Goal: Task Accomplishment & Management: Manage account settings

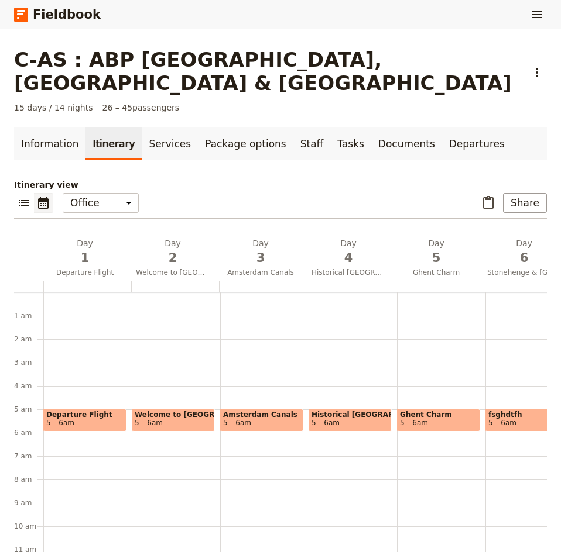
scroll to position [105, 0]
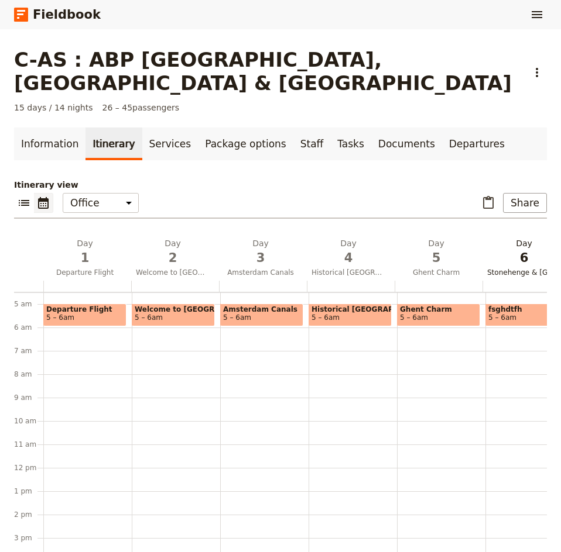
click at [510, 249] on span "6" at bounding box center [524, 258] width 74 height 18
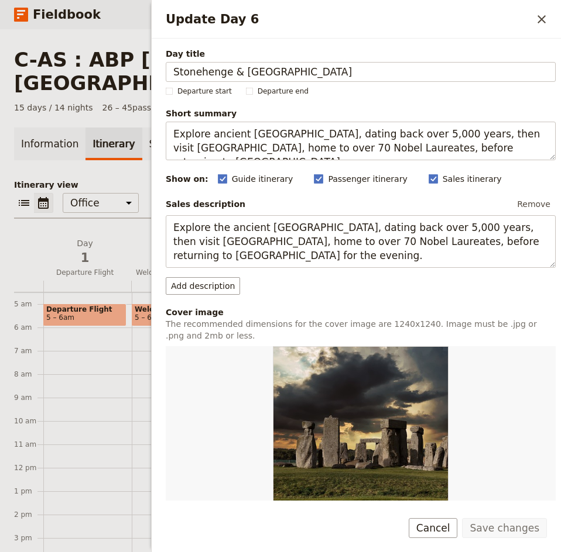
drag, startPoint x: 269, startPoint y: 66, endPoint x: 164, endPoint y: 74, distance: 105.1
click at [164, 74] on div "Day title Stonehenge & Oxford Departure start Departure end Short summary Explo…" at bounding box center [356, 270] width 409 height 462
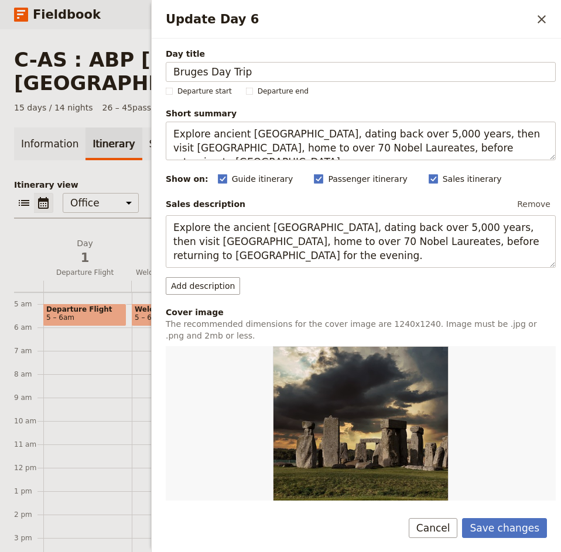
type input "Bruges Day Trip"
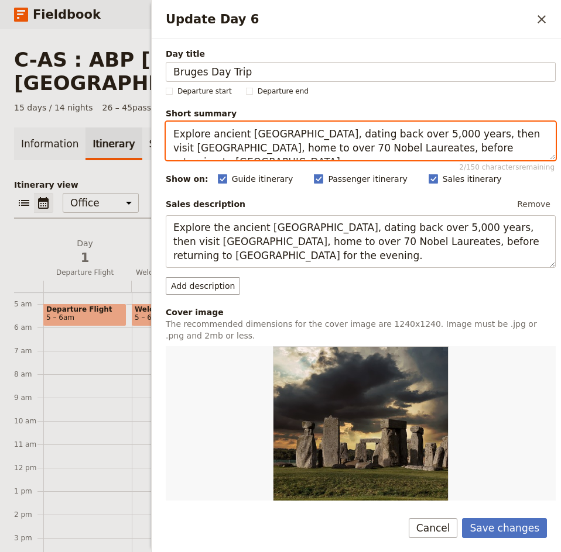
drag, startPoint x: 514, startPoint y: 144, endPoint x: 176, endPoint y: 134, distance: 338.3
click at [176, 134] on textarea "Explore ancient [GEOGRAPHIC_DATA], dating back over 5,000 years, then visit [GE…" at bounding box center [361, 141] width 390 height 39
paste textarea "Spend the day in the picturesque town of [GEOGRAPHIC_DATA], then return to [GEO…"
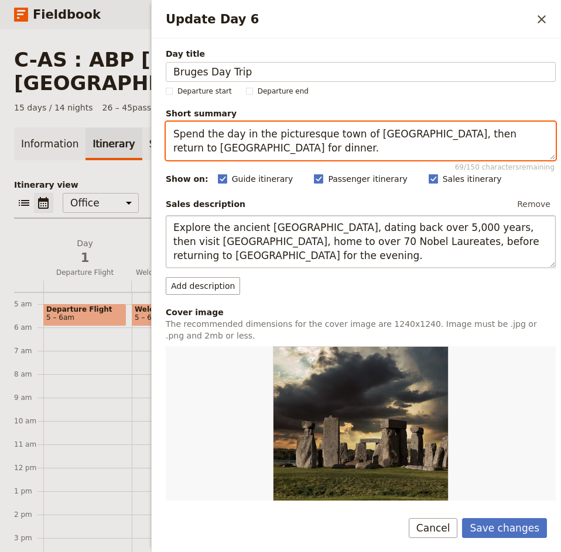
type textarea "Spend the day in the picturesque town of [GEOGRAPHIC_DATA], then return to [GEO…"
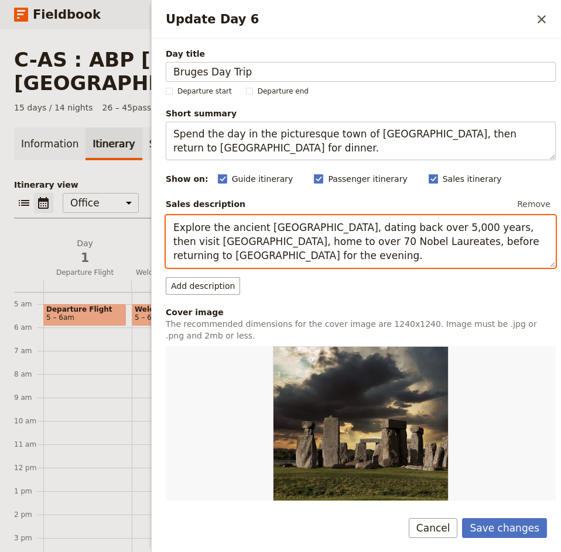
drag, startPoint x: 231, startPoint y: 255, endPoint x: 169, endPoint y: 224, distance: 69.6
click at [169, 224] on textarea "Explore the ancient [GEOGRAPHIC_DATA], dating back over 5,000 years, then visit…" at bounding box center [361, 241] width 390 height 53
paste textarea "Spend the day in the picturesque town of [GEOGRAPHIC_DATA], then return to [GEO…"
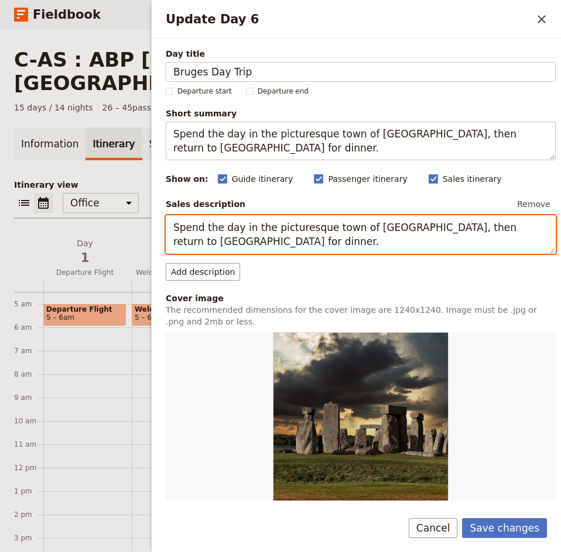
scroll to position [192, 0]
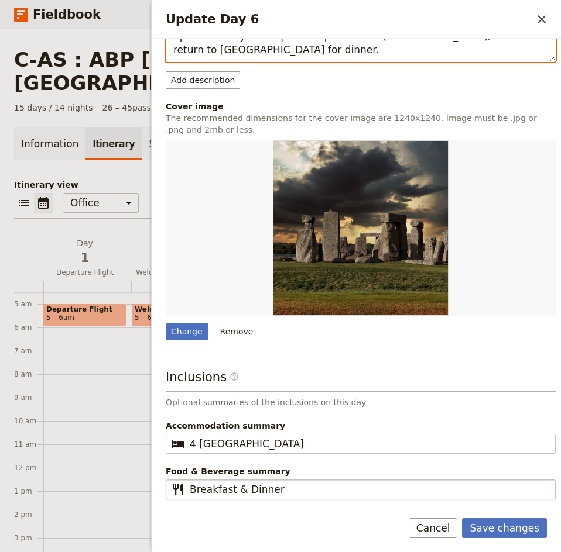
type textarea "Spend the day in the picturesque town of [GEOGRAPHIC_DATA], then return to [GEO…"
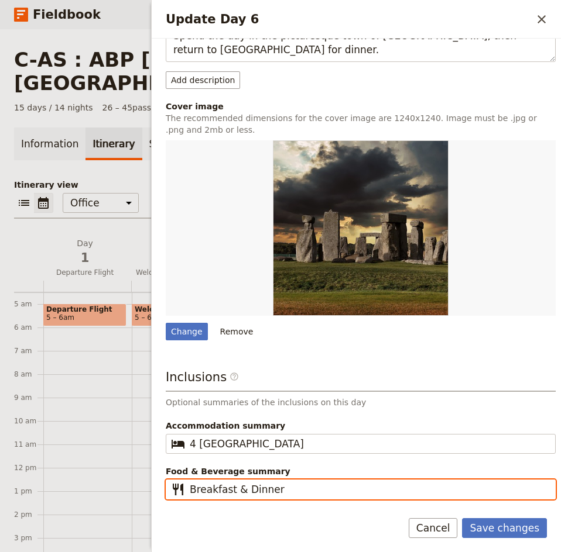
drag, startPoint x: 308, startPoint y: 488, endPoint x: 232, endPoint y: 491, distance: 76.1
click at [232, 491] on input "Breakfast & Dinner" at bounding box center [369, 490] width 358 height 14
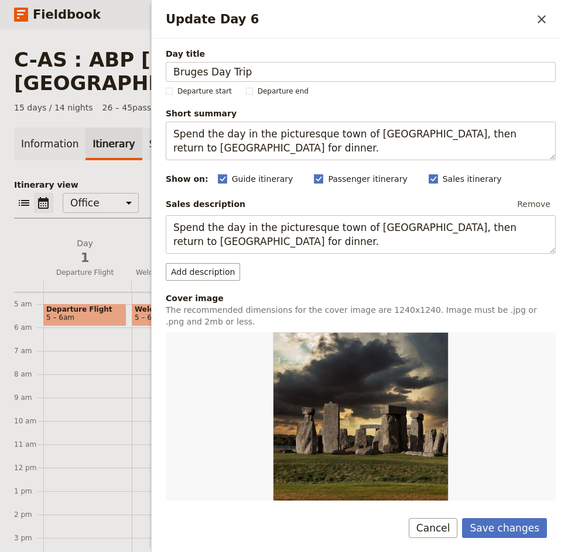
type input "Breakfast"
click at [222, 275] on button "Add description" at bounding box center [203, 272] width 74 height 18
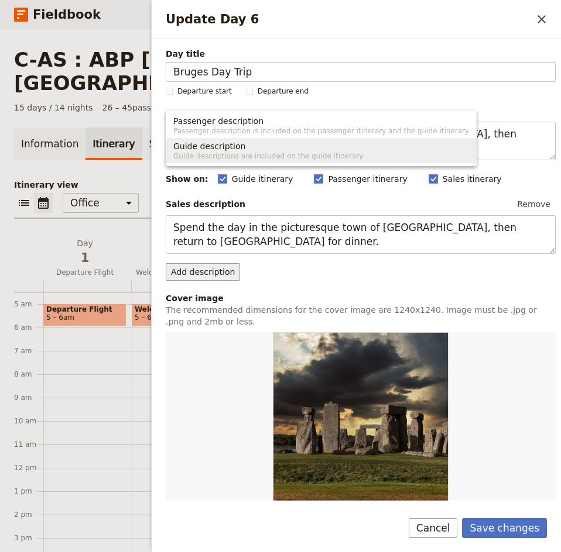
scroll to position [176, 0]
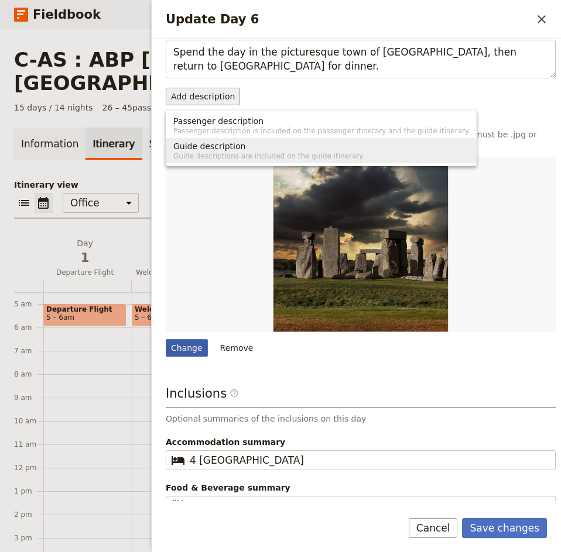
click at [185, 349] on div "Change" at bounding box center [187, 348] width 42 height 18
click at [166, 339] on input "Change" at bounding box center [165, 339] width 1 height 1
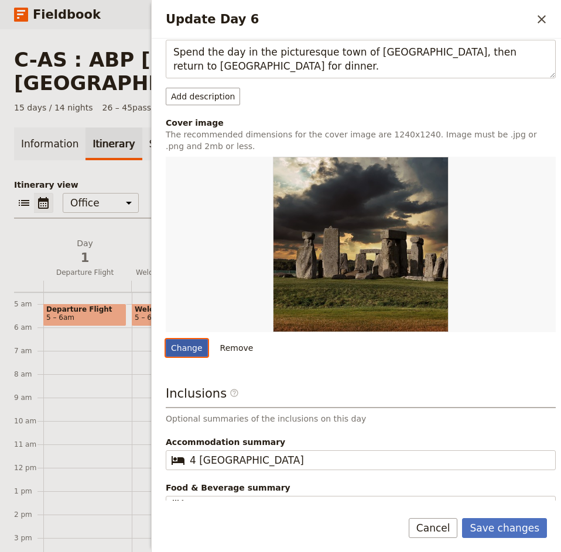
type input "C:\fakepath\Bruges-2611573_640.jpg"
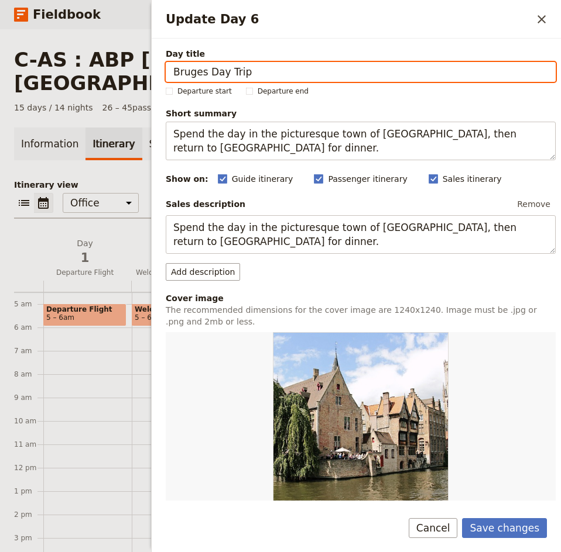
scroll to position [192, 0]
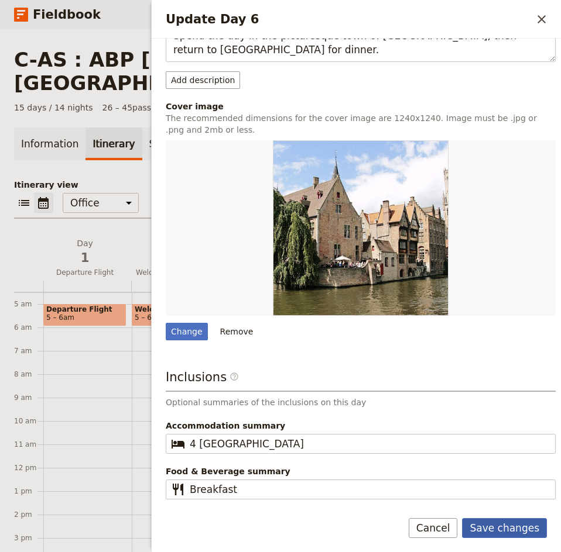
click at [527, 532] on button "Save changes" at bounding box center [504, 528] width 85 height 20
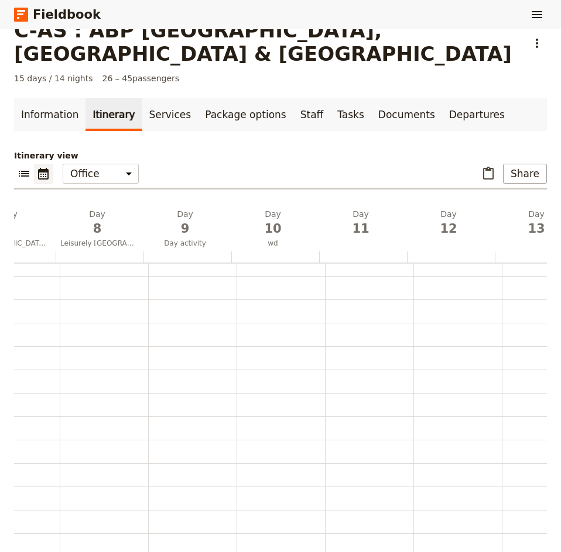
scroll to position [0, 628]
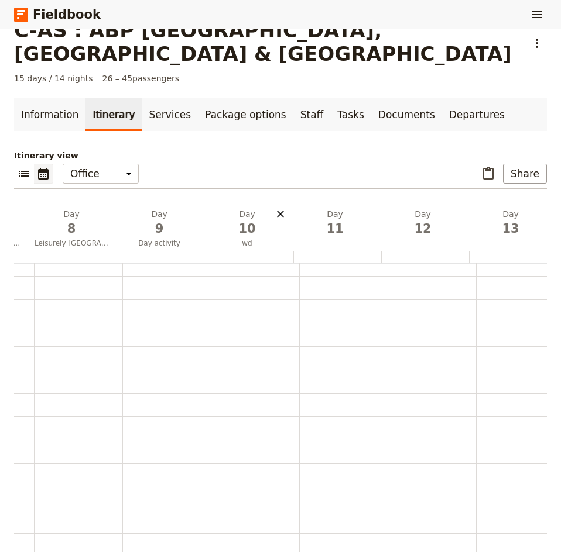
click at [280, 211] on icon "Delete day wd" at bounding box center [280, 214] width 7 height 7
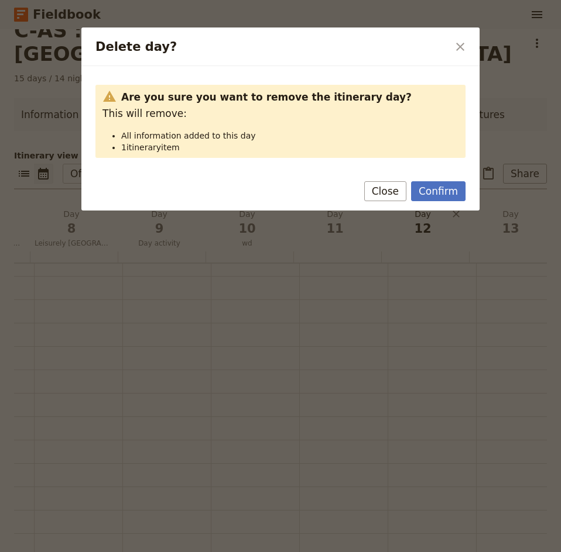
click at [428, 191] on button "Confirm" at bounding box center [438, 191] width 54 height 20
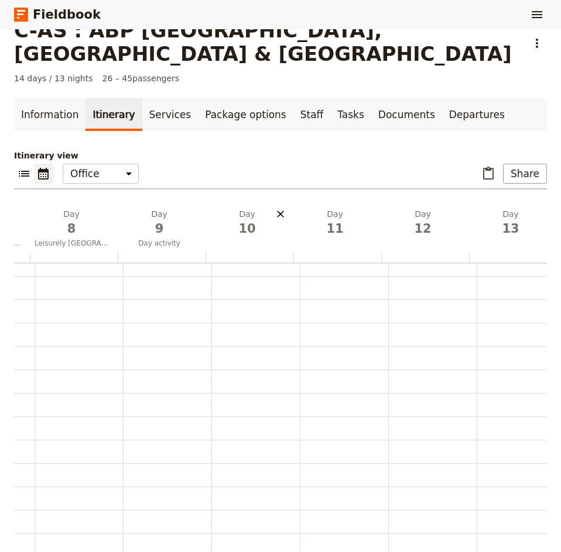
click at [283, 208] on icon "Delete day" at bounding box center [280, 214] width 12 height 12
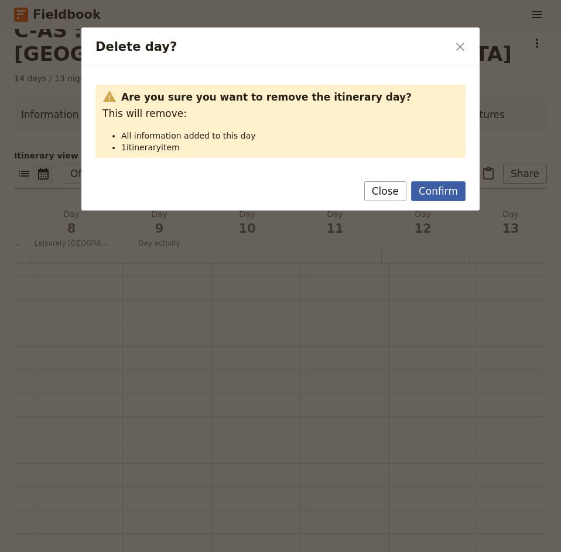
click at [429, 190] on button "Confirm" at bounding box center [438, 191] width 54 height 20
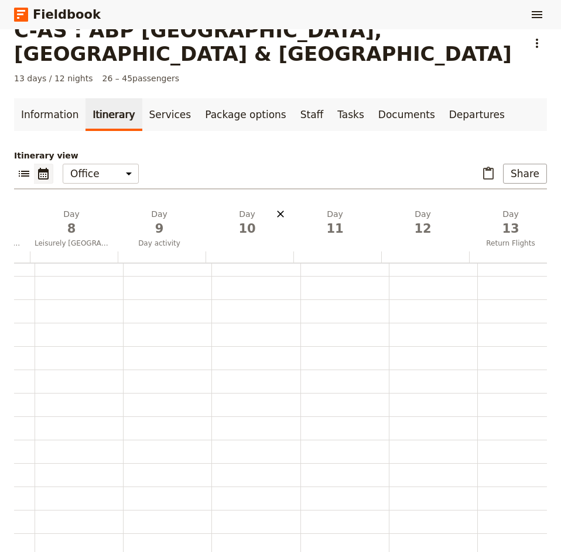
click at [281, 208] on icon "Delete day" at bounding box center [280, 214] width 12 height 12
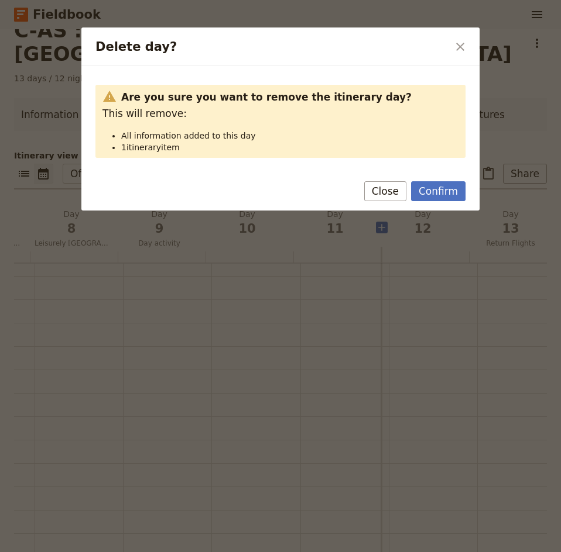
click at [434, 190] on button "Confirm" at bounding box center [438, 191] width 54 height 20
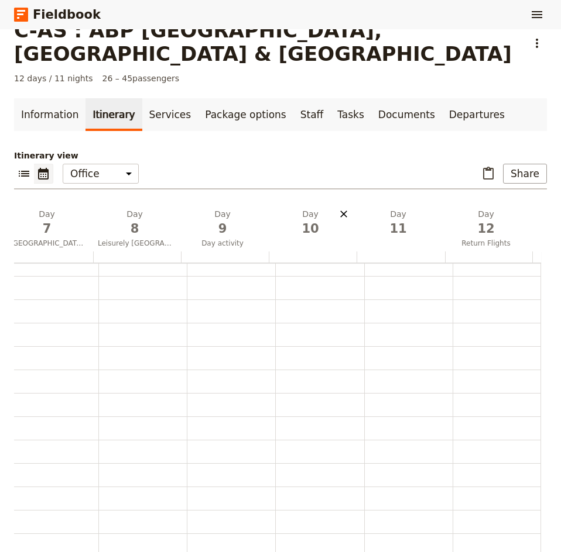
click at [338, 208] on icon "Delete day" at bounding box center [344, 214] width 12 height 12
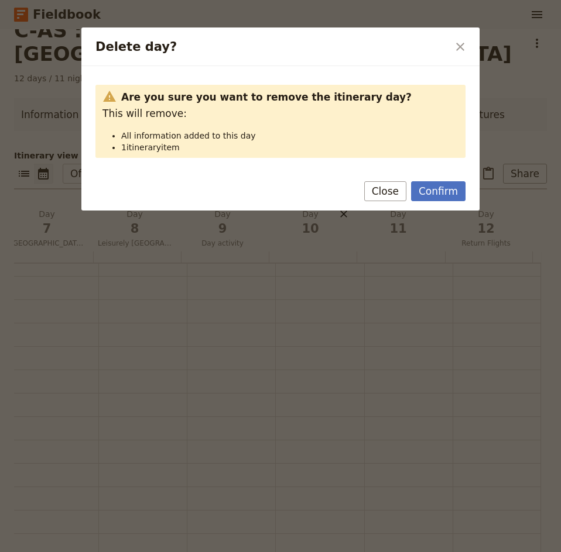
click at [423, 184] on button "Confirm" at bounding box center [438, 191] width 54 height 20
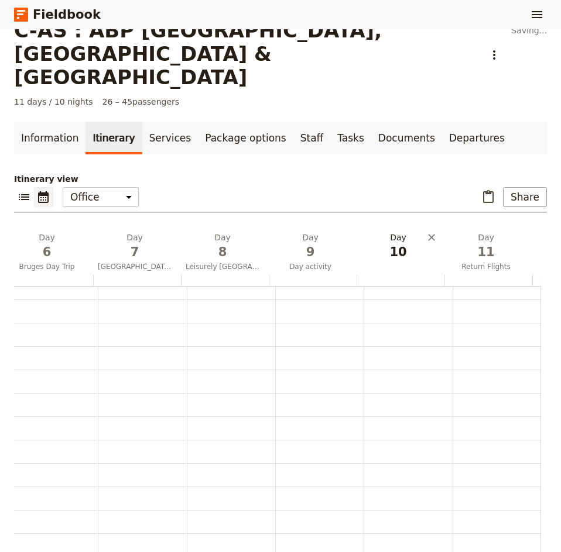
scroll to position [0, 486]
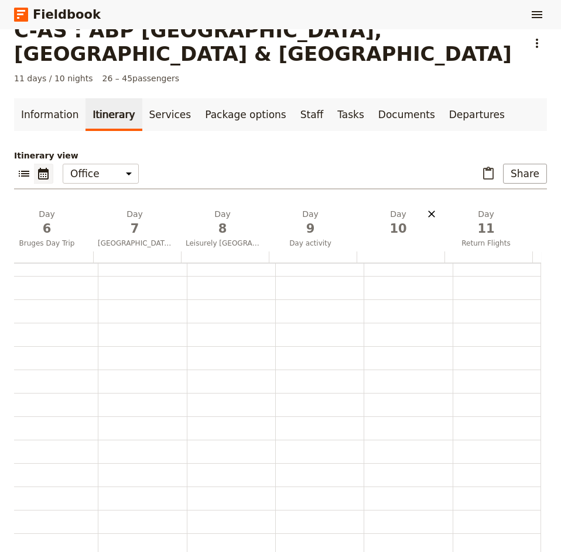
click at [425, 208] on icon "Delete day" at bounding box center [431, 214] width 12 height 12
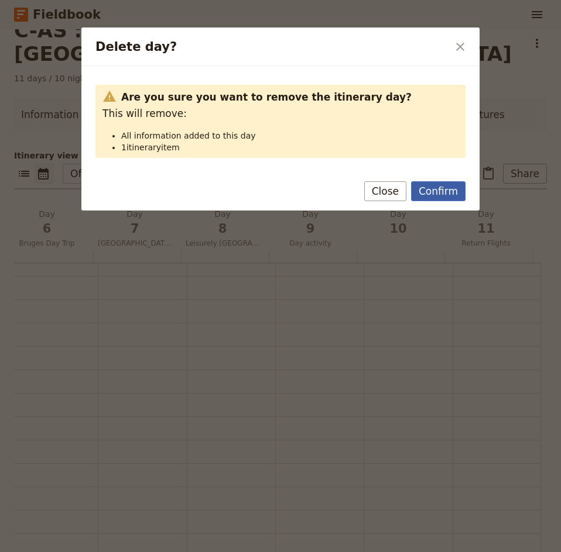
click at [425, 191] on button "Confirm" at bounding box center [438, 191] width 54 height 20
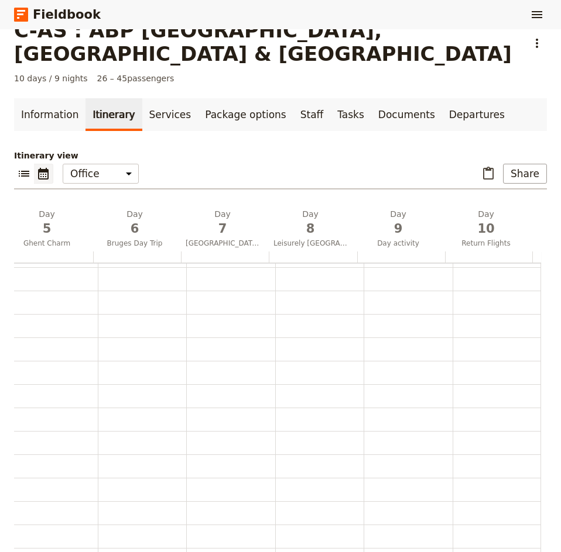
scroll to position [101, 0]
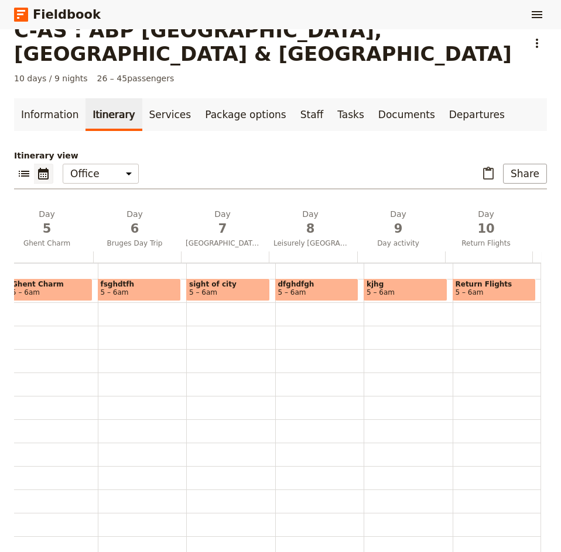
click at [120, 288] on span "5 – 6am" at bounding box center [140, 292] width 78 height 8
select select "6"
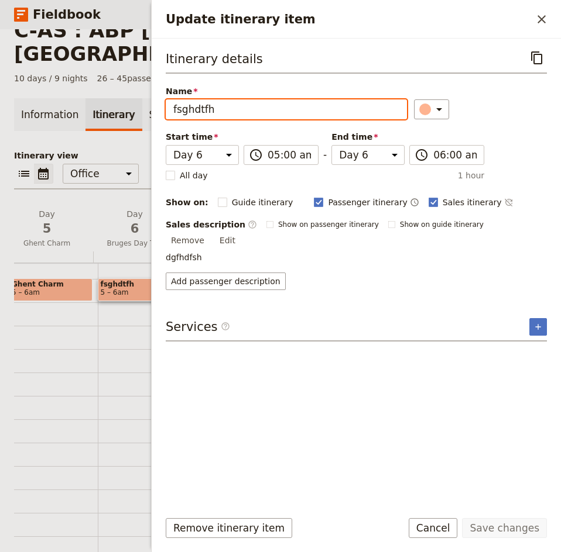
drag, startPoint x: 213, startPoint y: 106, endPoint x: 128, endPoint y: 106, distance: 84.8
click at [128, 106] on div "C-AS : ABP Amsterdam, Belgium & Paris ​ 10 days / 9 nights 26 – 45 passengers I…" at bounding box center [280, 290] width 561 height 523
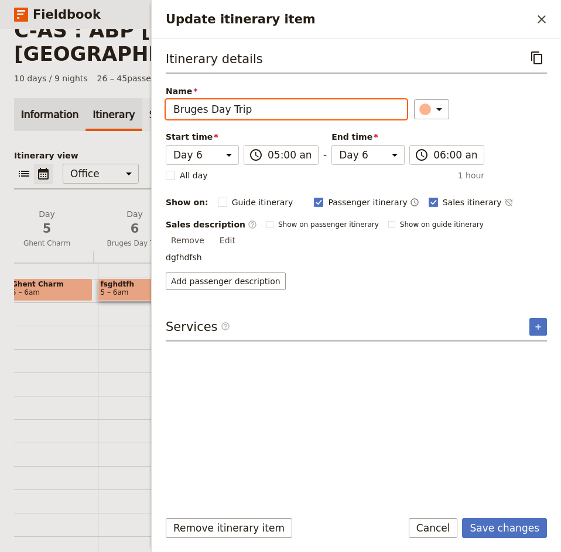
type input "Bruges Day Trip"
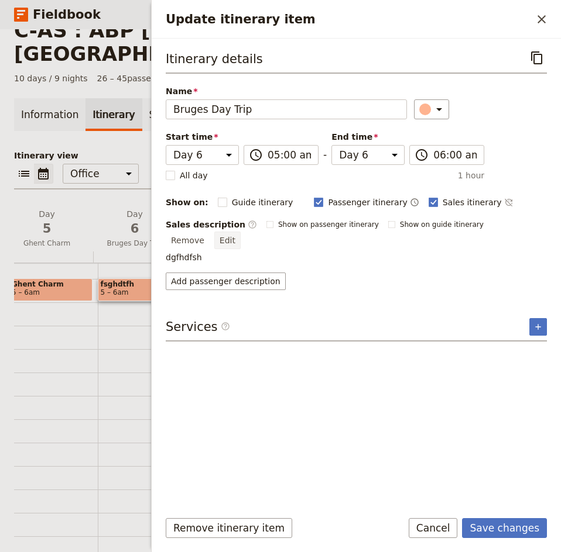
click at [240, 232] on button "Edit" at bounding box center [227, 241] width 26 height 18
drag, startPoint x: 235, startPoint y: 253, endPoint x: 153, endPoint y: 253, distance: 82.5
click at [153, 253] on div "Itinerary details ​ Name Bruges Day Trip ​ Start time Day 1 Day 2 Day 3 Day 4 D…" at bounding box center [356, 270] width 409 height 462
type textarea "Set out for a full-day trip to Bruges, often regarded as Belgium’s most picture…"
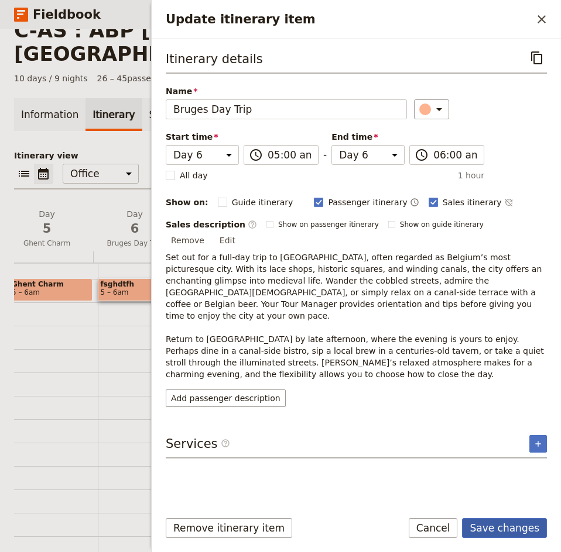
click at [510, 524] on button "Save changes" at bounding box center [504, 528] width 85 height 20
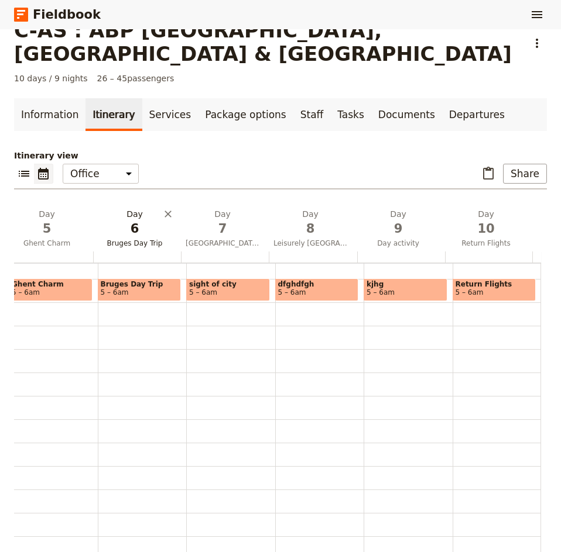
click at [120, 239] on span "Bruges Day Trip" at bounding box center [134, 243] width 83 height 9
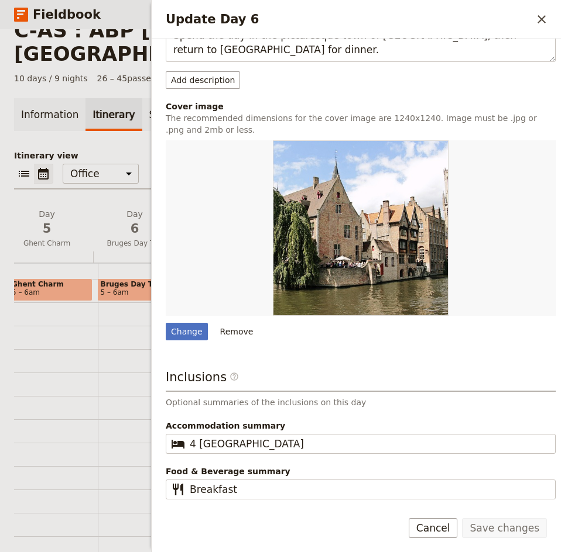
scroll to position [0, 0]
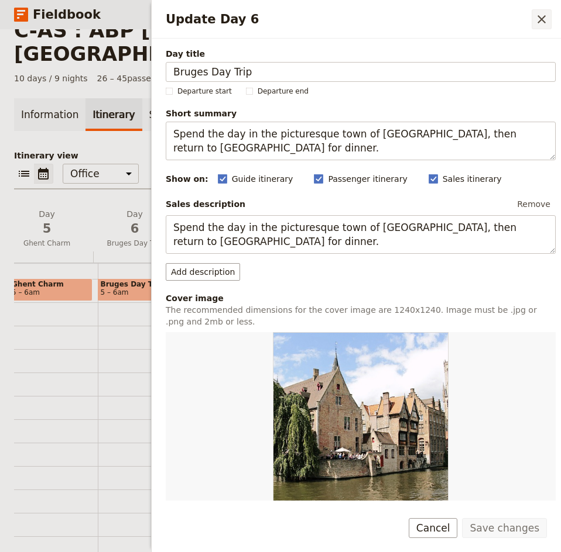
click at [544, 16] on icon "Close drawer" at bounding box center [541, 19] width 14 height 14
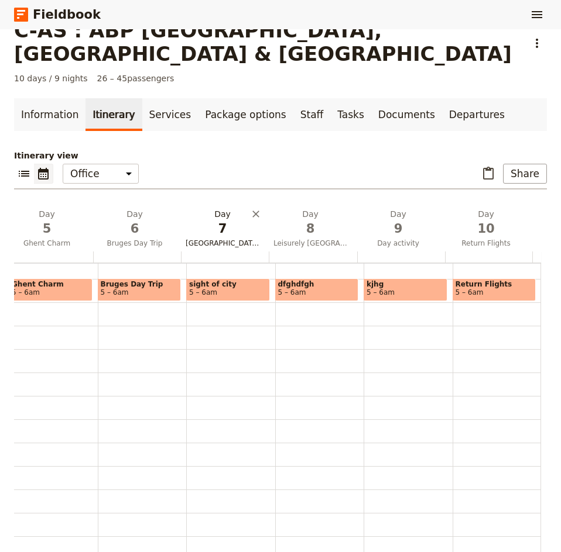
click at [210, 220] on span "7" at bounding box center [222, 229] width 74 height 18
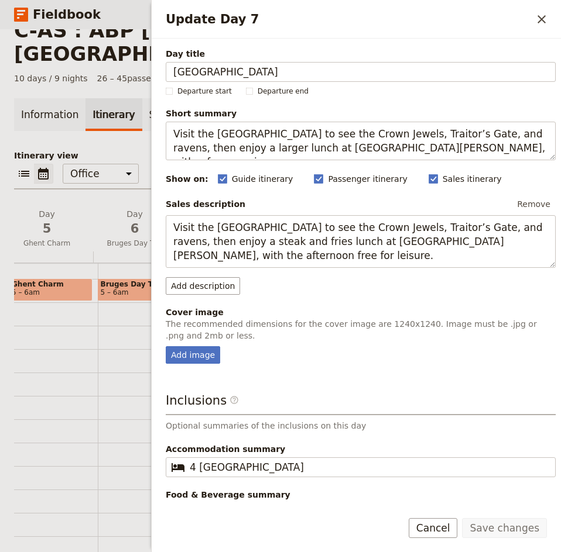
drag, startPoint x: 259, startPoint y: 73, endPoint x: 163, endPoint y: 74, distance: 96.5
click at [163, 74] on div "Day title Tower of London Departure start Departure end Short summary Visit the…" at bounding box center [356, 270] width 409 height 462
type input "Parisian Streets"
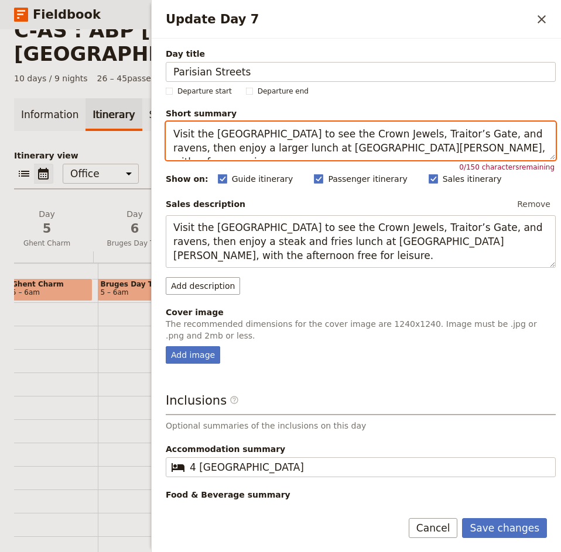
drag, startPoint x: 489, startPoint y: 150, endPoint x: 129, endPoint y: 136, distance: 360.1
click at [129, 136] on div "C-AS : ABP Amsterdam, Belgium & Paris ​ 10 days / 9 nights 26 – 45 passengers I…" at bounding box center [280, 290] width 561 height 523
paste textarea "Travel to Paris, explore Notre Dame, Île de la Cité, and Latin Quarter; evening…"
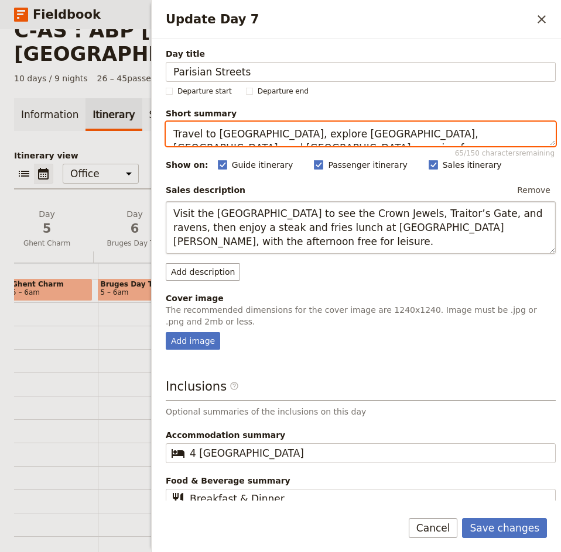
type textarea "Travel to Paris, explore Notre Dame, Île de la Cité, and Latin Quarter; evening…"
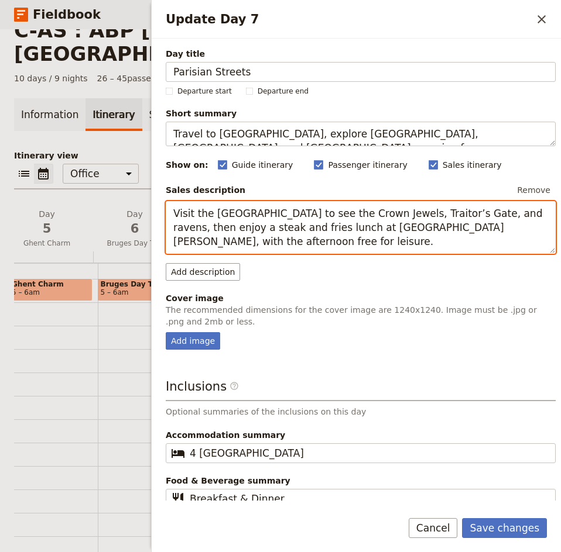
drag, startPoint x: 236, startPoint y: 246, endPoint x: 173, endPoint y: 211, distance: 72.3
click at [173, 211] on textarea "Visit the [GEOGRAPHIC_DATA] to see the Crown Jewels, Traitor’s Gate, and ravens…" at bounding box center [361, 227] width 390 height 53
paste textarea "Travel to Paris, explore Notre Dame, Île de la Cité, and Latin Quarter; evening…"
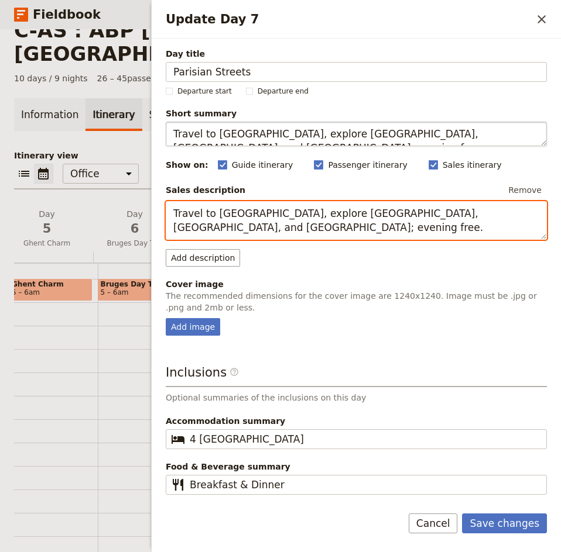
type textarea "Travel to Paris, explore Notre Dame, Île de la Cité, and Latin Quarter; evening…"
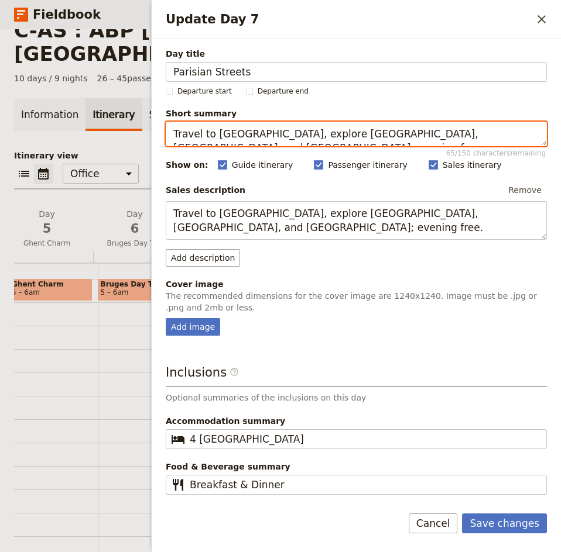
click at [415, 130] on textarea "Travel to Paris, explore Notre Dame, Île de la Cité, and Latin Quarter; evening…" at bounding box center [356, 134] width 381 height 25
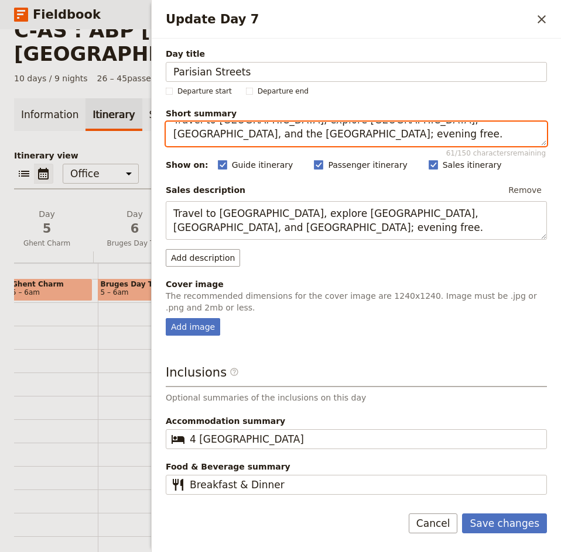
click at [500, 130] on textarea "Travel to Paris, explore Notre Dame, Île de la Cité, and the Latin Quarter; eve…" at bounding box center [356, 134] width 381 height 25
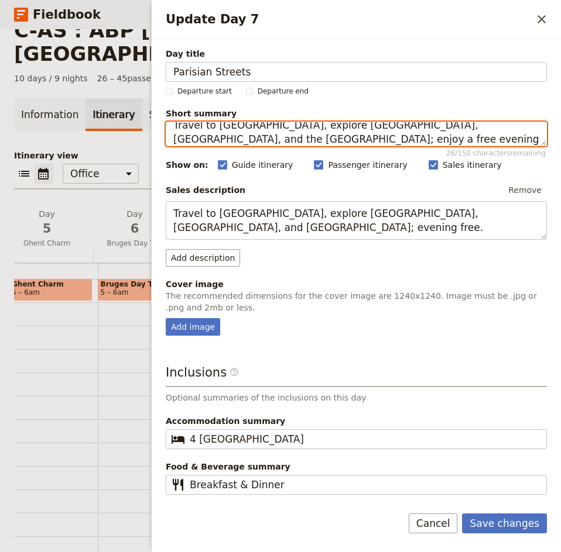
scroll to position [0, 0]
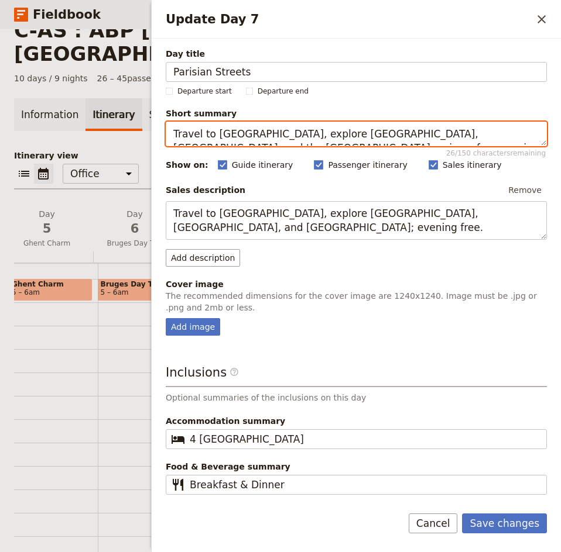
drag, startPoint x: 360, startPoint y: 138, endPoint x: 163, endPoint y: 123, distance: 197.7
click at [163, 123] on div "Day title Parisian Streets Departure start Departure end Short summary Travel t…" at bounding box center [356, 268] width 409 height 458
type textarea "Travel to Paris, explore Notre Dame, Île de la Cité, and the Latin Quarter; enj…"
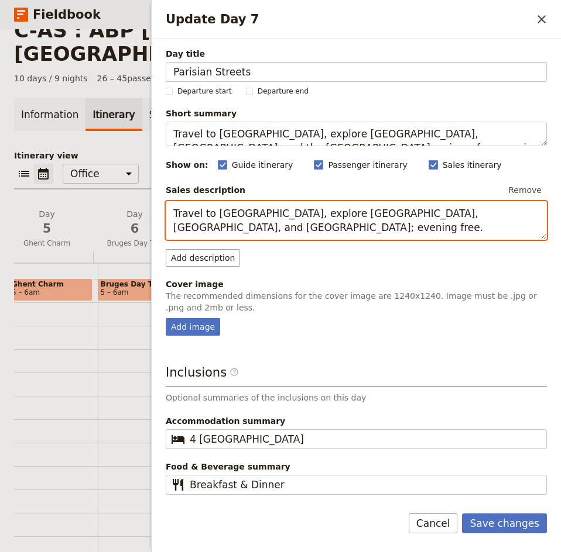
drag, startPoint x: 540, startPoint y: 214, endPoint x: 161, endPoint y: 219, distance: 379.2
click at [161, 219] on div "Day title Parisian Streets Departure start Departure end Short summary Travel t…" at bounding box center [356, 268] width 409 height 458
paste textarea "the Latin Quarter; enjoy a free evening to discover more of Paris."
type textarea "Travel to Paris, explore Notre Dame, Île de la Cité, and the Latin Quarter; enj…"
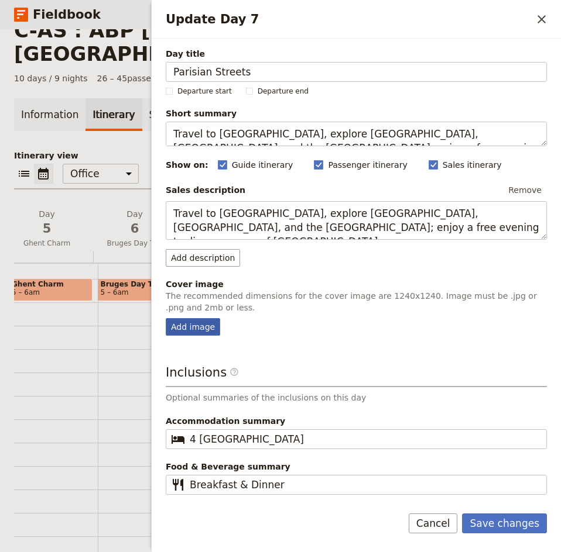
click at [184, 326] on div "Add image" at bounding box center [193, 327] width 54 height 18
click at [166, 318] on input "Add image" at bounding box center [165, 318] width 1 height 1
type input "C:\fakepath\Paris [GEOGRAPHIC_DATA]jpg"
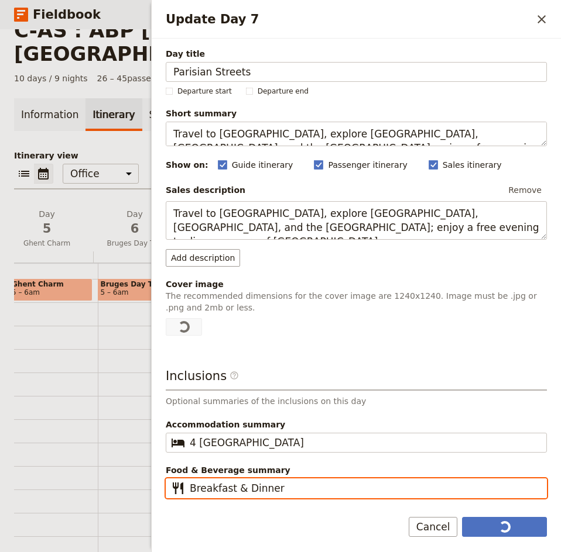
drag, startPoint x: 285, startPoint y: 488, endPoint x: 236, endPoint y: 486, distance: 49.2
click at [236, 486] on input "Breakfast & Dinner" at bounding box center [364, 489] width 349 height 14
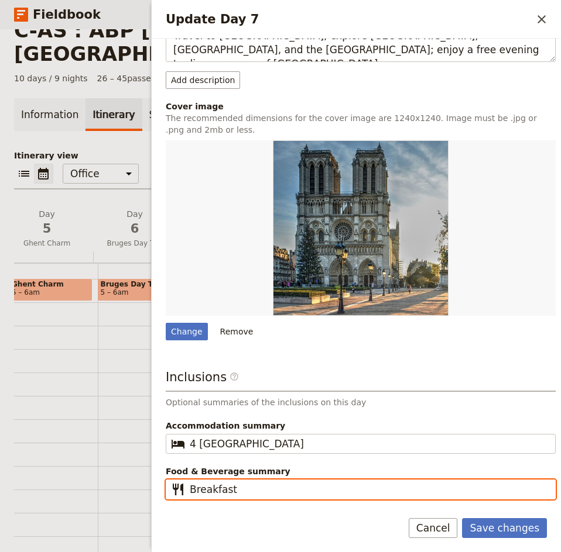
scroll to position [61, 0]
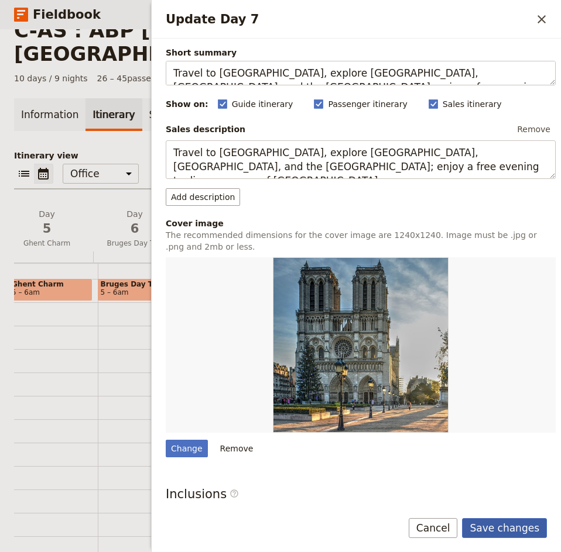
type input "Breakfast"
click at [517, 528] on button "Save changes" at bounding box center [504, 528] width 85 height 20
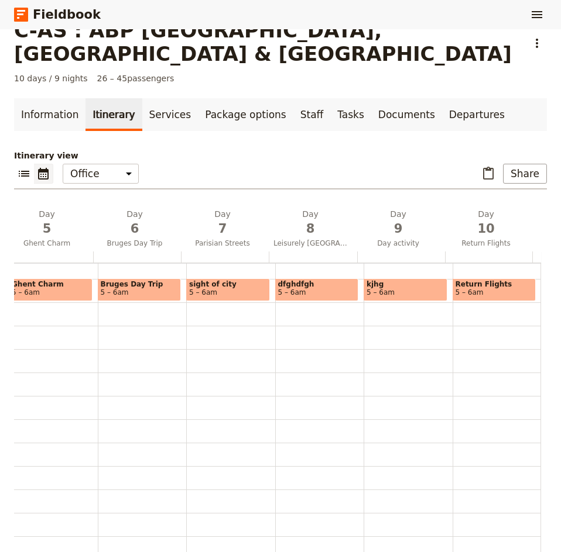
click at [226, 280] on span "sight of city" at bounding box center [228, 284] width 78 height 8
select select "7"
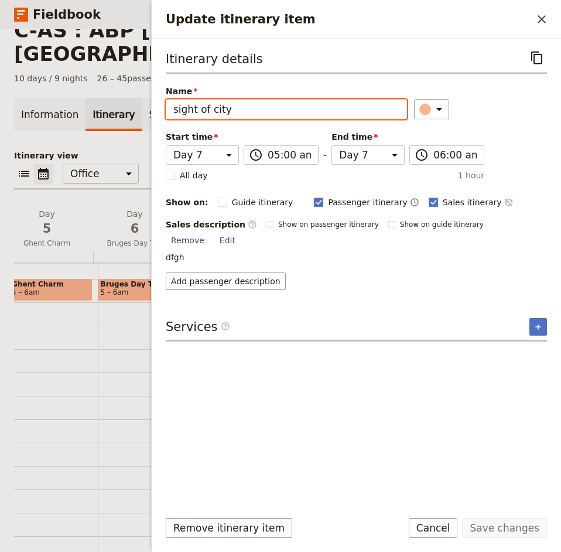
drag, startPoint x: 230, startPoint y: 107, endPoint x: 150, endPoint y: 109, distance: 80.2
click at [151, 109] on div "Update itinerary item ​ Itinerary details ​ Name sight of city ​ Start time Day…" at bounding box center [356, 276] width 410 height 552
type input "Parisian Streets"
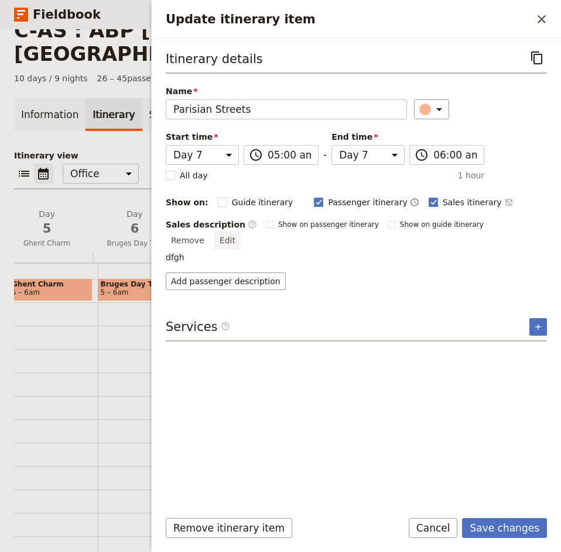
click at [240, 232] on button "Edit" at bounding box center [227, 241] width 26 height 18
drag, startPoint x: 539, startPoint y: 224, endPoint x: 488, endPoint y: 233, distance: 51.7
click at [240, 232] on button "Edit" at bounding box center [227, 241] width 26 height 18
drag, startPoint x: 225, startPoint y: 252, endPoint x: 146, endPoint y: 250, distance: 78.4
click at [149, 250] on div "C-AS : ABP Amsterdam, Belgium & Paris ​ 10 days / 9 nights 26 – 45 passengers I…" at bounding box center [280, 290] width 561 height 523
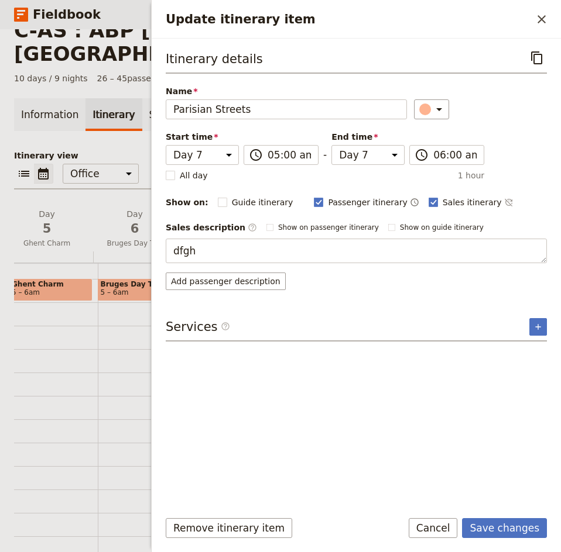
type textarea "Travel aboard a high-speed train and arrive in Paris around midday. After settl…"
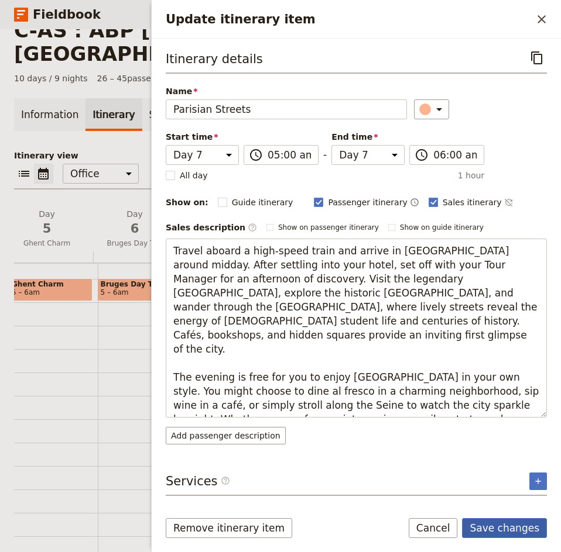
click at [521, 524] on button "Save changes" at bounding box center [504, 528] width 85 height 20
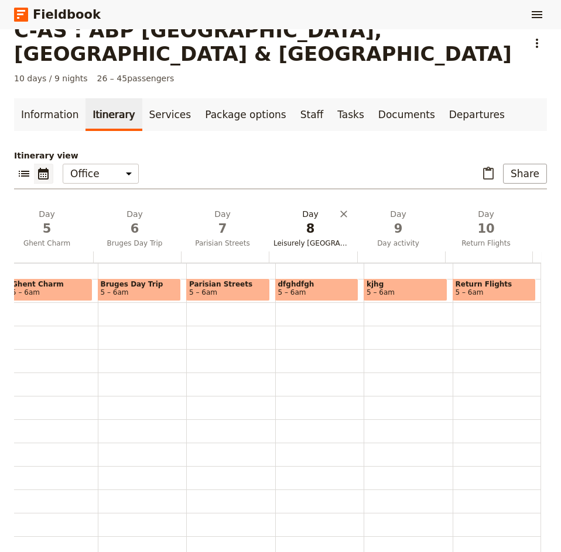
click at [303, 220] on span "8" at bounding box center [310, 229] width 74 height 18
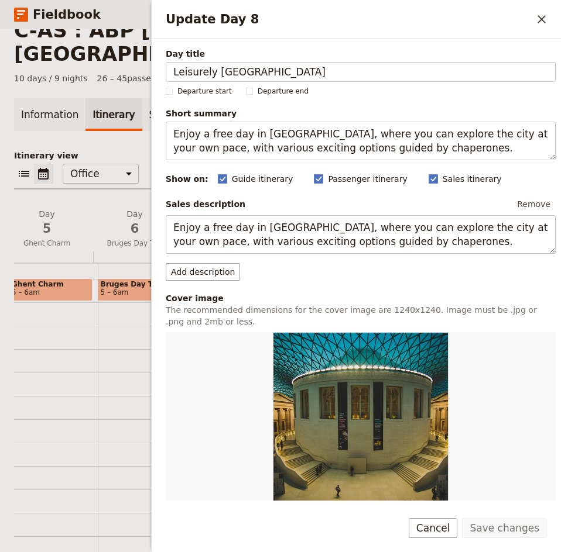
drag, startPoint x: 255, startPoint y: 73, endPoint x: 157, endPoint y: 69, distance: 97.8
click at [157, 69] on div "Day title Leisurely [GEOGRAPHIC_DATA] Departure start Departure end Short summa…" at bounding box center [356, 270] width 409 height 462
type input "[GEOGRAPHIC_DATA] & [GEOGRAPHIC_DATA]"
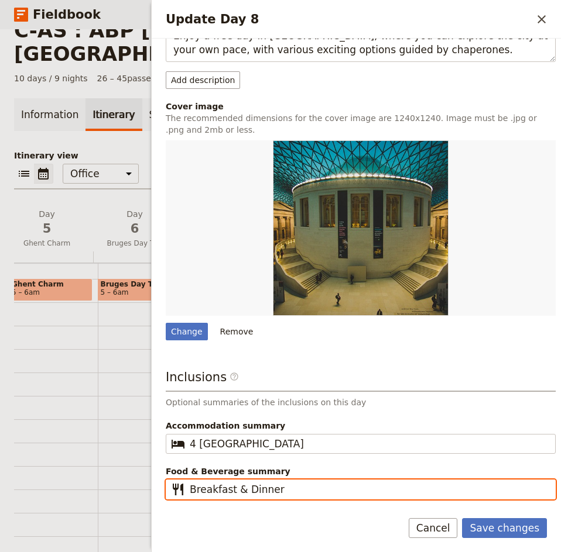
drag, startPoint x: 279, startPoint y: 490, endPoint x: 232, endPoint y: 488, distance: 46.8
click at [232, 488] on input "Breakfast & Dinner" at bounding box center [369, 490] width 358 height 14
type input "Breakfast"
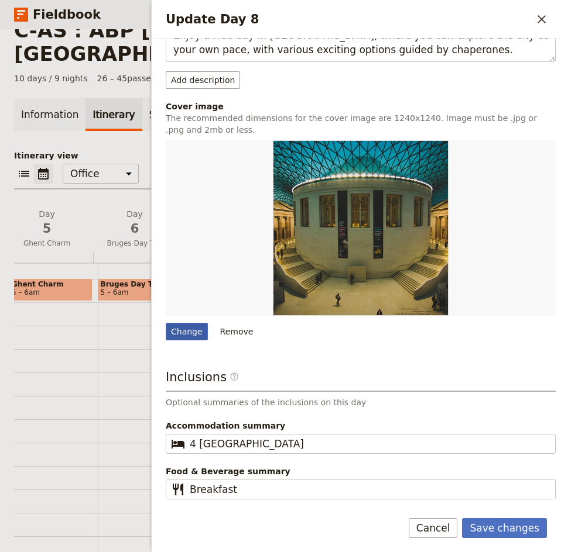
click at [191, 326] on div "Change" at bounding box center [187, 332] width 42 height 18
click at [166, 323] on input "Change" at bounding box center [165, 322] width 1 height 1
type input "C:\fakepath\[GEOGRAPHIC_DATA]-[GEOGRAPHIC_DATA]-94571_640.jpg"
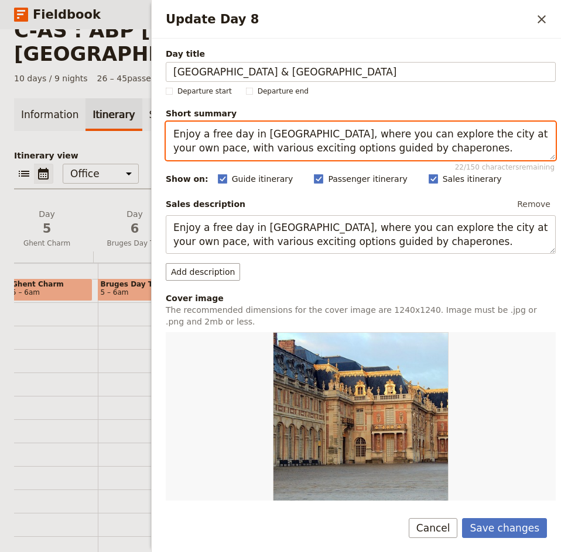
drag, startPoint x: 396, startPoint y: 152, endPoint x: 166, endPoint y: 129, distance: 230.5
click at [166, 129] on textarea "Enjoy a free day in [GEOGRAPHIC_DATA], where you can explore the city at your o…" at bounding box center [361, 141] width 390 height 39
paste textarea "Guided tour, Versailles, Montmartre; evening at leisure in the artistic heart o…"
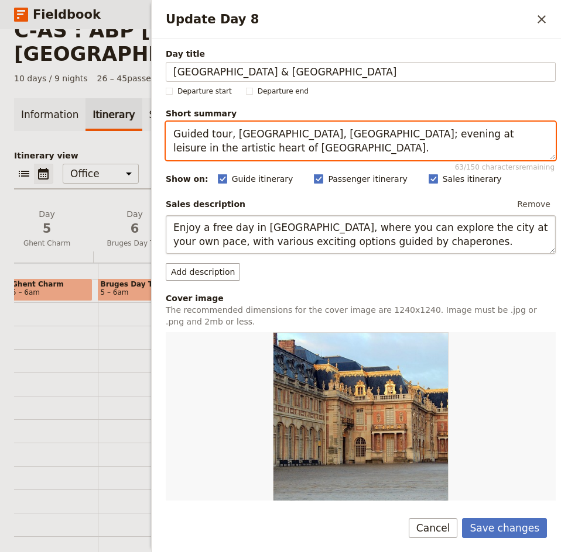
type textarea "Guided tour, Versailles, Montmartre; evening at leisure in the artistic heart o…"
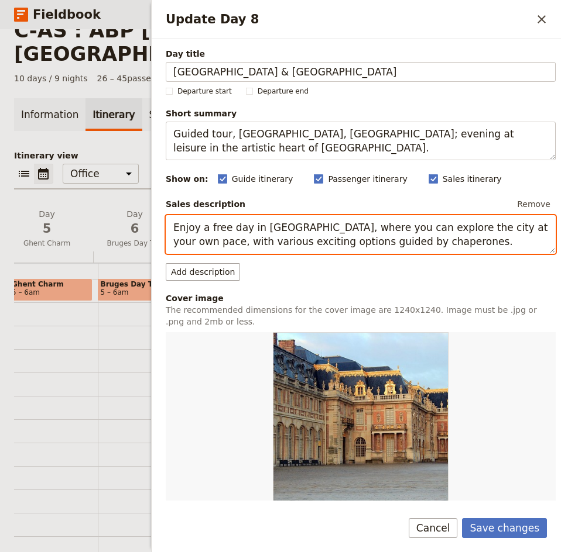
drag, startPoint x: 392, startPoint y: 242, endPoint x: 173, endPoint y: 226, distance: 220.0
click at [173, 226] on textarea "Enjoy a free day in [GEOGRAPHIC_DATA], where you can explore the city at your o…" at bounding box center [361, 234] width 390 height 39
paste textarea "Guided tour, Versailles, Montmartre; evening at leisure in the artistic heart o…"
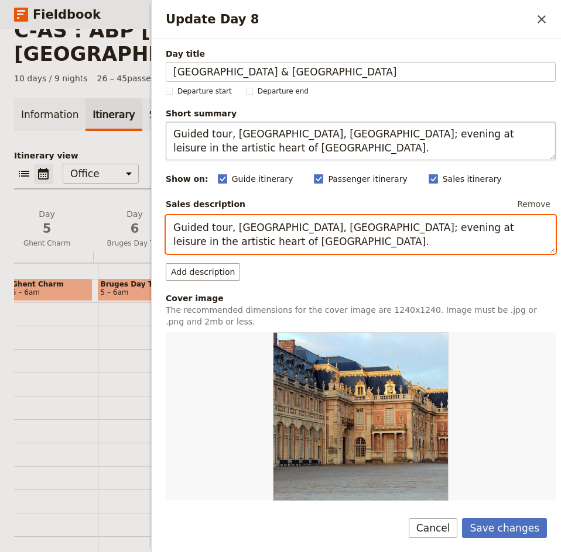
type textarea "Guided tour, Versailles, Montmartre; evening at leisure in the artistic heart o…"
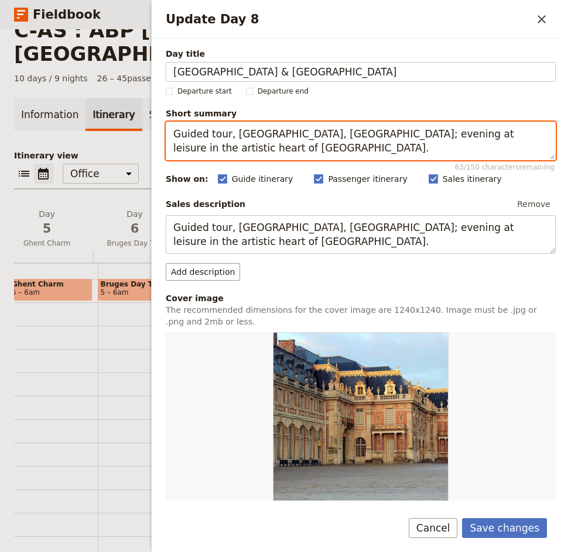
click at [173, 128] on textarea "Guided tour, Versailles, Montmartre; evening at leisure in the artistic heart o…" at bounding box center [361, 141] width 390 height 39
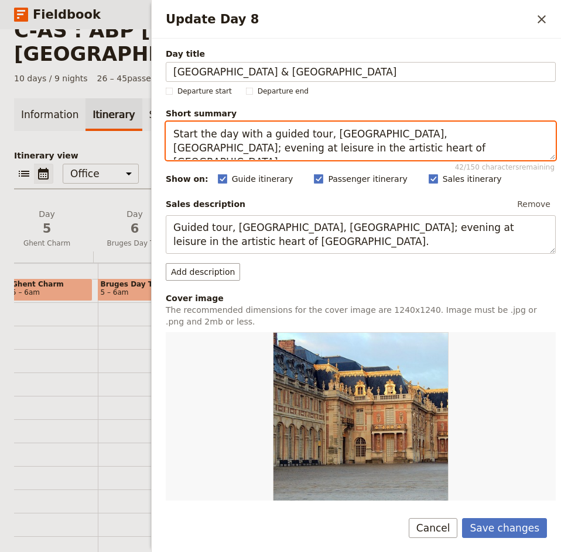
click at [315, 134] on textarea "Start the day with a guided tour, Versailles, Montmartre; evening at leisure in…" at bounding box center [361, 141] width 390 height 39
click at [357, 132] on textarea "Start the day with a guided tour of Paris, Versailles, Montmartre; evening at l…" at bounding box center [361, 141] width 390 height 39
click at [421, 137] on textarea "Start the day with a guided tour of Paris, visit Versailles, Montmartre; evenin…" at bounding box center [361, 141] width 390 height 39
drag, startPoint x: 479, startPoint y: 136, endPoint x: 422, endPoint y: 135, distance: 56.2
click at [422, 135] on textarea "Start the day with a guided tour of Paris, visit Versailles, Montmartre; evenin…" at bounding box center [361, 141] width 390 height 39
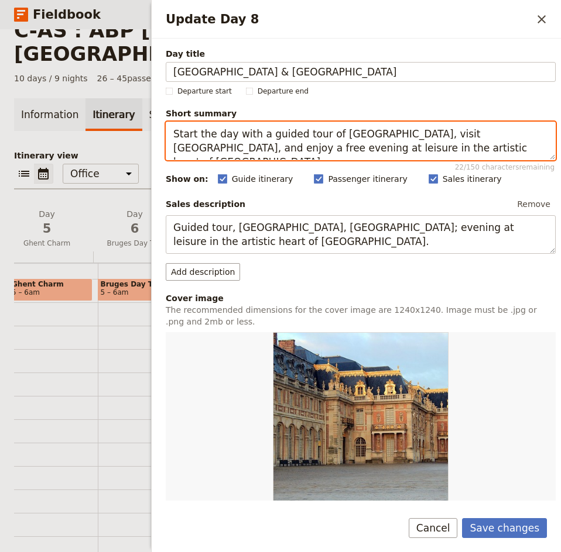
click at [538, 131] on textarea "Start the day with a guided tour of Paris, visit Versailles, and enjoy a free e…" at bounding box center [361, 141] width 390 height 39
click at [494, 135] on textarea "Start the day with a guided tour of Paris, visit Versailles, and enjoy a free e…" at bounding box center [361, 141] width 390 height 39
click at [214, 149] on textarea "Start the day with a guided tour of Paris, visit Versailles, and enjoy an eveni…" at bounding box center [361, 141] width 390 height 39
drag, startPoint x: 395, startPoint y: 149, endPoint x: 170, endPoint y: 133, distance: 225.2
click at [170, 133] on textarea "Start the day with a guided tour of Paris, visit Versailles, and enjoy an eveni…" at bounding box center [361, 141] width 390 height 39
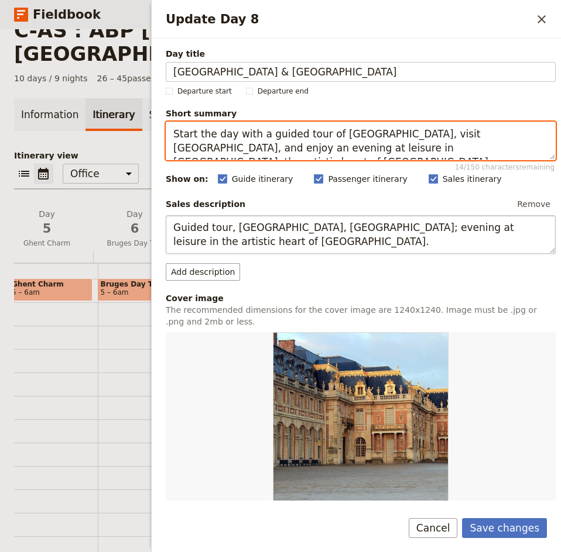
type textarea "Start the day with a guided tour of Paris, visit Versailles, and enjoy an eveni…"
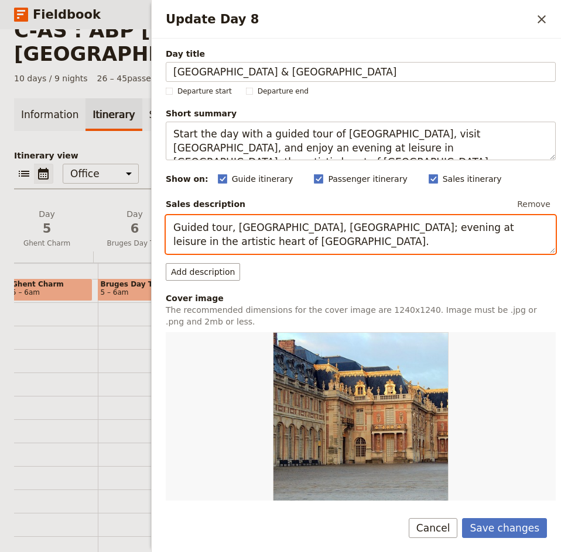
drag, startPoint x: 204, startPoint y: 245, endPoint x: 167, endPoint y: 231, distance: 40.0
click at [167, 231] on textarea "Guided tour, Versailles, Montmartre; evening at leisure in the artistic heart o…" at bounding box center [361, 234] width 390 height 39
paste textarea "Start the day with a guided tour of Paris, visit Versailles, and enjoy an eveni…"
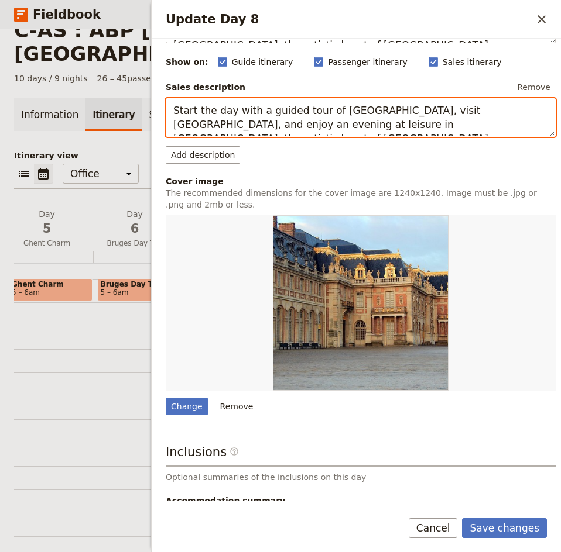
scroll to position [192, 0]
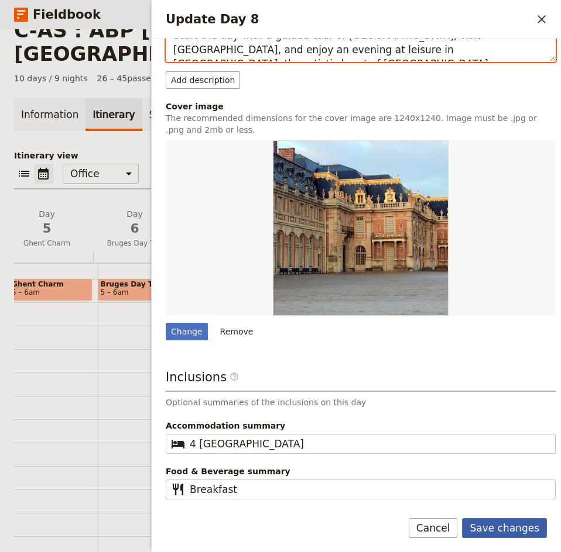
type textarea "Start the day with a guided tour of Paris, visit Versailles, and enjoy an eveni…"
click at [504, 529] on button "Save changes" at bounding box center [504, 528] width 85 height 20
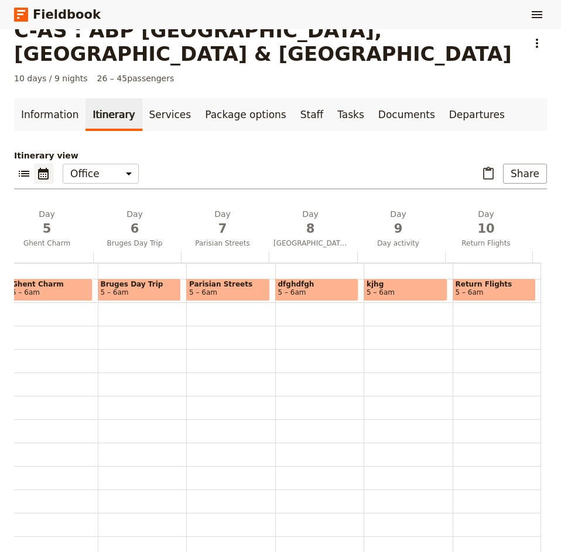
click at [306, 288] on span "5 – 6am" at bounding box center [317, 292] width 78 height 8
select select "8"
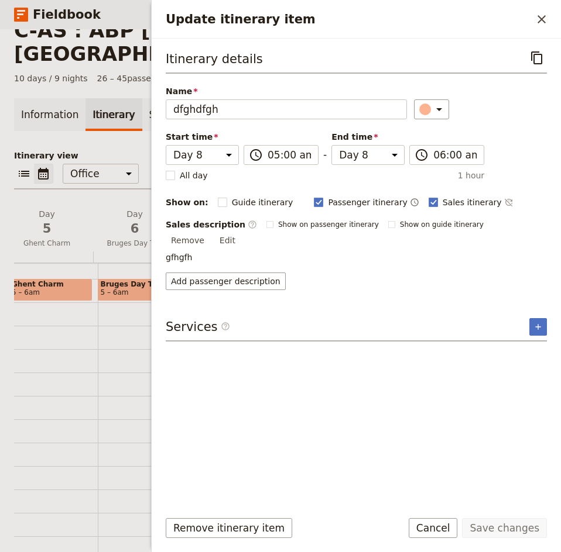
drag, startPoint x: 535, startPoint y: 225, endPoint x: 524, endPoint y: 226, distance: 10.7
click at [240, 232] on button "Edit" at bounding box center [227, 241] width 26 height 18
drag, startPoint x: 223, startPoint y: 255, endPoint x: 135, endPoint y: 255, distance: 88.3
click at [136, 255] on div "C-AS : ABP Amsterdam, Belgium & Paris ​ 10 days / 9 nights 26 – 45 passengers I…" at bounding box center [280, 290] width 561 height 523
type textarea "[GEOGRAPHIC_DATA] & [GEOGRAPHIC_DATA]"
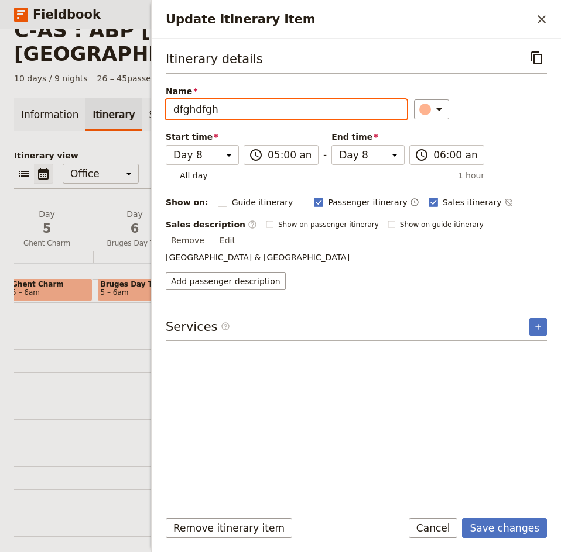
drag, startPoint x: 228, startPoint y: 109, endPoint x: 161, endPoint y: 109, distance: 66.7
click at [161, 109] on div "Itinerary details ​ Name dfghdfgh ​ Start time Day 1 Day 2 Day 3 Day 4 Day 5 Da…" at bounding box center [356, 270] width 409 height 462
paste input "[GEOGRAPHIC_DATA] & [GEOGRAPHIC_DATA]"
type input "[GEOGRAPHIC_DATA] & [GEOGRAPHIC_DATA]"
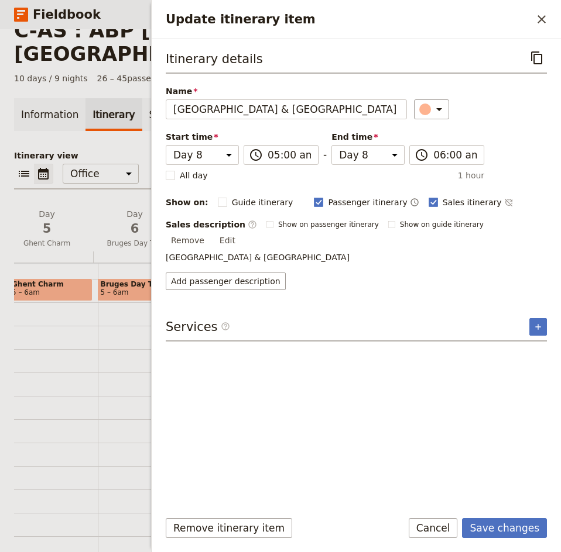
click at [240, 232] on button "Edit" at bounding box center [227, 241] width 26 height 18
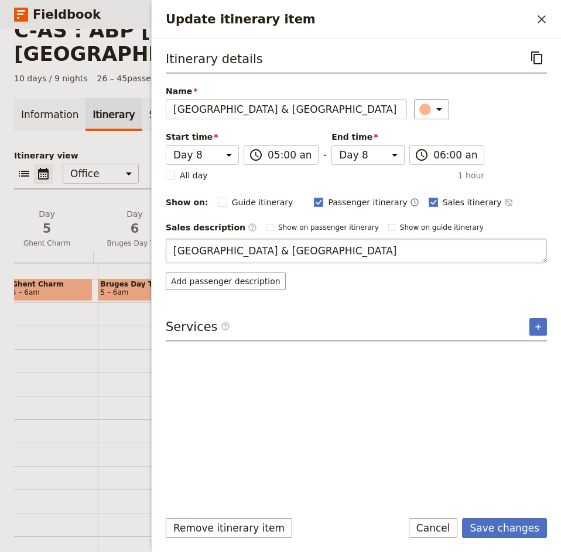
drag, startPoint x: 284, startPoint y: 252, endPoint x: 166, endPoint y: 250, distance: 118.2
click at [166, 250] on textarea "[GEOGRAPHIC_DATA] & [GEOGRAPHIC_DATA]" at bounding box center [356, 251] width 381 height 25
type textarea "Start the day with a panoramic guided tour, highlighting Paris’s most beloved l…"
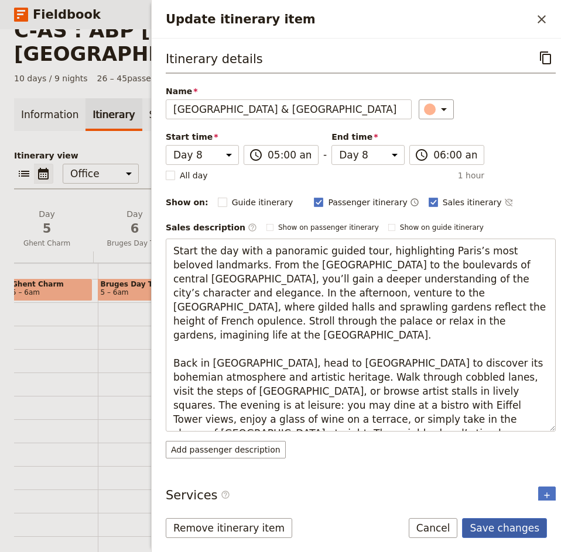
click at [517, 527] on button "Save changes" at bounding box center [504, 528] width 85 height 20
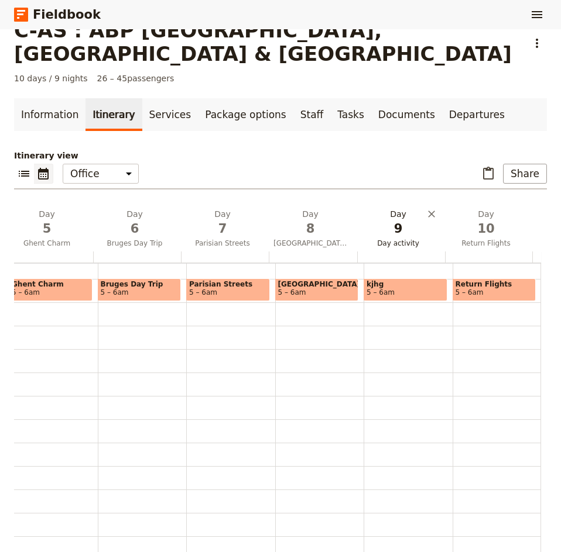
click at [387, 220] on span "9" at bounding box center [398, 229] width 74 height 18
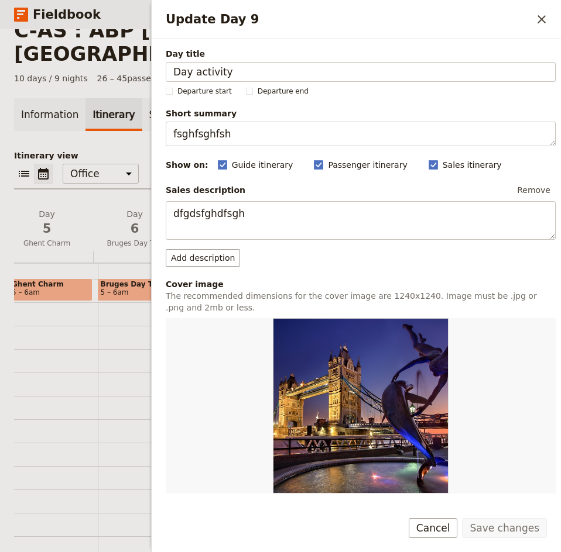
drag, startPoint x: 237, startPoint y: 71, endPoint x: 131, endPoint y: 70, distance: 105.9
click at [131, 70] on div "C-AS : ABP Amsterdam, Belgium & Paris ​ 10 days / 9 nights 26 – 45 passengers I…" at bounding box center [280, 290] width 561 height 523
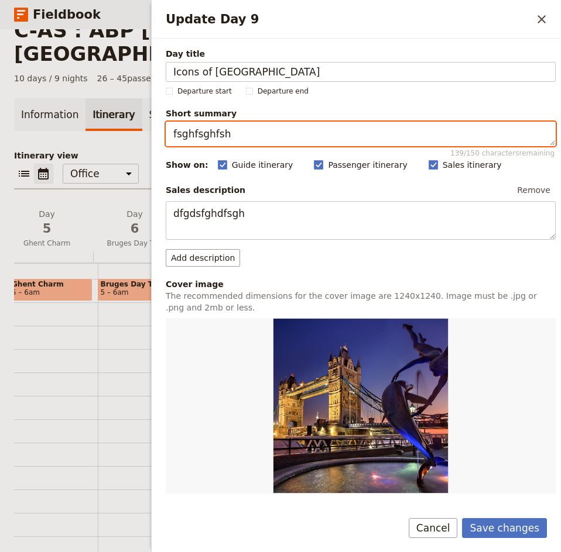
drag, startPoint x: 230, startPoint y: 135, endPoint x: 167, endPoint y: 134, distance: 63.2
click at [167, 134] on textarea "fsghfsghfsh" at bounding box center [361, 134] width 390 height 25
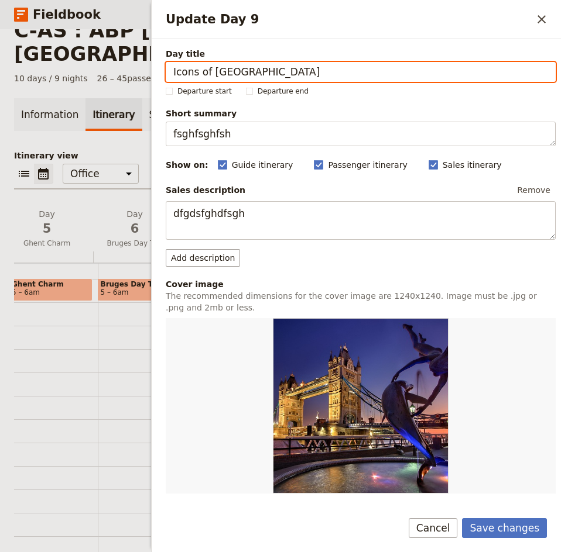
drag, startPoint x: 239, startPoint y: 70, endPoint x: 160, endPoint y: 71, distance: 78.4
click at [160, 71] on div "Day title Icons of Paris Departure start Departure end Short summary fsghfsghfs…" at bounding box center [356, 270] width 409 height 462
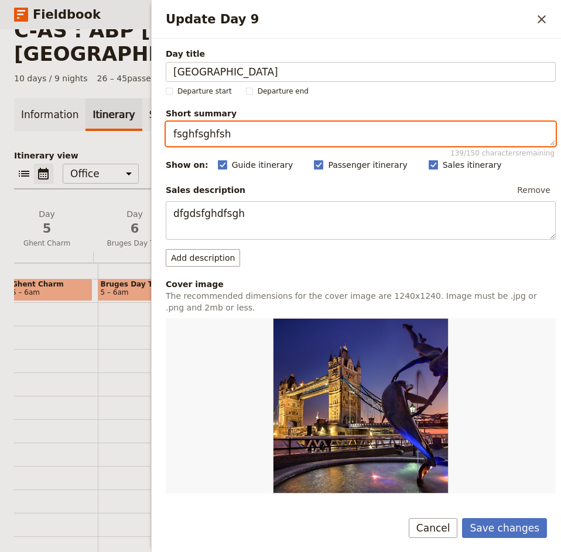
drag, startPoint x: 236, startPoint y: 136, endPoint x: 166, endPoint y: 136, distance: 70.2
click at [166, 136] on textarea "fsghfsghfsh" at bounding box center [361, 134] width 390 height 25
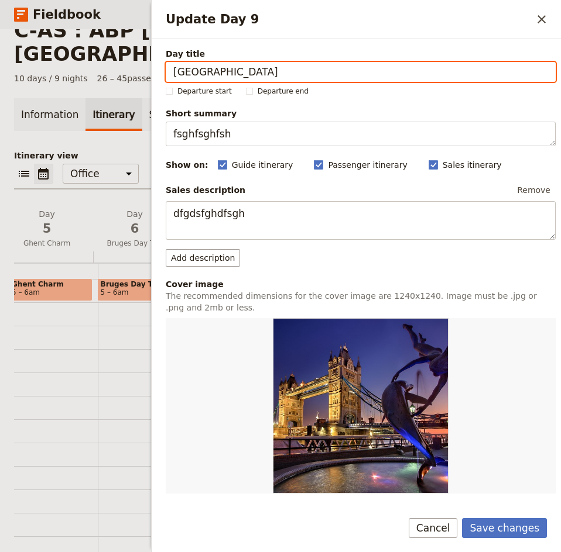
drag, startPoint x: 229, startPoint y: 71, endPoint x: 144, endPoint y: 68, distance: 85.5
click at [144, 68] on div "C-AS : ABP Amsterdam, Belgium & Paris ​ 10 days / 9 nights 26 – 45 passengers I…" at bounding box center [280, 290] width 561 height 523
type input "Icons of [GEOGRAPHIC_DATA]"
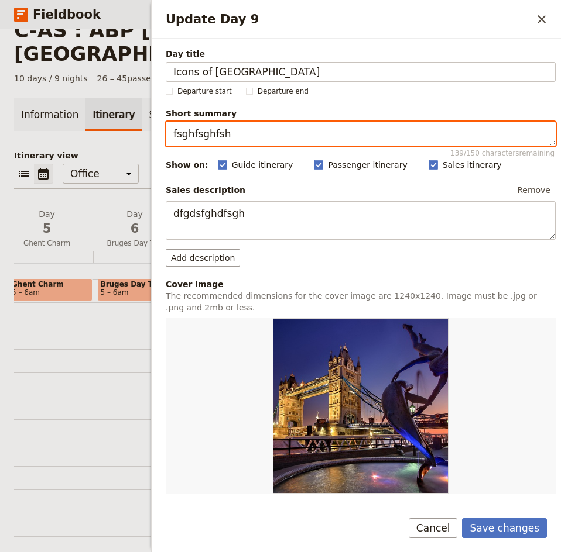
drag, startPoint x: 256, startPoint y: 133, endPoint x: 153, endPoint y: 132, distance: 102.4
click at [153, 132] on div "Day title Icons of Paris Departure start Departure end Short summary fsghfsghfs…" at bounding box center [356, 270] width 409 height 462
paste textarea "Eiffel Tower visit, free time in Paris, and farewell Seine cruise in the evenin…"
drag, startPoint x: 242, startPoint y: 133, endPoint x: 160, endPoint y: 136, distance: 82.0
click at [160, 136] on div "Day title Icons of Paris Departure start Departure end Short summary Eiffel Tow…" at bounding box center [356, 270] width 409 height 462
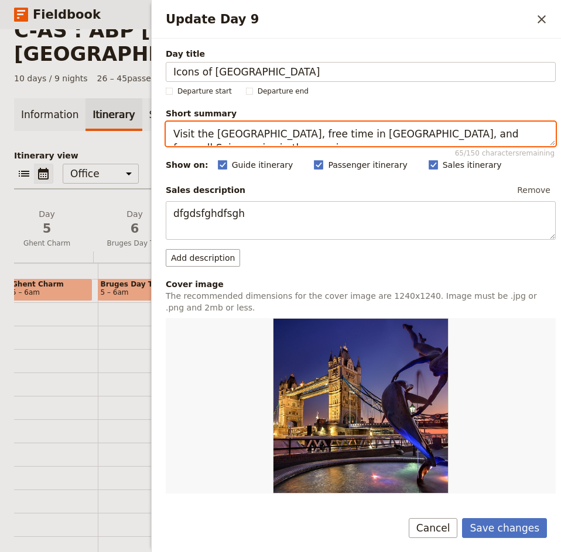
click at [267, 137] on textarea "Visit the Eiffel Tower, free time in Paris, and farewell Seine cruise in the ev…" at bounding box center [361, 134] width 390 height 25
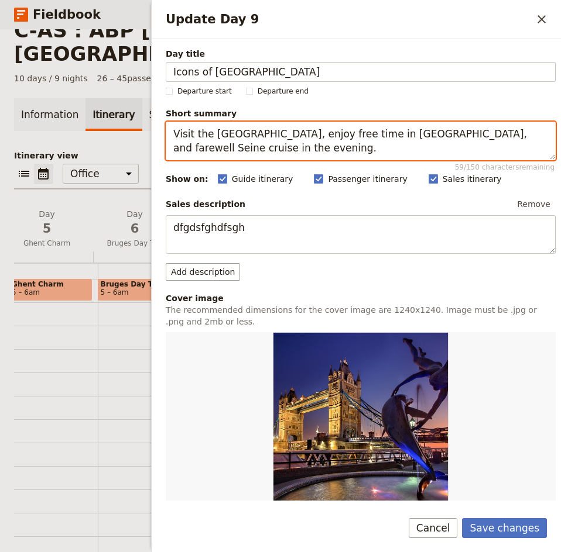
click at [347, 137] on textarea "Visit the Eiffel Tower, enjoy free time in Paris, and farewell Seine cruise in …" at bounding box center [361, 141] width 390 height 39
click at [465, 135] on textarea "Visit the Eiffel Tower, enjoy free time on your last day in Paris, and farewell…" at bounding box center [361, 141] width 390 height 39
drag, startPoint x: 443, startPoint y: 151, endPoint x: 170, endPoint y: 133, distance: 273.8
click at [170, 133] on textarea "Visit the Eiffel Tower, enjoy free time on your last day in Paris, and soak in …" at bounding box center [361, 141] width 390 height 39
type textarea "Visit the Eiffel Tower, enjoy free time on your last day in Paris, and soak in …"
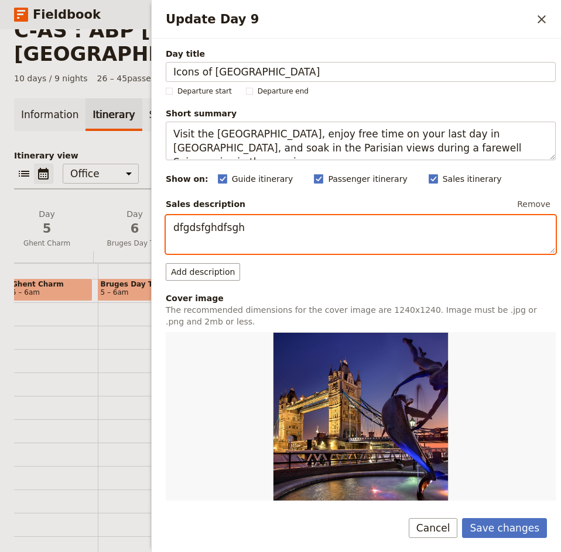
drag, startPoint x: 256, startPoint y: 221, endPoint x: 164, endPoint y: 218, distance: 92.5
click at [164, 218] on div "Day title Icons of Paris Departure start Departure end Short summary Visit the …" at bounding box center [356, 270] width 409 height 462
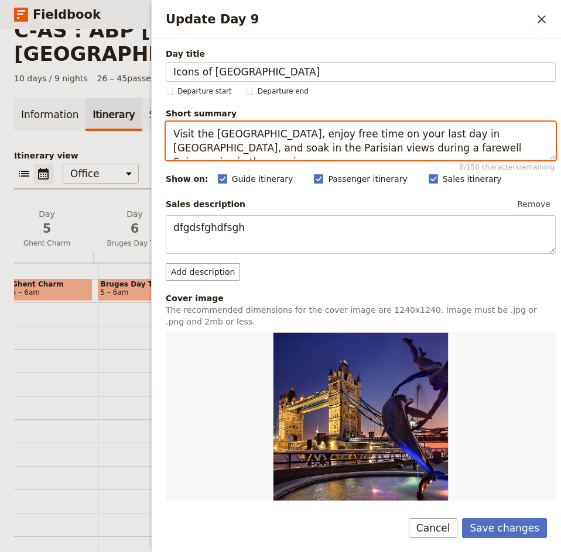
click at [459, 156] on textarea "Visit the Eiffel Tower, enjoy free time on your last day in Paris, and soak in …" at bounding box center [361, 141] width 390 height 39
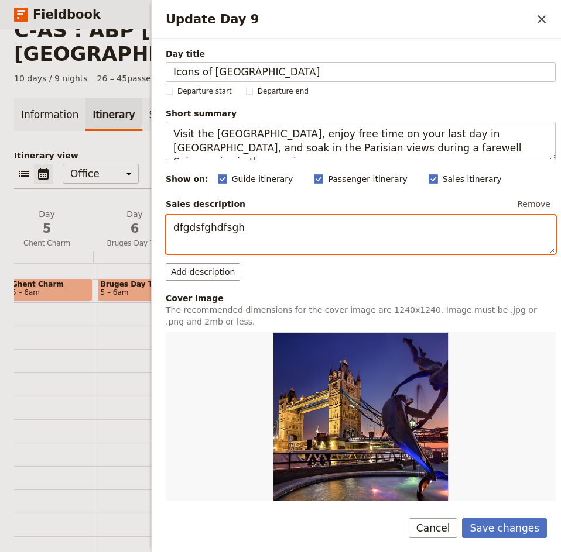
drag, startPoint x: 261, startPoint y: 234, endPoint x: 153, endPoint y: 232, distance: 108.3
click at [153, 232] on div "Day title Icons of Paris Departure start Departure end Short summary Visit the …" at bounding box center [356, 270] width 409 height 462
paste textarea "Visit the Eiffel Tower, enjoy free time on your last day in Paris, and soak in …"
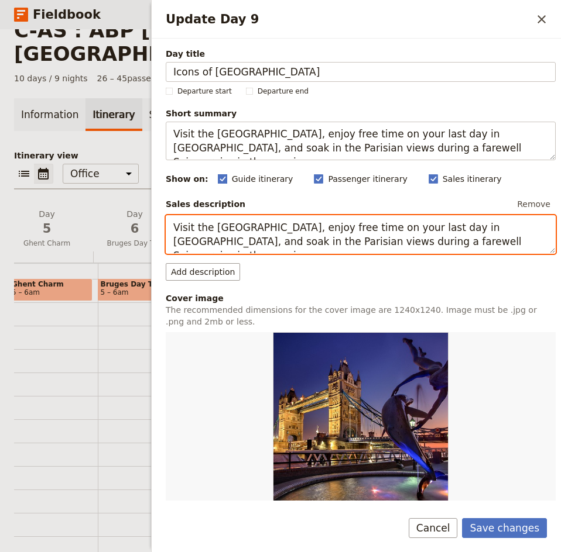
type textarea "Visit the Eiffel Tower, enjoy free time on your last day in Paris, and soak in …"
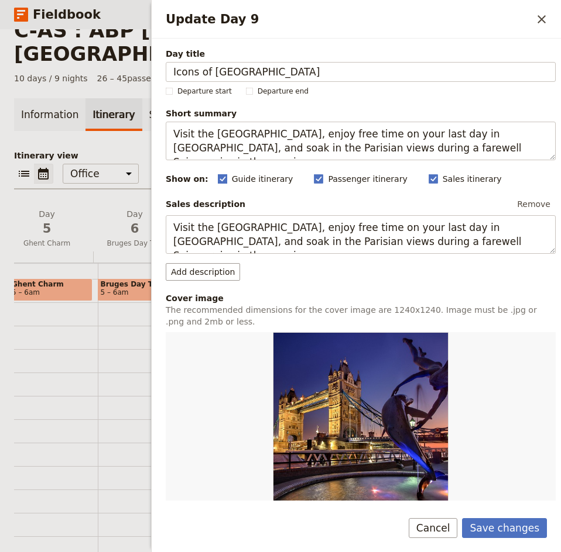
click at [219, 180] on polygon "Update Day 9" at bounding box center [222, 178] width 6 height 6
click at [217, 173] on input "Guide itinerary" at bounding box center [217, 173] width 1 height 1
click at [218, 176] on rect "Update Day 9" at bounding box center [222, 178] width 9 height 9
click at [217, 173] on input "Guide itinerary" at bounding box center [217, 173] width 1 height 1
click at [218, 176] on rect "Update Day 9" at bounding box center [222, 178] width 9 height 9
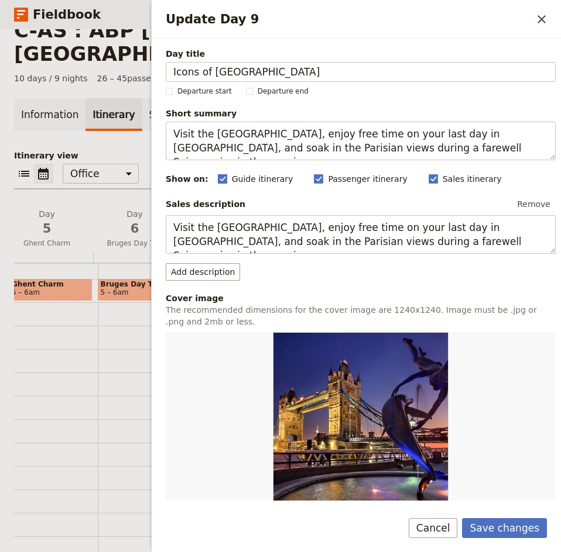
click at [217, 173] on input "Guide itinerary" at bounding box center [217, 173] width 1 height 1
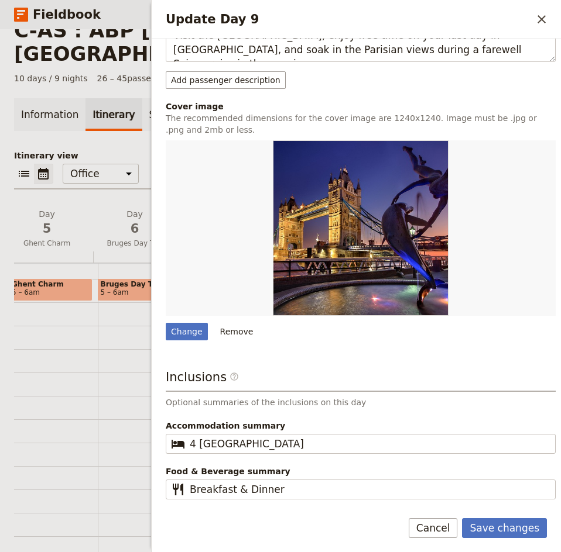
scroll to position [0, 0]
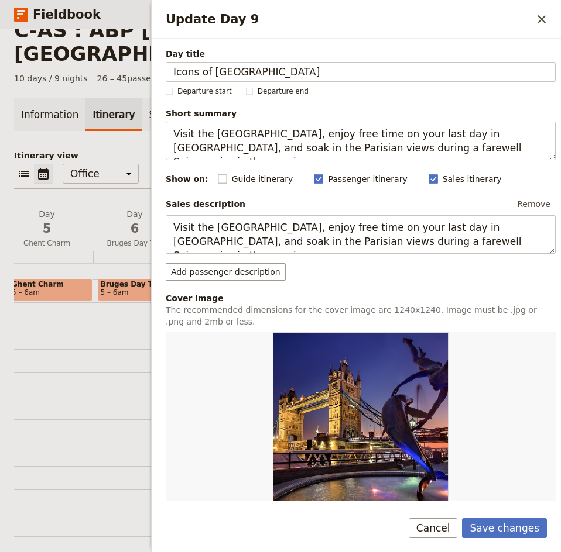
click at [218, 180] on rect "Update Day 9" at bounding box center [222, 178] width 9 height 9
click at [217, 173] on input "Guide itinerary" at bounding box center [217, 173] width 1 height 1
checkbox input "true"
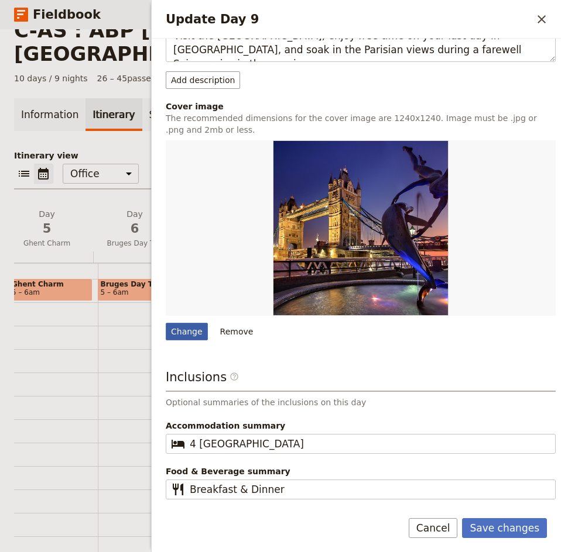
click at [183, 329] on div "Change" at bounding box center [187, 332] width 42 height 18
click at [166, 323] on input "Change" at bounding box center [165, 322] width 1 height 1
type input "C:\fakepath\eiffel-tower-975004_640.jpg"
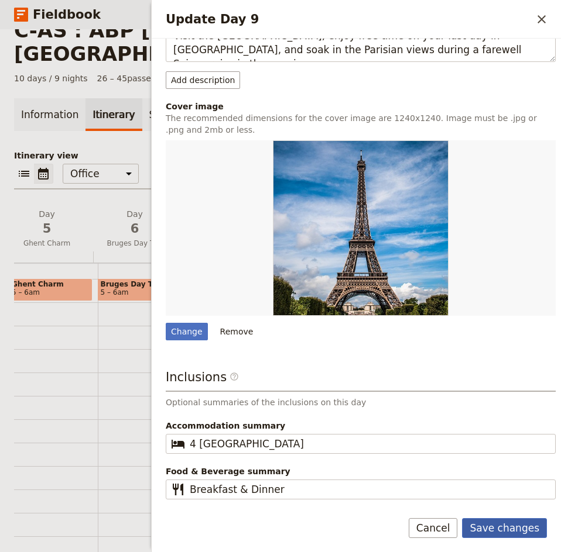
click at [505, 526] on button "Save changes" at bounding box center [504, 528] width 85 height 20
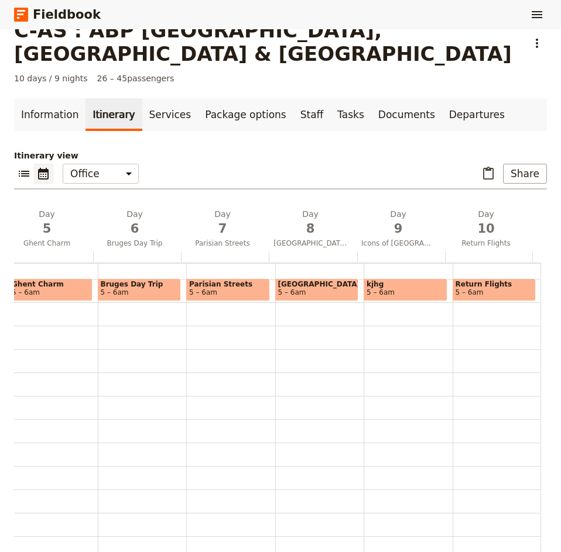
click at [383, 288] on span "5 – 6am" at bounding box center [405, 292] width 78 height 8
select select "9"
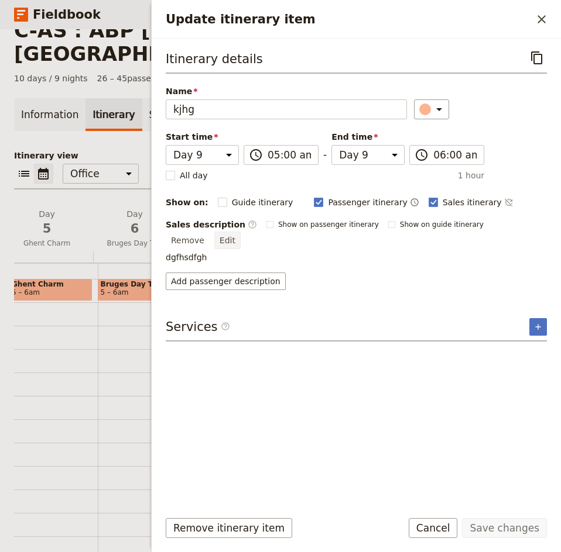
click at [240, 232] on button "Edit" at bounding box center [227, 241] width 26 height 18
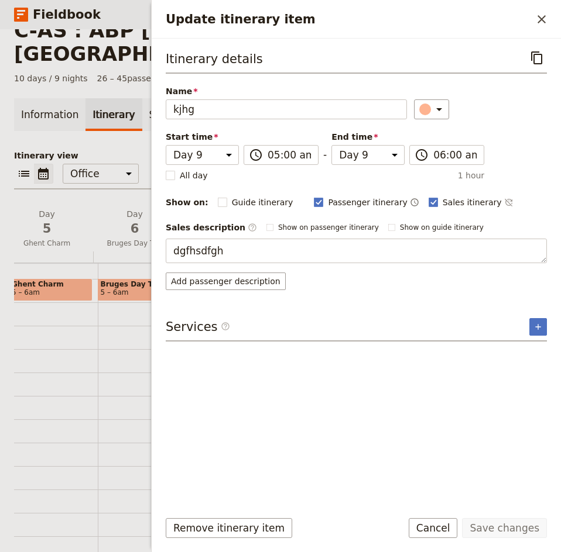
drag, startPoint x: 328, startPoint y: 250, endPoint x: 161, endPoint y: 252, distance: 166.2
click at [161, 252] on div "Itinerary details ​ Name kjhg ​ Start time Day 1 Day 2 Day 3 Day 4 Day 5 Day 6 …" at bounding box center [356, 270] width 409 height 462
type textarea "Spend the morning at the Eiffel Tower, Paris’s most iconic landmark. Take in br…"
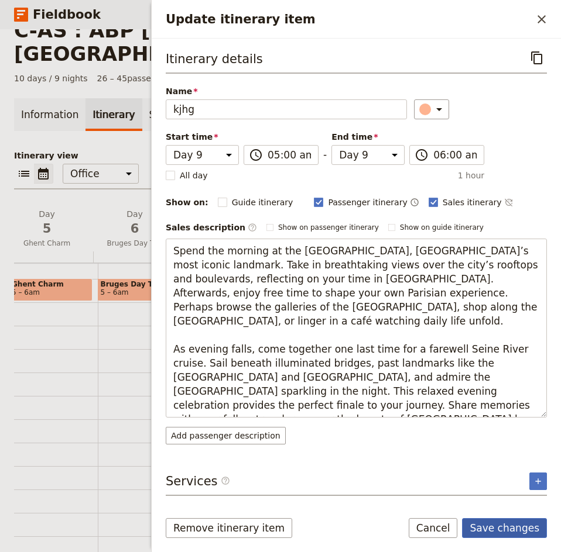
click at [514, 524] on button "Save changes" at bounding box center [504, 528] width 85 height 20
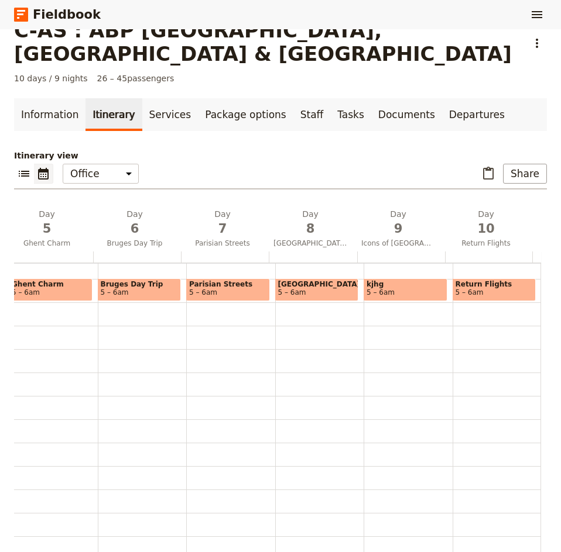
click at [378, 288] on span "5 – 6am" at bounding box center [405, 292] width 78 height 8
select select "9"
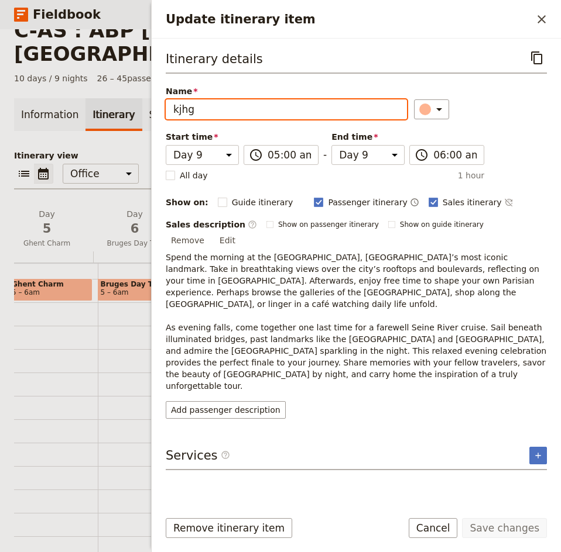
drag, startPoint x: 208, startPoint y: 111, endPoint x: 145, endPoint y: 112, distance: 62.6
click at [145, 112] on div "C-AS : ABP Amsterdam, Belgium & Paris ​ 10 days / 9 nights 26 – 45 passengers I…" at bounding box center [280, 290] width 561 height 523
type input "Icons of [GEOGRAPHIC_DATA]"
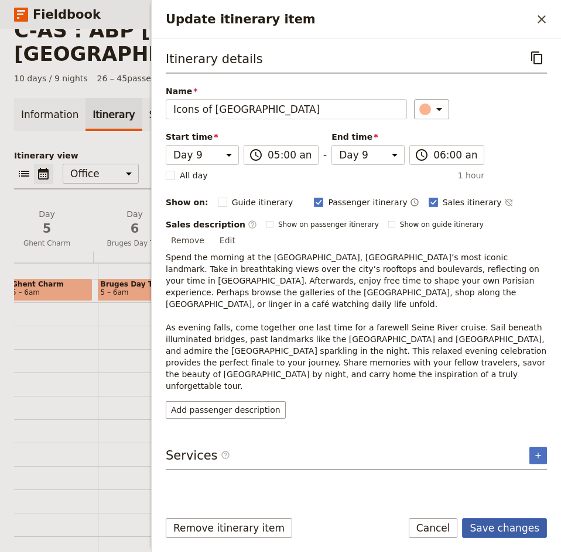
click at [518, 528] on button "Save changes" at bounding box center [504, 528] width 85 height 20
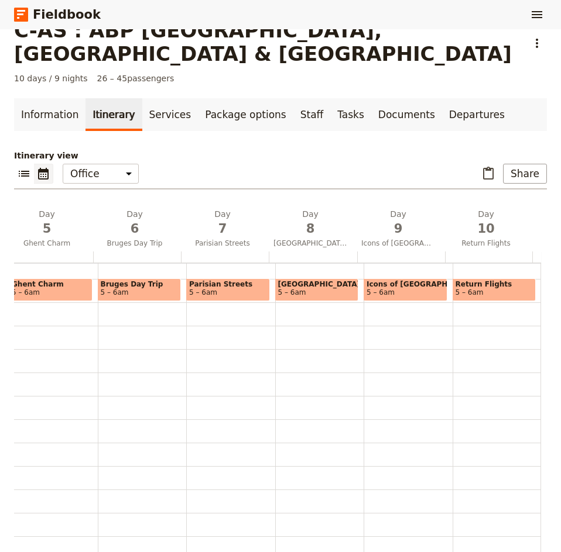
click at [372, 98] on link "Documents" at bounding box center [406, 114] width 71 height 33
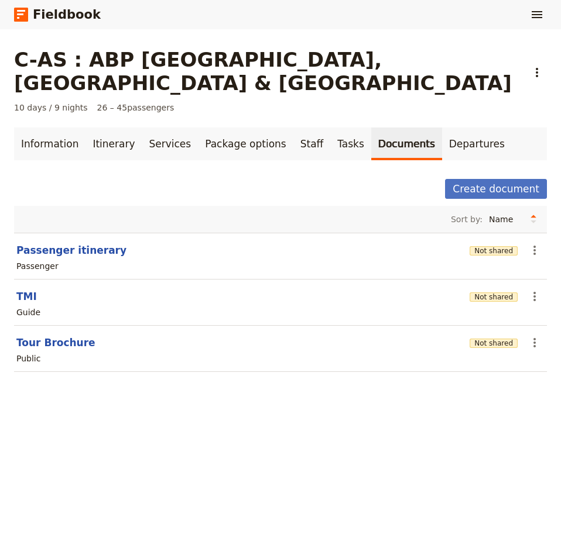
click at [535, 326] on section "Tour Brochure Not shared ​ Public" at bounding box center [280, 349] width 532 height 46
click at [530, 336] on icon "Actions" at bounding box center [534, 343] width 14 height 14
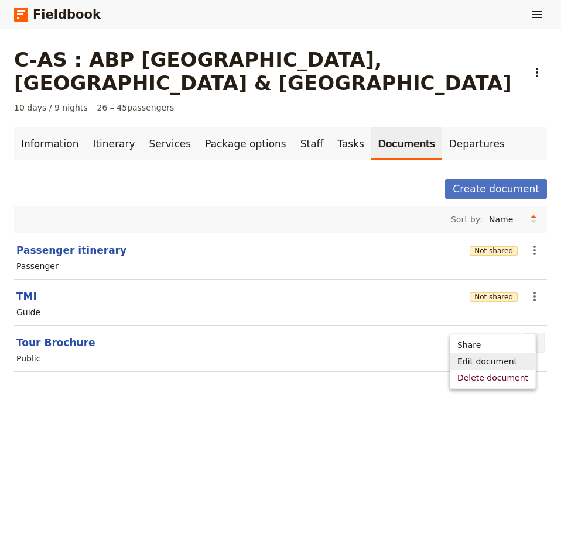
click at [501, 360] on span "Edit document" at bounding box center [487, 362] width 60 height 12
select select "DEFAULT"
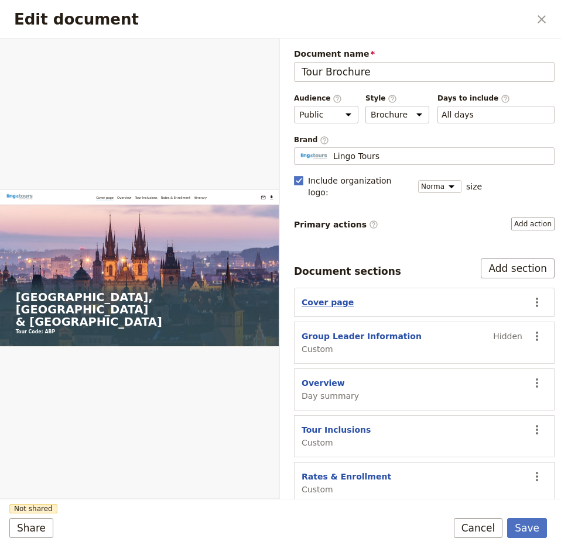
click at [309, 297] on button "Cover page" at bounding box center [327, 303] width 52 height 12
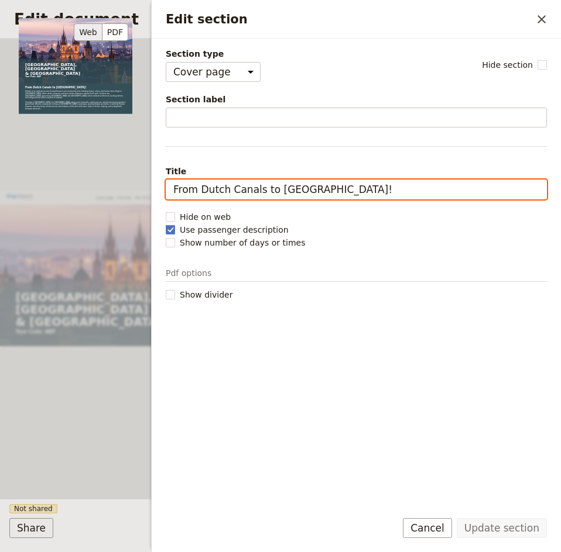
drag, startPoint x: 348, startPoint y: 192, endPoint x: 132, endPoint y: 192, distance: 216.5
click at [166, 192] on div "Section type Cover page Day summary Itinerary Custom Hide section Section label…" at bounding box center [356, 274] width 381 height 452
paste input "To the Icons of Europe!"
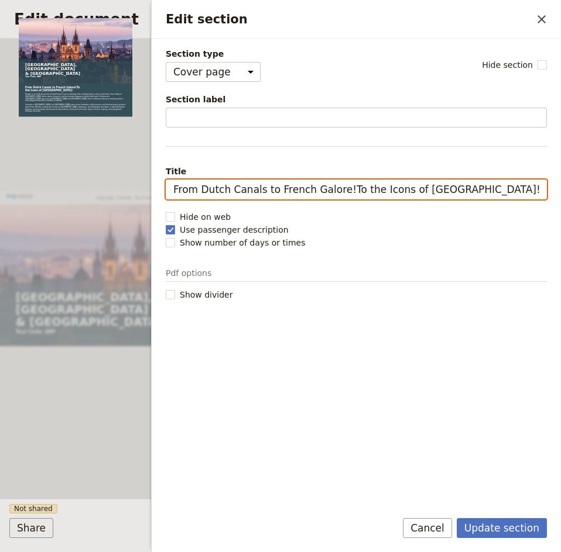
drag, startPoint x: 441, startPoint y: 190, endPoint x: 163, endPoint y: 193, distance: 277.9
click at [163, 193] on div "Section type Cover page Day summary Itinerary Custom Hide section Section label…" at bounding box center [356, 270] width 409 height 462
paste input "Edit section"
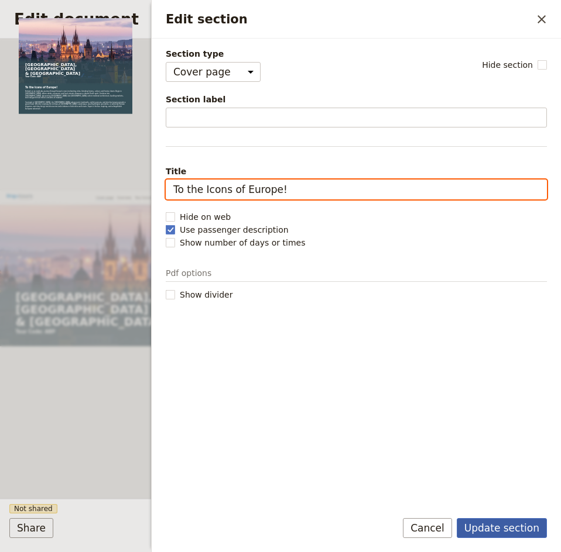
type input "To the Icons of Europe!"
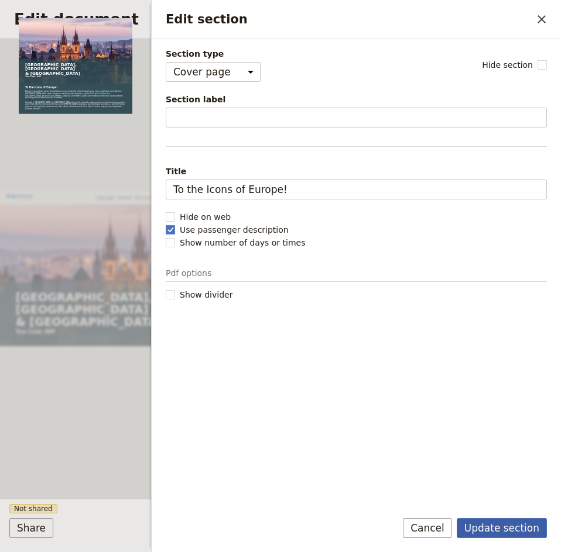
click at [494, 530] on button "Update section" at bounding box center [501, 528] width 90 height 20
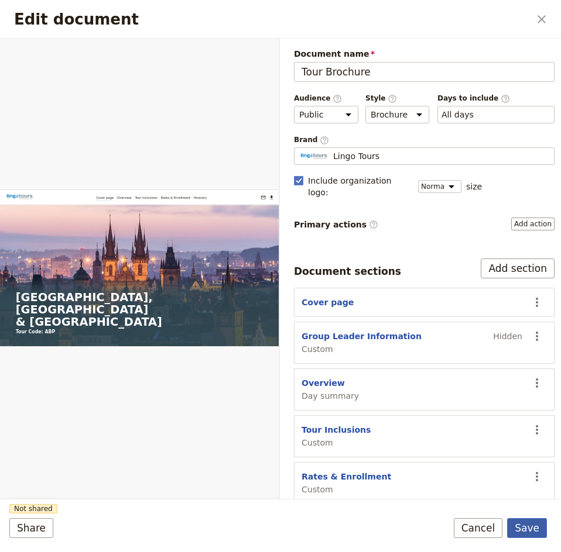
click at [522, 524] on button "Save" at bounding box center [527, 528] width 40 height 20
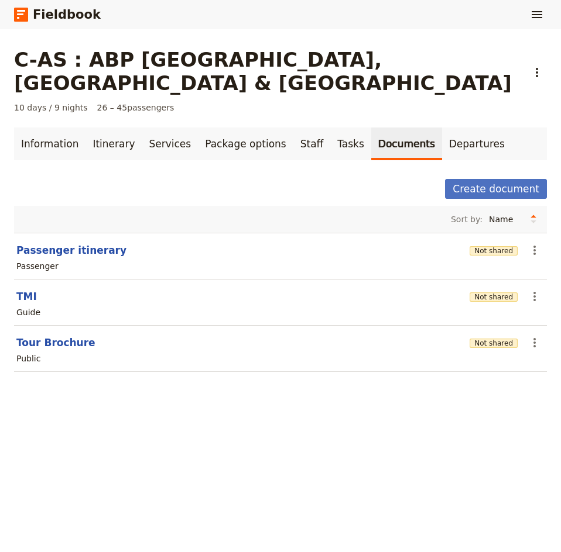
click at [59, 128] on link "Information" at bounding box center [49, 144] width 71 height 33
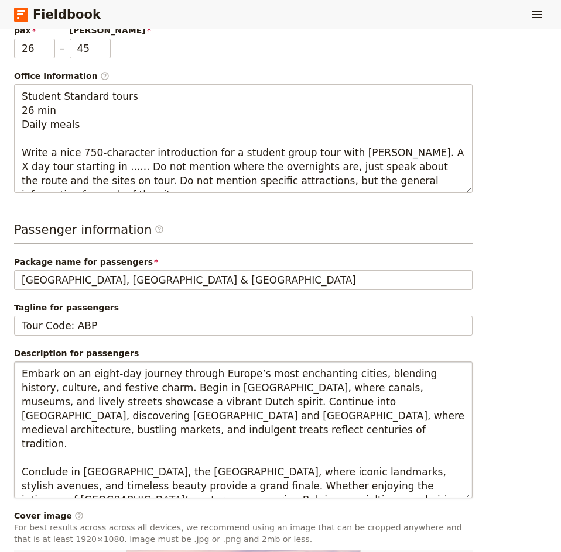
scroll to position [351, 0]
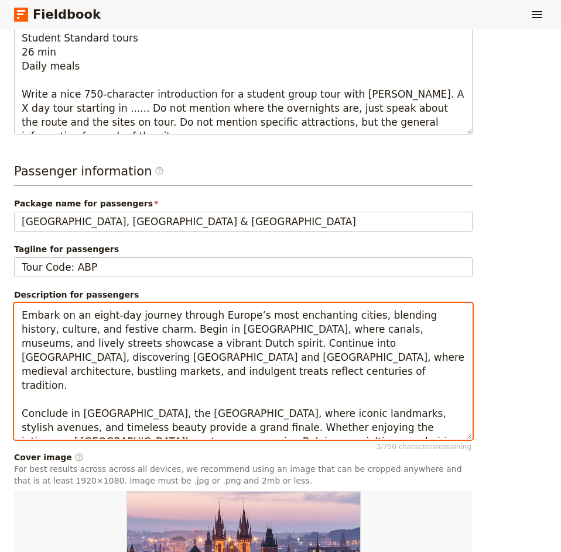
drag, startPoint x: 22, startPoint y: 276, endPoint x: 435, endPoint y: 404, distance: 432.3
click at [435, 404] on textarea "Embark on an eight-day journey through Europe’s most enchanting cities, blendin…" at bounding box center [243, 371] width 458 height 137
paste textarea "ten-day journey through Europe’s most enchanting cities, blending history, cult…"
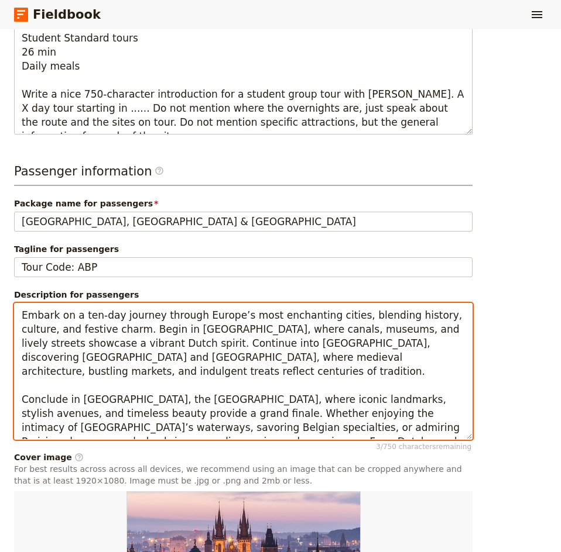
type textarea "Embark on a ten-day journey through Europe’s most enchanting cities, blending h…"
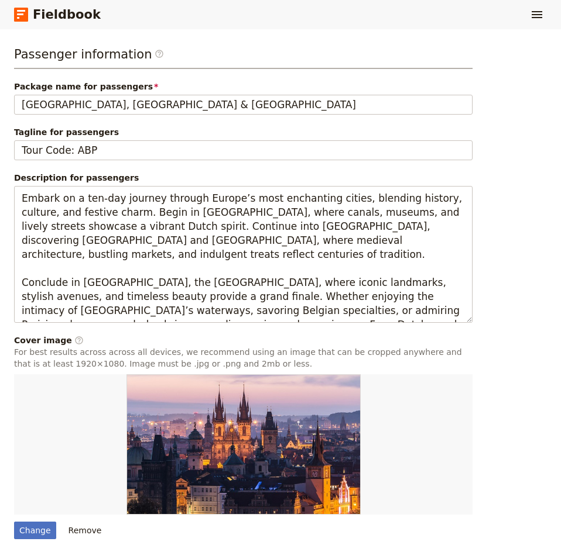
scroll to position [546, 0]
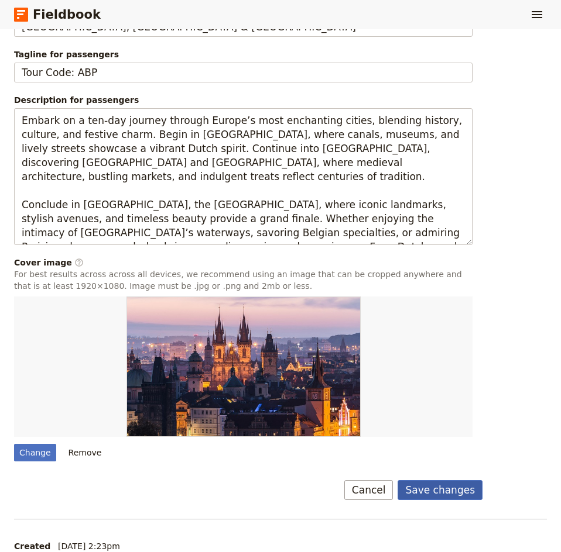
click at [441, 480] on button "Save changes" at bounding box center [439, 490] width 85 height 20
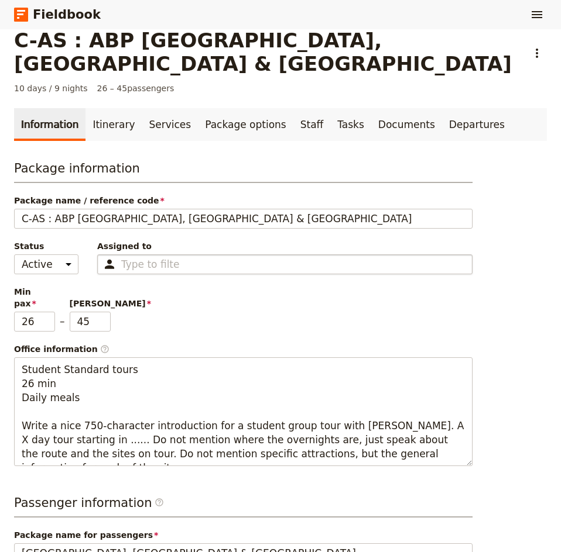
scroll to position [0, 0]
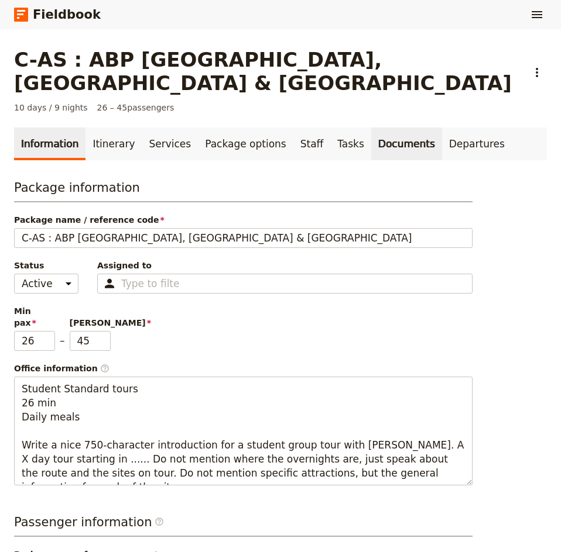
click at [376, 128] on link "Documents" at bounding box center [406, 144] width 71 height 33
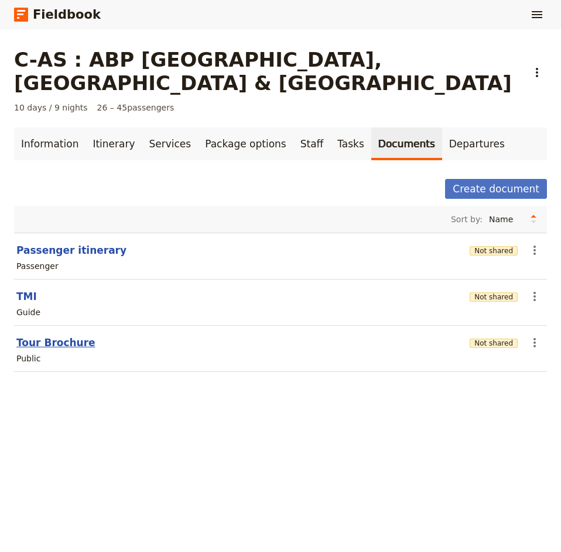
click at [56, 336] on button "Tour Brochure" at bounding box center [55, 343] width 79 height 14
select select "DEFAULT"
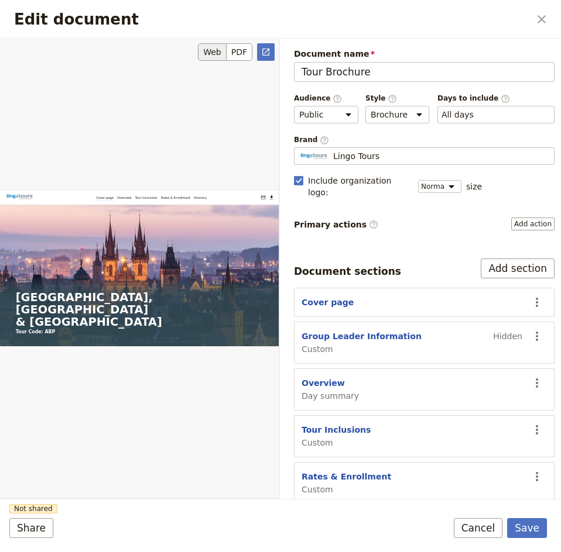
click at [234, 52] on button "PDF" at bounding box center [239, 52] width 26 height 18
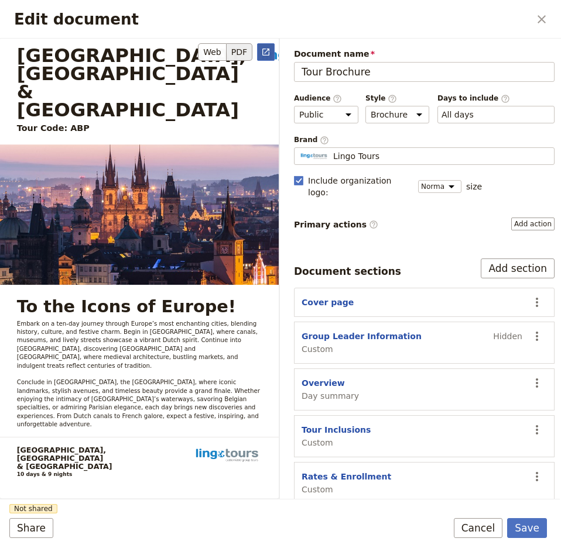
click at [268, 51] on icon "Open full preview" at bounding box center [265, 51] width 9 height 9
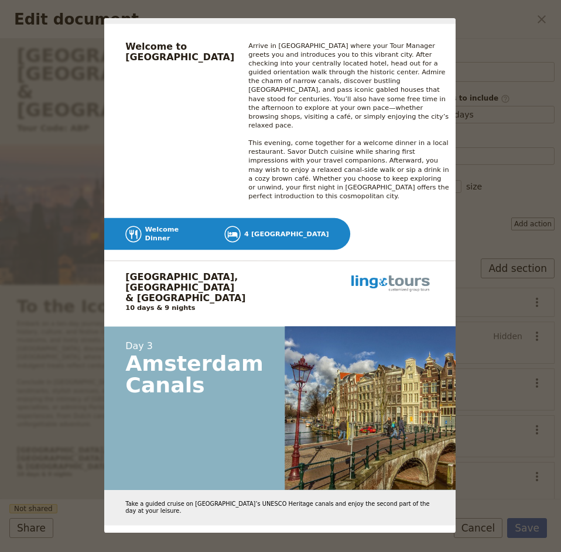
scroll to position [4447, 0]
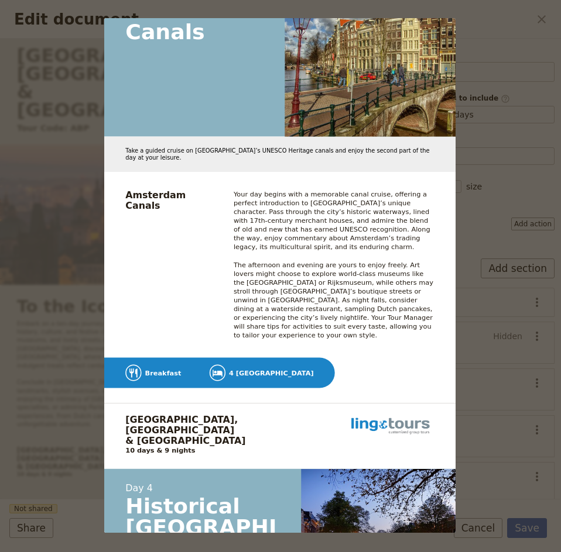
click at [497, 160] on div "Amsterdam, Belgium & Paris Tour Code: ABP clientservice@lingo-tours.com www.lin…" at bounding box center [280, 276] width 561 height 552
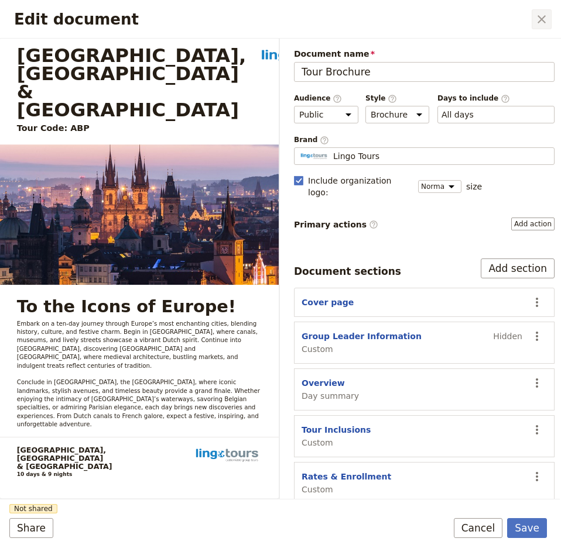
click at [546, 19] on icon "Close dialog" at bounding box center [541, 19] width 14 height 14
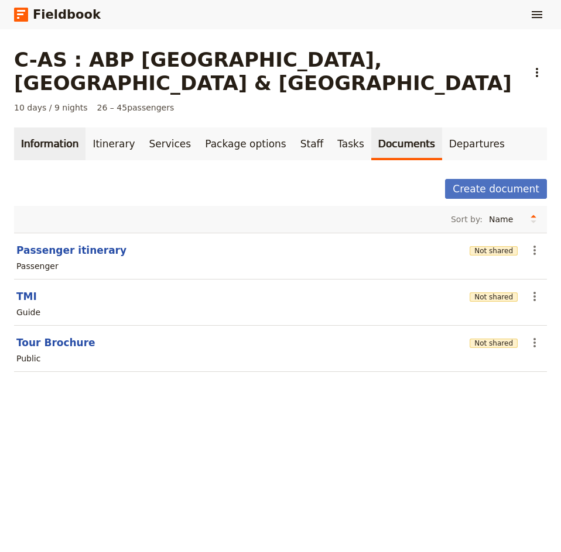
click at [49, 128] on link "Information" at bounding box center [49, 144] width 71 height 33
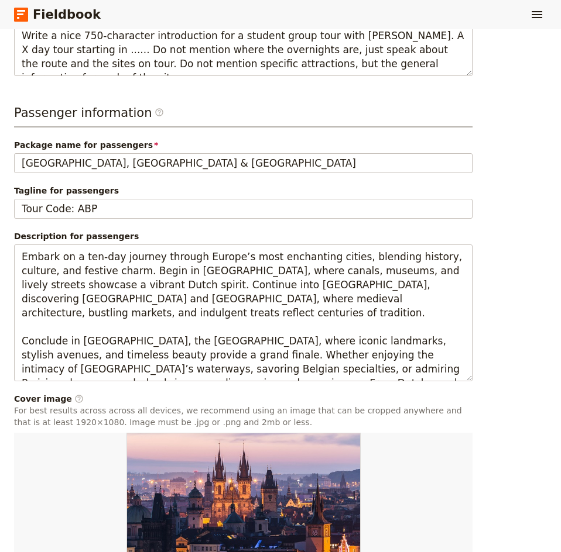
scroll to position [546, 0]
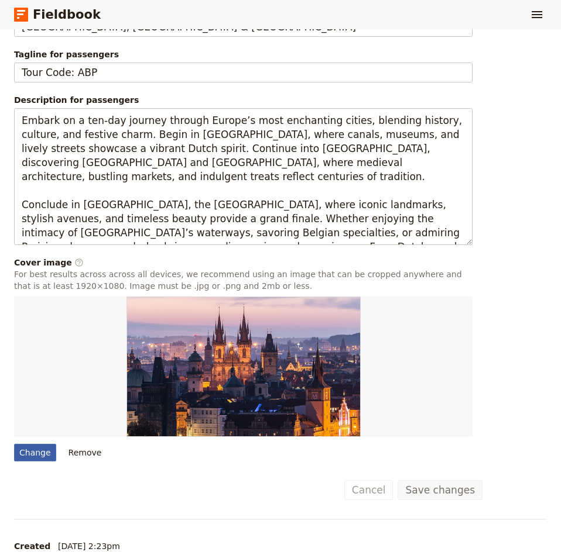
click at [43, 444] on div "Change" at bounding box center [35, 453] width 42 height 18
click at [14, 443] on input "Change" at bounding box center [13, 443] width 1 height 1
type input "C:\fakepath\ghent-3680326_1280.jpg"
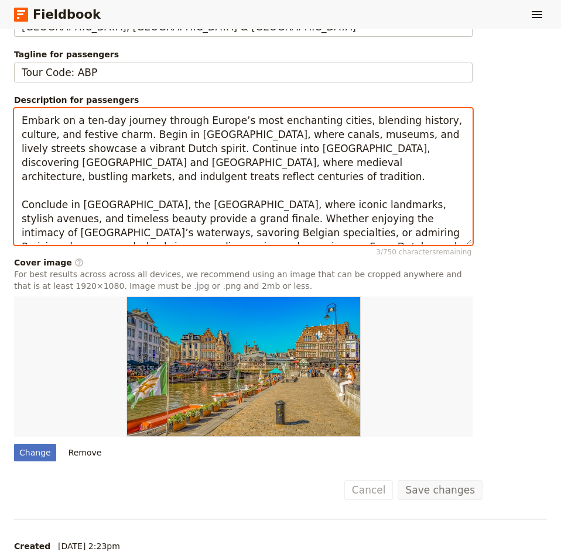
click at [419, 198] on textarea "Embark on a ten-day journey through Europe’s most enchanting cities, blending h…" at bounding box center [243, 176] width 458 height 137
type textarea "Embark on a ten-day journey through Europe’s most enchanting cities, blending h…"
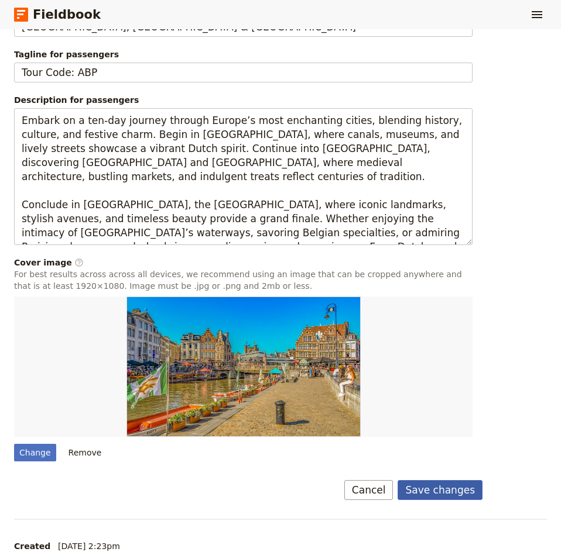
click at [455, 480] on button "Save changes" at bounding box center [439, 490] width 85 height 20
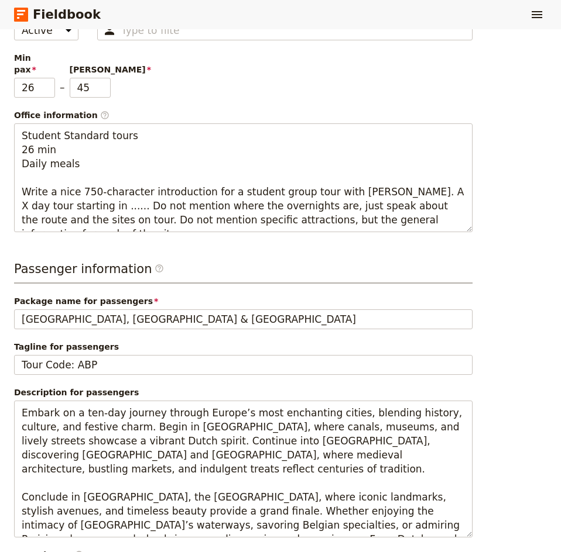
scroll to position [0, 0]
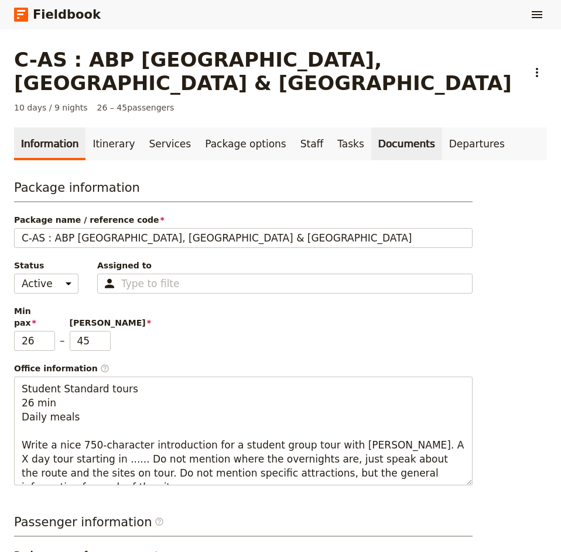
click at [394, 128] on link "Documents" at bounding box center [406, 144] width 71 height 33
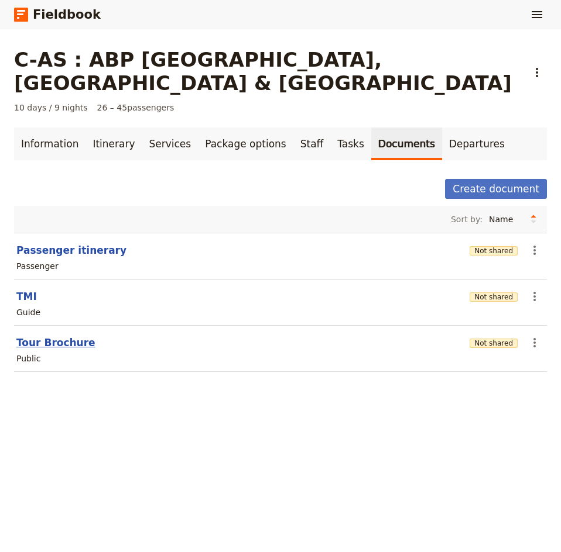
click at [38, 336] on button "Tour Brochure" at bounding box center [55, 343] width 79 height 14
select select "DEFAULT"
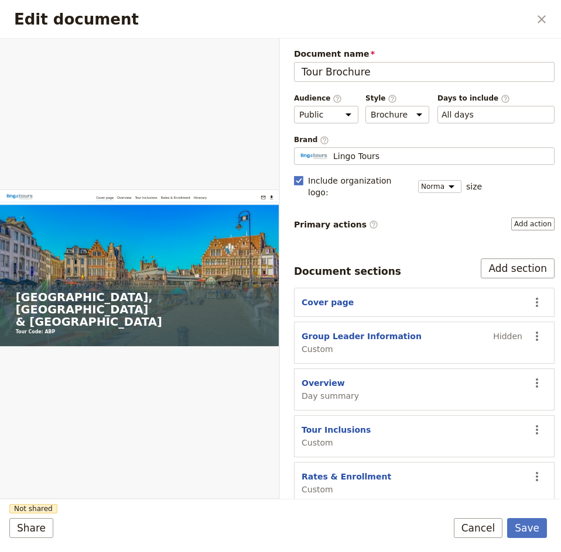
scroll to position [32, 0]
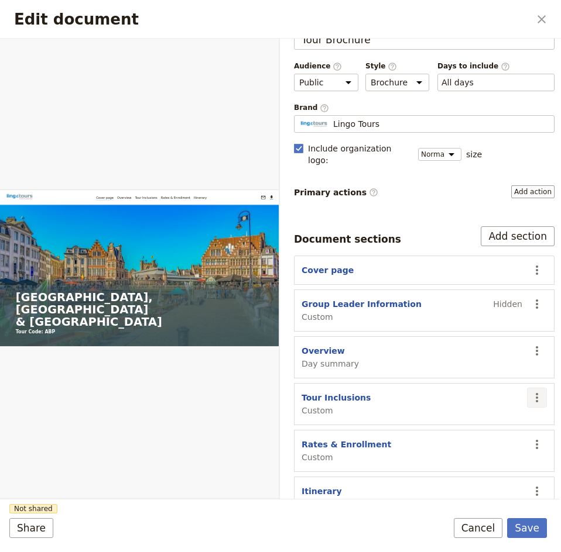
click at [531, 391] on icon "Actions" at bounding box center [537, 398] width 14 height 14
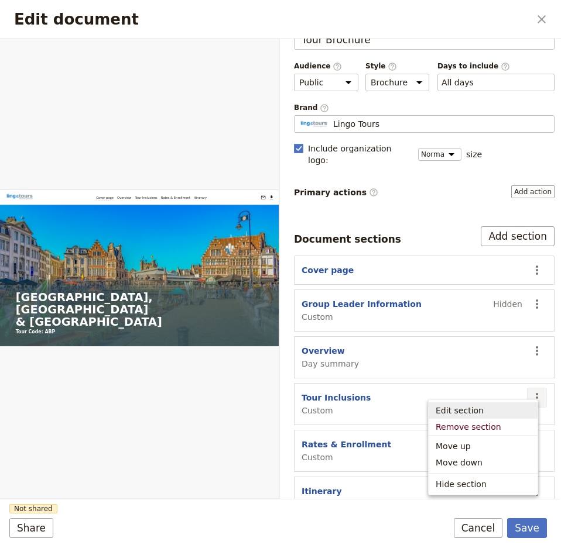
click at [448, 414] on span "Edit section" at bounding box center [459, 411] width 48 height 12
select select "CUSTOM"
select select "default"
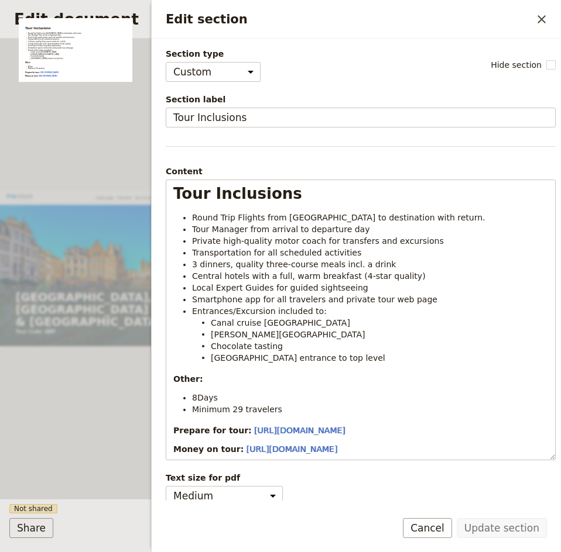
drag, startPoint x: 550, startPoint y: 15, endPoint x: 432, endPoint y: 57, distance: 124.9
click at [550, 15] on button "​" at bounding box center [541, 19] width 20 height 20
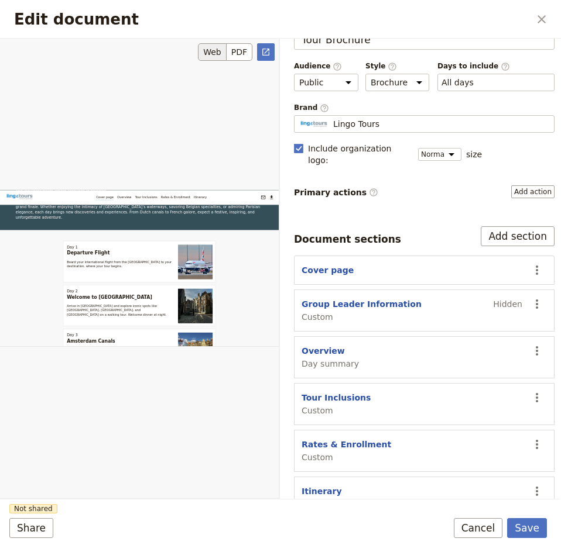
scroll to position [819, 0]
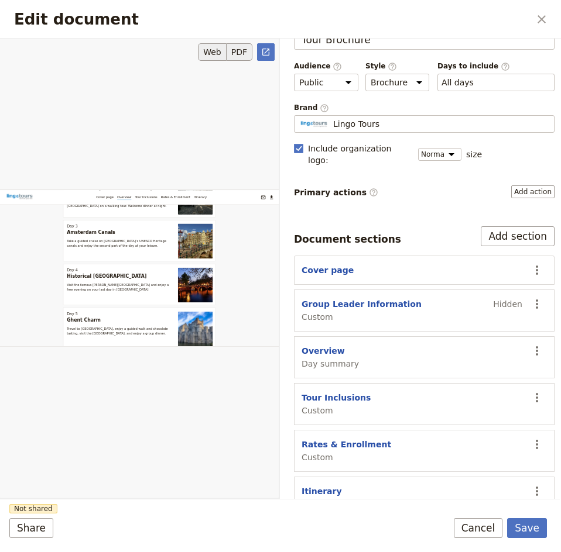
click at [249, 46] on button "PDF" at bounding box center [239, 52] width 26 height 18
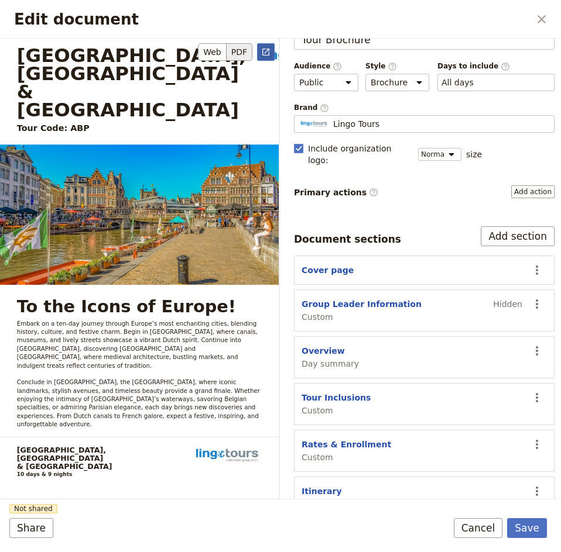
click at [263, 50] on icon "Open full preview" at bounding box center [265, 52] width 7 height 7
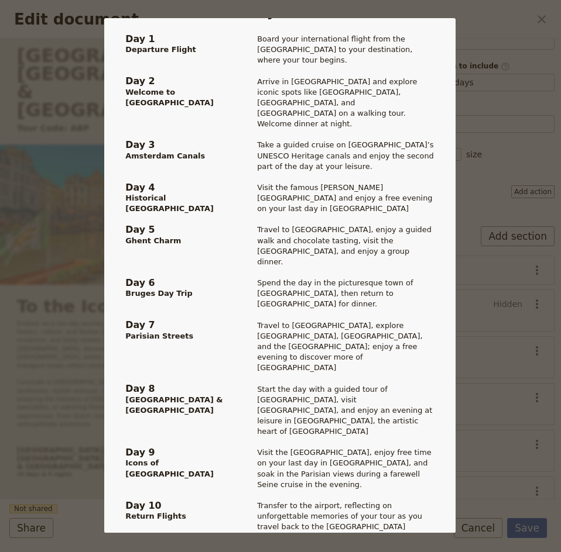
scroll to position [761, 0]
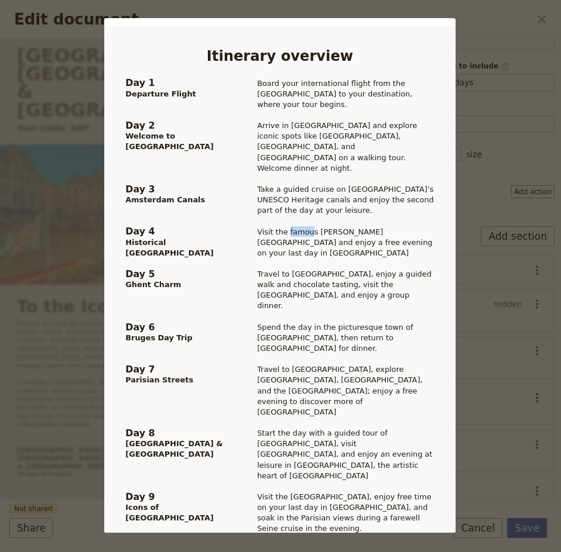
drag, startPoint x: 260, startPoint y: 161, endPoint x: 281, endPoint y: 195, distance: 39.1
click at [284, 216] on div "Visit the famous Anne Frank Museum and enjoy a free evening on your last day in…" at bounding box center [331, 237] width 205 height 43
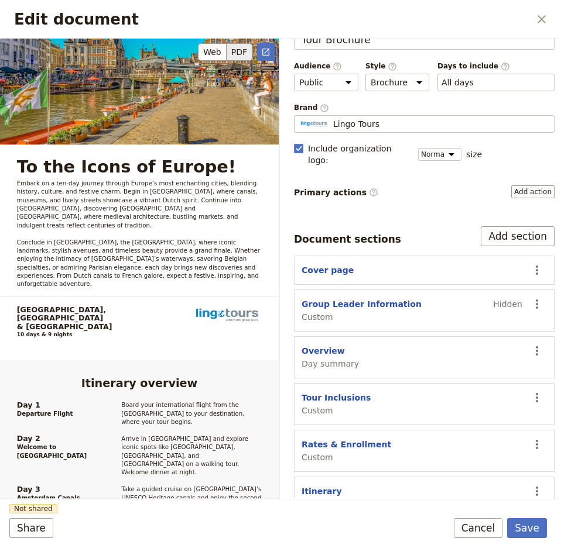
scroll to position [527, 0]
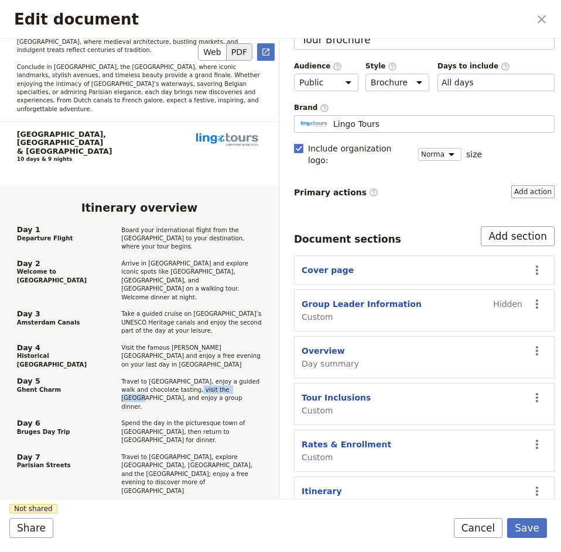
drag, startPoint x: 124, startPoint y: 329, endPoint x: 173, endPoint y: 331, distance: 49.2
click at [173, 369] on div "Travel to [GEOGRAPHIC_DATA],​ enjoy a guided walk and chocolate tasting,​ visit…" at bounding box center [180, 390] width 163 height 42
copy div "Gravensteen Castle"
click at [248, 369] on div "Travel to [GEOGRAPHIC_DATA],​ enjoy a guided walk and chocolate tasting,​ visit…" at bounding box center [180, 390] width 163 height 42
click at [535, 393] on icon "Actions" at bounding box center [536, 397] width 2 height 9
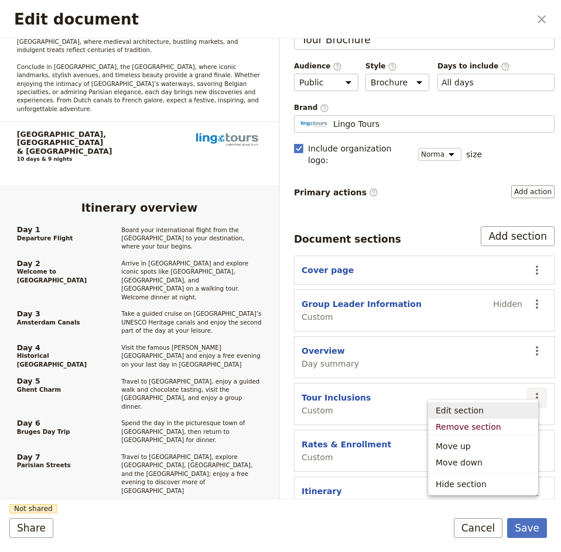
click at [462, 414] on span "Edit section" at bounding box center [459, 411] width 48 height 12
select select "CUSTOM"
select select "default"
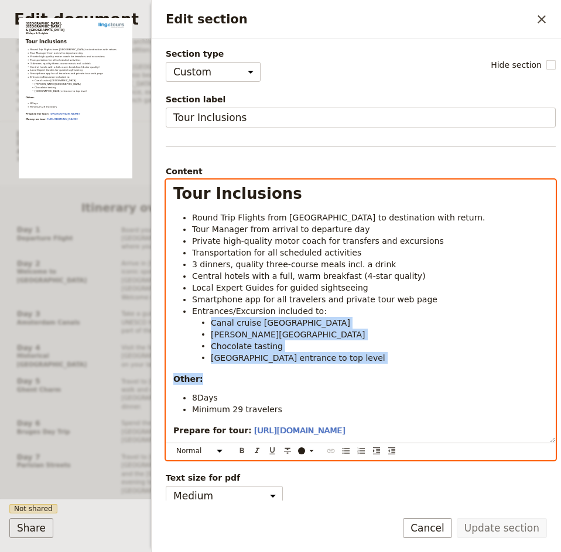
drag, startPoint x: 333, startPoint y: 365, endPoint x: 211, endPoint y: 323, distance: 129.7
click at [211, 323] on div "Tour Inclusions Round Trip Flights from USA to destination with return. Tour Ma…" at bounding box center [360, 311] width 388 height 263
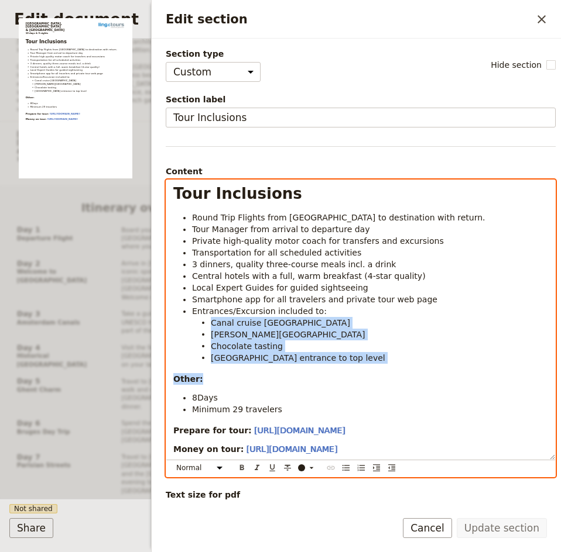
click at [214, 328] on li "[PERSON_NAME][GEOGRAPHIC_DATA]" at bounding box center [379, 334] width 337 height 12
drag, startPoint x: 328, startPoint y: 353, endPoint x: 212, endPoint y: 327, distance: 119.4
click at [212, 327] on ul "Canal cruise Amsterdam Anne Frank House Museum Chocolate tasting Eiffel Tower e…" at bounding box center [370, 340] width 356 height 47
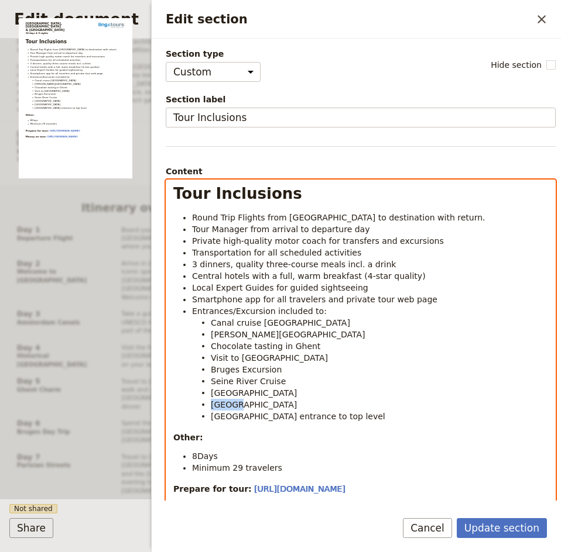
drag, startPoint x: 242, startPoint y: 407, endPoint x: 201, endPoint y: 404, distance: 40.5
click at [211, 404] on li "[GEOGRAPHIC_DATA]" at bounding box center [379, 404] width 337 height 12
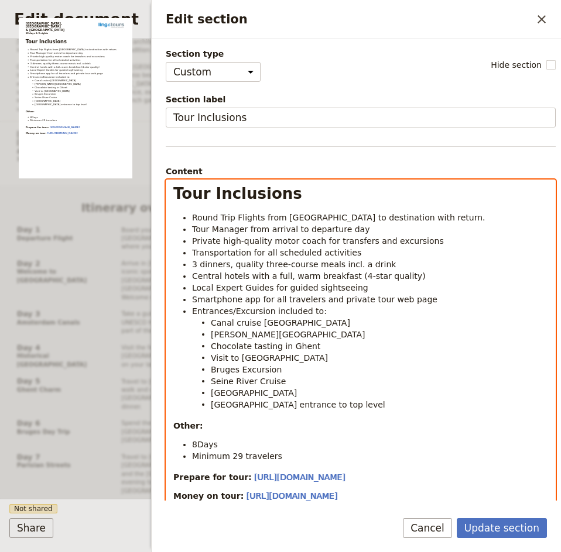
click at [350, 406] on li "[GEOGRAPHIC_DATA] entrance to top level" at bounding box center [379, 404] width 337 height 12
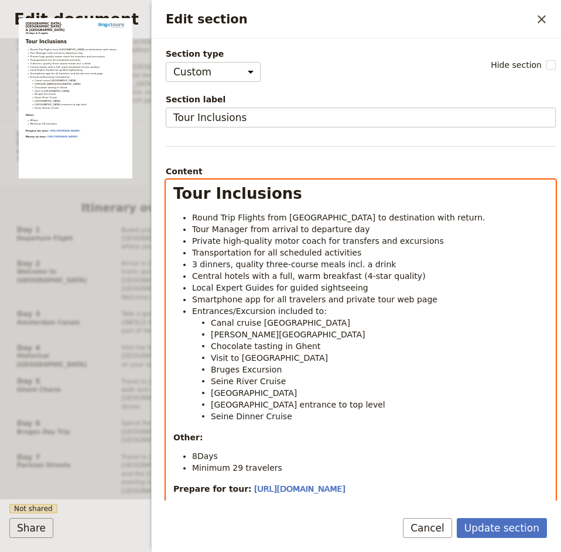
click at [197, 263] on span "3 dinners, quality three-course meals incl. a drink" at bounding box center [294, 264] width 204 height 9
click at [196, 455] on span "8Days" at bounding box center [205, 456] width 26 height 9
click at [339, 266] on span "4 dinners, quality three-course meals incl. a drink" at bounding box center [294, 264] width 204 height 9
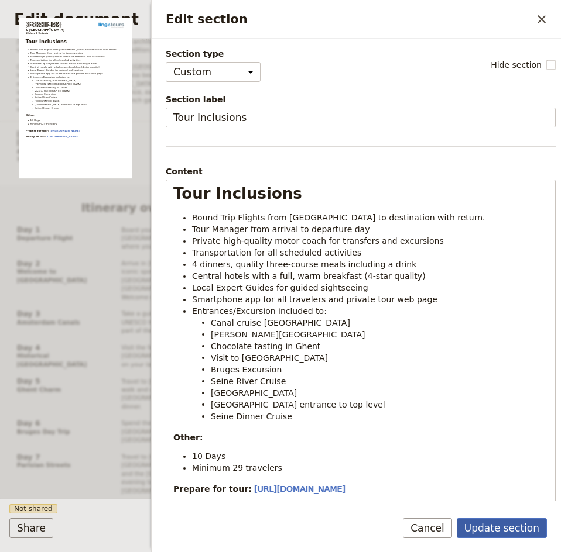
click at [498, 524] on button "Update section" at bounding box center [501, 528] width 90 height 20
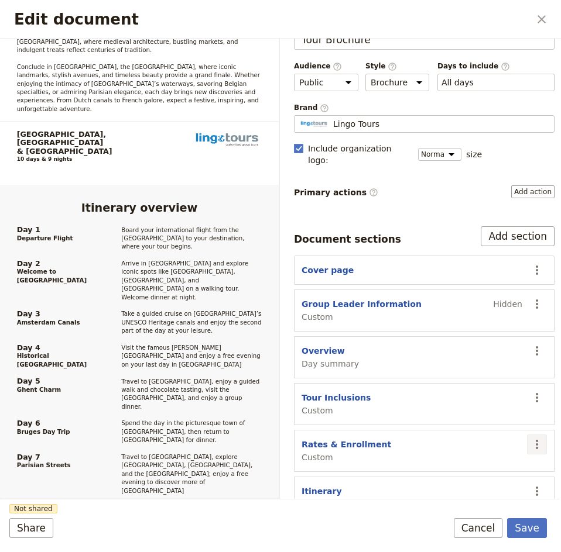
click at [530, 438] on icon "Actions" at bounding box center [537, 445] width 14 height 14
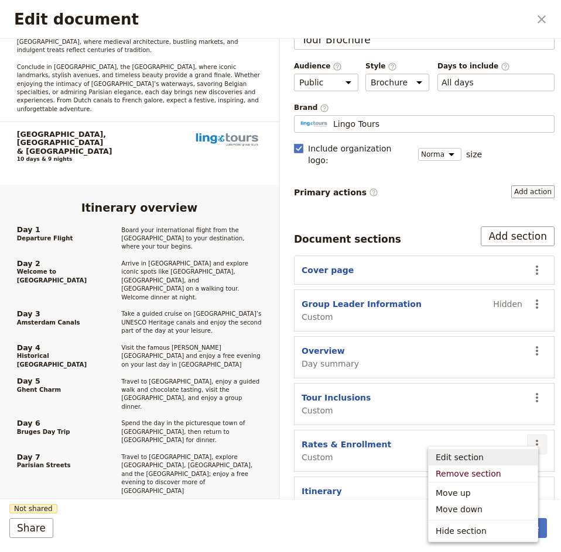
click at [464, 458] on span "Edit section" at bounding box center [459, 458] width 48 height 12
select select "CUSTOM"
select select "default"
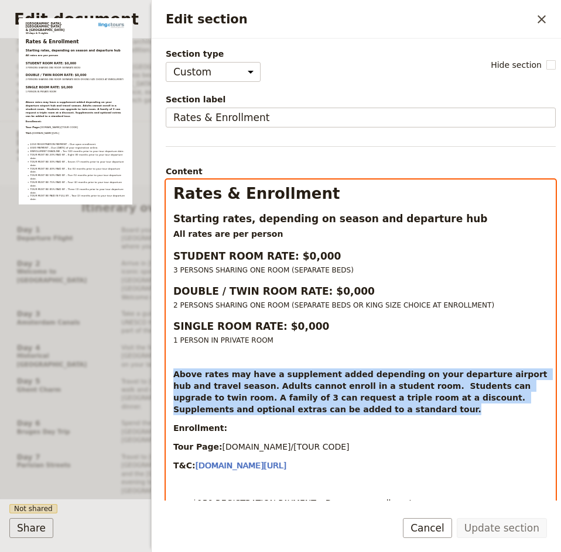
drag, startPoint x: 259, startPoint y: 392, endPoint x: 291, endPoint y: 408, distance: 35.6
click at [291, 408] on div "Rates & Enrollment Starting rates, depending on season and departure hub All ra…" at bounding box center [360, 391] width 388 height 422
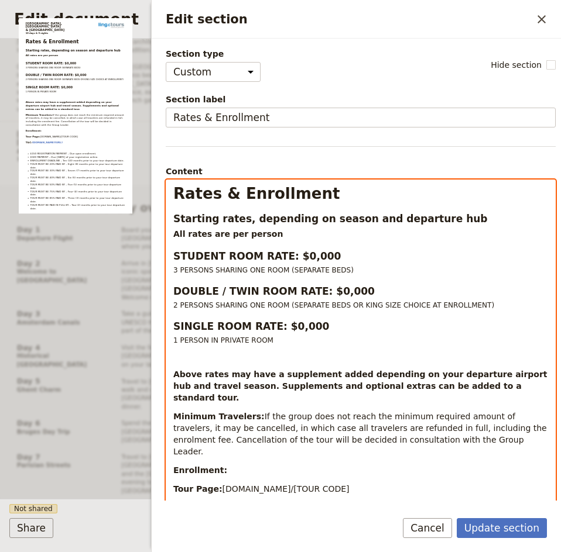
click at [194, 364] on div "Rates & Enrollment Starting rates, depending on season and departure hub All ra…" at bounding box center [360, 420] width 388 height 481
click at [195, 359] on p "Edit section" at bounding box center [360, 356] width 374 height 9
select select "paragraph-small"
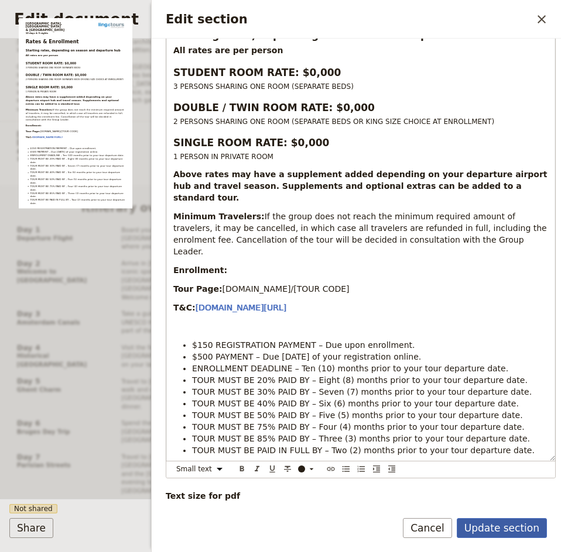
click at [518, 522] on button "Update section" at bounding box center [501, 528] width 90 height 20
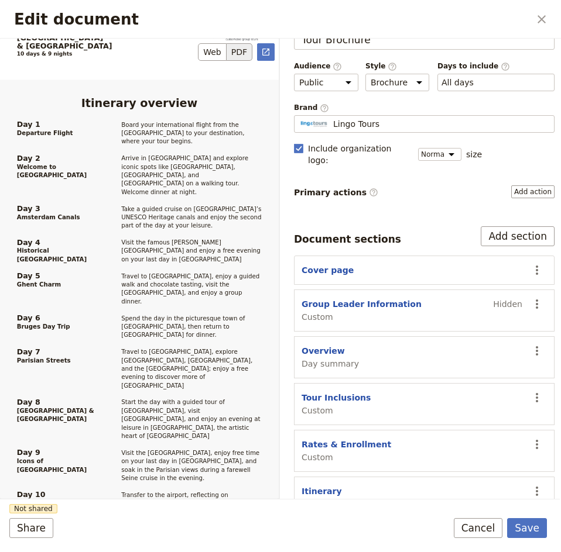
scroll to position [351, 0]
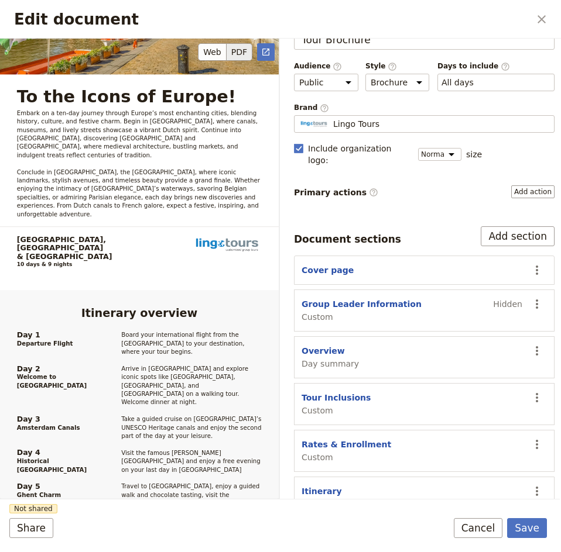
click at [243, 51] on button "PDF" at bounding box center [239, 52] width 26 height 18
click at [264, 53] on icon "Open full preview" at bounding box center [265, 51] width 9 height 9
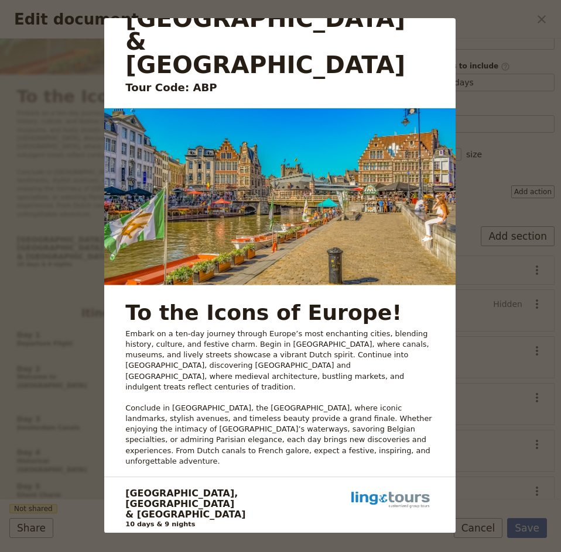
scroll to position [0, 0]
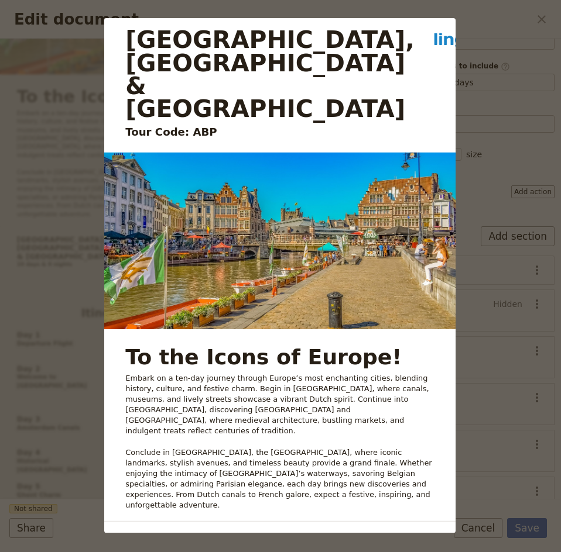
click at [490, 32] on div "Amsterdam, Belgium & Paris Tour Code: ABP clientservice@lingo-tours.com www.lin…" at bounding box center [280, 276] width 561 height 552
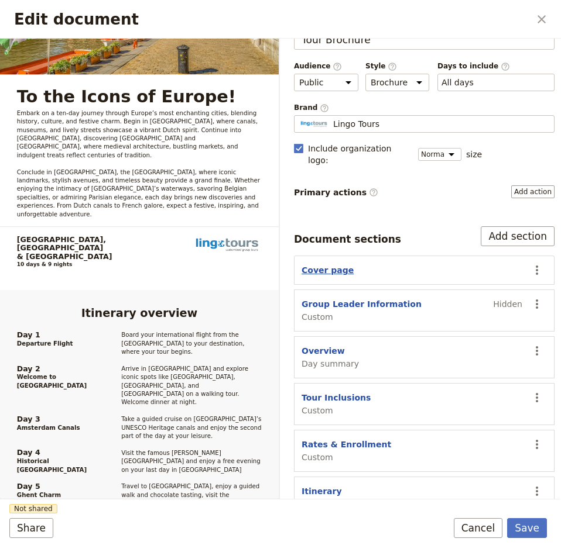
click at [332, 264] on button "Cover page" at bounding box center [327, 270] width 52 height 12
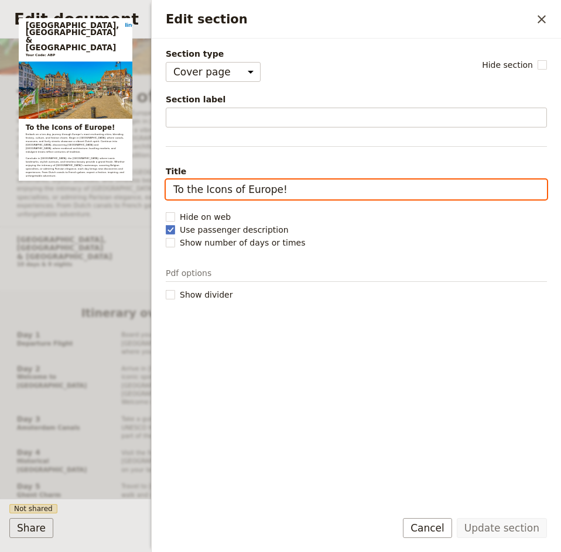
drag, startPoint x: 286, startPoint y: 190, endPoint x: 170, endPoint y: 185, distance: 115.3
click at [170, 185] on input "To the Icons of Europe!" at bounding box center [356, 190] width 381 height 20
paste input "See"
type input "See the Icons of Europe!"
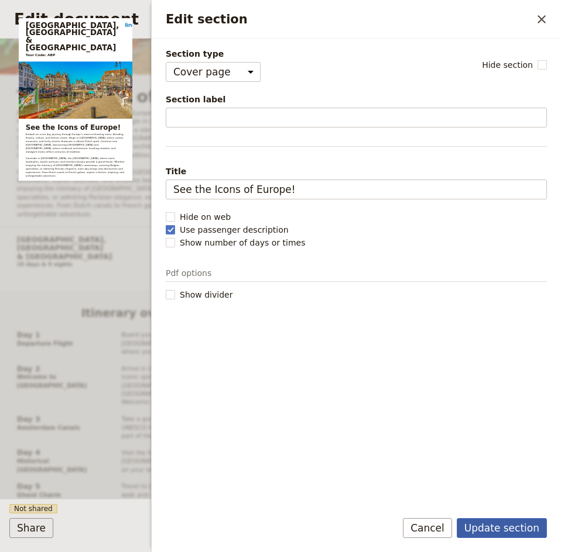
click at [522, 522] on button "Update section" at bounding box center [501, 528] width 90 height 20
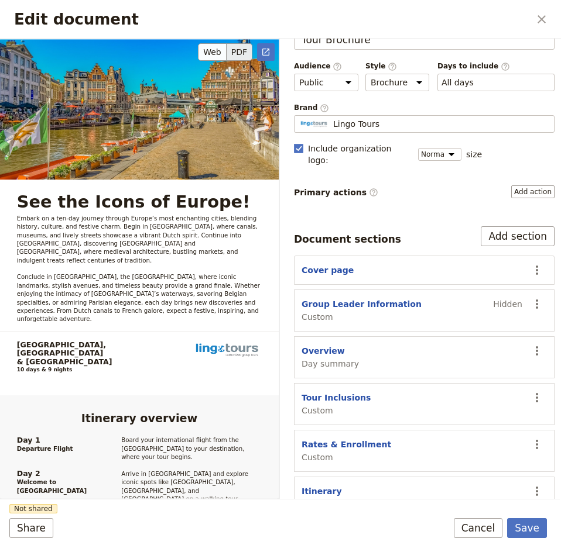
scroll to position [234, 0]
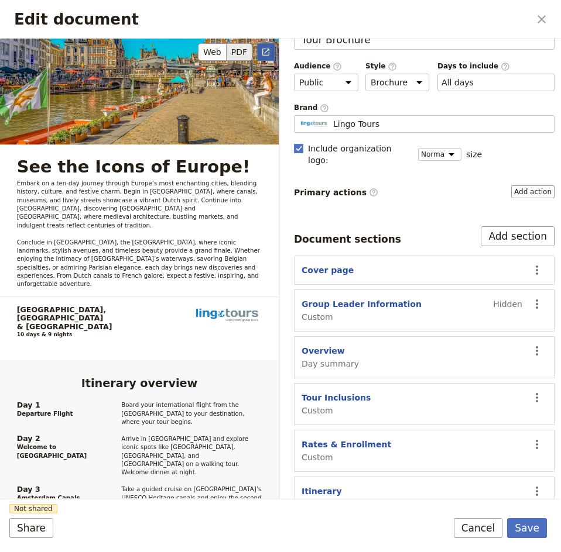
click at [264, 50] on icon "Open full preview" at bounding box center [265, 51] width 9 height 9
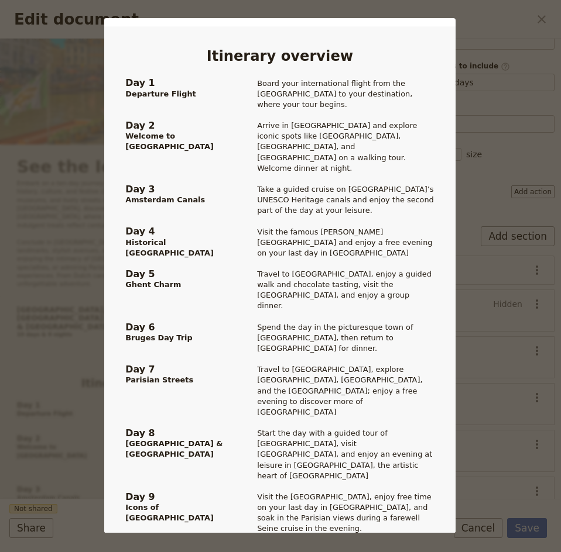
scroll to position [702, 0]
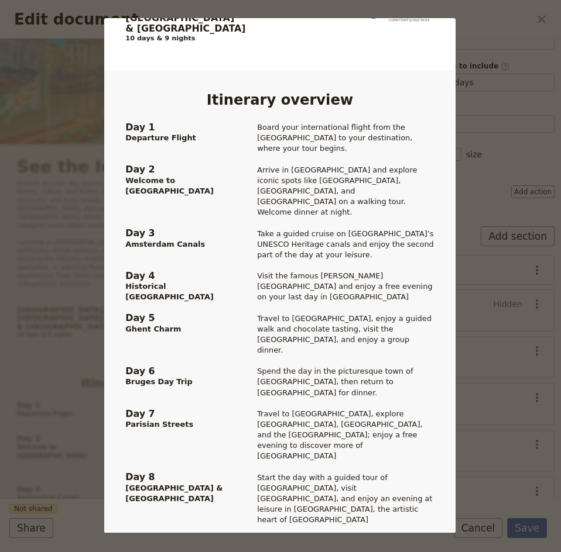
click at [487, 61] on div "Amsterdam, Belgium & Paris Tour Code: ABP clientservice@lingo-tours.com www.lin…" at bounding box center [280, 276] width 561 height 552
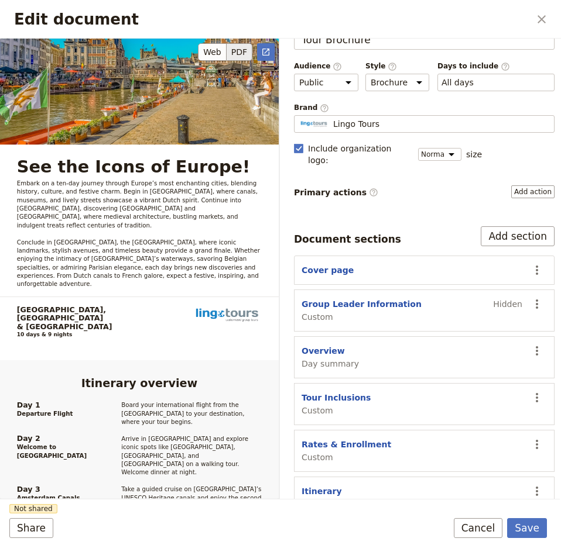
scroll to position [0, 0]
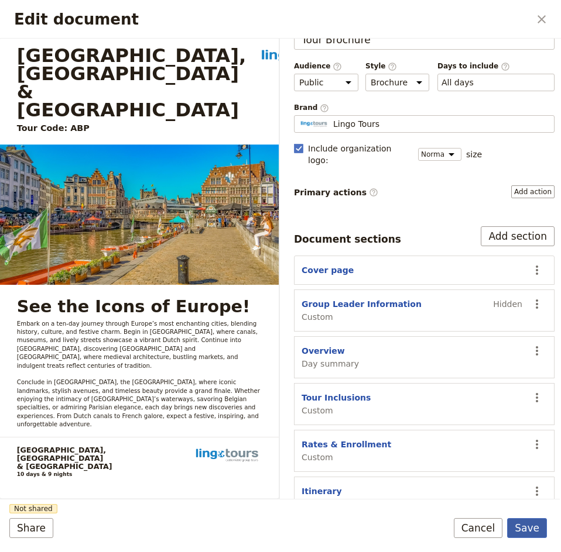
click at [526, 525] on button "Save" at bounding box center [527, 528] width 40 height 20
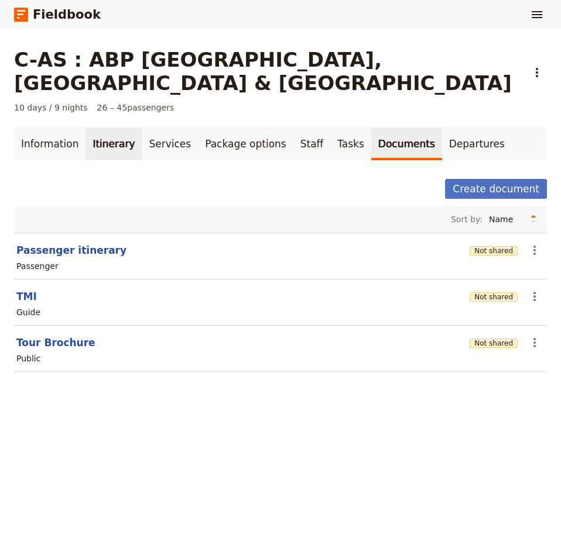
click at [105, 128] on link "Itinerary" at bounding box center [113, 144] width 56 height 33
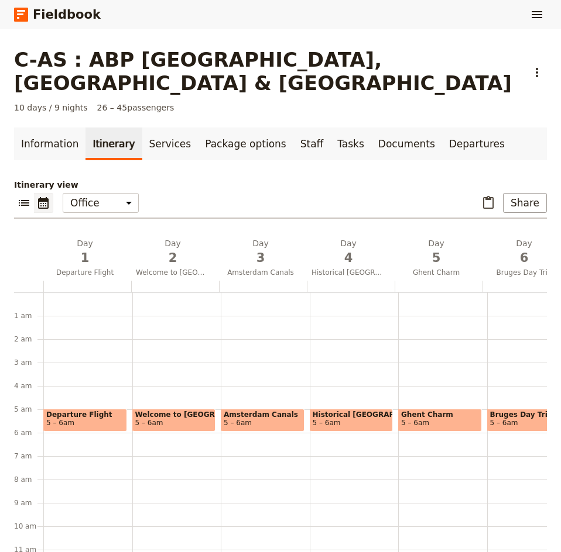
scroll to position [105, 0]
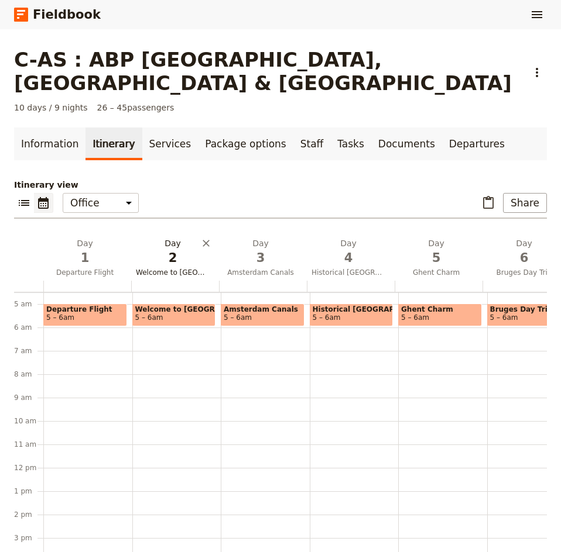
click at [177, 268] on span "Welcome to [GEOGRAPHIC_DATA]" at bounding box center [172, 272] width 83 height 9
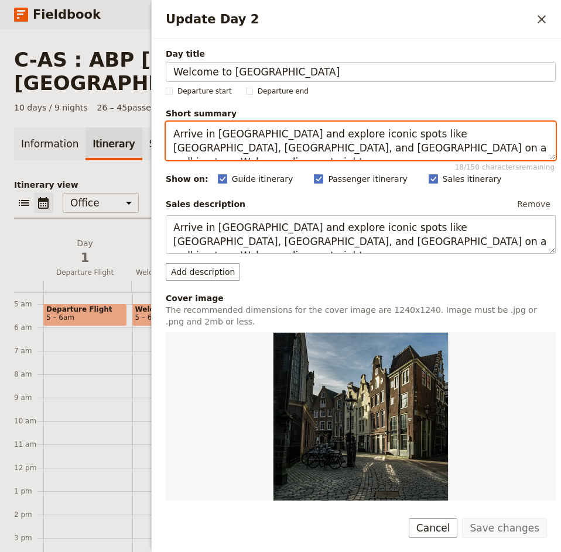
drag, startPoint x: 416, startPoint y: 146, endPoint x: 166, endPoint y: 131, distance: 250.3
click at [166, 131] on textarea "Arrive in London and explore iconic spots like Soho, Covent Garden, and Trafalg…" at bounding box center [361, 141] width 390 height 39
paste textarea "Amsterdam, explore the center, and enjoy a warm welcome dinner together to"
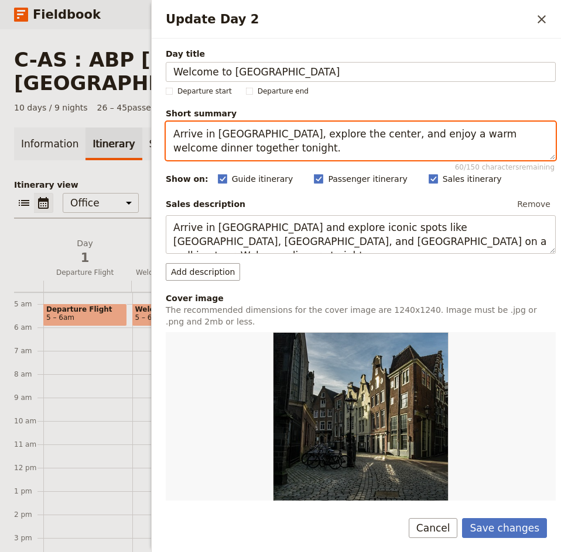
click at [269, 137] on textarea "Arrive in Amsterdam, explore the center, and enjoy a warm welcome dinner togeth…" at bounding box center [361, 141] width 390 height 39
click at [368, 139] on textarea "Arrive in Amsterdam and explore the center, and enjoy a warm welcome dinner tog…" at bounding box center [361, 141] width 390 height 39
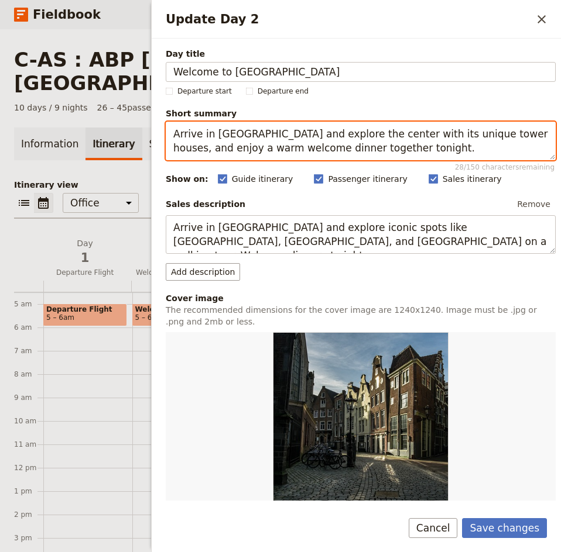
click at [288, 133] on textarea "Arrive in Amsterdam and explore the center with its unique tower houses, and en…" at bounding box center [361, 141] width 390 height 39
drag, startPoint x: 358, startPoint y: 149, endPoint x: 169, endPoint y: 137, distance: 189.3
click at [169, 137] on textarea "Arrive in [GEOGRAPHIC_DATA], explore the center with its unique tower houses, a…" at bounding box center [361, 141] width 390 height 39
type textarea "Arrive in [GEOGRAPHIC_DATA], explore the center with its unique tower houses, a…"
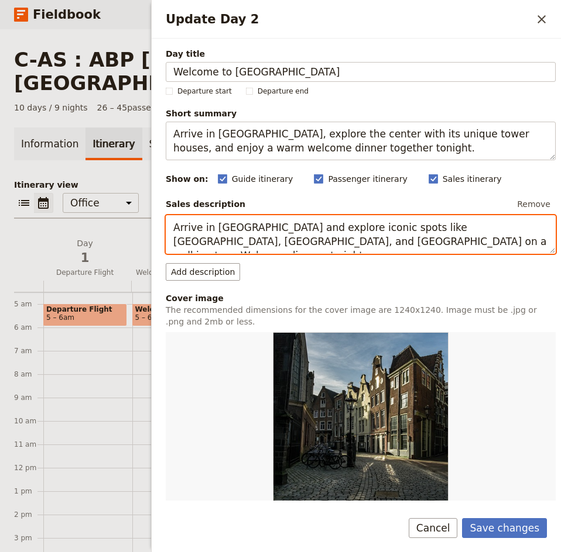
drag, startPoint x: 411, startPoint y: 243, endPoint x: 164, endPoint y: 229, distance: 246.7
click at [164, 229] on div "Day title Welcome to Amsterdam Departure start Departure end Short summary Arri…" at bounding box center [356, 270] width 409 height 462
paste textarea "Amsterdam, explore the center with its unique tower houses, and enjoy a warm we…"
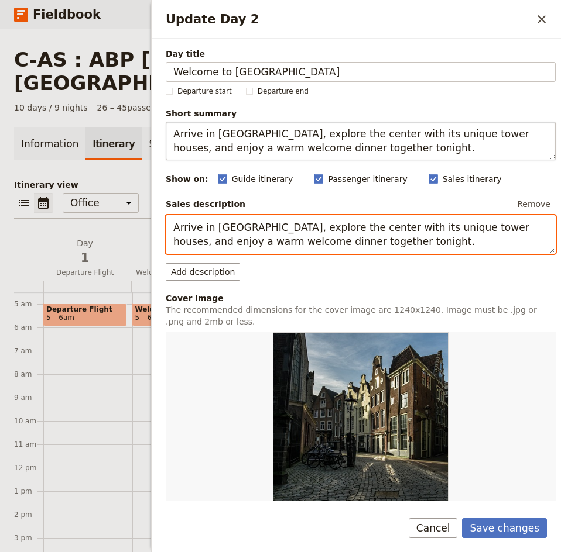
type textarea "Arrive in [GEOGRAPHIC_DATA], explore the center with its unique tower houses, a…"
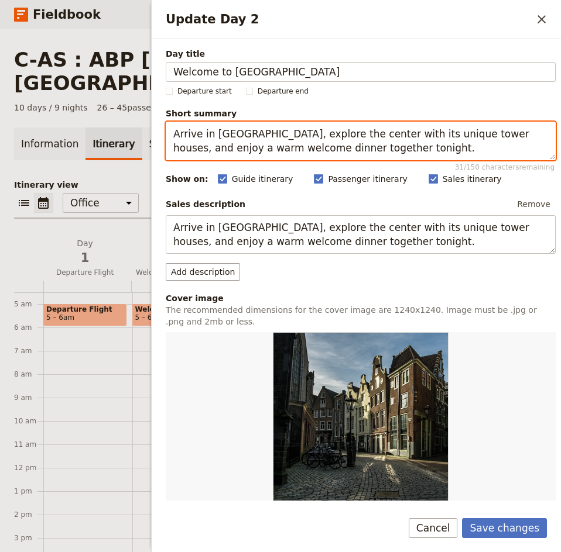
drag, startPoint x: 354, startPoint y: 150, endPoint x: 160, endPoint y: 136, distance: 194.2
click at [160, 136] on div "Day title Welcome to Amsterdam Departure start Departure end Short summary Arri…" at bounding box center [356, 270] width 409 height 462
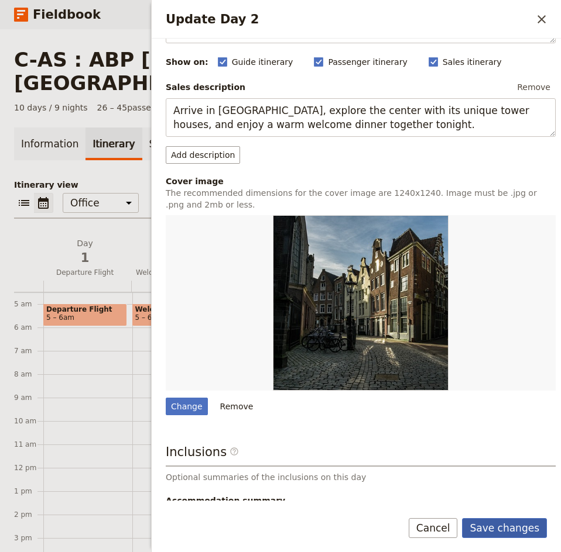
click at [504, 521] on button "Save changes" at bounding box center [504, 528] width 85 height 20
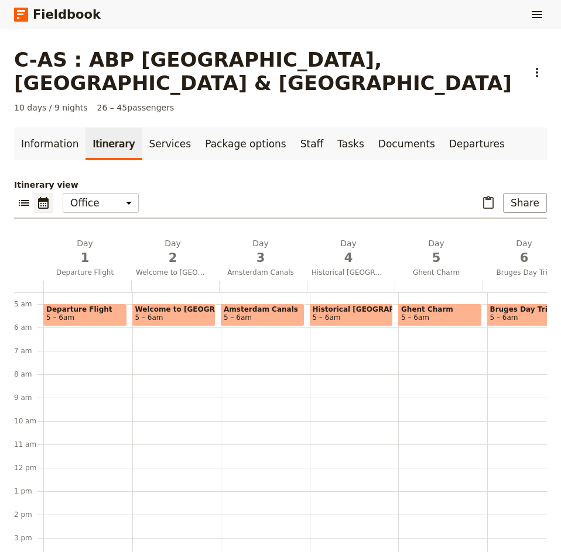
click at [194, 305] on span "Welcome to [GEOGRAPHIC_DATA]" at bounding box center [174, 309] width 78 height 8
select select "2"
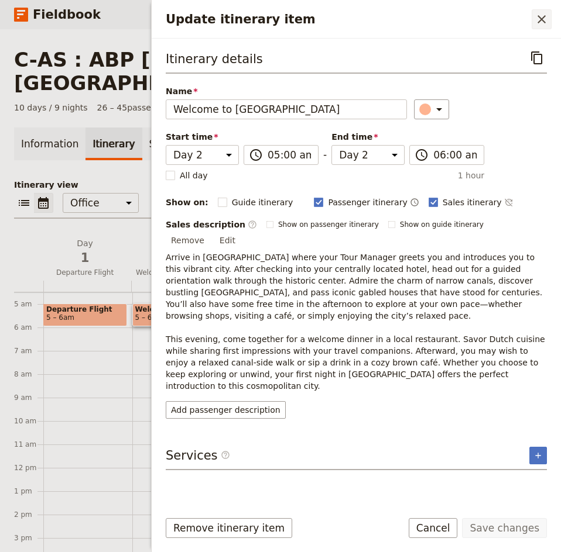
click at [546, 16] on icon "Close drawer" at bounding box center [541, 19] width 14 height 14
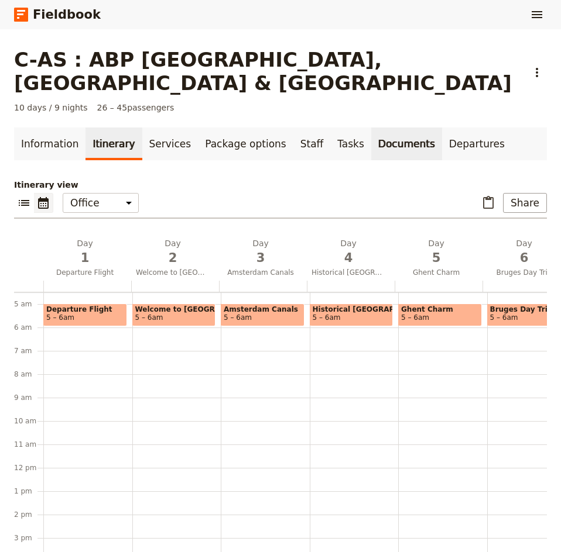
click at [374, 128] on link "Documents" at bounding box center [406, 144] width 71 height 33
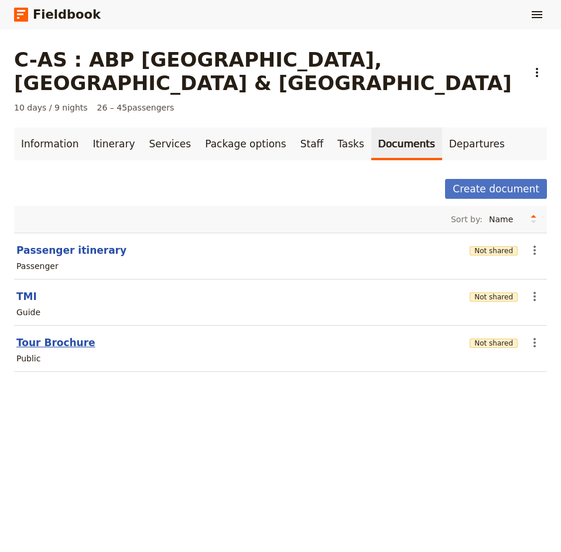
click at [50, 336] on button "Tour Brochure" at bounding box center [55, 343] width 79 height 14
select select "DEFAULT"
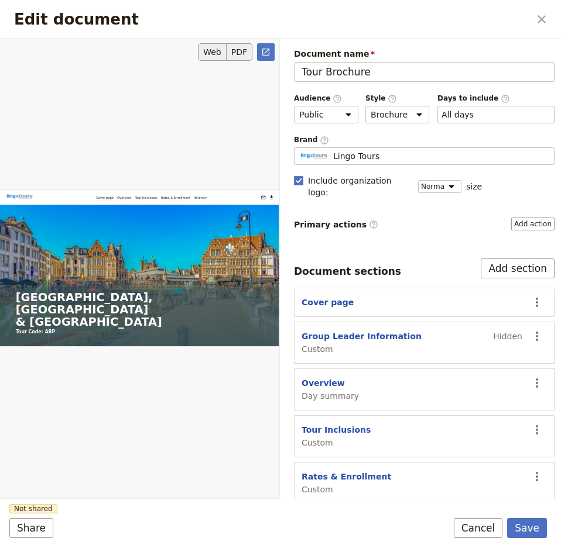
click at [243, 51] on button "PDF" at bounding box center [239, 52] width 26 height 18
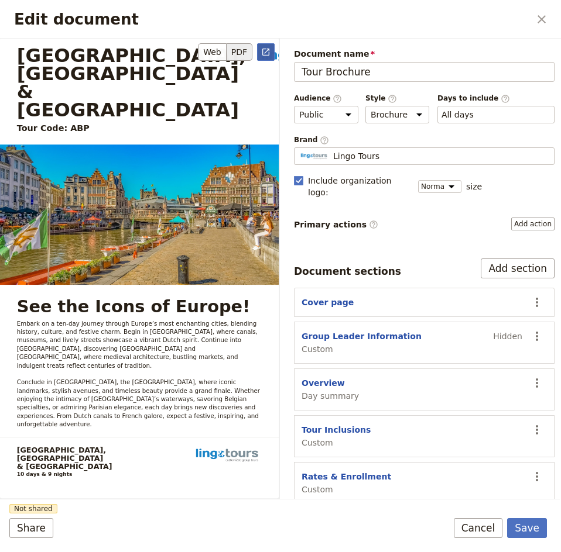
click at [266, 53] on icon "Open full preview" at bounding box center [265, 51] width 9 height 9
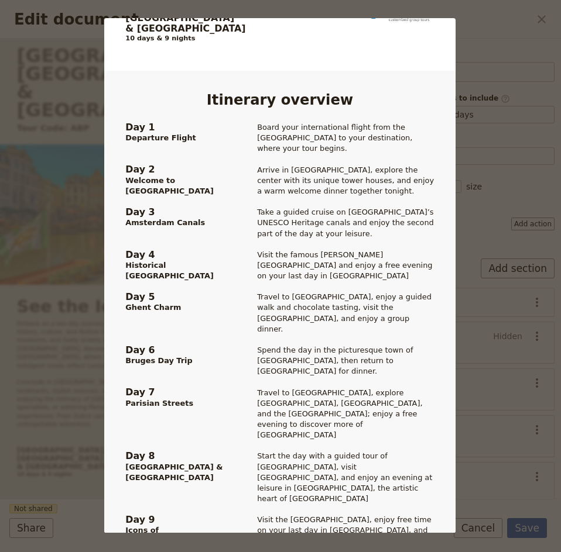
scroll to position [761, 0]
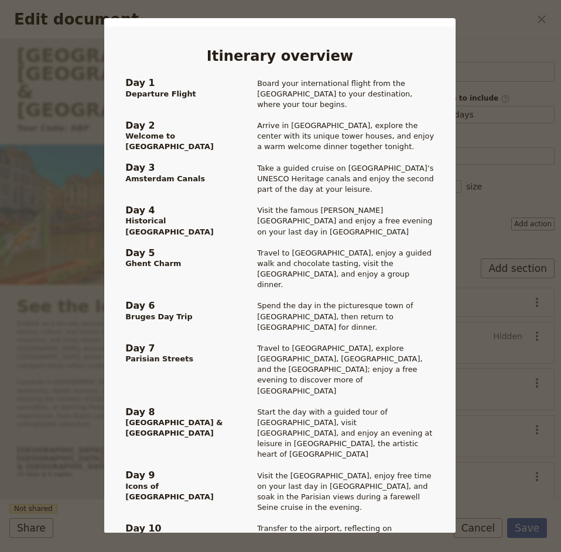
click at [483, 44] on div "Amsterdam, Belgium & Paris Tour Code: ABP clientservice@lingo-tours.com www.lin…" at bounding box center [280, 276] width 561 height 552
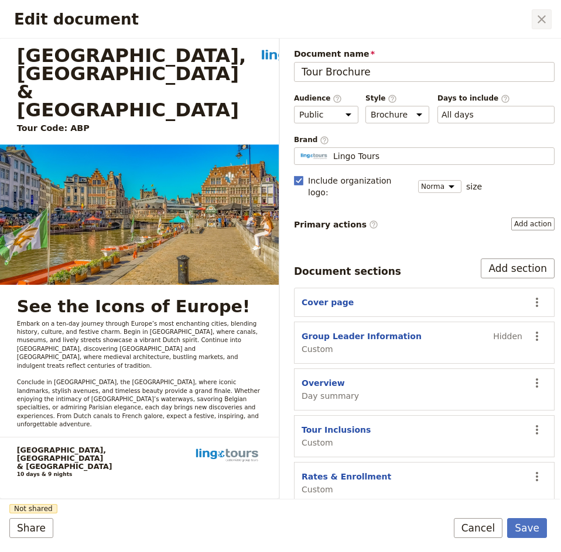
click at [539, 17] on icon "Close dialog" at bounding box center [541, 19] width 8 height 8
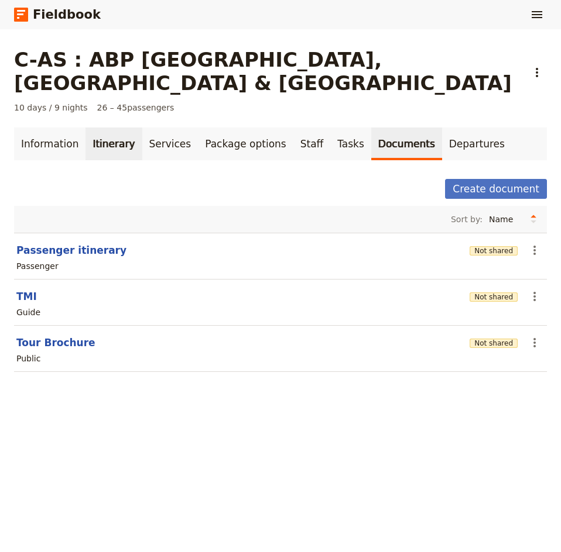
click at [112, 128] on link "Itinerary" at bounding box center [113, 144] width 56 height 33
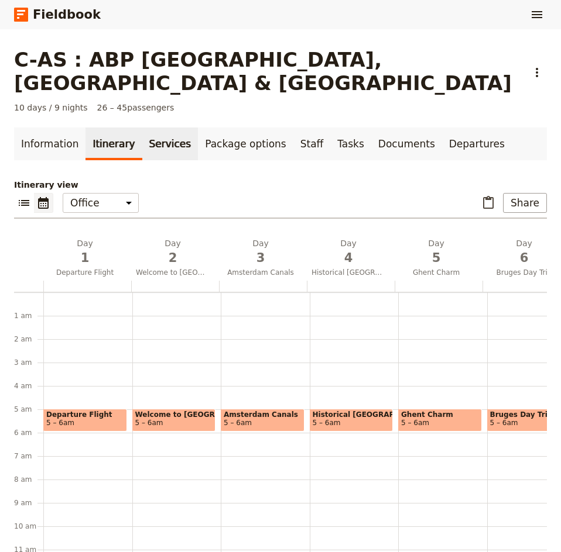
scroll to position [105, 0]
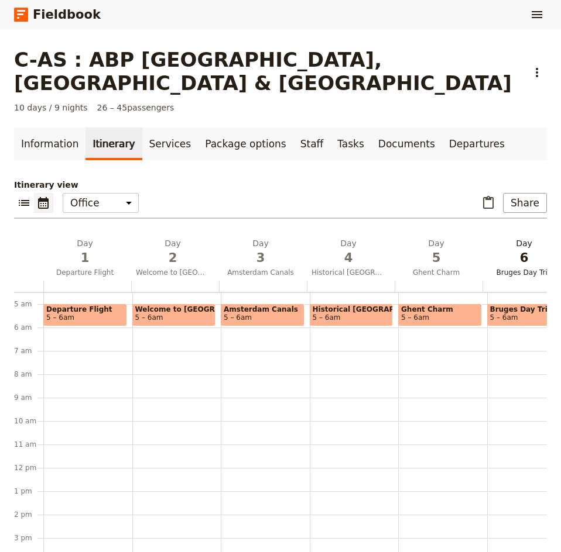
click at [506, 249] on span "6" at bounding box center [524, 258] width 74 height 18
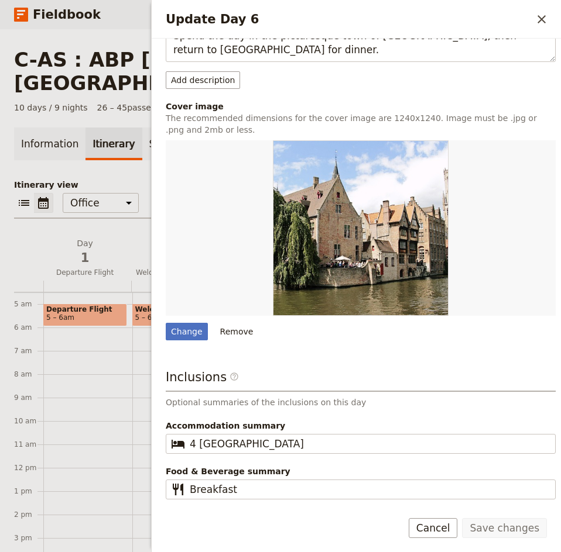
scroll to position [0, 0]
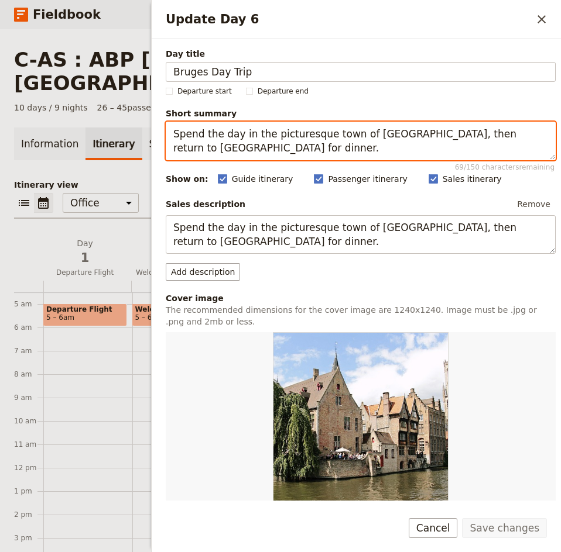
drag, startPoint x: 214, startPoint y: 149, endPoint x: 512, endPoint y: 136, distance: 298.1
click at [512, 136] on textarea "Spend the day in the picturesque town of [GEOGRAPHIC_DATA], then return to [GEO…" at bounding box center [361, 141] width 390 height 39
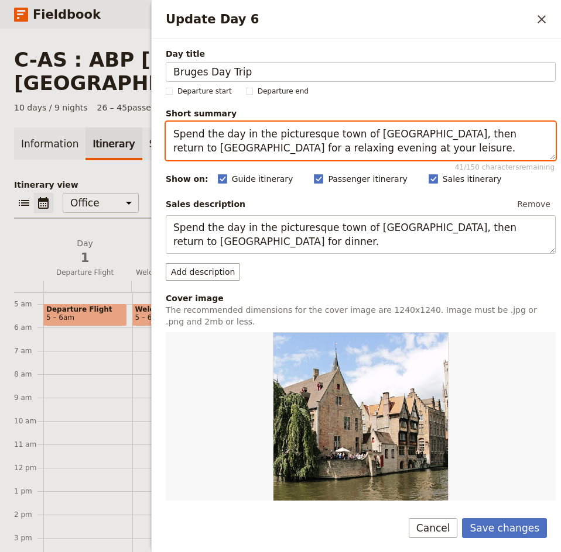
drag, startPoint x: 319, startPoint y: 146, endPoint x: 173, endPoint y: 136, distance: 146.0
click at [173, 136] on textarea "Spend the day in the picturesque town of Bruges, then return to Ghent for a rel…" at bounding box center [361, 141] width 390 height 39
type textarea "Spend the day in the picturesque town of Bruges, then return to Ghent for a rel…"
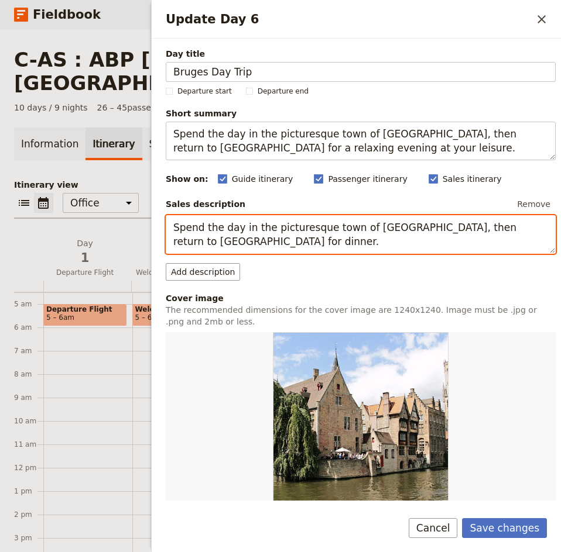
drag, startPoint x: 229, startPoint y: 245, endPoint x: 174, endPoint y: 227, distance: 57.9
click at [174, 227] on textarea "Spend the day in the picturesque town of [GEOGRAPHIC_DATA], then return to [GEO…" at bounding box center [361, 234] width 390 height 39
paste textarea "a relaxing evening at your leisure"
type textarea "Spend the day in the picturesque town of Bruges, then return to Ghent for a rel…"
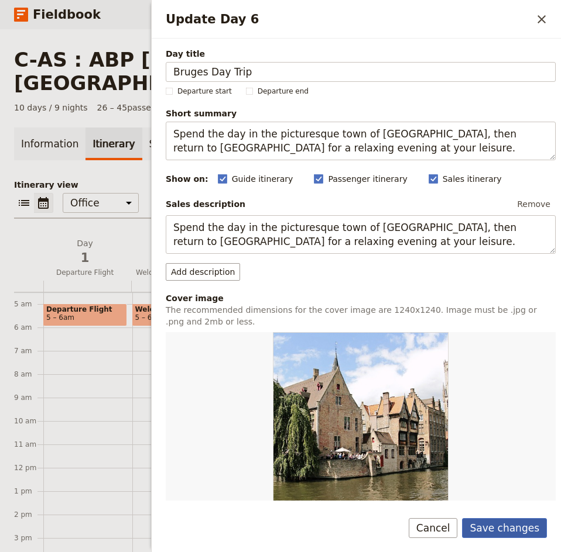
click at [526, 526] on button "Save changes" at bounding box center [504, 528] width 85 height 20
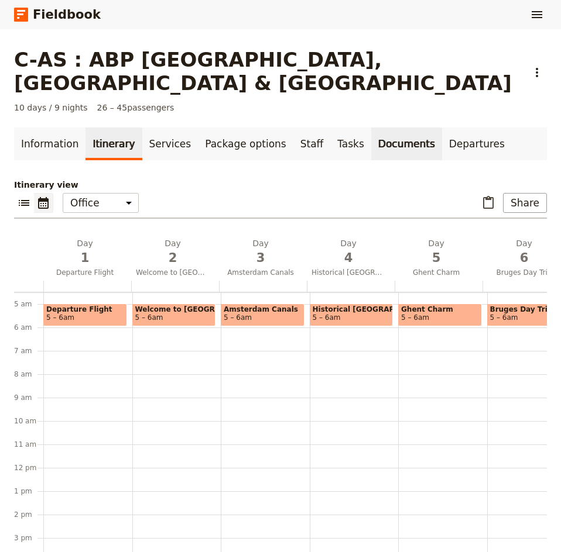
click at [371, 128] on link "Documents" at bounding box center [406, 144] width 71 height 33
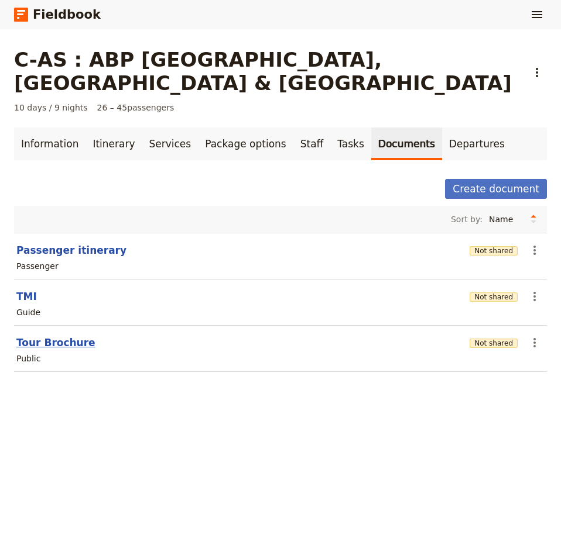
click at [54, 336] on button "Tour Brochure" at bounding box center [55, 343] width 79 height 14
select select "DEFAULT"
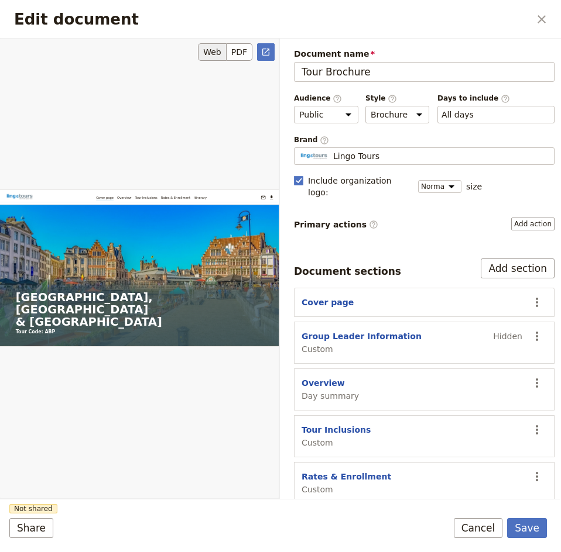
scroll to position [293, 0]
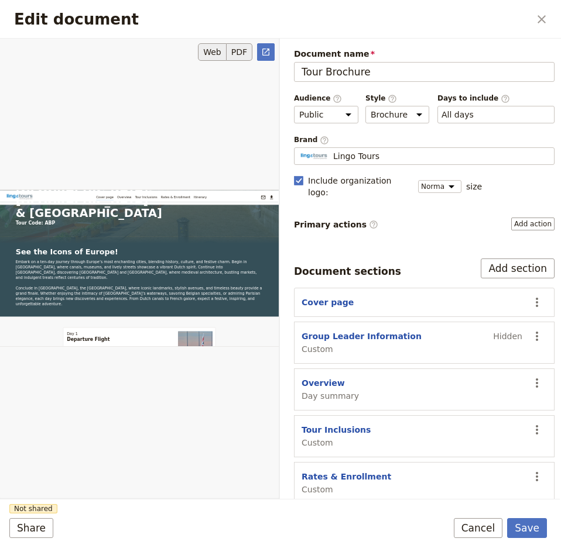
click at [243, 49] on button "PDF" at bounding box center [239, 52] width 26 height 18
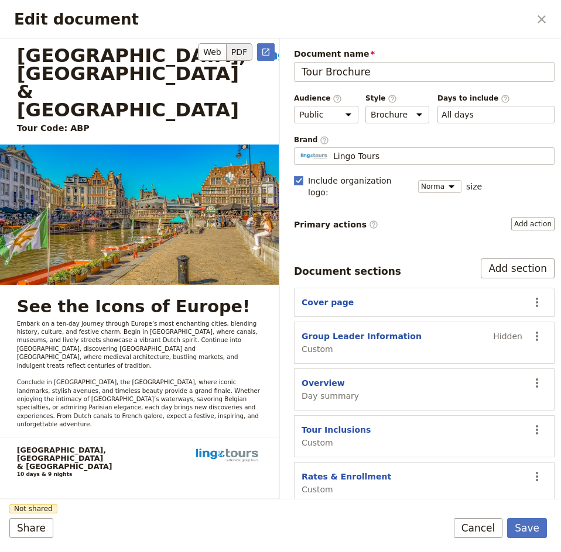
click at [268, 51] on icon "Open full preview" at bounding box center [265, 51] width 9 height 9
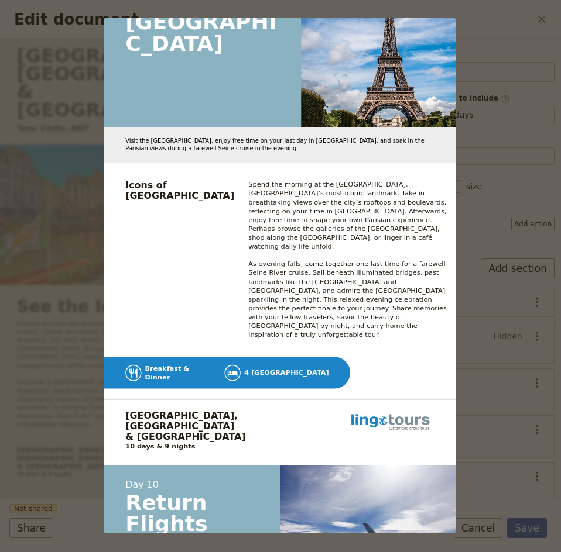
scroll to position [8526, 0]
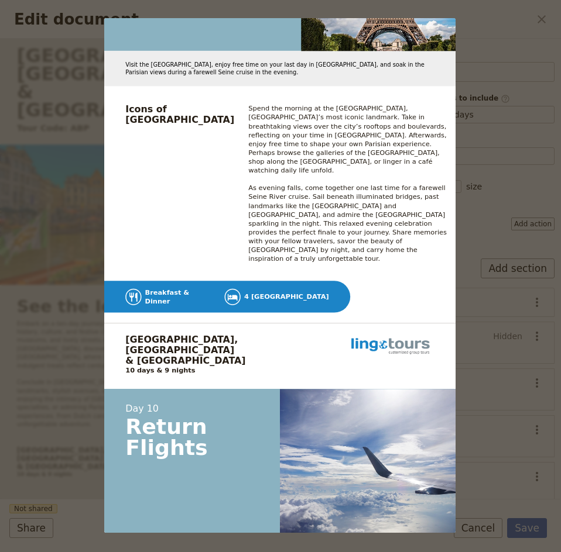
click at [500, 40] on div "Amsterdam, Belgium & Paris Tour Code: ABP clientservice@lingo-tours.com www.lin…" at bounding box center [280, 276] width 561 height 552
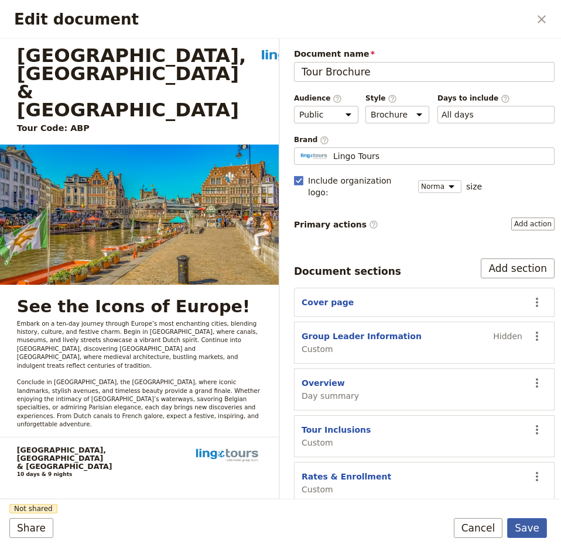
click at [533, 531] on button "Save" at bounding box center [527, 528] width 40 height 20
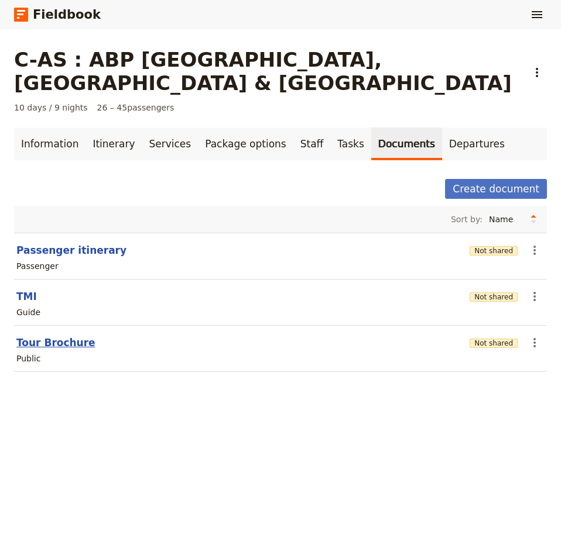
click at [59, 336] on button "Tour Brochure" at bounding box center [55, 343] width 79 height 14
select select "DEFAULT"
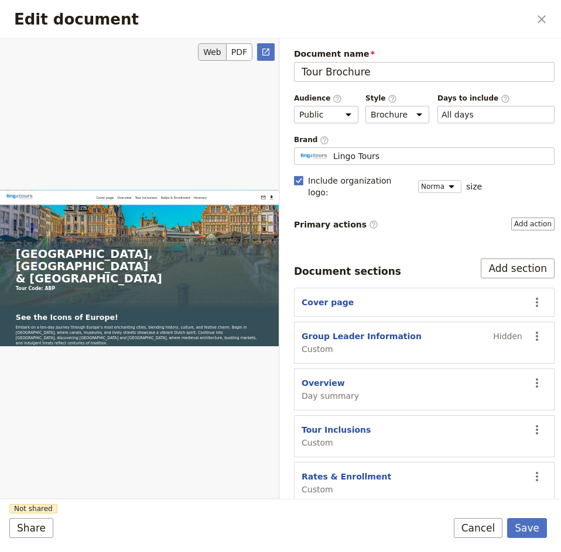
scroll to position [0, 0]
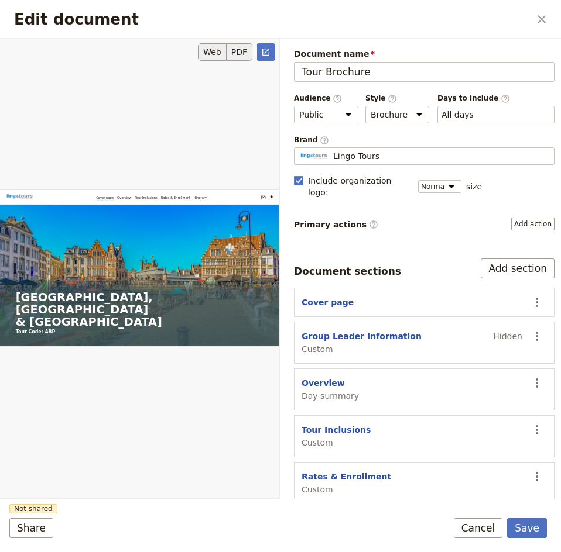
click at [236, 46] on button "PDF" at bounding box center [239, 52] width 26 height 18
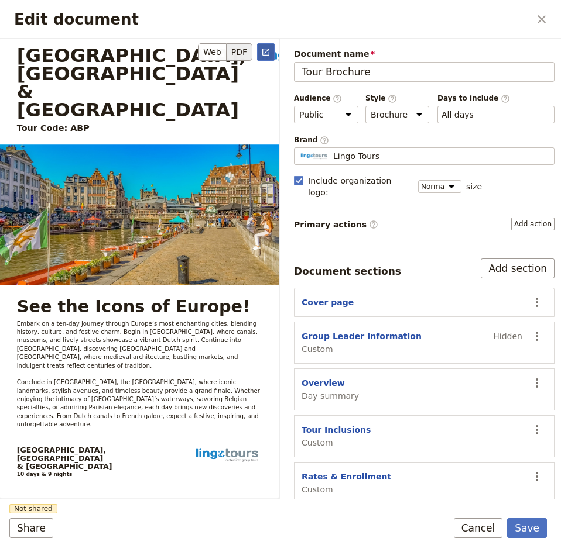
click at [263, 51] on icon "Open full preview" at bounding box center [265, 52] width 7 height 7
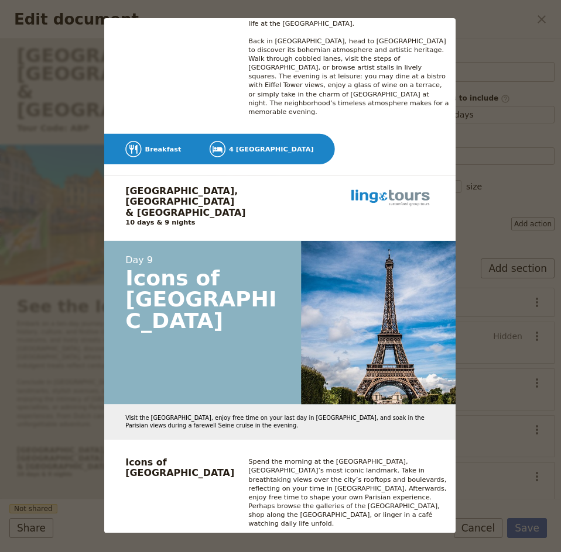
scroll to position [8000, 0]
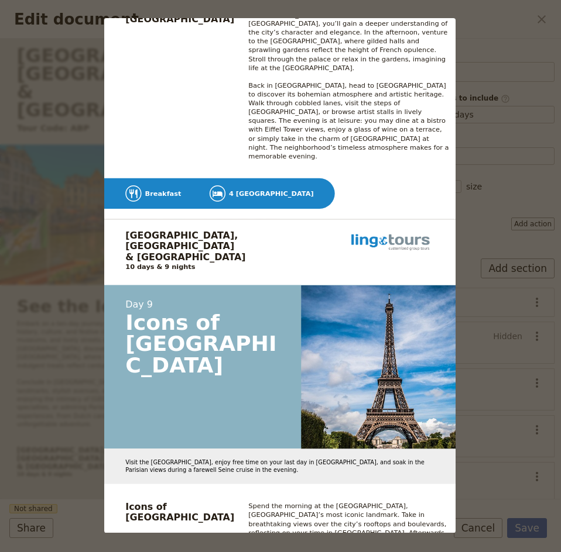
click at [490, 42] on div "Amsterdam, Belgium & Paris Tour Code: ABP clientservice@lingo-tours.com www.lin…" at bounding box center [280, 276] width 561 height 552
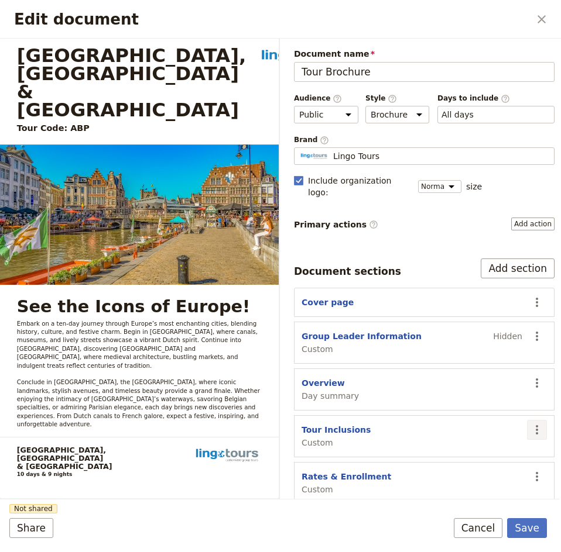
click at [530, 423] on icon "Actions" at bounding box center [537, 430] width 14 height 14
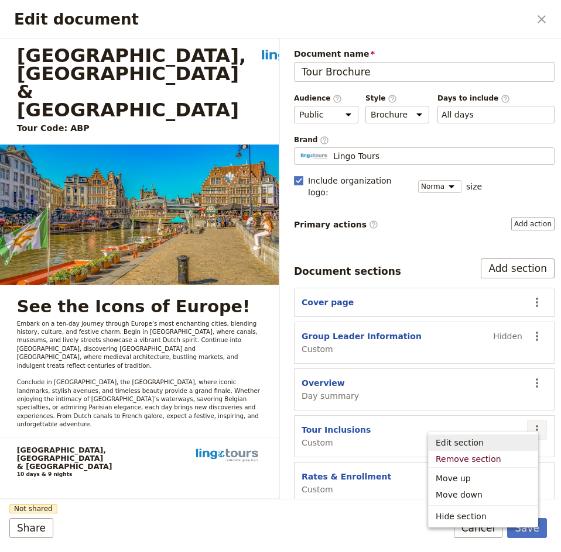
click at [461, 442] on span "Edit section" at bounding box center [459, 443] width 48 height 12
select select "CUSTOM"
select select "default"
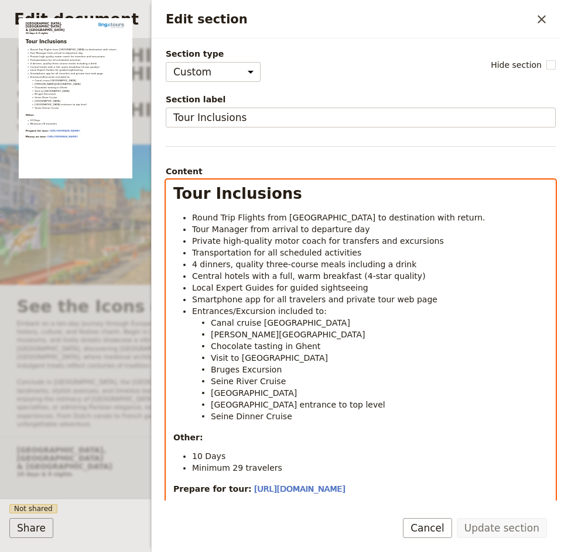
click at [196, 265] on span "4 dinners, quality three-course meals including a drink" at bounding box center [304, 264] width 224 height 9
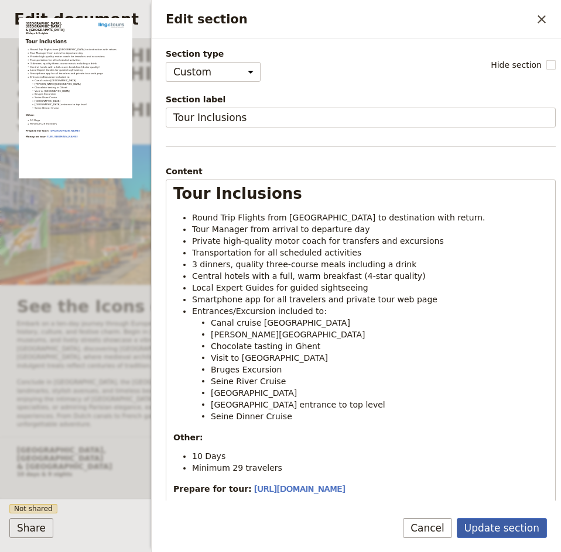
click at [520, 525] on button "Update section" at bounding box center [501, 528] width 90 height 20
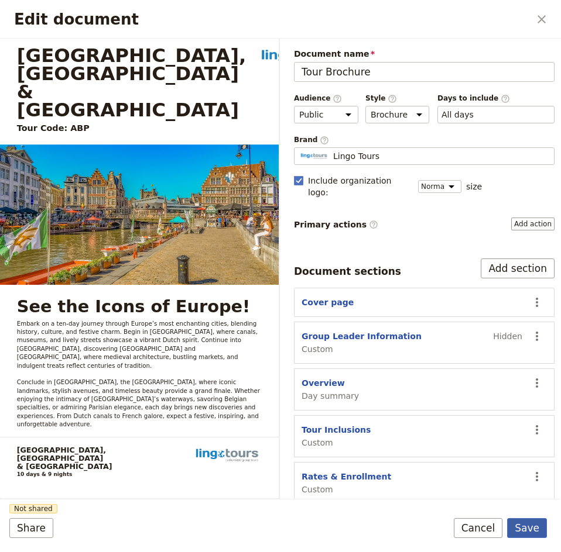
click at [544, 530] on button "Save" at bounding box center [527, 528] width 40 height 20
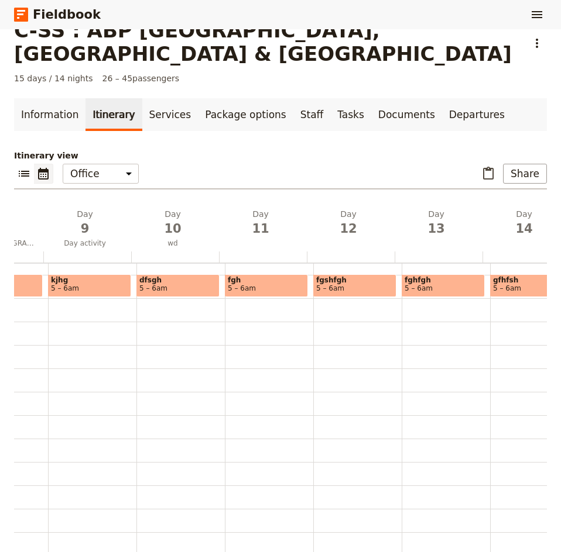
scroll to position [0, 729]
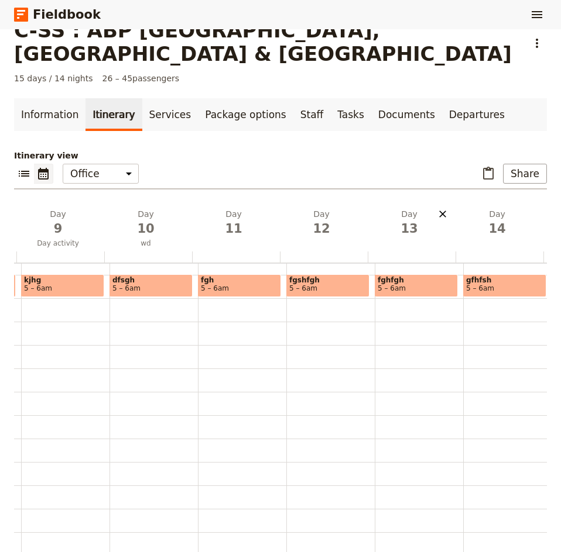
click at [437, 208] on icon "Delete day" at bounding box center [442, 214] width 12 height 12
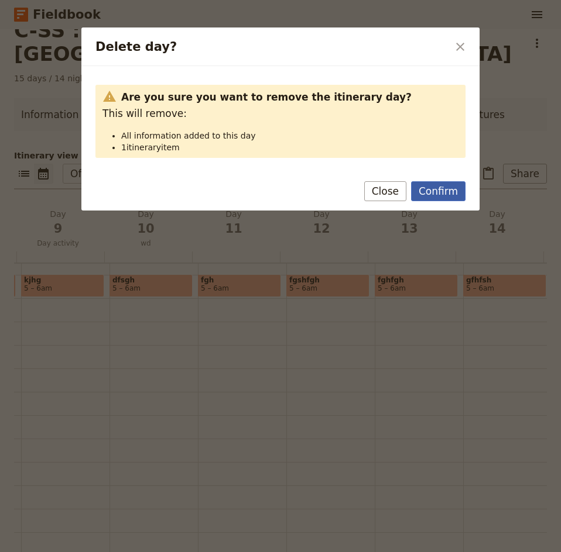
click at [432, 188] on button "Confirm" at bounding box center [438, 191] width 54 height 20
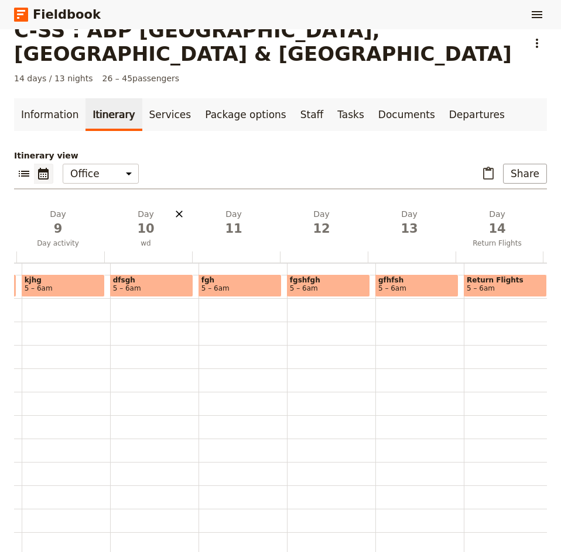
click at [177, 208] on icon "Delete day wd" at bounding box center [179, 214] width 12 height 12
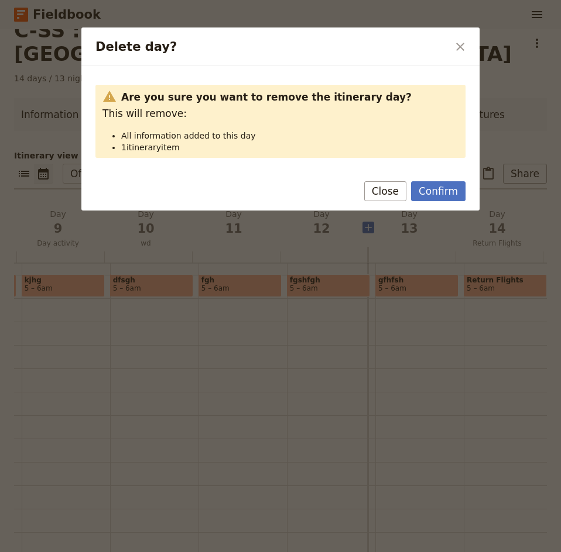
drag, startPoint x: 443, startPoint y: 195, endPoint x: 434, endPoint y: 194, distance: 9.4
click at [443, 194] on button "Confirm" at bounding box center [438, 191] width 54 height 20
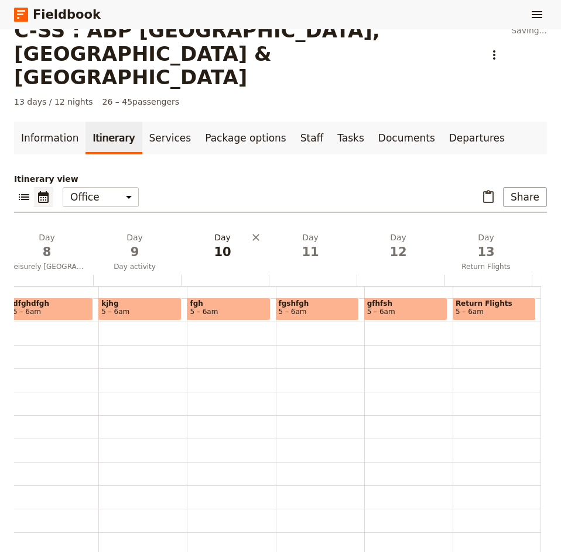
scroll to position [0, 661]
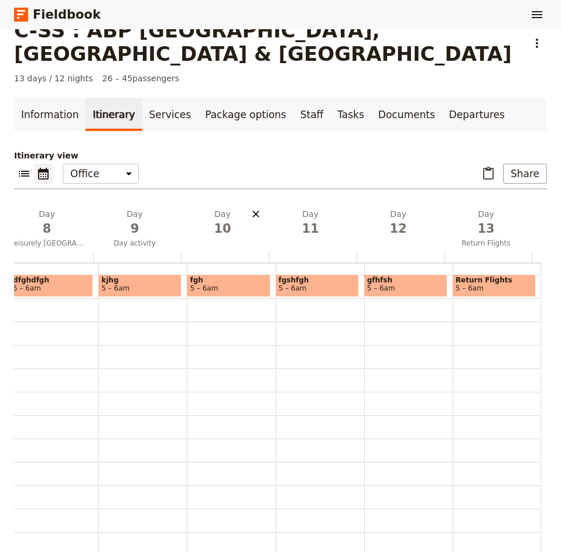
click at [250, 208] on icon "Delete day" at bounding box center [256, 214] width 12 height 12
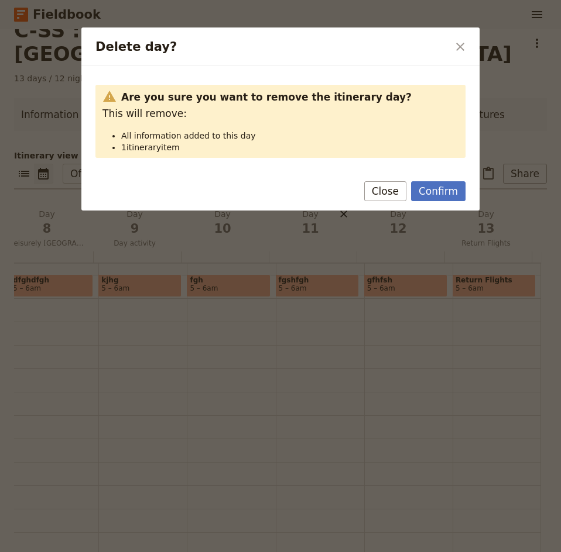
click at [428, 195] on button "Confirm" at bounding box center [438, 191] width 54 height 20
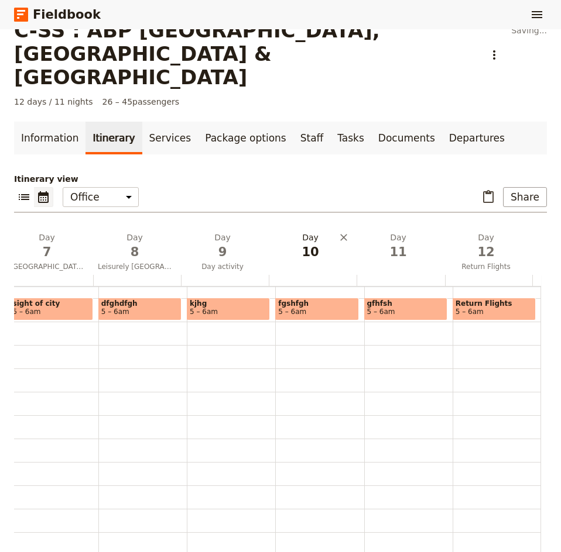
scroll to position [0, 573]
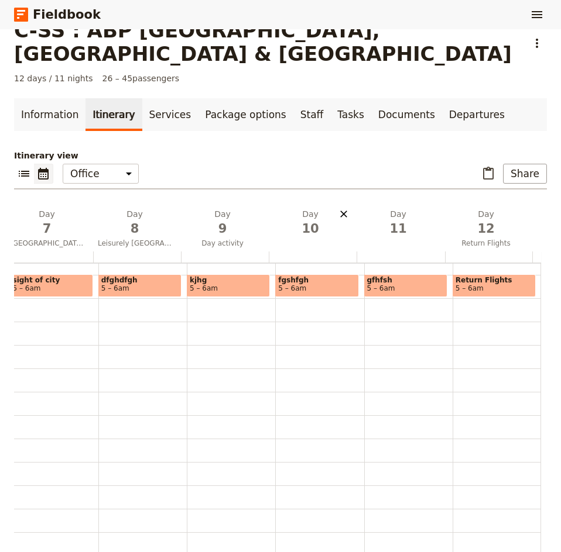
click at [340, 211] on icon "Delete day" at bounding box center [343, 214] width 7 height 7
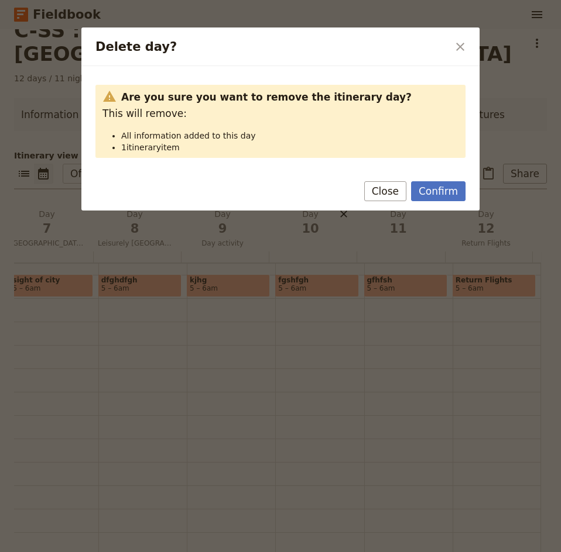
click at [429, 191] on button "Confirm" at bounding box center [438, 191] width 54 height 20
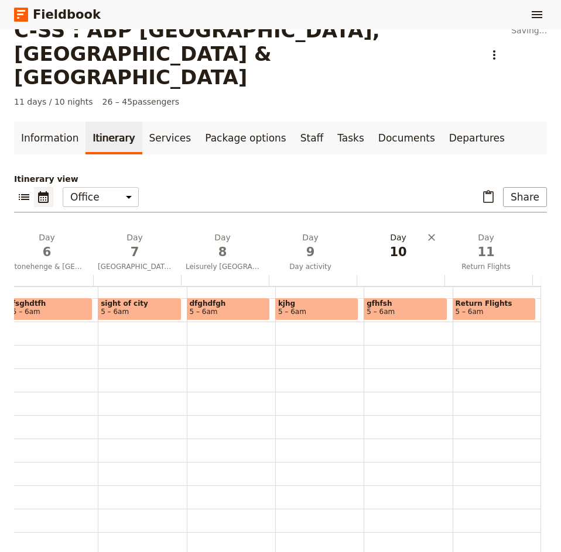
scroll to position [0, 486]
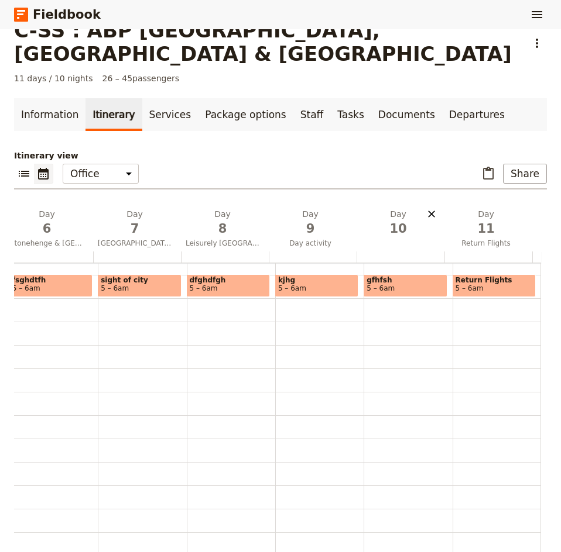
click at [428, 211] on icon "Delete day" at bounding box center [431, 214] width 7 height 7
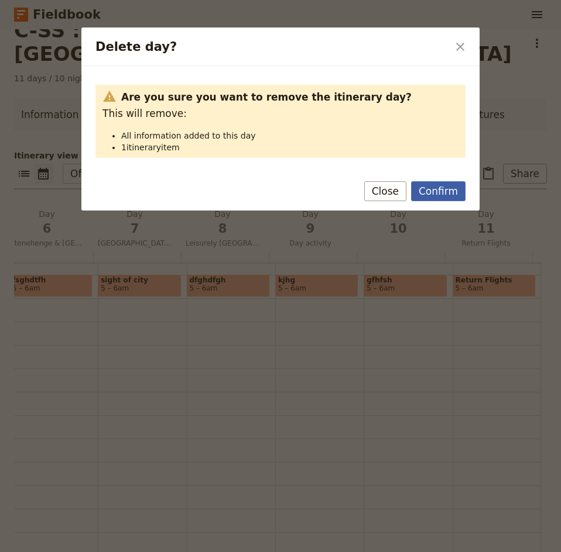
click at [434, 191] on button "Confirm" at bounding box center [438, 191] width 54 height 20
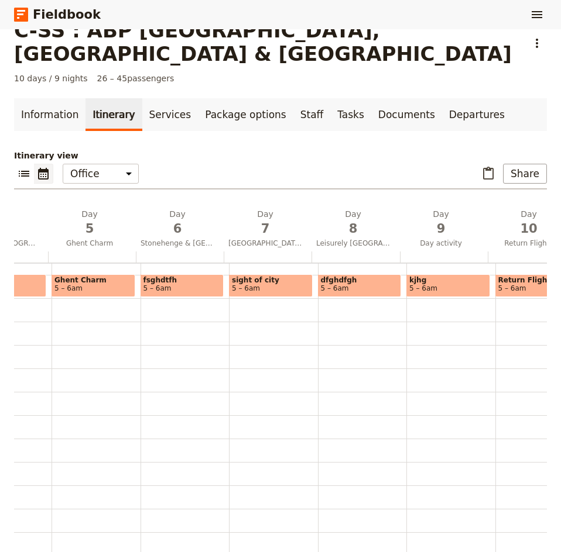
scroll to position [0, 398]
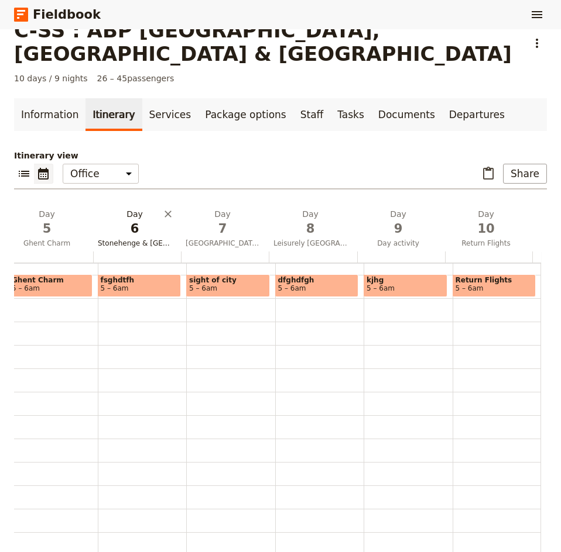
click at [140, 220] on span "6" at bounding box center [135, 229] width 74 height 18
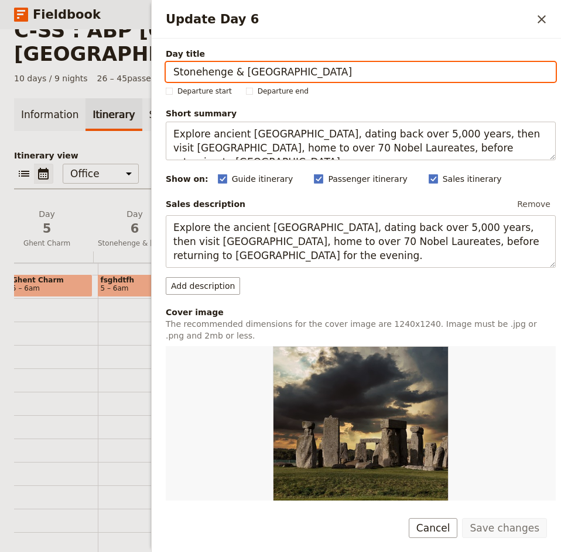
drag, startPoint x: 274, startPoint y: 70, endPoint x: 168, endPoint y: 70, distance: 106.5
click at [168, 70] on input "Stonehenge & [GEOGRAPHIC_DATA]" at bounding box center [361, 72] width 390 height 20
paste input "Bruges Day Trip"
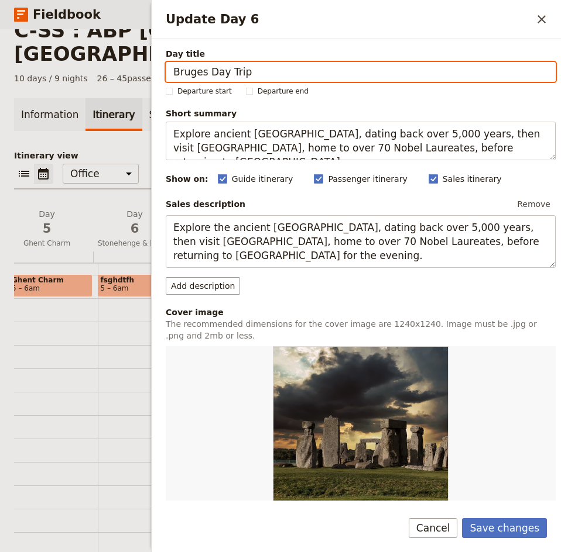
type input "Bruges Day Trip"
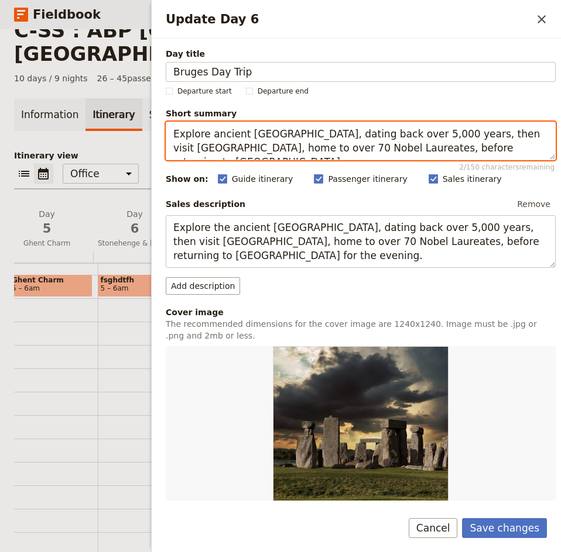
drag, startPoint x: 514, startPoint y: 152, endPoint x: 174, endPoint y: 136, distance: 340.3
click at [174, 136] on textarea "Explore ancient [GEOGRAPHIC_DATA], dating back over 5,000 years, then visit [GE…" at bounding box center [361, 141] width 390 height 39
paste textarea "Spend the day in picturesque Bruges, then return to Ghent for group dinner"
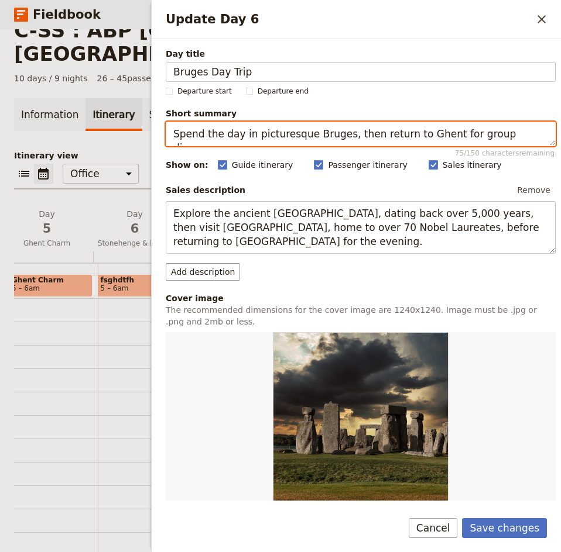
click at [304, 139] on textarea "Spend the day in picturesque Bruges, then return to Ghent for group dinner." at bounding box center [361, 134] width 390 height 25
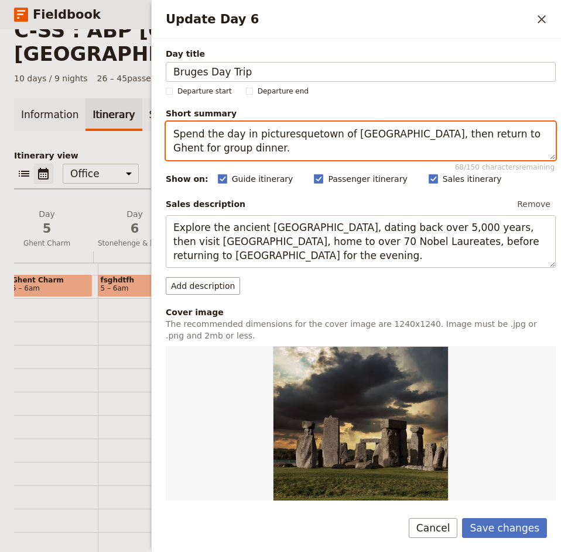
click at [304, 139] on textarea "Spend the day in picturesquetown of [GEOGRAPHIC_DATA], then return to Ghent for…" at bounding box center [361, 141] width 390 height 39
click at [266, 145] on textarea "Spend the day in picturesque town of [GEOGRAPHIC_DATA], then return to [GEOGRAP…" at bounding box center [361, 141] width 390 height 39
click at [518, 136] on textarea "Spend the day in picturesque town of [GEOGRAPHIC_DATA], then return to [GEOGRAP…" at bounding box center [361, 141] width 390 height 39
drag, startPoint x: 221, startPoint y: 146, endPoint x: 167, endPoint y: 136, distance: 54.7
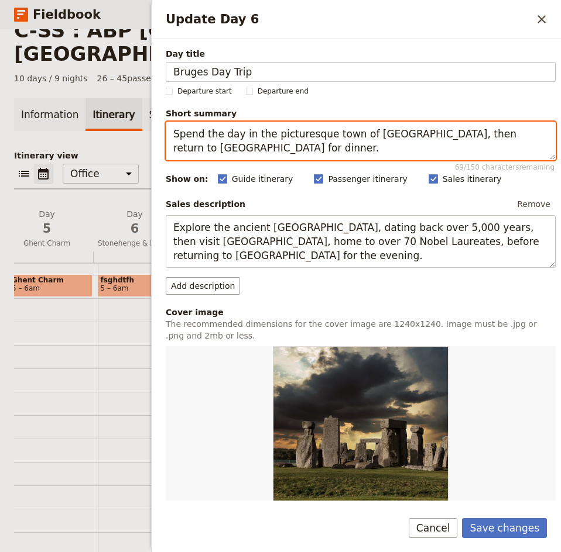
click at [167, 136] on textarea "Spend the day in the picturesque town of [GEOGRAPHIC_DATA], then return to [GEO…" at bounding box center [361, 141] width 390 height 39
type textarea "Spend the day in the picturesque town of [GEOGRAPHIC_DATA], then return to [GEO…"
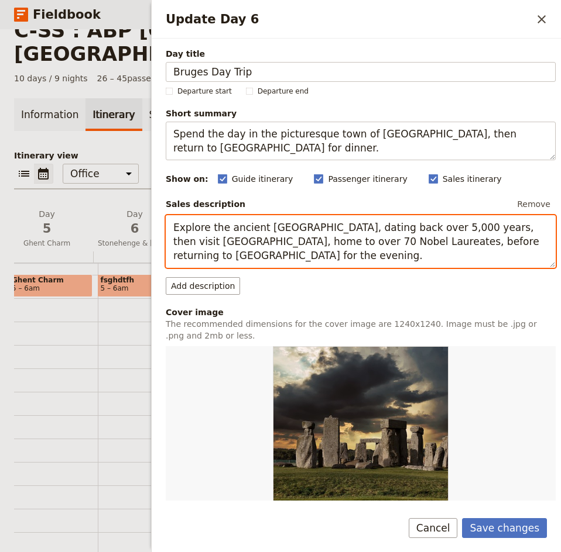
drag, startPoint x: 203, startPoint y: 255, endPoint x: 167, endPoint y: 229, distance: 43.7
click at [167, 229] on textarea "Explore the ancient [GEOGRAPHIC_DATA], dating back over 5,000 years, then visit…" at bounding box center [361, 241] width 390 height 53
paste textarea "Spend the day in the picturesque town of [GEOGRAPHIC_DATA], then return to [GEO…"
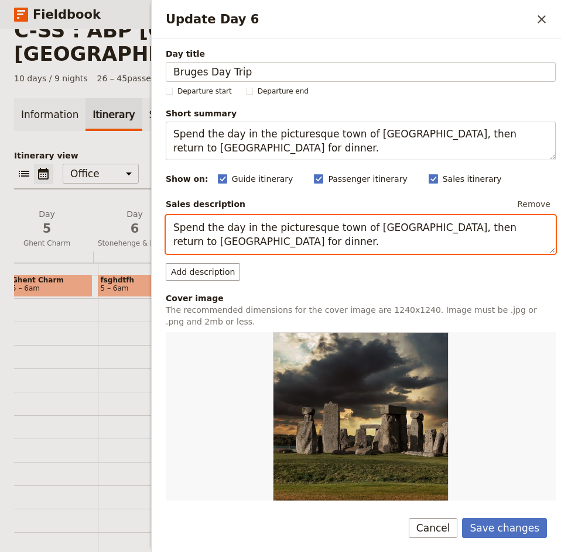
type textarea "Spend the day in the picturesque town of [GEOGRAPHIC_DATA], then return to [GEO…"
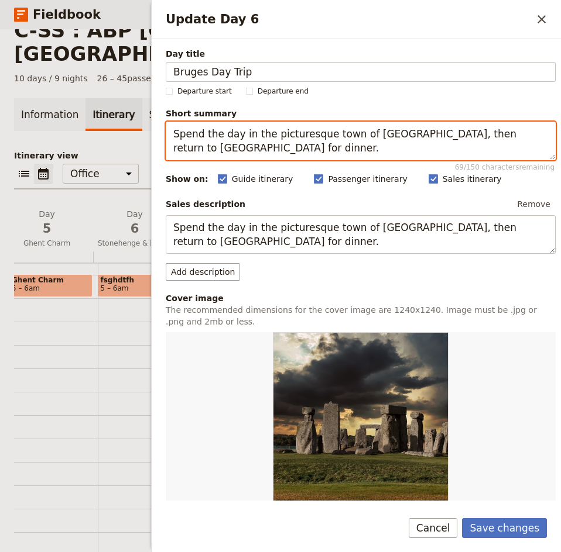
drag, startPoint x: 215, startPoint y: 148, endPoint x: 172, endPoint y: 138, distance: 43.9
click at [172, 138] on textarea "Spend the day in the picturesque town of [GEOGRAPHIC_DATA], then return to [GEO…" at bounding box center [361, 141] width 390 height 39
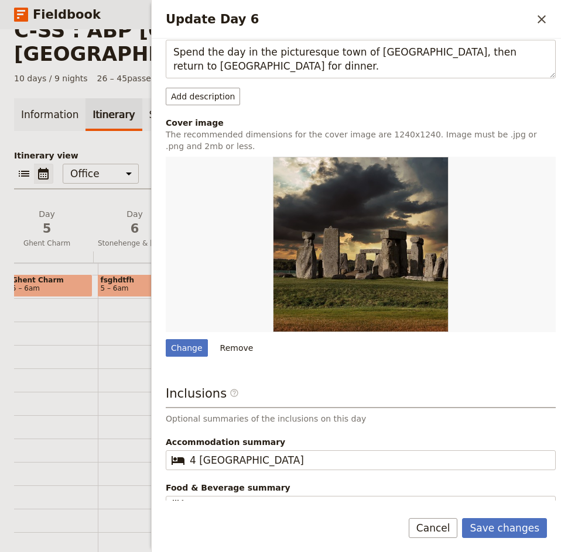
scroll to position [192, 0]
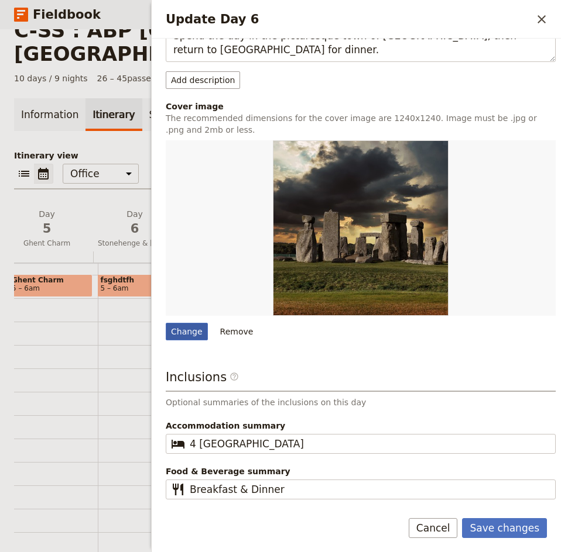
click at [178, 338] on div "Change" at bounding box center [187, 332] width 42 height 18
click at [166, 323] on input "Change" at bounding box center [165, 322] width 1 height 1
click at [181, 328] on div "Change" at bounding box center [187, 332] width 42 height 18
click at [166, 323] on input "Change" at bounding box center [165, 322] width 1 height 1
type input "C:\fakepath\Bruges-2611573_640.jpg"
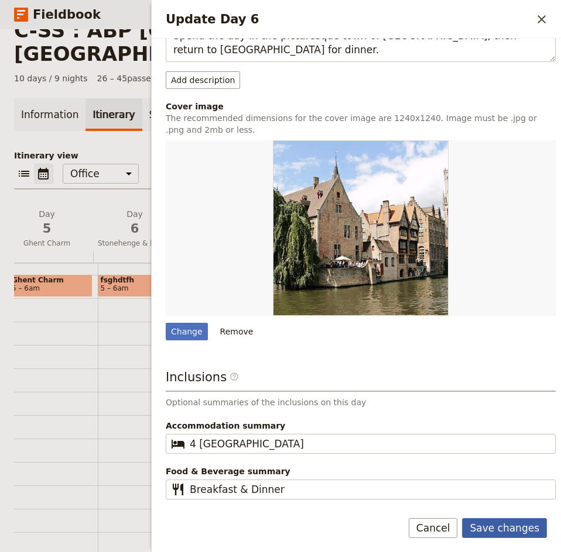
click at [496, 529] on button "Save changes" at bounding box center [504, 528] width 85 height 20
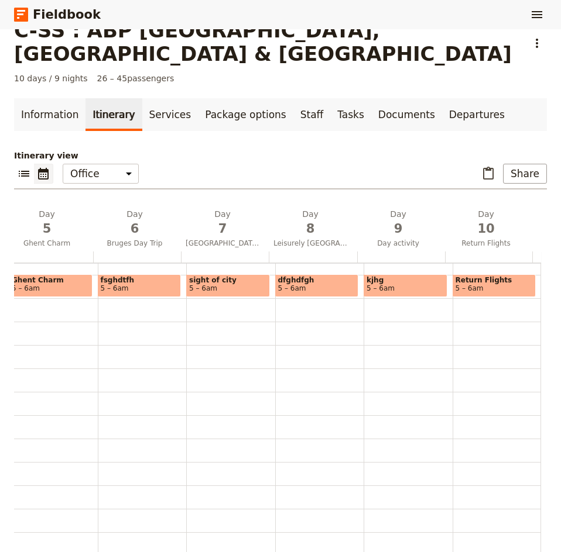
click at [136, 276] on span "fsghdtfh" at bounding box center [140, 280] width 78 height 8
select select "6"
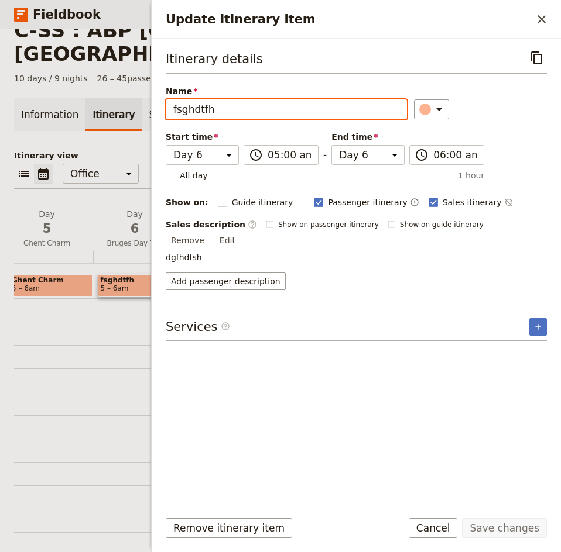
drag, startPoint x: 243, startPoint y: 112, endPoint x: 126, endPoint y: 113, distance: 117.0
click at [126, 113] on div "C-SS : ABP [GEOGRAPHIC_DATA], [GEOGRAPHIC_DATA] & [GEOGRAPHIC_DATA] ​ 10 days /…" at bounding box center [280, 290] width 561 height 523
type input "Bruges Day Trip"
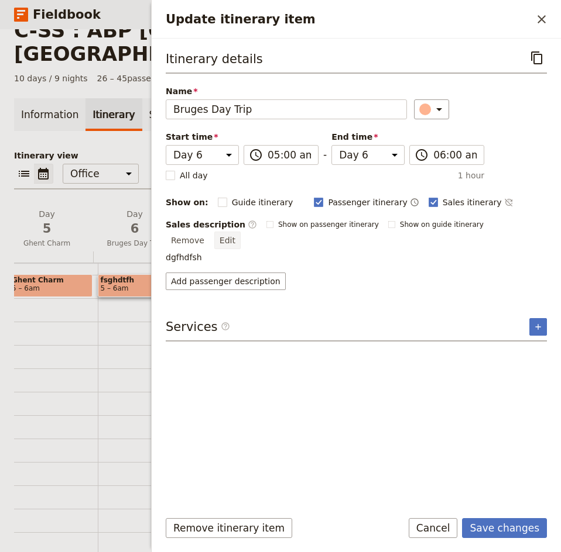
click at [240, 232] on button "Edit" at bounding box center [227, 241] width 26 height 18
drag, startPoint x: 530, startPoint y: 228, endPoint x: 517, endPoint y: 237, distance: 15.6
click at [240, 232] on button "Edit" at bounding box center [227, 241] width 26 height 18
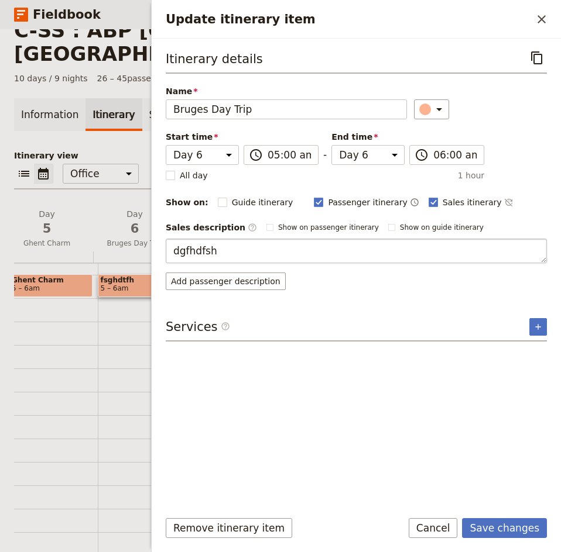
drag, startPoint x: 214, startPoint y: 250, endPoint x: 167, endPoint y: 250, distance: 47.4
click at [167, 250] on textarea "dgfhdfsh" at bounding box center [356, 251] width 381 height 25
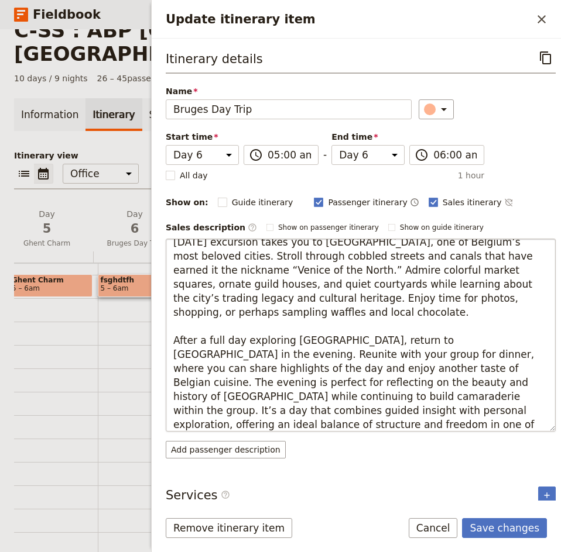
drag, startPoint x: 201, startPoint y: 397, endPoint x: 301, endPoint y: 383, distance: 101.6
click at [301, 383] on textarea "[DATE] excursion takes you to [GEOGRAPHIC_DATA], one of Belgium’s most beloved …" at bounding box center [361, 335] width 390 height 193
type textarea "[DATE] excursion takes you to [GEOGRAPHIC_DATA], one of Belgium’s most beloved …"
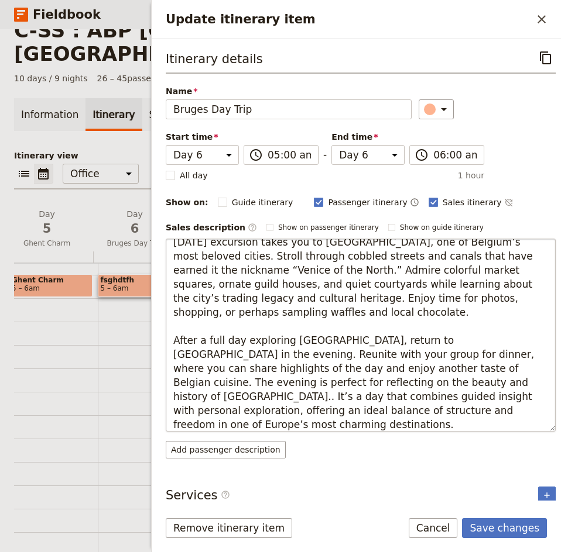
scroll to position [0, 0]
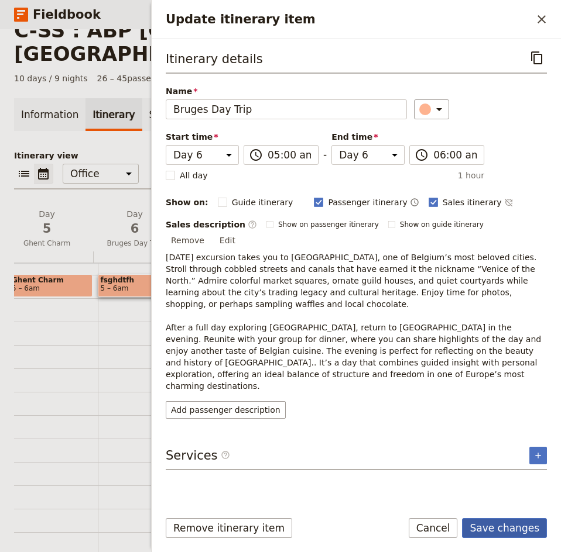
click at [505, 528] on button "Save changes" at bounding box center [504, 528] width 85 height 20
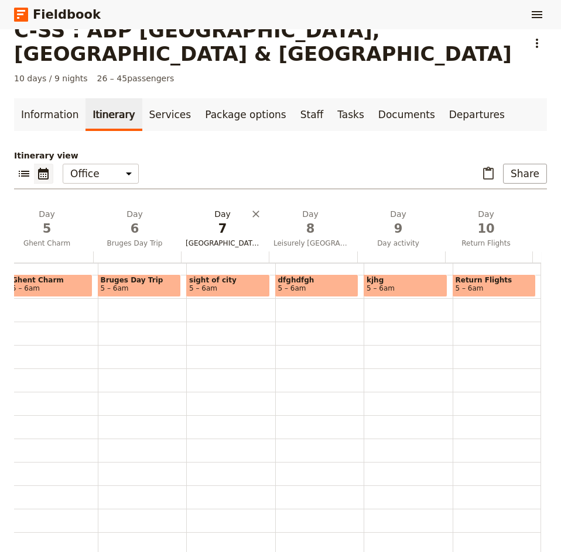
click at [221, 220] on span "7" at bounding box center [222, 229] width 74 height 18
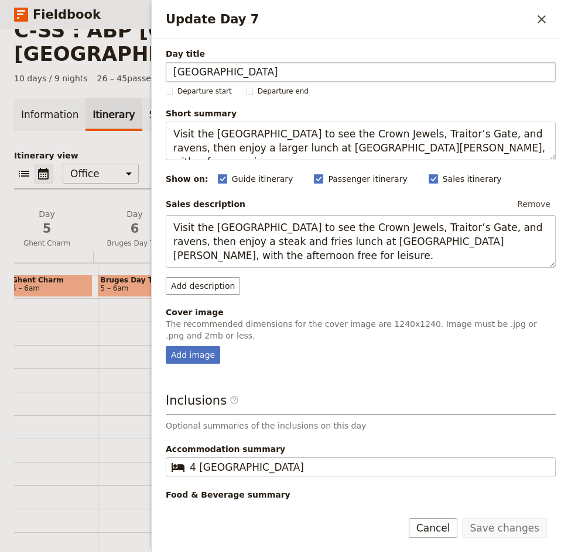
drag, startPoint x: 257, startPoint y: 75, endPoint x: 169, endPoint y: 75, distance: 87.8
click at [169, 75] on input "[GEOGRAPHIC_DATA]" at bounding box center [361, 72] width 390 height 20
type input "Parisian Streets"
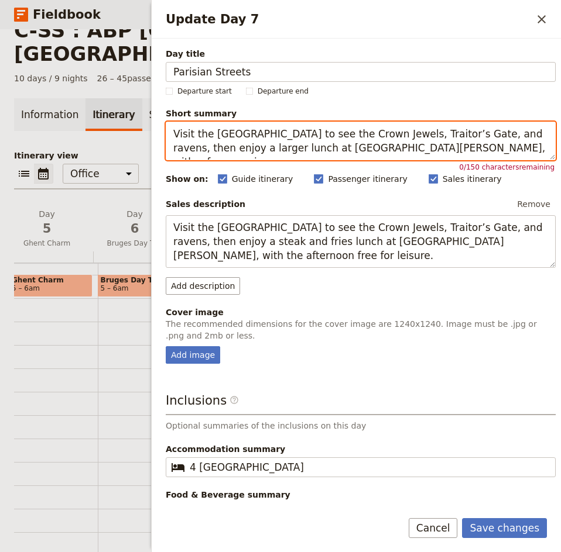
drag, startPoint x: 492, startPoint y: 147, endPoint x: 173, endPoint y: 137, distance: 319.0
click at [173, 137] on textarea "Visit the [GEOGRAPHIC_DATA] to see the Crown Jewels, Traitor’s Gate, and ravens…" at bounding box center [361, 141] width 390 height 39
paste textarea "Travel to [GEOGRAPHIC_DATA], explore [GEOGRAPHIC_DATA], [GEOGRAPHIC_DATA], [GEO…"
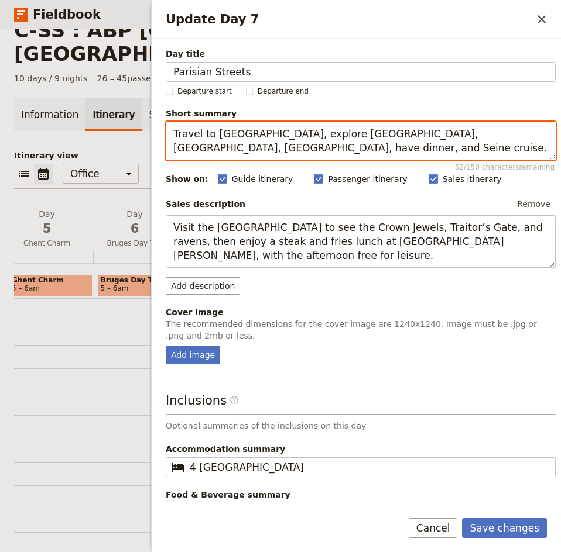
click at [242, 148] on textarea "Travel to [GEOGRAPHIC_DATA], explore [GEOGRAPHIC_DATA], [GEOGRAPHIC_DATA], [GEO…" at bounding box center [361, 141] width 390 height 39
click at [540, 135] on textarea "Travel to [GEOGRAPHIC_DATA], explore [GEOGRAPHIC_DATA], [GEOGRAPHIC_DATA], [GEO…" at bounding box center [361, 141] width 390 height 39
click at [302, 148] on textarea "Travel to [GEOGRAPHIC_DATA], explore [GEOGRAPHIC_DATA], [GEOGRAPHIC_DATA], the …" at bounding box center [361, 141] width 390 height 39
click at [301, 148] on textarea "Travel to [GEOGRAPHIC_DATA], explore [GEOGRAPHIC_DATA], [GEOGRAPHIC_DATA], the …" at bounding box center [361, 141] width 390 height 39
drag, startPoint x: 301, startPoint y: 148, endPoint x: 171, endPoint y: 133, distance: 130.7
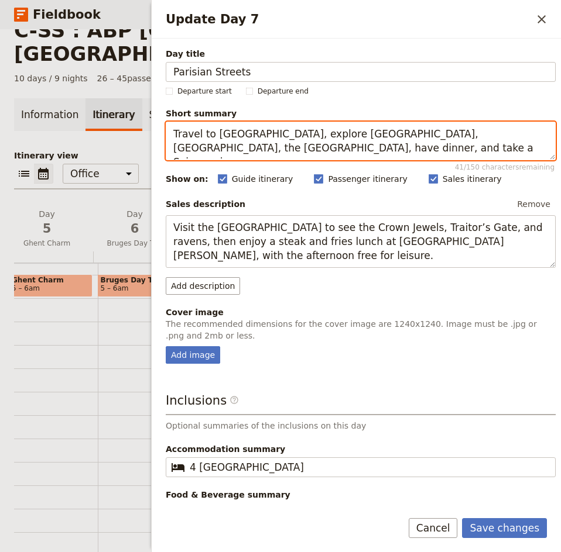
click at [171, 133] on textarea "Travel to [GEOGRAPHIC_DATA], explore [GEOGRAPHIC_DATA], [GEOGRAPHIC_DATA], the …" at bounding box center [361, 141] width 390 height 39
type textarea "Travel to [GEOGRAPHIC_DATA], explore [GEOGRAPHIC_DATA], [GEOGRAPHIC_DATA], the …"
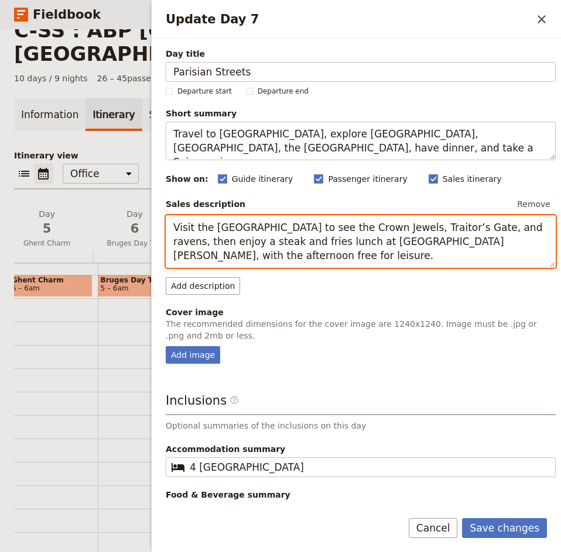
drag, startPoint x: 230, startPoint y: 262, endPoint x: 174, endPoint y: 228, distance: 64.8
click at [174, 228] on textarea "Visit the [GEOGRAPHIC_DATA] to see the Crown Jewels, Traitor’s Gate, and ravens…" at bounding box center [361, 241] width 390 height 53
paste textarea "Travel to [GEOGRAPHIC_DATA], explore [GEOGRAPHIC_DATA], [GEOGRAPHIC_DATA], the …"
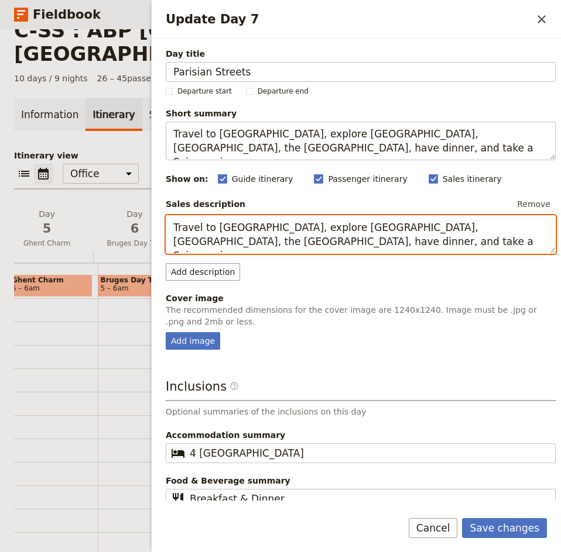
scroll to position [9, 0]
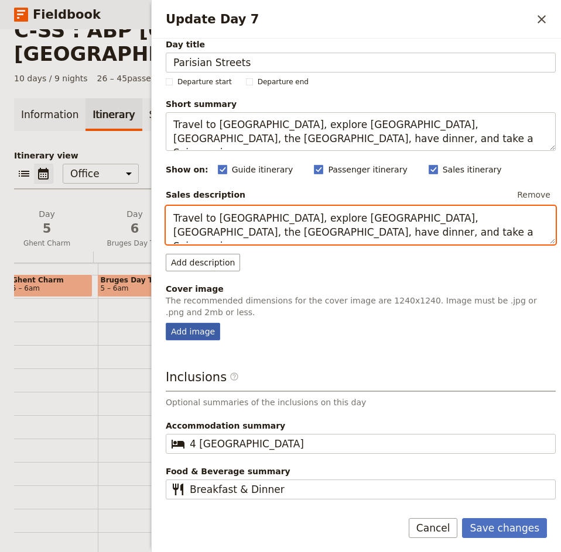
type textarea "Travel to [GEOGRAPHIC_DATA], explore [GEOGRAPHIC_DATA], [GEOGRAPHIC_DATA], the …"
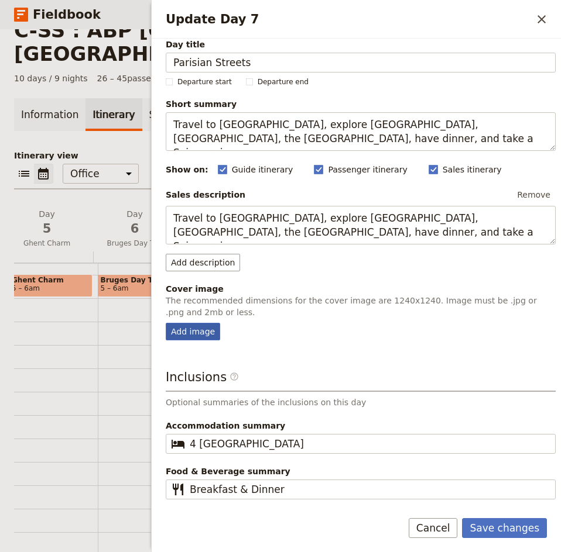
click at [191, 333] on div "Add image" at bounding box center [193, 332] width 54 height 18
click at [166, 323] on input "Add image" at bounding box center [165, 322] width 1 height 1
type input "C:\fakepath\Paris [GEOGRAPHIC_DATA]jpg"
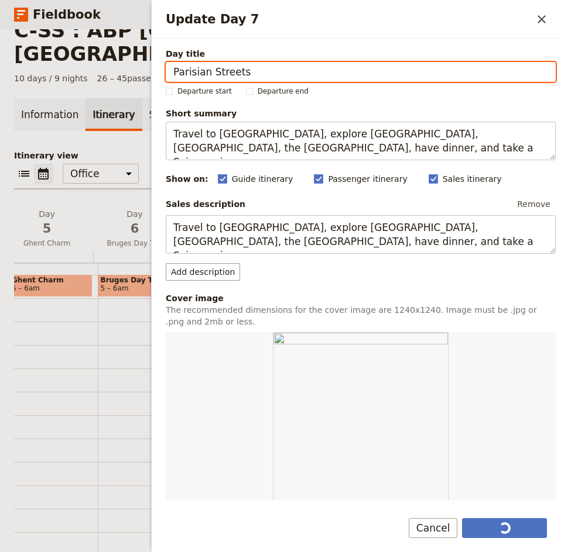
scroll to position [192, 0]
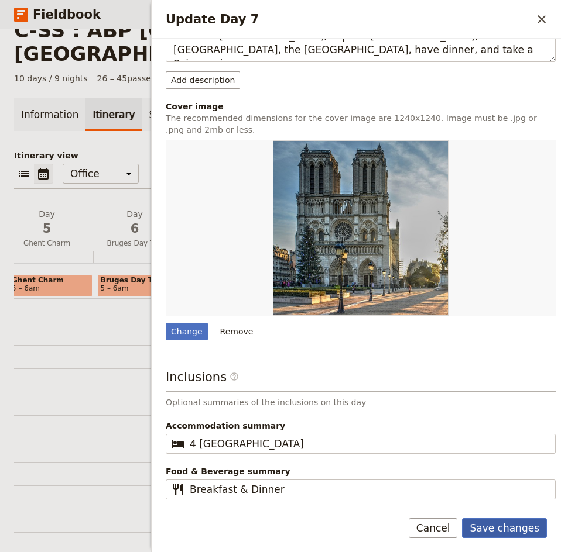
click at [515, 524] on button "Save changes" at bounding box center [504, 528] width 85 height 20
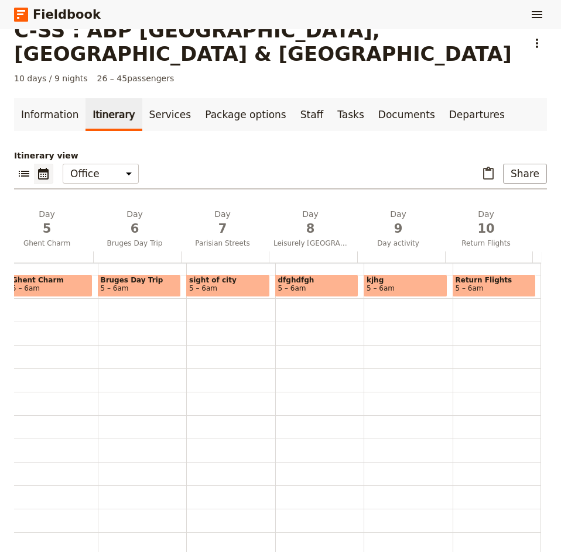
click at [202, 276] on span "sight of city" at bounding box center [228, 280] width 78 height 8
select select "7"
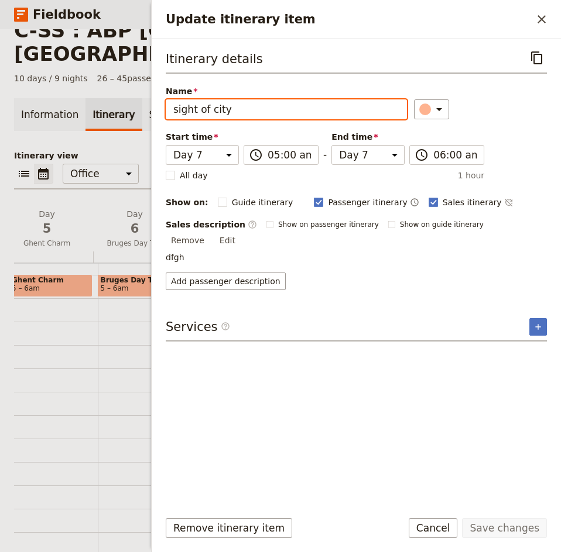
drag, startPoint x: 229, startPoint y: 108, endPoint x: 150, endPoint y: 110, distance: 78.4
click at [150, 110] on div "C-SS : ABP [GEOGRAPHIC_DATA], [GEOGRAPHIC_DATA] & [GEOGRAPHIC_DATA] ​ 10 days /…" at bounding box center [280, 290] width 561 height 523
type input "Parisian Streets"
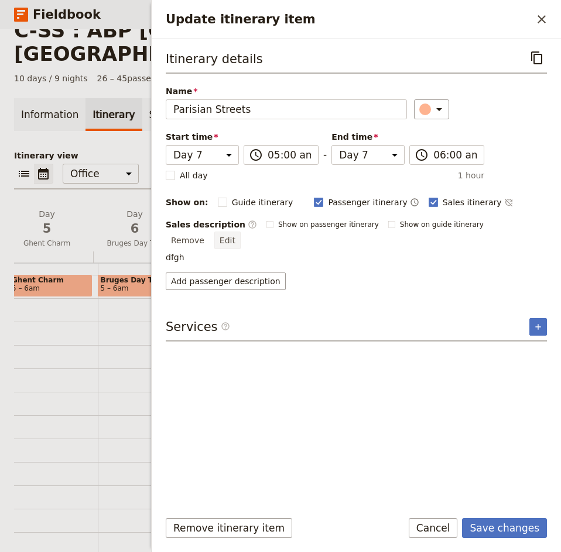
click at [240, 232] on button "Edit" at bounding box center [227, 241] width 26 height 18
drag, startPoint x: 184, startPoint y: 250, endPoint x: 140, endPoint y: 250, distance: 43.3
click at [140, 250] on div "C-SS : ABP [GEOGRAPHIC_DATA], [GEOGRAPHIC_DATA] & [GEOGRAPHIC_DATA] ​ 10 days /…" at bounding box center [280, 290] width 561 height 523
type textarea "Board a high-speed train and journey to [GEOGRAPHIC_DATA], arriving around [GEO…"
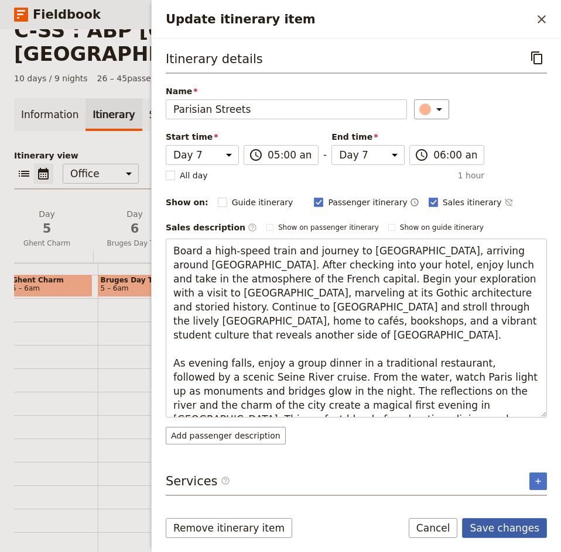
click at [511, 534] on button "Save changes" at bounding box center [504, 528] width 85 height 20
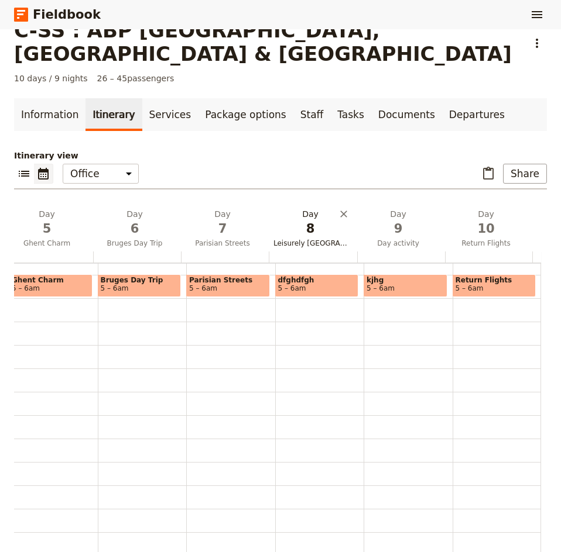
click at [294, 215] on button "Day 8 Leisurely [GEOGRAPHIC_DATA]" at bounding box center [313, 229] width 88 height 43
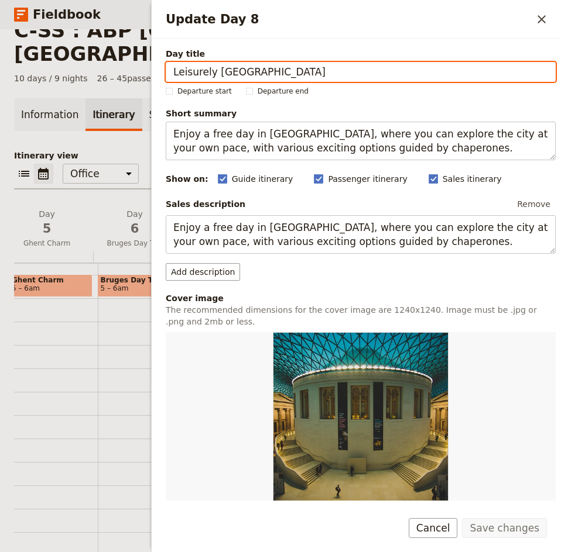
drag, startPoint x: 266, startPoint y: 70, endPoint x: 165, endPoint y: 67, distance: 100.7
click at [165, 67] on div "Day title Leisurely [GEOGRAPHIC_DATA] Departure start Departure end Short summa…" at bounding box center [356, 270] width 409 height 462
paste input "[GEOGRAPHIC_DATA] & [GEOGRAPHIC_DATA]"
type input "[GEOGRAPHIC_DATA] & [GEOGRAPHIC_DATA]"
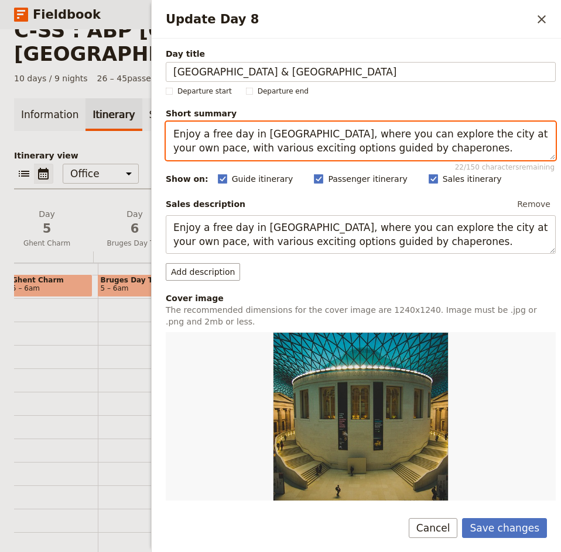
drag, startPoint x: 390, startPoint y: 148, endPoint x: 170, endPoint y: 136, distance: 219.8
click at [170, 136] on textarea "Enjoy a free day in [GEOGRAPHIC_DATA], where you can explore the city at your o…" at bounding box center [361, 141] width 390 height 39
paste textarea "Guided Paris tour, [GEOGRAPHIC_DATA] excursion, [GEOGRAPHIC_DATA] visit, and di…"
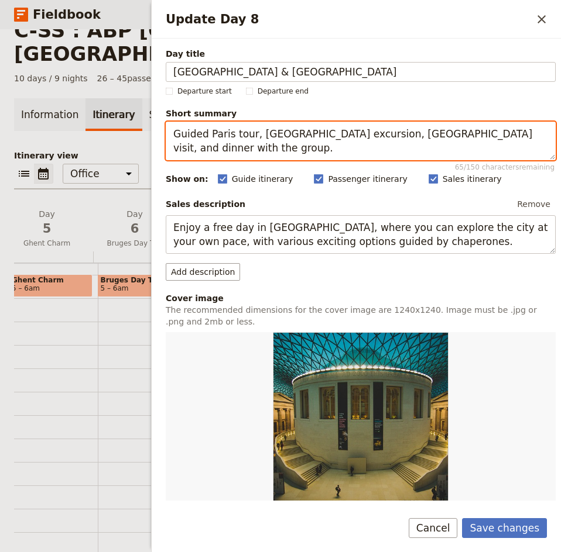
click at [177, 133] on textarea "Guided Paris tour, [GEOGRAPHIC_DATA] excursion, [GEOGRAPHIC_DATA] visit, and di…" at bounding box center [361, 141] width 390 height 39
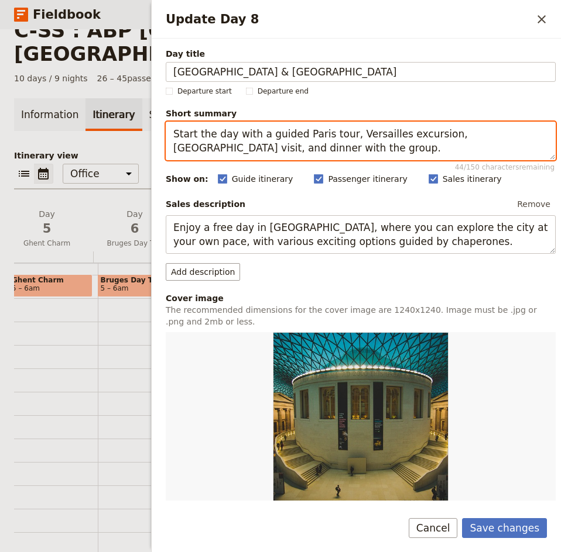
click at [345, 136] on textarea "Start the day with a guided Paris tour, Versailles excursion, [GEOGRAPHIC_DATA]…" at bounding box center [361, 141] width 390 height 39
click at [262, 147] on textarea "Start the day with a guided Paris tour, continue with a Versailles excursion, a…" at bounding box center [361, 141] width 390 height 39
click at [272, 149] on textarea "Start the day with a guided Paris tour, continue with a Versailles excursion, a…" at bounding box center [361, 141] width 390 height 39
drag, startPoint x: 420, startPoint y: 150, endPoint x: 345, endPoint y: 146, distance: 75.0
click at [345, 146] on textarea "Start the day with a guided Paris tour, continue with a Versailles excursion, a…" at bounding box center [361, 141] width 390 height 39
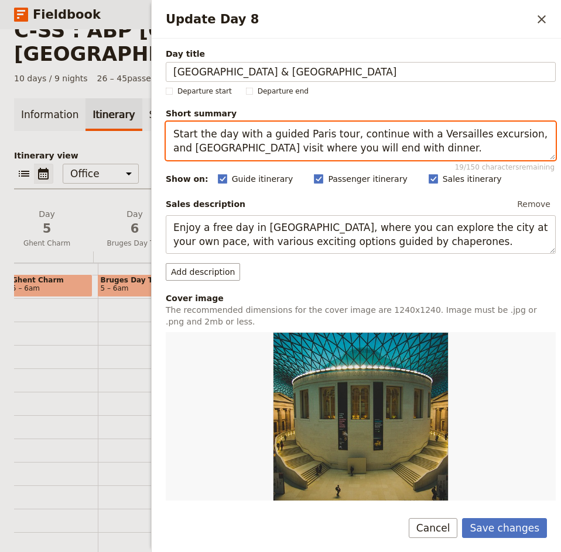
drag, startPoint x: 391, startPoint y: 150, endPoint x: 168, endPoint y: 133, distance: 223.6
click at [168, 133] on textarea "Start the day with a guided Paris tour, continue with a Versailles excursion, a…" at bounding box center [361, 141] width 390 height 39
type textarea "Start the day with a guided Paris tour, continue with a Versailles excursion, a…"
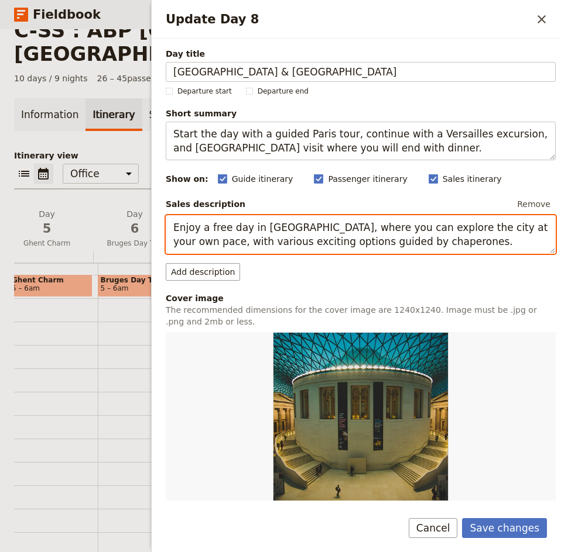
drag, startPoint x: 385, startPoint y: 245, endPoint x: 167, endPoint y: 230, distance: 218.8
click at [167, 230] on textarea "Enjoy a free day in [GEOGRAPHIC_DATA], where you can explore the city at your o…" at bounding box center [361, 234] width 390 height 39
paste textarea "Start the day with a guided Paris tour, continue with a Versailles excursion, a…"
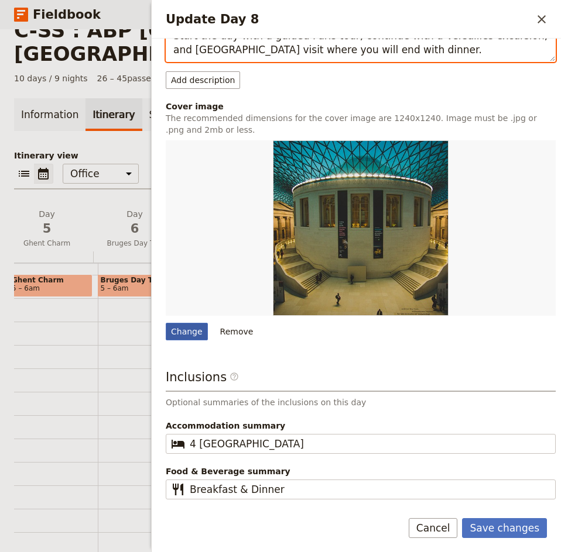
type textarea "Start the day with a guided Paris tour, continue with a Versailles excursion, a…"
click at [188, 328] on div "Change" at bounding box center [187, 332] width 42 height 18
click at [166, 323] on input "Change" at bounding box center [165, 322] width 1 height 1
type input "C:\fakepath\[GEOGRAPHIC_DATA]-[GEOGRAPHIC_DATA]-94571_640.jpg"
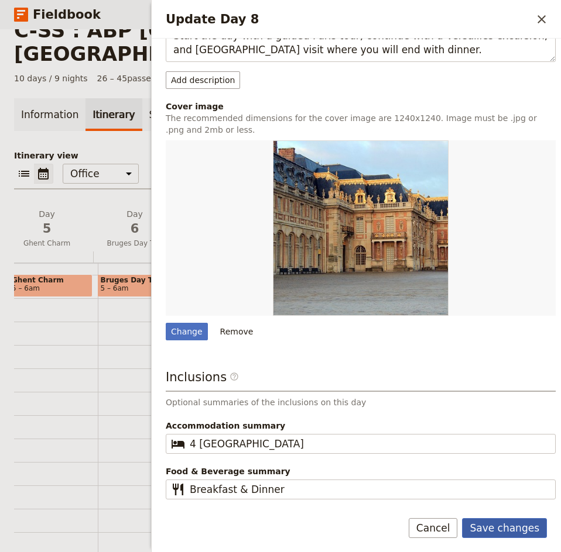
click at [508, 531] on button "Save changes" at bounding box center [504, 528] width 85 height 20
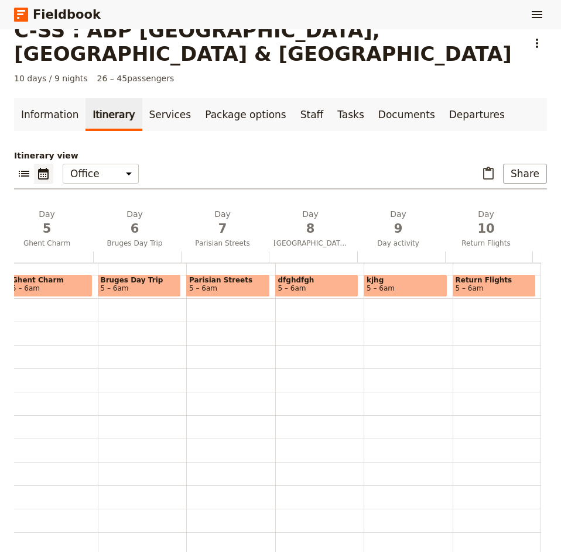
click at [294, 276] on span "dfghdfgh" at bounding box center [317, 280] width 78 height 8
select select "8"
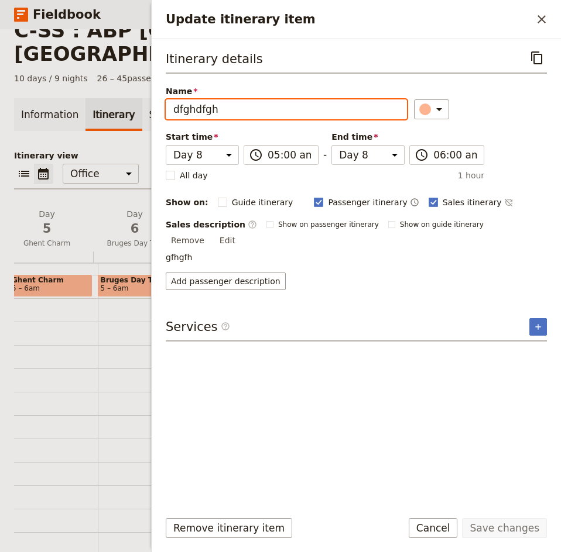
drag, startPoint x: 231, startPoint y: 109, endPoint x: 124, endPoint y: 109, distance: 107.1
click at [124, 109] on div "C-SS : ABP [GEOGRAPHIC_DATA], [GEOGRAPHIC_DATA] & [GEOGRAPHIC_DATA] ​ 10 days /…" at bounding box center [280, 290] width 561 height 523
type input "V"
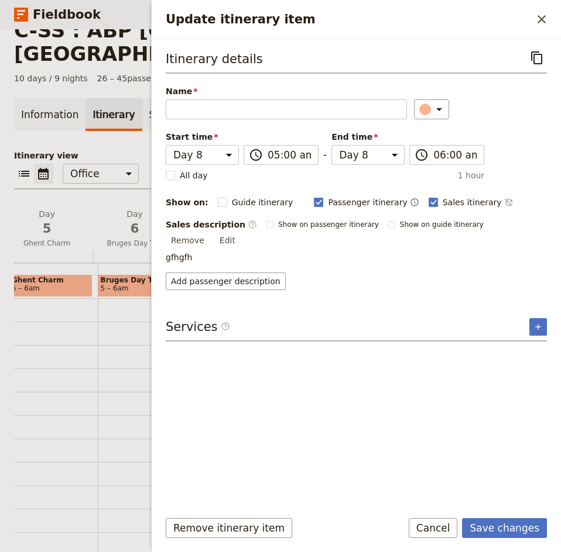
click at [240, 232] on button "Edit" at bounding box center [227, 241] width 26 height 18
drag, startPoint x: 188, startPoint y: 249, endPoint x: 156, endPoint y: 249, distance: 32.2
click at [157, 249] on div "Itinerary details ​ Name ​ Completează acest câmp. Start time Day 1 Day 2 Day 3…" at bounding box center [356, 270] width 409 height 462
type textarea "[GEOGRAPHIC_DATA] & [GEOGRAPHIC_DATA]"
drag, startPoint x: 259, startPoint y: 241, endPoint x: 242, endPoint y: 241, distance: 16.4
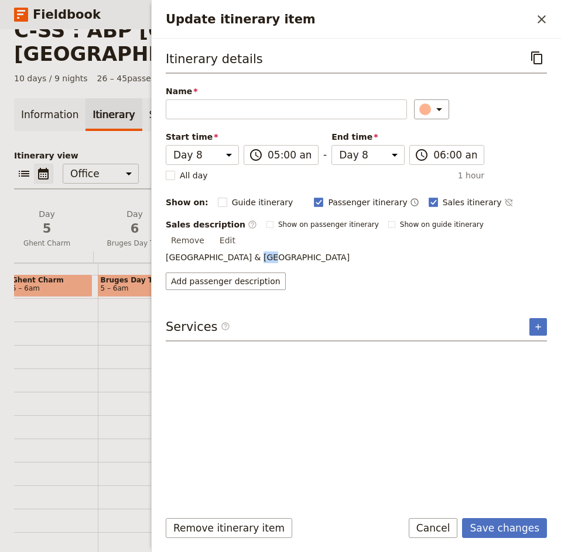
click at [242, 252] on p "[GEOGRAPHIC_DATA] & [GEOGRAPHIC_DATA]" at bounding box center [356, 258] width 381 height 12
click at [250, 252] on p "[GEOGRAPHIC_DATA] & [GEOGRAPHIC_DATA]" at bounding box center [356, 258] width 381 height 12
drag, startPoint x: 253, startPoint y: 245, endPoint x: 158, endPoint y: 246, distance: 94.8
click at [158, 246] on div "Itinerary details ​ Name ​ Completează acest câmp. Start time Day 1 Day 2 Day 3…" at bounding box center [356, 270] width 409 height 462
copy p "[GEOGRAPHIC_DATA] & [GEOGRAPHIC_DATA]"
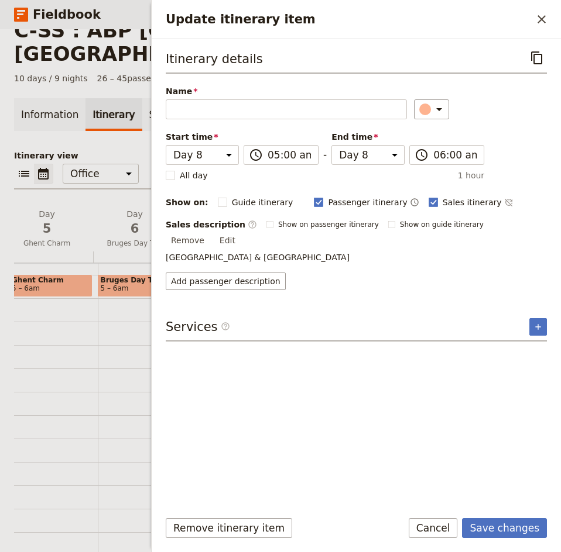
click at [236, 97] on span "Name" at bounding box center [286, 91] width 241 height 12
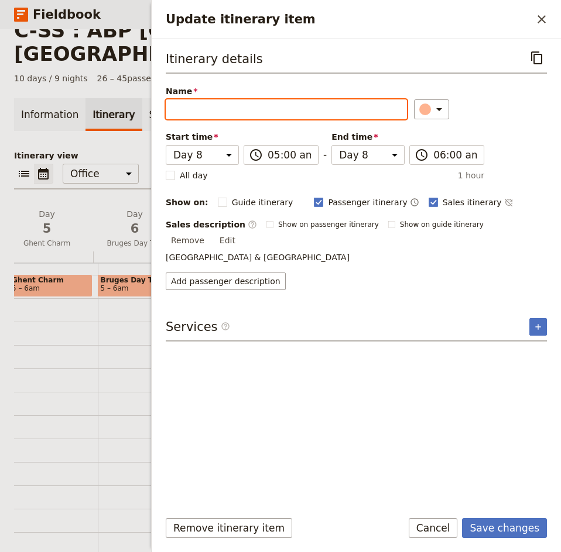
click at [236, 99] on input "Name" at bounding box center [286, 109] width 241 height 20
paste input "[GEOGRAPHIC_DATA] & [GEOGRAPHIC_DATA]"
type input "[GEOGRAPHIC_DATA] & [GEOGRAPHIC_DATA]"
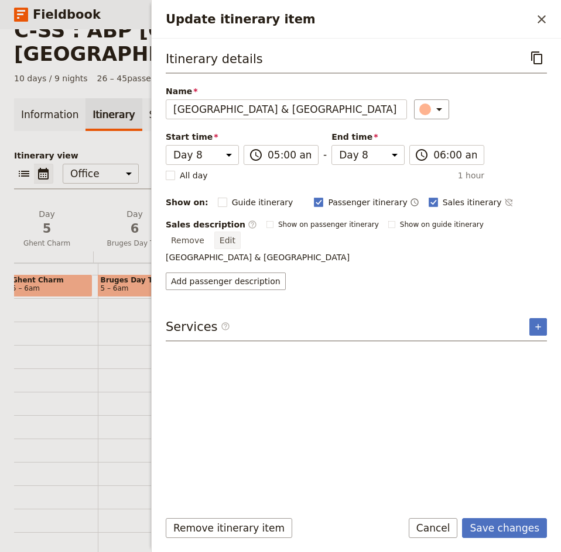
click at [240, 232] on button "Edit" at bounding box center [227, 241] width 26 height 18
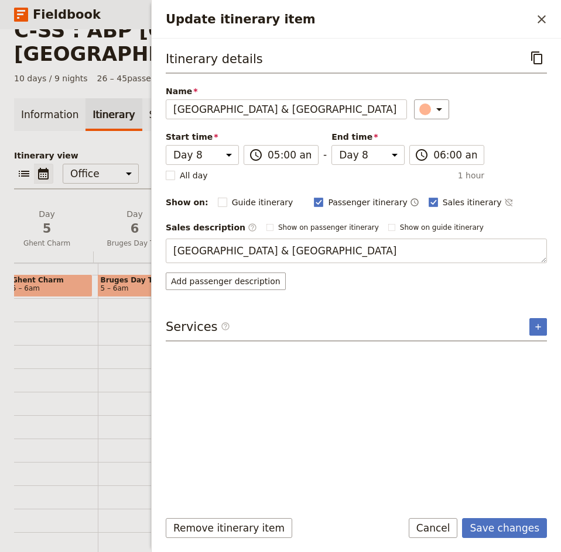
drag, startPoint x: 293, startPoint y: 251, endPoint x: 165, endPoint y: 246, distance: 127.7
click at [165, 246] on div "Itinerary details ​ Name [GEOGRAPHIC_DATA] & [GEOGRAPHIC_DATA] ​ Start time Day…" at bounding box center [356, 270] width 409 height 462
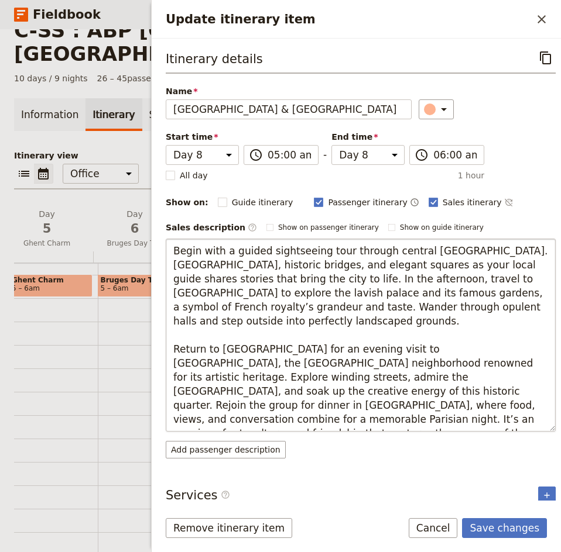
drag, startPoint x: 462, startPoint y: 377, endPoint x: 218, endPoint y: 391, distance: 243.8
click at [218, 391] on textarea "Begin with a guided sightseeing tour through central [GEOGRAPHIC_DATA]. [GEOGRA…" at bounding box center [361, 335] width 390 height 193
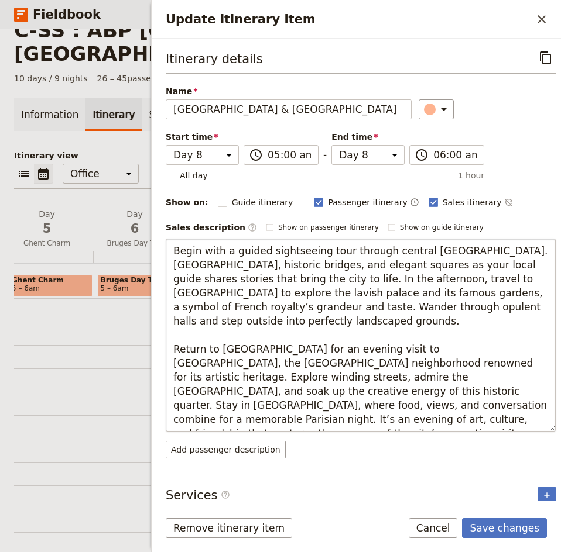
click at [226, 392] on textarea "Begin with a guided sightseeing tour through central [GEOGRAPHIC_DATA]. [GEOGRA…" at bounding box center [361, 335] width 390 height 193
type textarea "Begin with a guided sightseeing tour through central [GEOGRAPHIC_DATA]. [GEOGRA…"
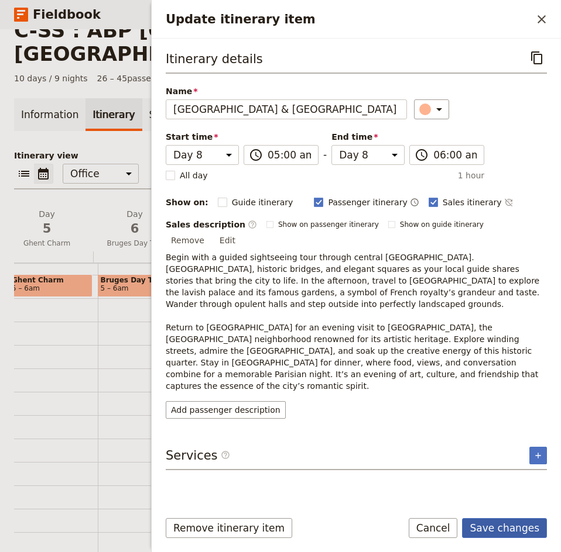
click at [507, 527] on button "Save changes" at bounding box center [504, 528] width 85 height 20
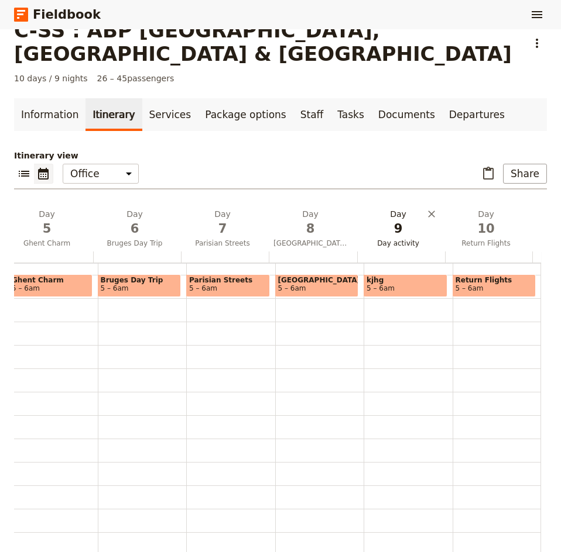
click at [392, 220] on span "9" at bounding box center [398, 229] width 74 height 18
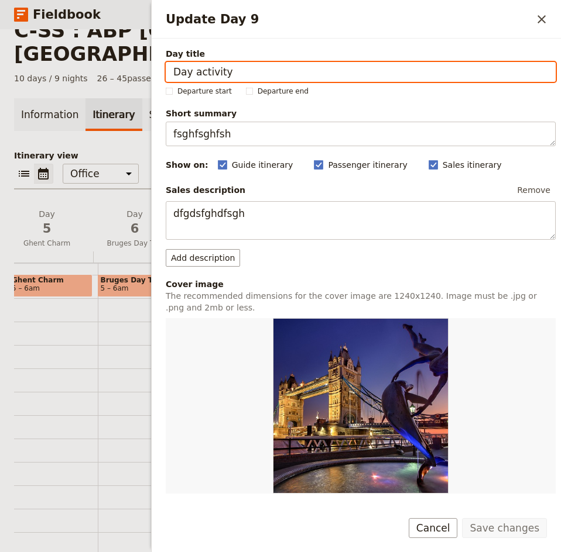
drag, startPoint x: 234, startPoint y: 68, endPoint x: 171, endPoint y: 66, distance: 62.6
click at [171, 66] on input "Day activity" at bounding box center [361, 72] width 390 height 20
paste input "Icons of [GEOGRAPHIC_DATA]"
type input "Icons of [GEOGRAPHIC_DATA]"
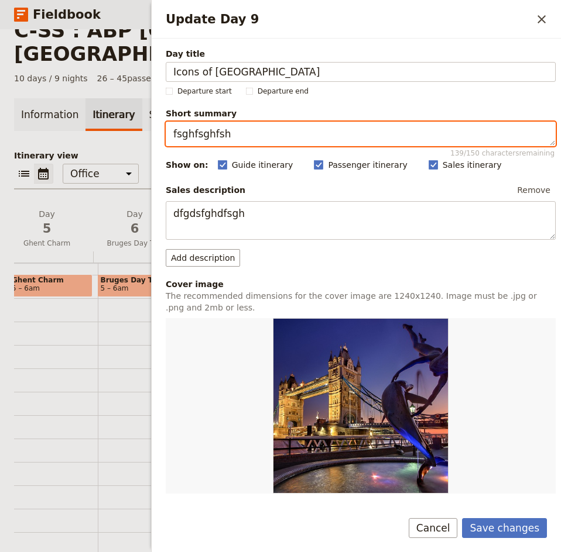
drag, startPoint x: 231, startPoint y: 137, endPoint x: 171, endPoint y: 136, distance: 59.7
click at [171, 136] on textarea "fsghfsghfsh" at bounding box center [361, 134] width 390 height 25
paste textarea "[GEOGRAPHIC_DATA], [GEOGRAPHIC_DATA], and farewell dinner with Seine cruise."
click at [171, 136] on textarea "[GEOGRAPHIC_DATA], [GEOGRAPHIC_DATA], and farewell dinner with Seine cruise." at bounding box center [361, 134] width 390 height 25
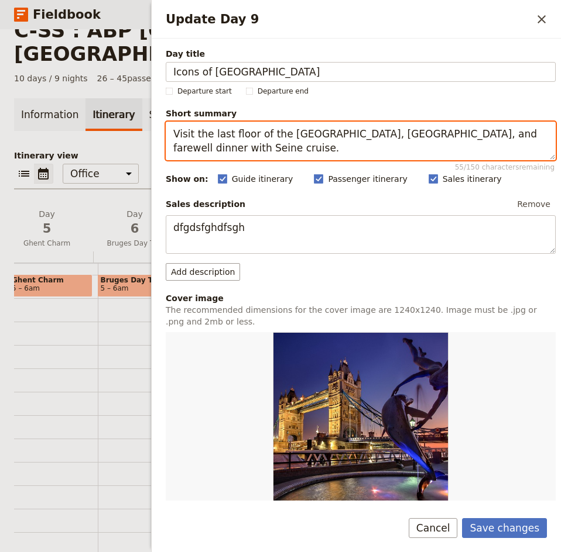
click at [335, 133] on textarea "Visit the last floor of the [GEOGRAPHIC_DATA], [GEOGRAPHIC_DATA], and farewell …" at bounding box center [361, 141] width 390 height 39
drag, startPoint x: 265, startPoint y: 134, endPoint x: 212, endPoint y: 132, distance: 52.7
click at [212, 132] on textarea "Visit the last floor of the [GEOGRAPHIC_DATA], admire artistic pieces in the [G…" at bounding box center [361, 141] width 390 height 39
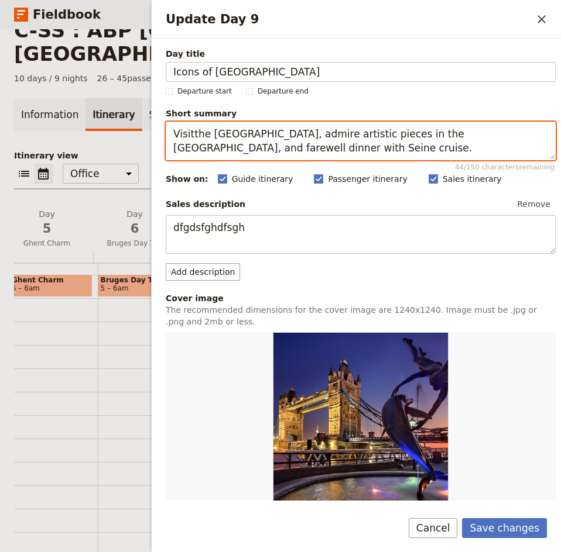
drag, startPoint x: 289, startPoint y: 149, endPoint x: 486, endPoint y: 133, distance: 197.2
click at [486, 133] on textarea "Visitthe [GEOGRAPHIC_DATA], admire artistic pieces in the [GEOGRAPHIC_DATA], an…" at bounding box center [361, 141] width 390 height 39
drag, startPoint x: 224, startPoint y: 147, endPoint x: 490, endPoint y: 128, distance: 266.3
click at [490, 128] on textarea "Visit the [GEOGRAPHIC_DATA], admire artistic pieces in the [GEOGRAPHIC_DATA], a…" at bounding box center [361, 141] width 390 height 39
drag, startPoint x: 390, startPoint y: 148, endPoint x: 164, endPoint y: 135, distance: 226.8
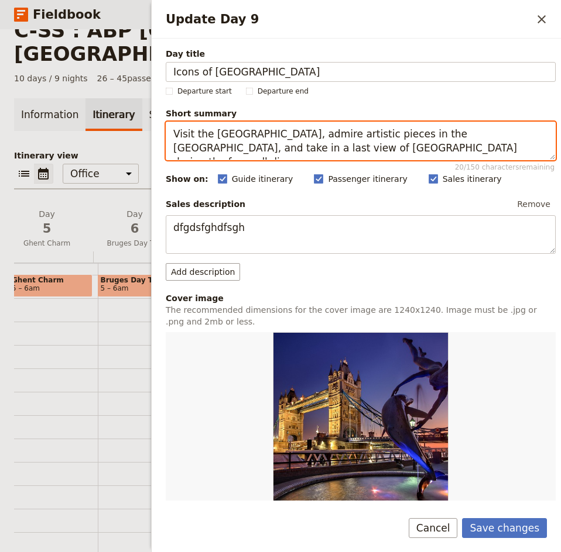
click at [164, 135] on div "Day title Icons of Paris Departure start Departure end Short summary Visit the …" at bounding box center [356, 270] width 409 height 462
type textarea "Visit the [GEOGRAPHIC_DATA], admire artistic pieces in the [GEOGRAPHIC_DATA], a…"
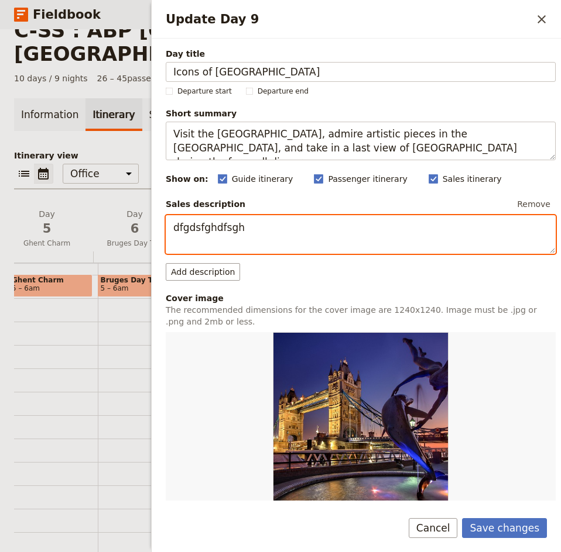
drag, startPoint x: 257, startPoint y: 229, endPoint x: 167, endPoint y: 226, distance: 90.7
click at [167, 226] on textarea "dfgdsfghdfsgh" at bounding box center [361, 234] width 390 height 39
paste textarea "Visit the [GEOGRAPHIC_DATA], admire artistic pieces in the [GEOGRAPHIC_DATA], a…"
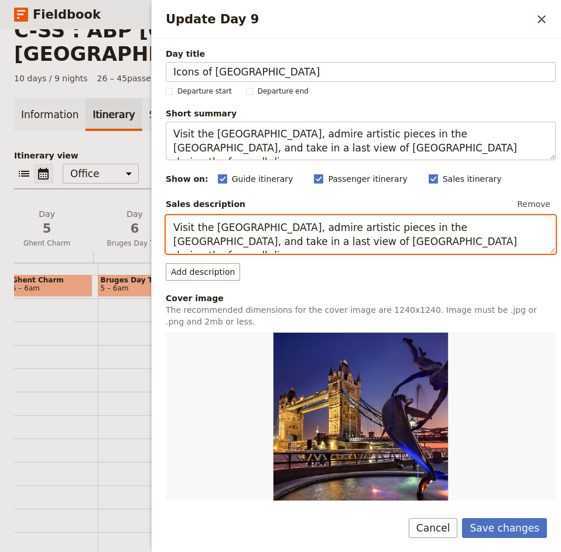
scroll to position [176, 0]
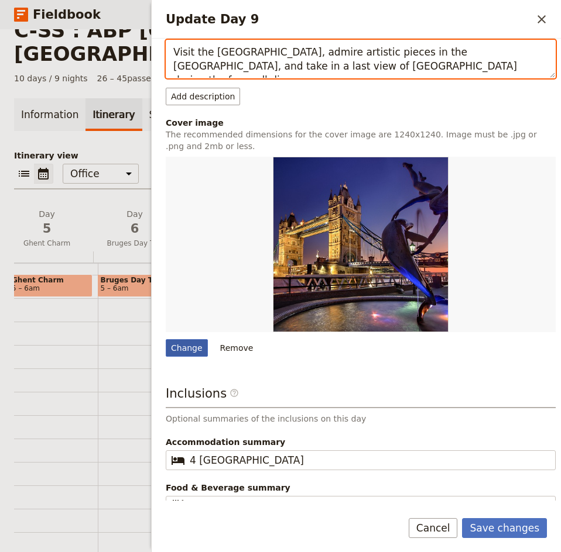
type textarea "Visit the [GEOGRAPHIC_DATA], admire artistic pieces in the [GEOGRAPHIC_DATA], a…"
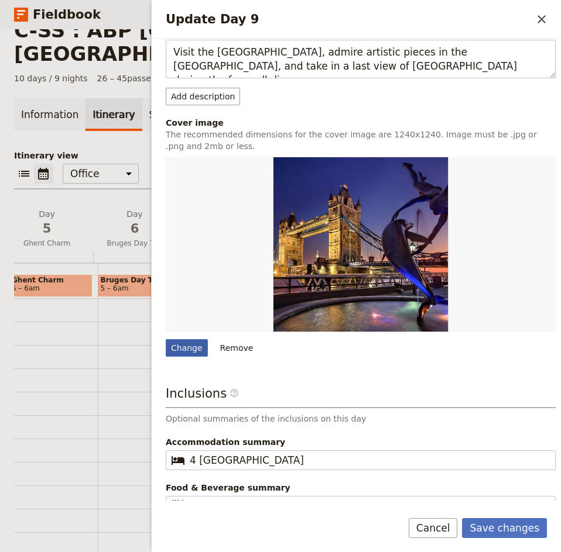
click at [184, 343] on div "Change" at bounding box center [187, 348] width 42 height 18
click at [166, 339] on input "Change" at bounding box center [165, 339] width 1 height 1
type input "C:\fakepath\eiffel-tower-975004_640.jpg"
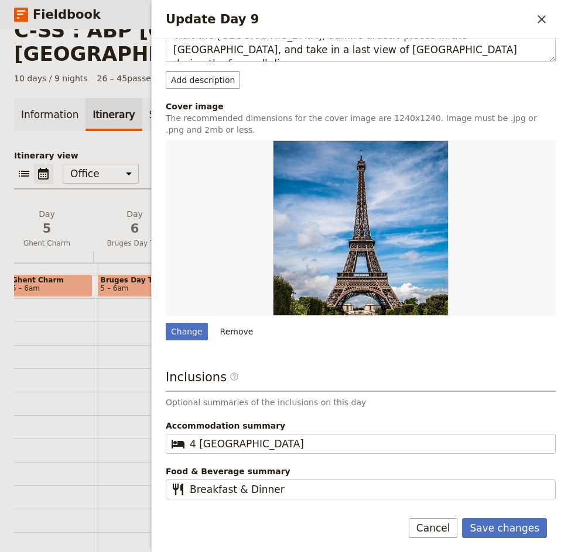
scroll to position [192, 0]
click at [509, 527] on button "Save changes" at bounding box center [504, 528] width 85 height 20
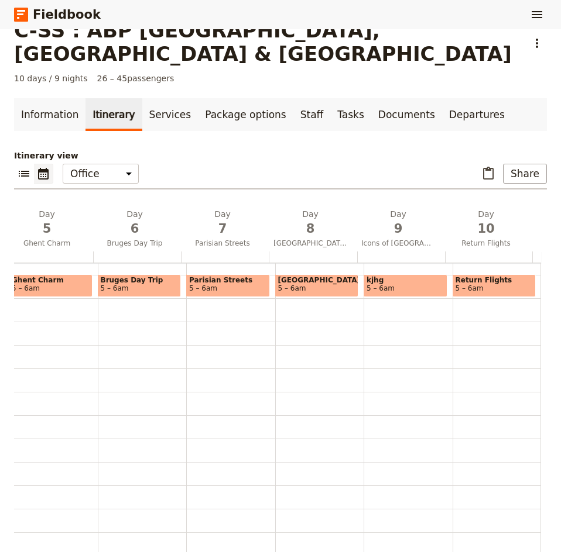
click at [379, 276] on span "kjhg" at bounding box center [405, 280] width 78 height 8
select select "9"
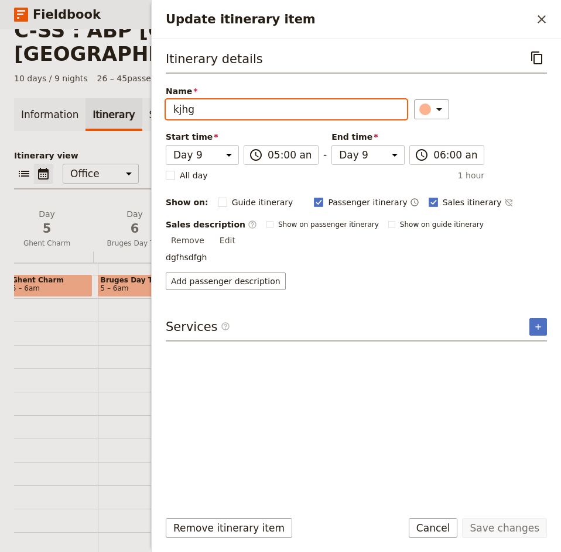
drag, startPoint x: 225, startPoint y: 111, endPoint x: 104, endPoint y: 107, distance: 121.2
click at [104, 107] on div "C-SS : ABP [GEOGRAPHIC_DATA], [GEOGRAPHIC_DATA] & [GEOGRAPHIC_DATA] ​ 10 days /…" at bounding box center [280, 290] width 561 height 523
type input "Icons of [GEOGRAPHIC_DATA]"
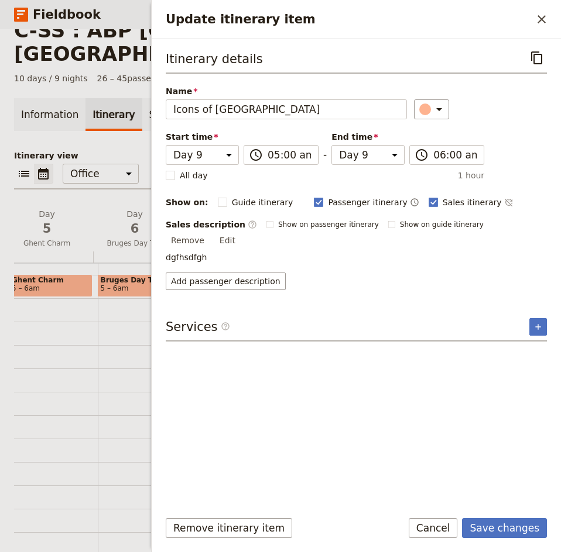
click at [240, 232] on button "Edit" at bounding box center [227, 241] width 26 height 18
drag, startPoint x: 216, startPoint y: 247, endPoint x: 153, endPoint y: 247, distance: 63.2
click at [154, 248] on div "Itinerary details ​ Name Icons of [GEOGRAPHIC_DATA] ​ Start time Day 1 Day 2 Da…" at bounding box center [356, 270] width 409 height 462
type textarea "This morning brings one of the highlights of any trip to [GEOGRAPHIC_DATA]: vis…"
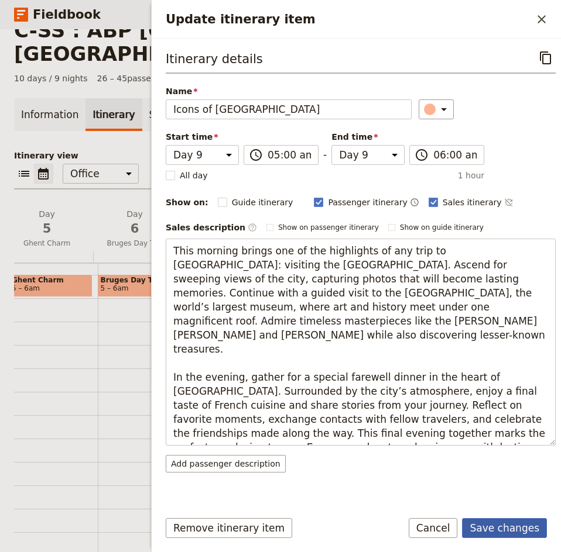
click at [507, 527] on button "Save changes" at bounding box center [504, 528] width 85 height 20
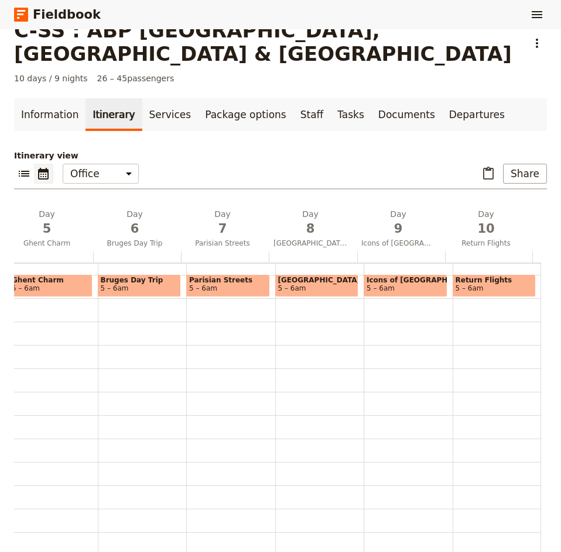
click at [384, 284] on span "5 – 6am" at bounding box center [405, 288] width 78 height 8
select select "9"
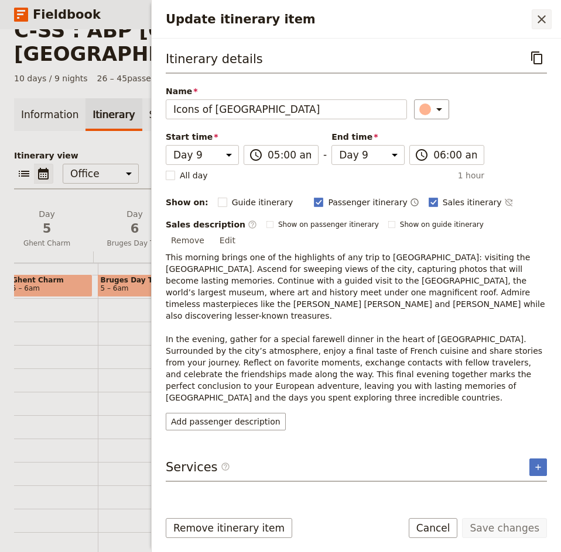
click at [540, 14] on icon "Close drawer" at bounding box center [541, 19] width 14 height 14
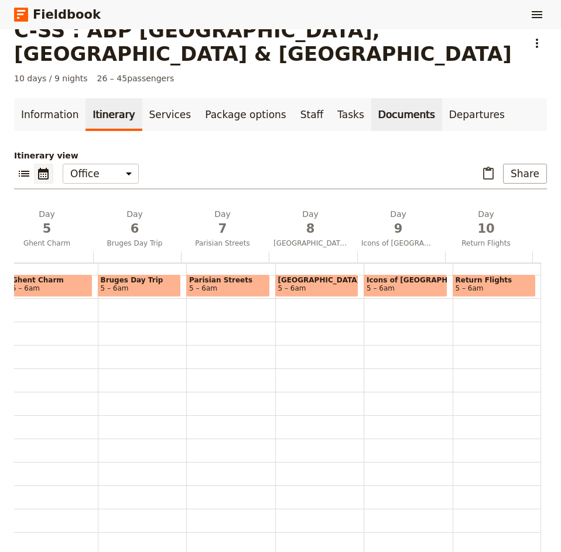
click at [371, 98] on link "Documents" at bounding box center [406, 114] width 71 height 33
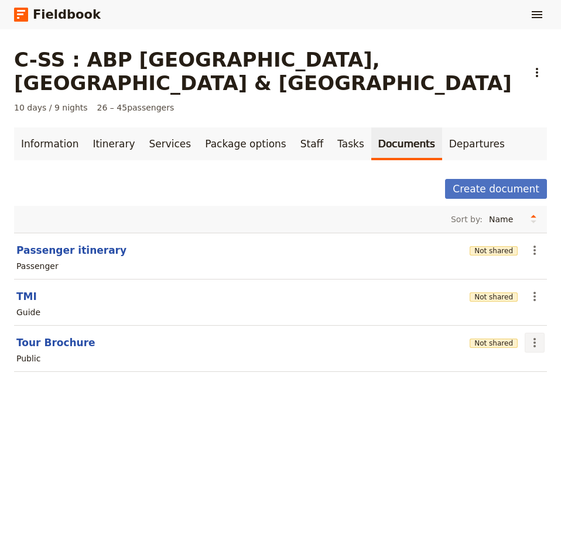
click at [531, 336] on icon "Actions" at bounding box center [534, 343] width 14 height 14
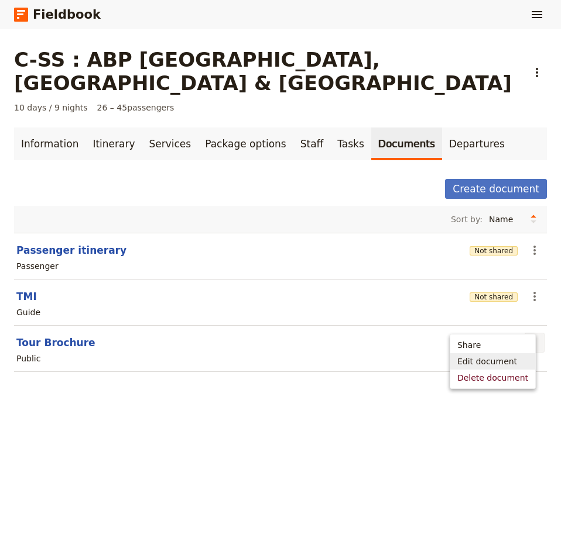
click at [496, 360] on span "Edit document" at bounding box center [487, 362] width 60 height 12
select select "DEFAULT"
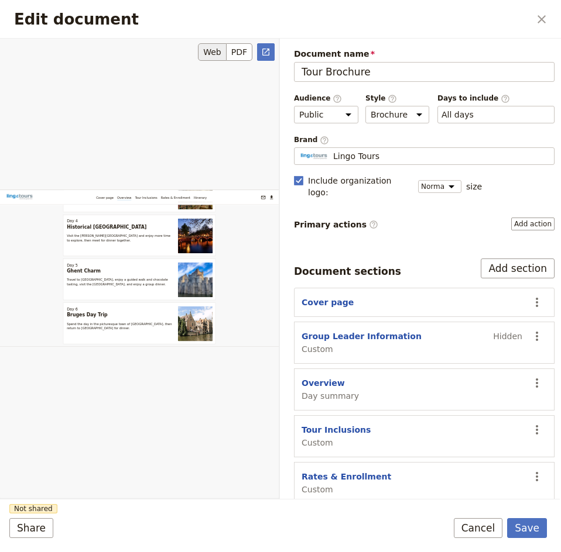
scroll to position [1287, 0]
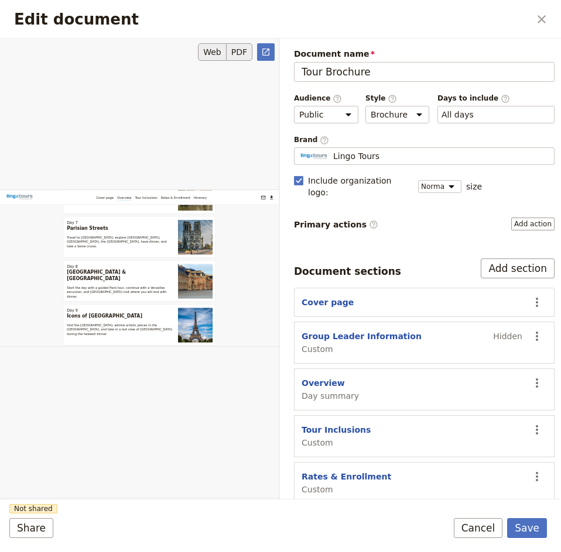
click at [235, 49] on button "PDF" at bounding box center [239, 52] width 26 height 18
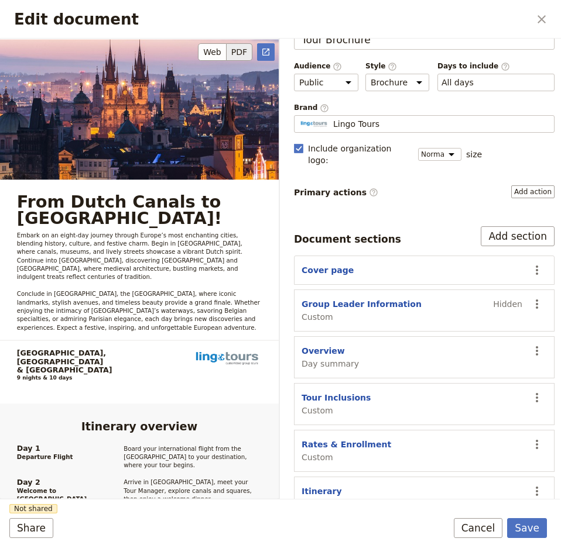
scroll to position [117, 0]
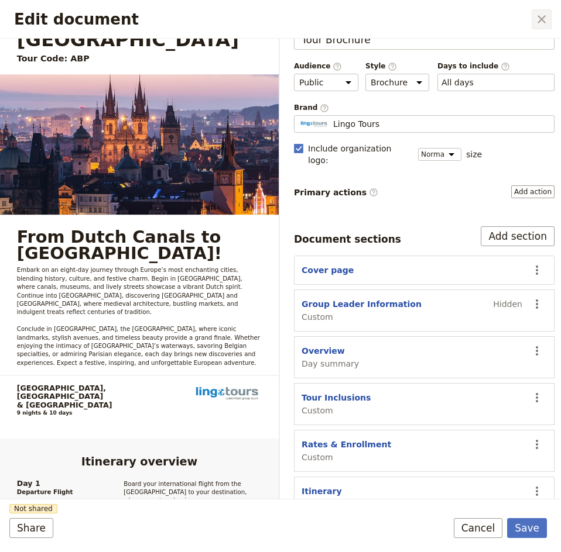
click at [541, 15] on icon "Close dialog" at bounding box center [541, 19] width 14 height 14
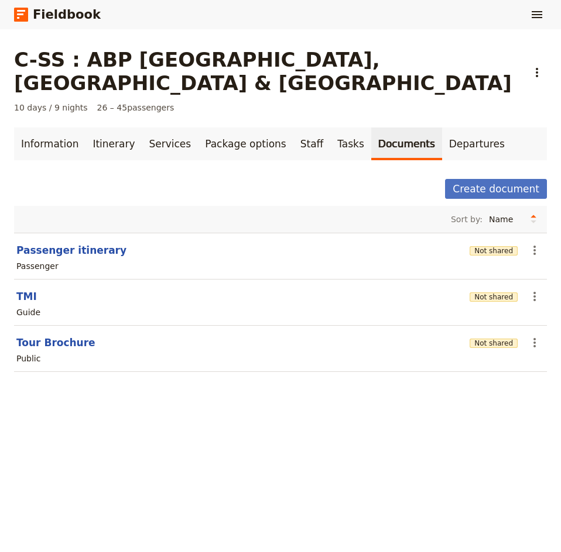
click at [538, 318] on main "C-SS : ABP [GEOGRAPHIC_DATA], [GEOGRAPHIC_DATA] & [GEOGRAPHIC_DATA] ​ 10 days /…" at bounding box center [280, 217] width 561 height 376
click at [530, 336] on icon "Actions" at bounding box center [534, 343] width 14 height 14
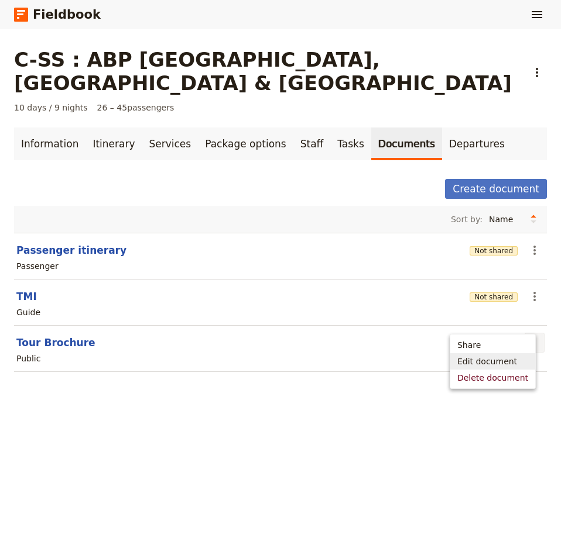
click at [496, 360] on span "Edit document" at bounding box center [487, 362] width 60 height 12
select select "DEFAULT"
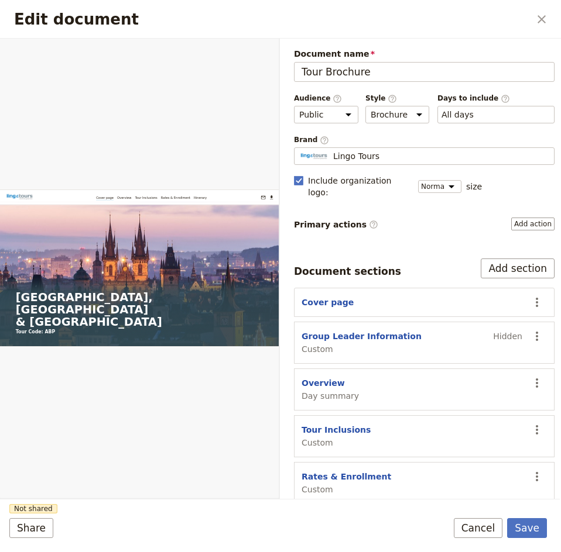
scroll to position [0, 0]
click at [321, 297] on button "Cover page" at bounding box center [327, 303] width 52 height 12
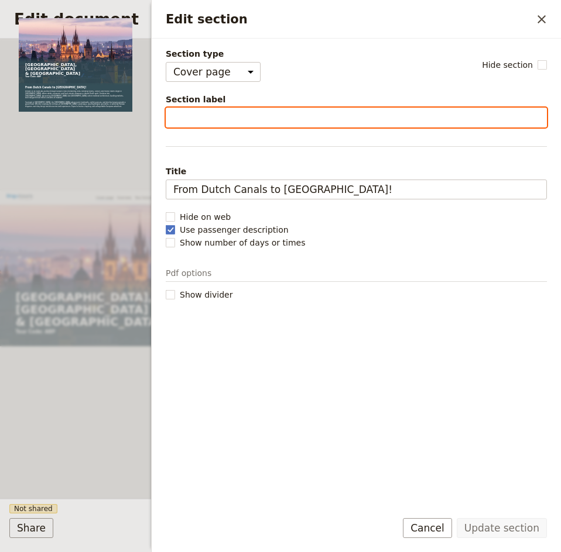
click at [255, 119] on input "Section label" at bounding box center [356, 118] width 381 height 20
type input "F"
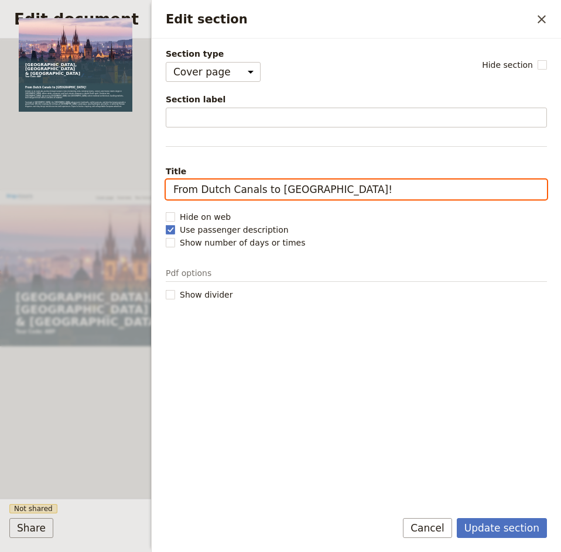
click at [317, 185] on input "From Dutch Canals to [GEOGRAPHIC_DATA]!" at bounding box center [356, 190] width 381 height 20
drag, startPoint x: 343, startPoint y: 190, endPoint x: 167, endPoint y: 193, distance: 176.7
click at [167, 193] on input "From Dutch Canals to [GEOGRAPHIC_DATA]!" at bounding box center [356, 190] width 381 height 20
type input "D"
type input "F"
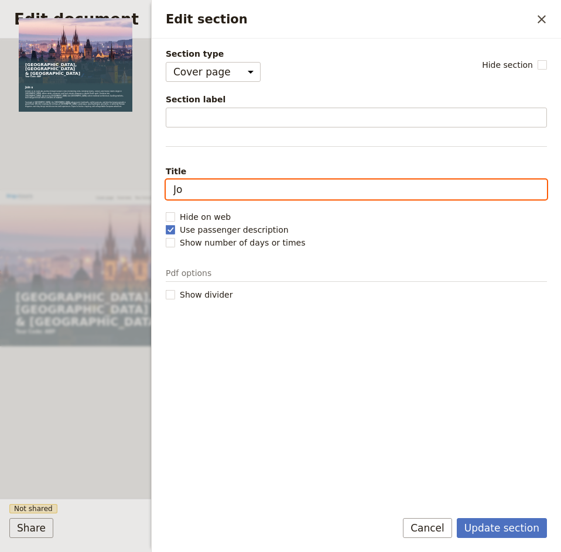
type input "J"
drag, startPoint x: 302, startPoint y: 190, endPoint x: 159, endPoint y: 193, distance: 144.0
click at [159, 193] on div "Section type Cover page Day summary Itinerary Custom Hide section Section label…" at bounding box center [356, 270] width 409 height 462
type input "To the Icons of Europe!"
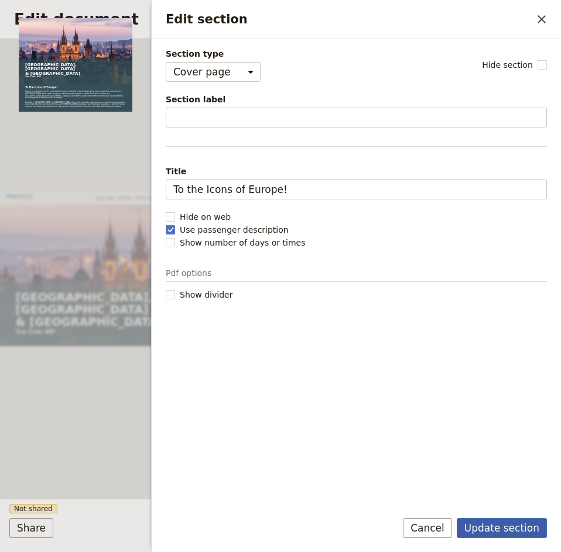
click at [504, 531] on button "Update section" at bounding box center [501, 528] width 90 height 20
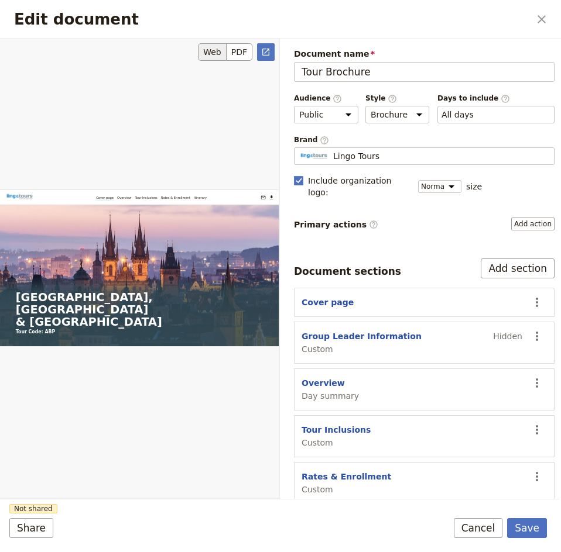
scroll to position [176, 0]
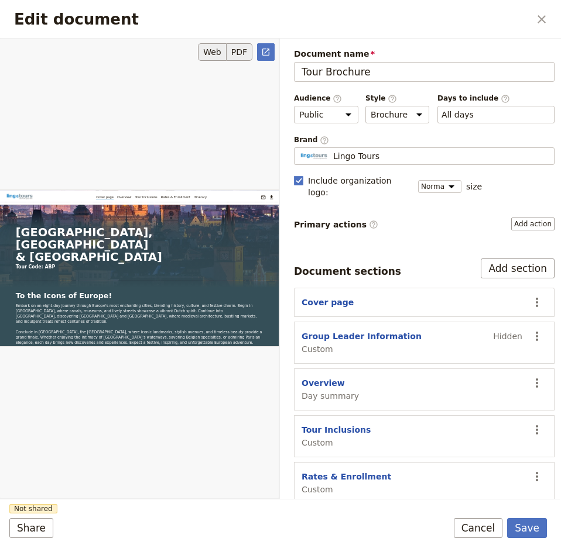
click at [247, 50] on button "PDF" at bounding box center [239, 52] width 26 height 18
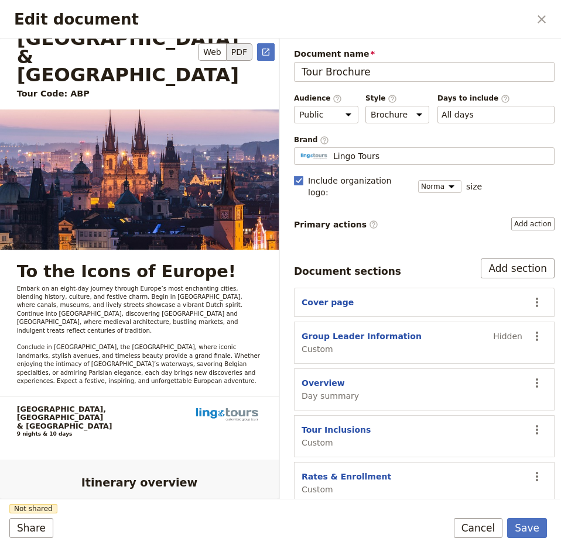
scroll to position [117, 0]
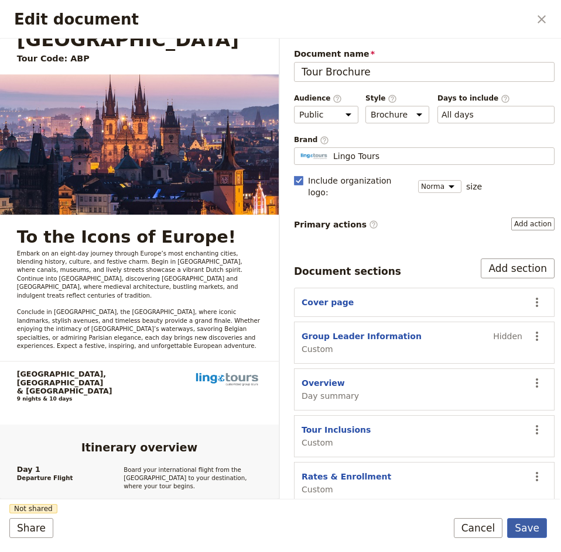
click at [527, 523] on button "Save" at bounding box center [527, 528] width 40 height 20
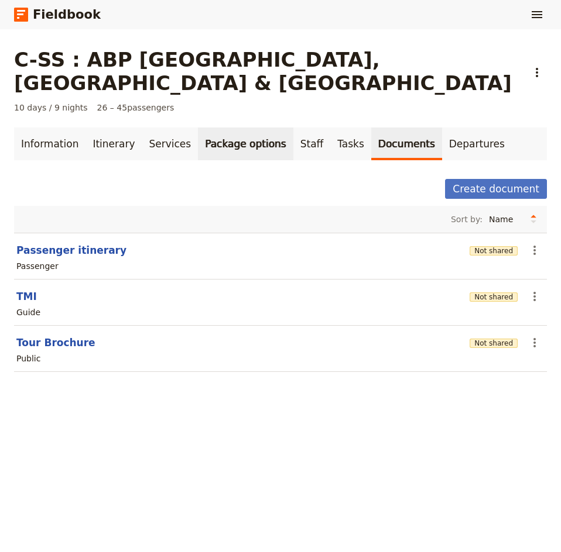
drag, startPoint x: 54, startPoint y: 113, endPoint x: 262, endPoint y: 113, distance: 207.7
click at [54, 128] on link "Information" at bounding box center [49, 144] width 71 height 33
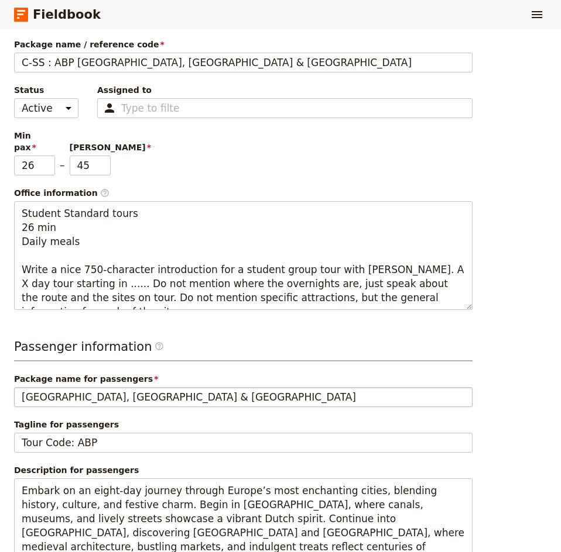
scroll to position [293, 0]
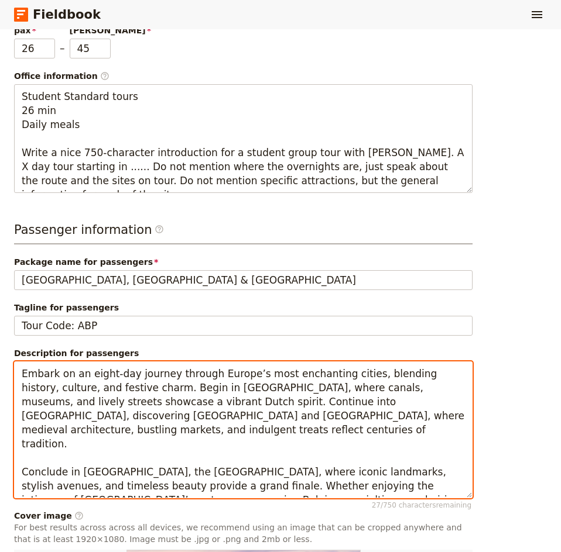
drag, startPoint x: 108, startPoint y: 336, endPoint x: 80, endPoint y: 339, distance: 28.2
click at [80, 362] on textarea "Embark on an eight-day journey through Europe’s most enchanting cities, blendin…" at bounding box center [243, 430] width 458 height 137
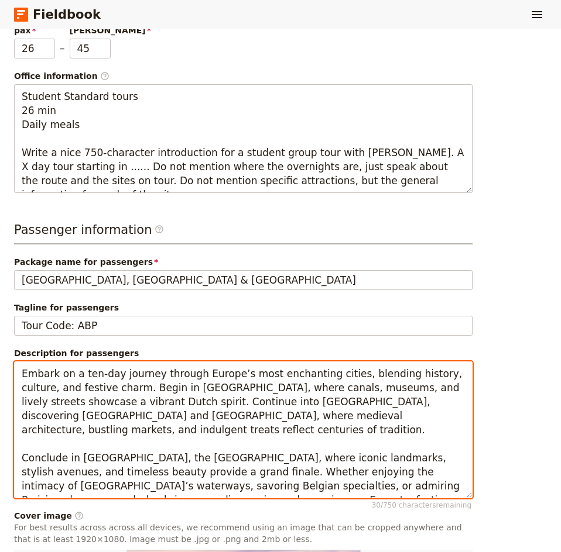
click at [106, 367] on textarea "Embark on a ten-day journey through Europe’s most enchanting cities, blending h…" at bounding box center [243, 430] width 458 height 137
click at [105, 369] on textarea "Embark on a ten-day journey through Europe’s most enchanting cities, blending h…" at bounding box center [243, 430] width 458 height 137
click at [106, 369] on textarea "Embark on a ten-day journey through Europe’s most enchanting cities, blending h…" at bounding box center [243, 430] width 458 height 137
click at [398, 383] on textarea "Embark on a ten-day journey through Europe’s most enchanting cities, blending h…" at bounding box center [243, 430] width 458 height 137
click at [427, 440] on textarea "Embark on a ten-day journey through Europe’s most enchanting cities, blending h…" at bounding box center [243, 430] width 458 height 137
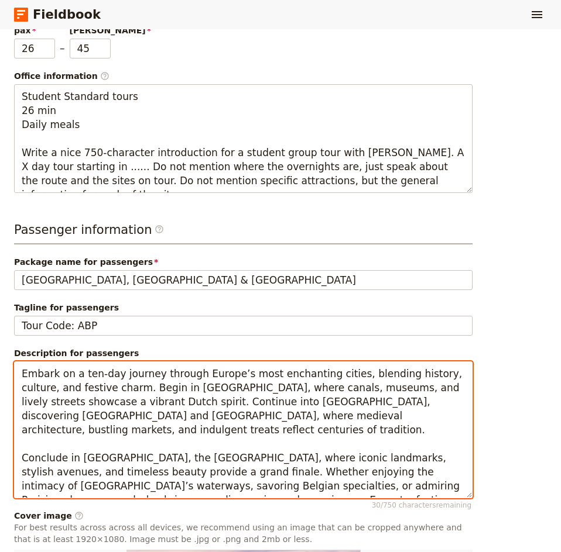
click at [429, 441] on textarea "Embark on a ten-day journey through Europe’s most enchanting cities, blending h…" at bounding box center [243, 430] width 458 height 137
click at [377, 450] on textarea "Embark on a ten-day journey through Europe’s most enchanting cities, blending h…" at bounding box center [243, 430] width 458 height 137
click at [126, 451] on textarea "Embark on a ten-day journey through Europe’s most enchanting cities, blending h…" at bounding box center [243, 430] width 458 height 137
click at [174, 451] on textarea "Embark on a ten-day journey through Europe’s most enchanting cities, blending h…" at bounding box center [243, 430] width 458 height 137
click at [57, 452] on textarea "Embark on a ten-day journey through Europe’s most enchanting cities, blending h…" at bounding box center [243, 430] width 458 height 137
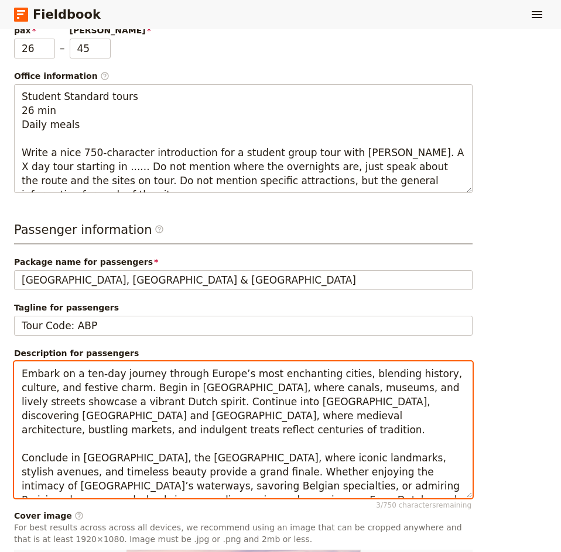
scroll to position [351, 0]
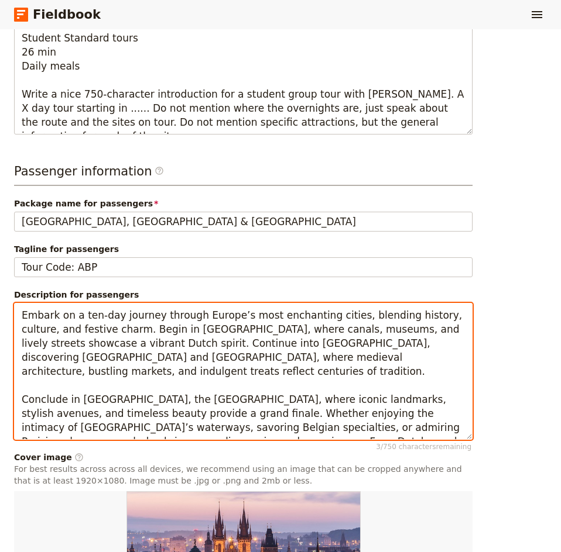
drag, startPoint x: 414, startPoint y: 393, endPoint x: 21, endPoint y: 284, distance: 407.8
click at [21, 303] on textarea "Embark on a ten-day journey through Europe’s most enchanting cities, blending h…" at bounding box center [243, 371] width 458 height 137
type textarea "Embark on a ten-day journey through Europe’s most enchanting cities, blending h…"
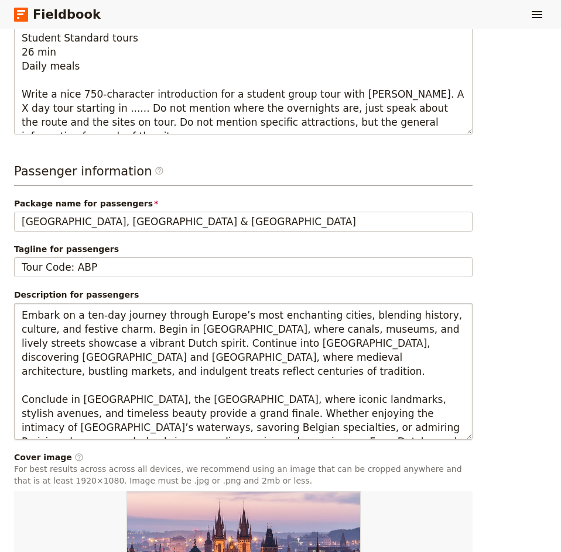
scroll to position [527, 0]
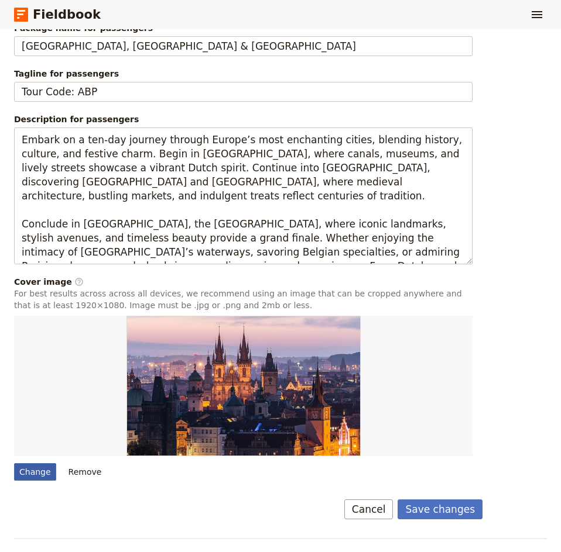
click at [26, 463] on div "Change" at bounding box center [35, 472] width 42 height 18
click at [14, 463] on input "Change" at bounding box center [13, 463] width 1 height 1
type input "C:\fakepath\amsterdam keizergracht.jpg"
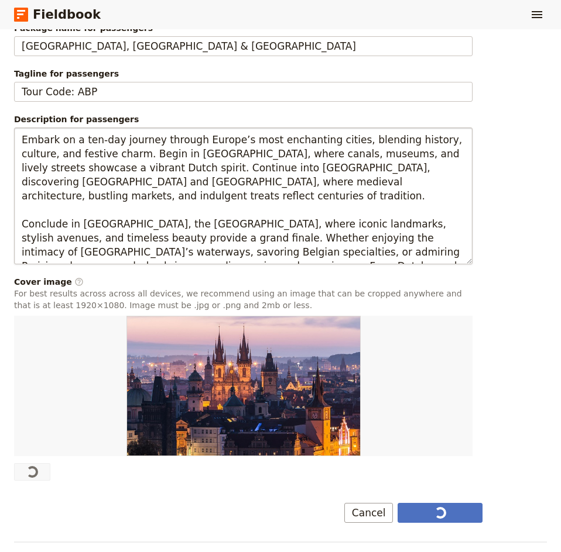
type textarea "Embark on an eight-day journey through Europe’s most enchanting cities, blendin…"
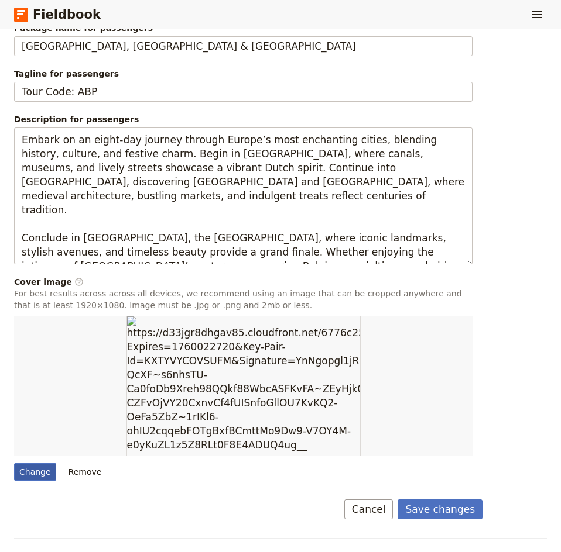
click at [27, 463] on div "Change" at bounding box center [35, 472] width 42 height 18
click at [14, 463] on input "Change" at bounding box center [13, 463] width 1 height 1
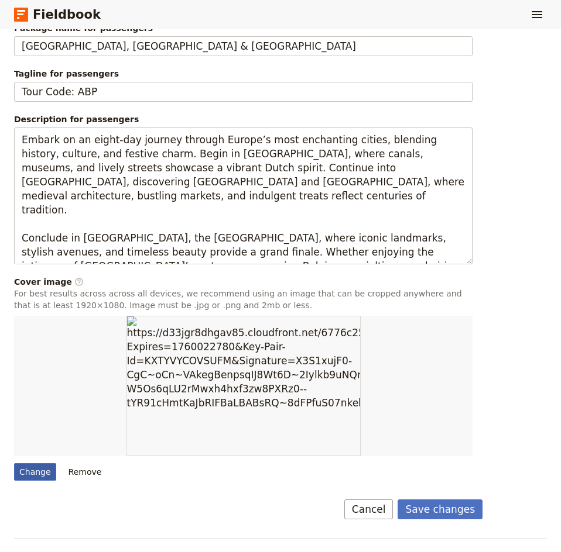
click at [36, 463] on div "Change" at bounding box center [35, 472] width 42 height 18
click at [14, 463] on input "Change" at bounding box center [13, 463] width 1 height 1
type input "C:\fakepath\ghent-3680326_1280.jpg"
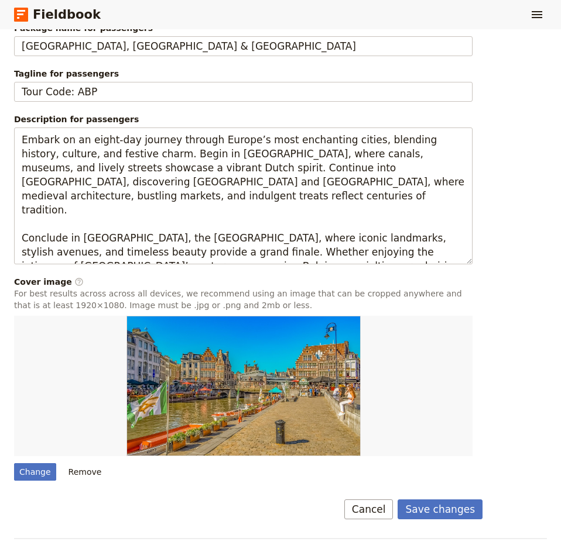
scroll to position [546, 0]
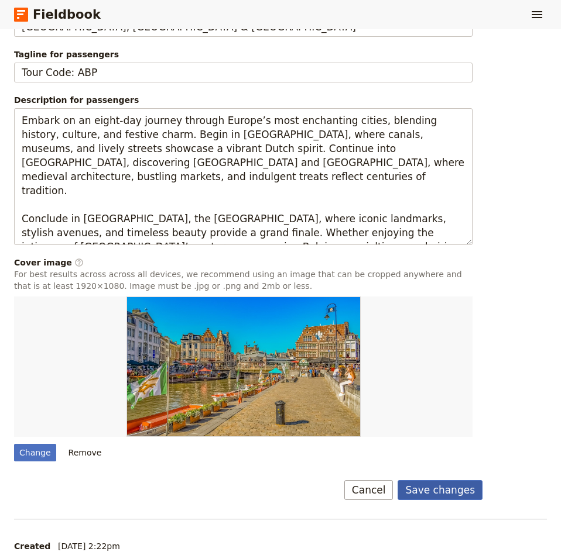
click at [431, 480] on button "Save changes" at bounding box center [439, 490] width 85 height 20
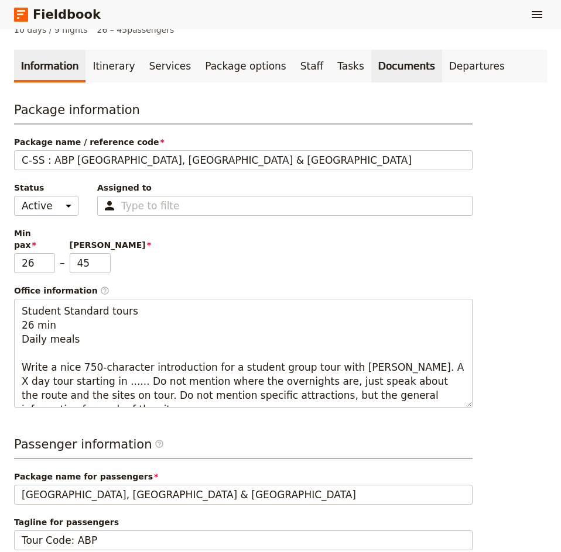
click at [371, 50] on link "Documents" at bounding box center [406, 66] width 71 height 33
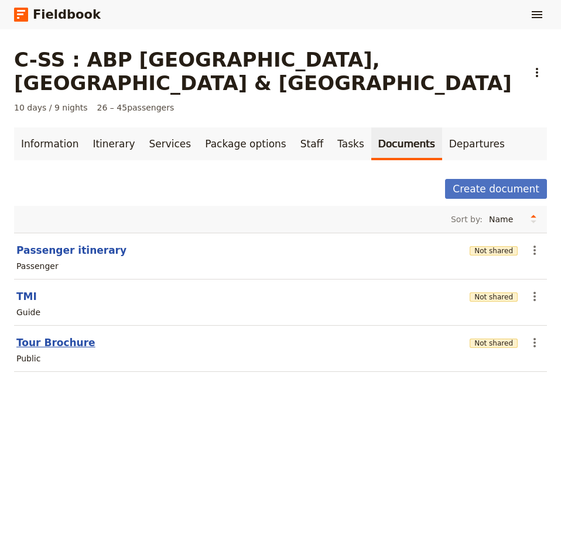
click at [67, 336] on button "Tour Brochure" at bounding box center [55, 343] width 79 height 14
select select "DEFAULT"
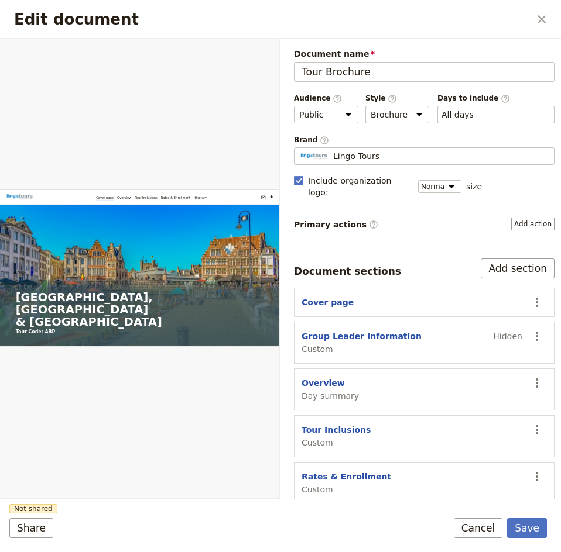
scroll to position [32, 0]
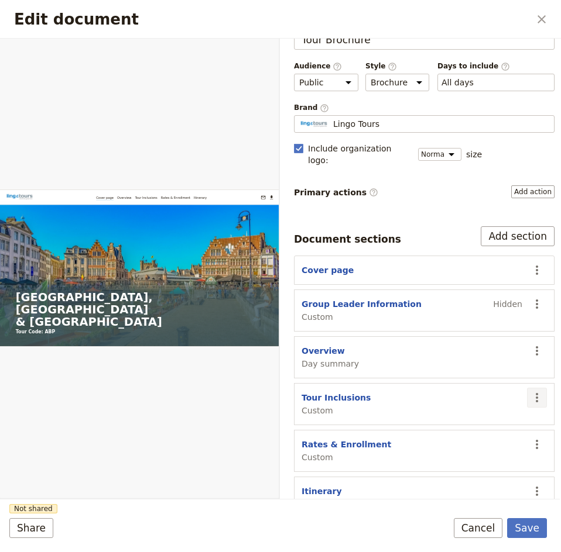
click at [530, 391] on icon "Actions" at bounding box center [537, 398] width 14 height 14
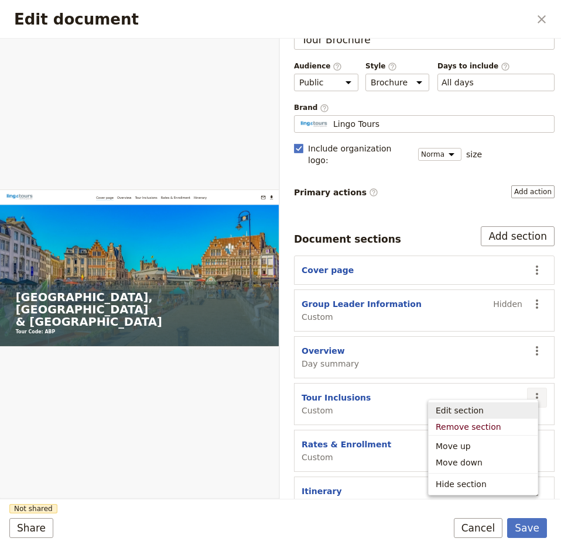
click at [453, 410] on span "Edit section" at bounding box center [459, 411] width 48 height 12
select select "CUSTOM"
select select "default"
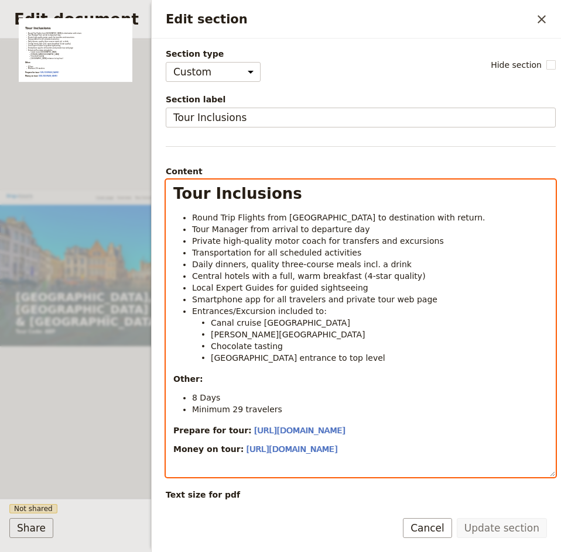
click at [196, 397] on span "8 Days" at bounding box center [206, 397] width 28 height 9
click at [314, 339] on li "[PERSON_NAME][GEOGRAPHIC_DATA]" at bounding box center [379, 334] width 337 height 12
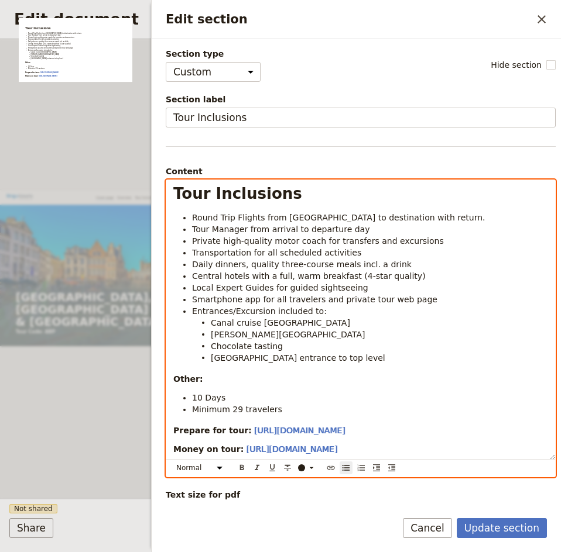
click at [297, 349] on li "Chocolate tasting" at bounding box center [379, 346] width 337 height 12
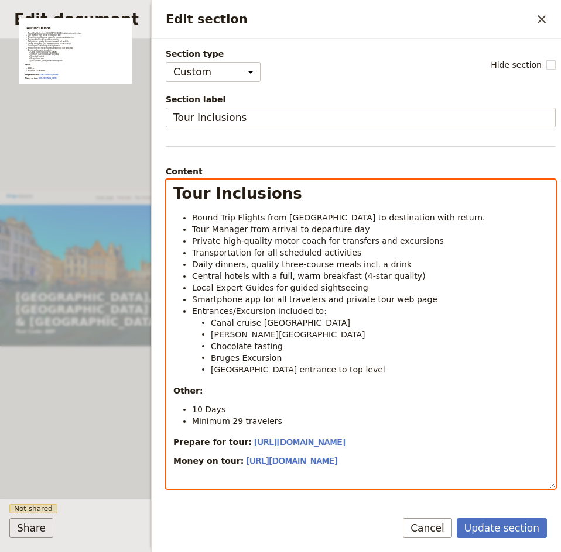
click at [280, 357] on li "Bruges Excursion" at bounding box center [379, 358] width 337 height 12
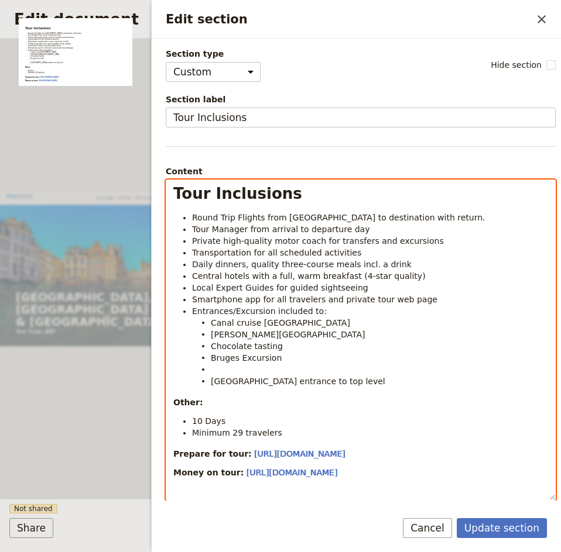
click at [270, 370] on li "Edit section" at bounding box center [379, 369] width 337 height 12
click at [286, 355] on li "Bruges Excursion" at bounding box center [379, 358] width 337 height 12
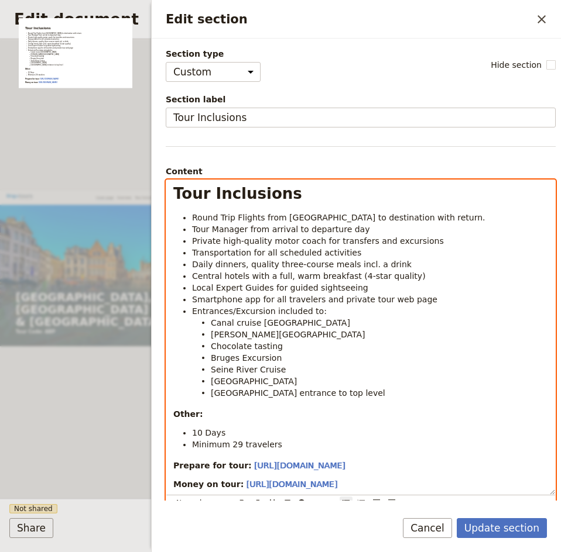
click at [250, 381] on li "[GEOGRAPHIC_DATA]" at bounding box center [379, 381] width 337 height 12
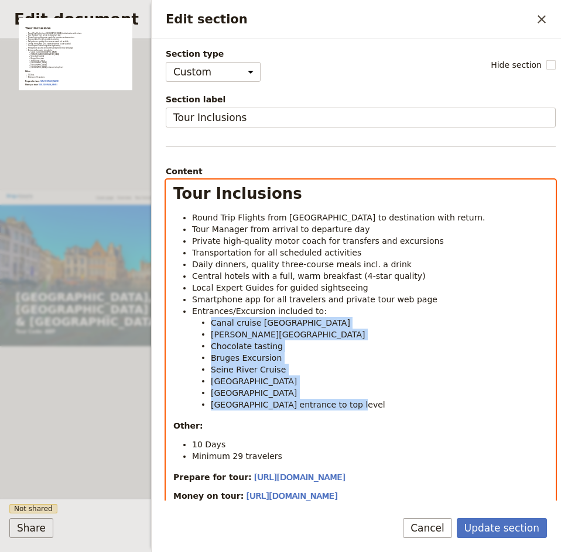
drag, startPoint x: 331, startPoint y: 405, endPoint x: 208, endPoint y: 326, distance: 146.6
click at [208, 326] on ul "Canal cruise [GEOGRAPHIC_DATA][PERSON_NAME] Chocolate tasting Bruges Excursion …" at bounding box center [370, 364] width 356 height 94
copy ul "Canal cruise [GEOGRAPHIC_DATA][PERSON_NAME] Chocolate tasting Bruges Excursion …"
click at [296, 347] on li "Chocolate tasting" at bounding box center [379, 346] width 337 height 12
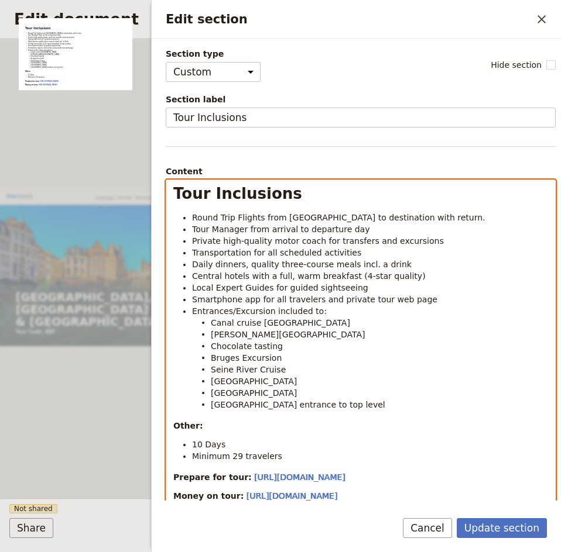
click at [315, 339] on li "[PERSON_NAME][GEOGRAPHIC_DATA]" at bounding box center [379, 334] width 337 height 12
click at [302, 344] on li "Chocolate tasting" at bounding box center [379, 346] width 337 height 12
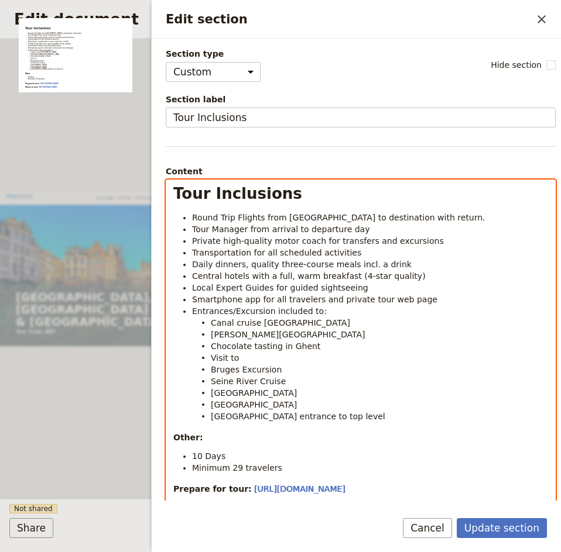
click at [268, 360] on li "Visit to" at bounding box center [379, 358] width 337 height 12
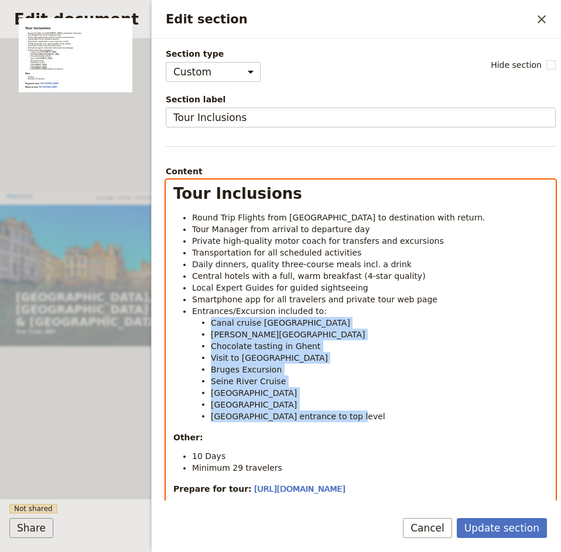
drag, startPoint x: 329, startPoint y: 419, endPoint x: 209, endPoint y: 325, distance: 151.7
click at [209, 325] on ul "Canal cruise [GEOGRAPHIC_DATA][PERSON_NAME] Chocolate tasting in [GEOGRAPHIC_DA…" at bounding box center [370, 369] width 356 height 105
copy ul "Canal cruise [GEOGRAPHIC_DATA][PERSON_NAME] Chocolate tasting in [GEOGRAPHIC_DA…"
click at [351, 266] on span "Daily dinners, quality three-course meals incl. a drink" at bounding box center [301, 264] width 219 height 9
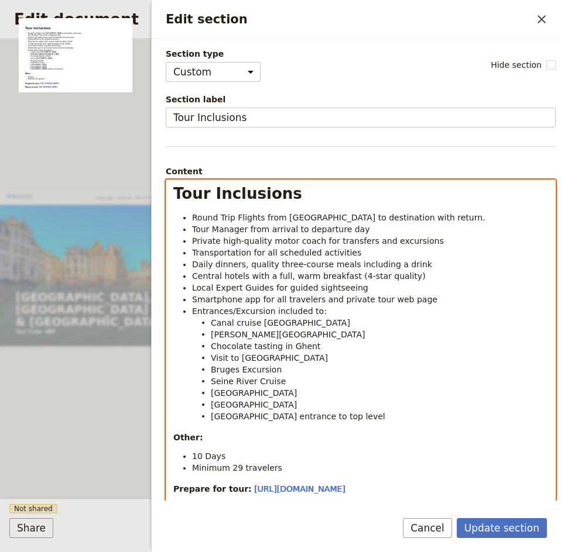
scroll to position [81, 0]
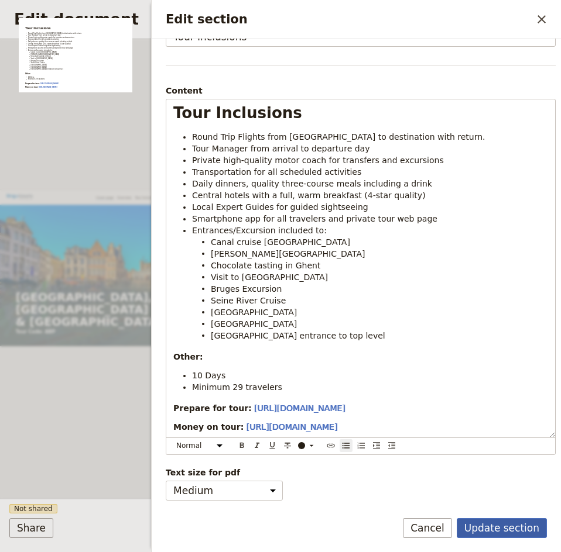
click at [496, 527] on button "Update section" at bounding box center [501, 528] width 90 height 20
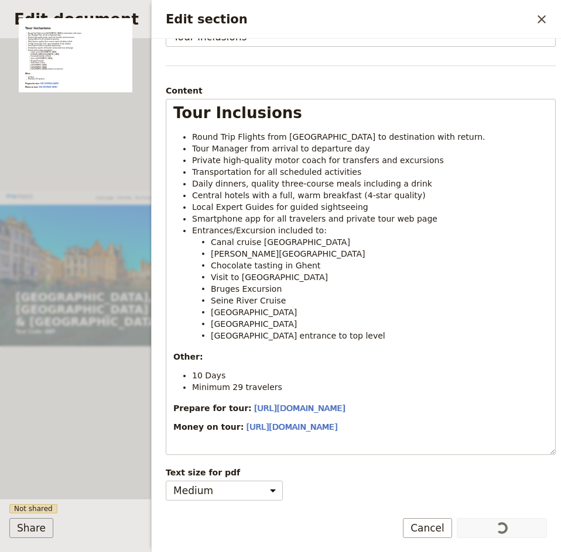
scroll to position [64, 0]
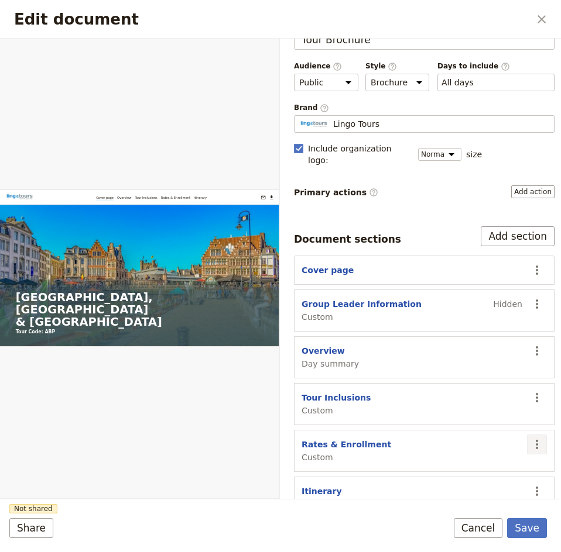
click at [532, 438] on icon "Actions" at bounding box center [537, 445] width 14 height 14
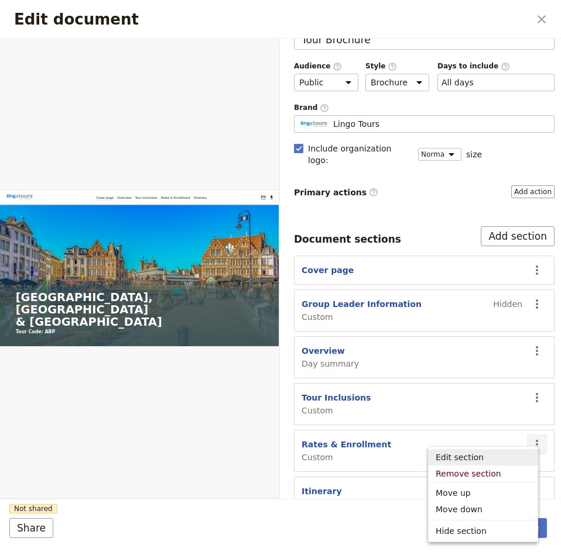
click at [465, 460] on span "Edit section" at bounding box center [459, 458] width 48 height 12
select select "CUSTOM"
select select "default"
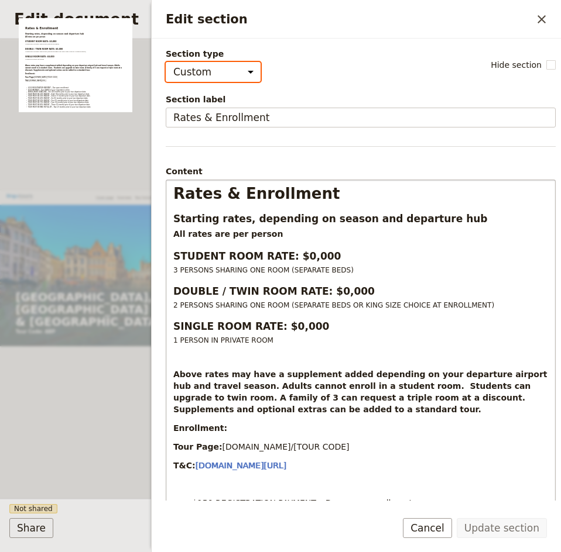
scroll to position [35, 0]
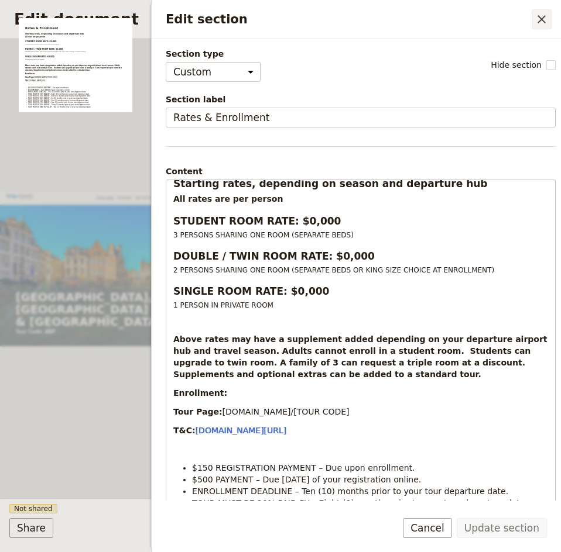
click at [536, 18] on icon "Close drawer" at bounding box center [541, 19] width 14 height 14
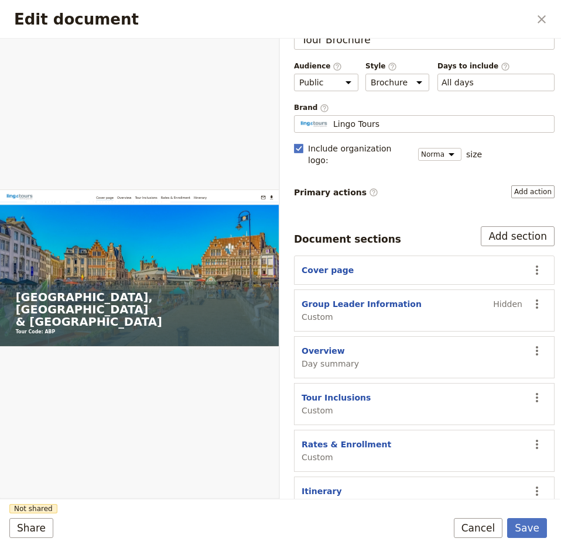
scroll to position [0, 0]
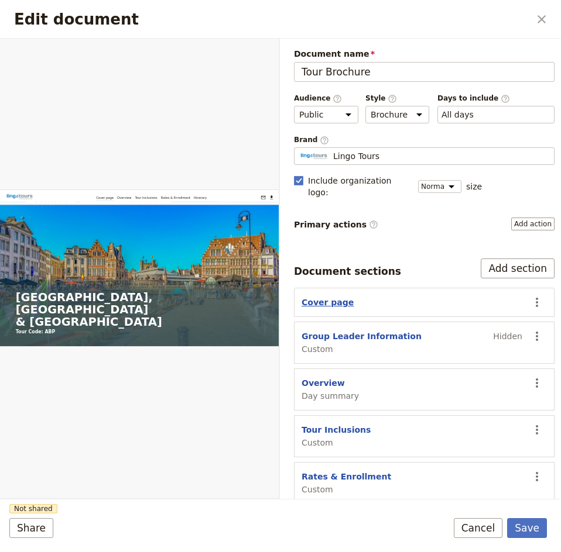
click at [321, 297] on button "Cover page" at bounding box center [327, 303] width 52 height 12
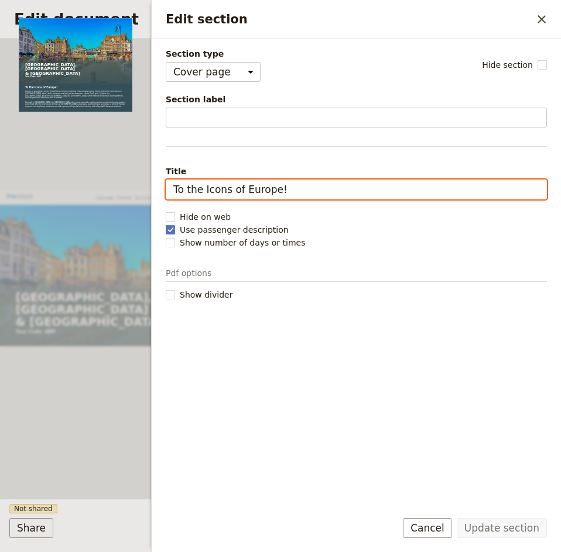
drag, startPoint x: 202, startPoint y: 190, endPoint x: 163, endPoint y: 186, distance: 38.8
click at [163, 186] on div "Section type Cover page Day summary Itinerary Custom Hide section Section label…" at bounding box center [356, 270] width 409 height 462
drag, startPoint x: 293, startPoint y: 191, endPoint x: 169, endPoint y: 186, distance: 124.1
click at [169, 186] on input "See the Icons of Europe!" at bounding box center [356, 190] width 381 height 20
type input "See the Icons of Europe!"
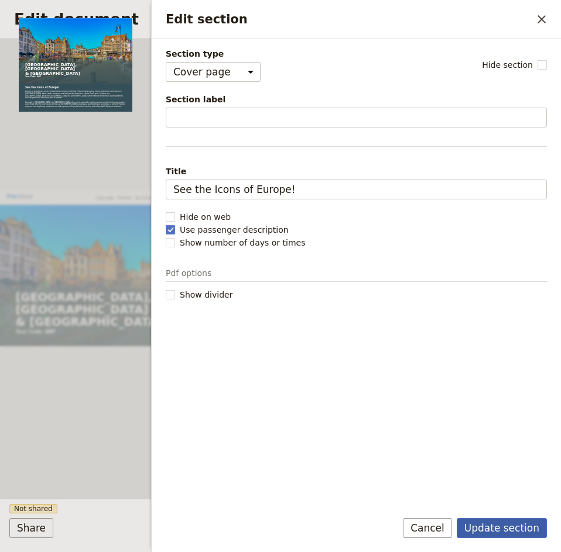
click at [500, 521] on button "Update section" at bounding box center [501, 528] width 90 height 20
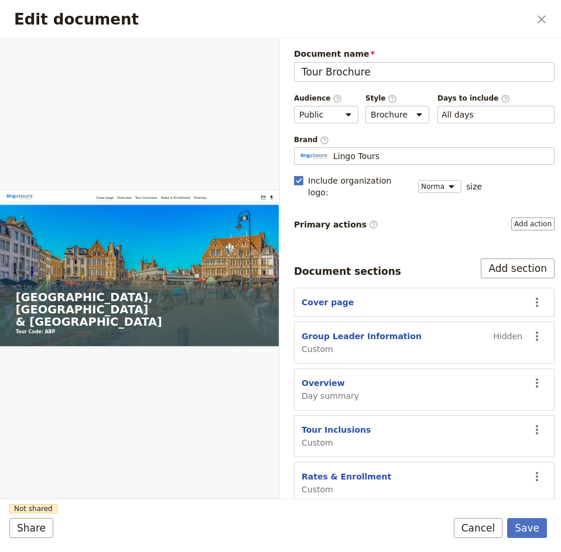
scroll to position [32, 0]
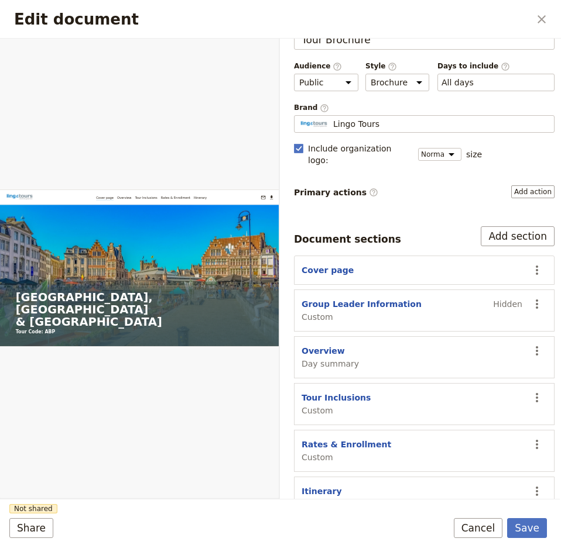
drag, startPoint x: 538, startPoint y: 20, endPoint x: 382, endPoint y: 61, distance: 161.1
click at [538, 20] on icon "Close dialog" at bounding box center [541, 19] width 14 height 14
click at [525, 523] on button "Save" at bounding box center [527, 528] width 40 height 20
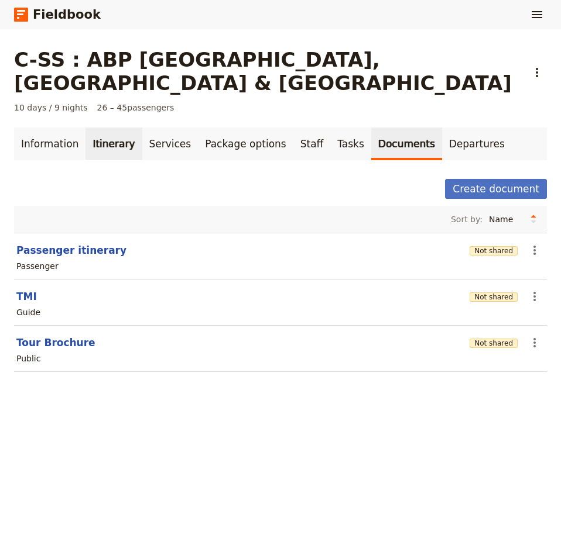
click at [98, 128] on link "Itinerary" at bounding box center [113, 144] width 56 height 33
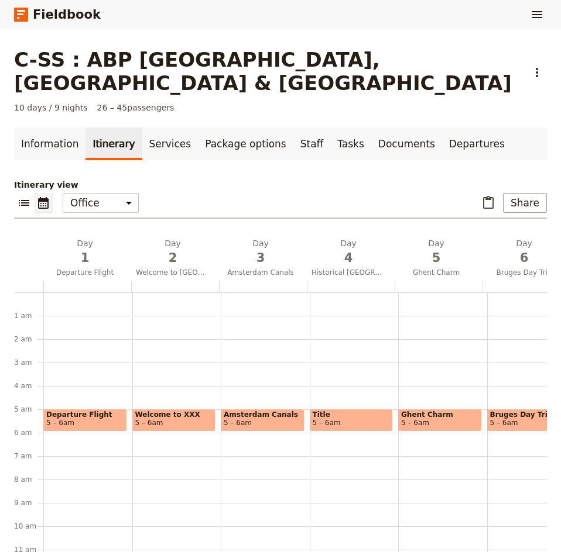
scroll to position [105, 0]
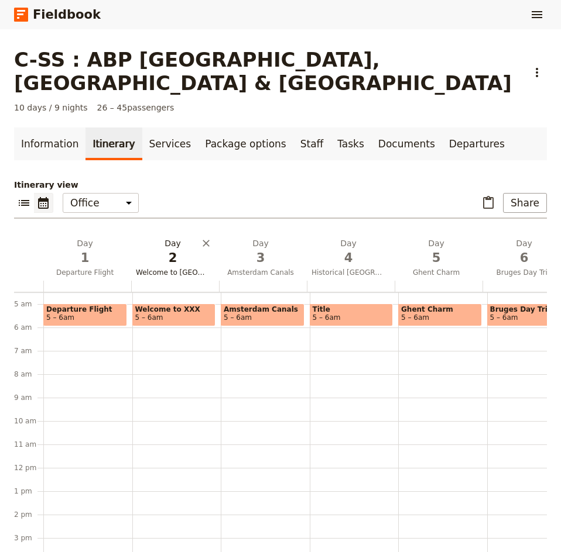
click at [161, 249] on span "2" at bounding box center [173, 258] width 74 height 18
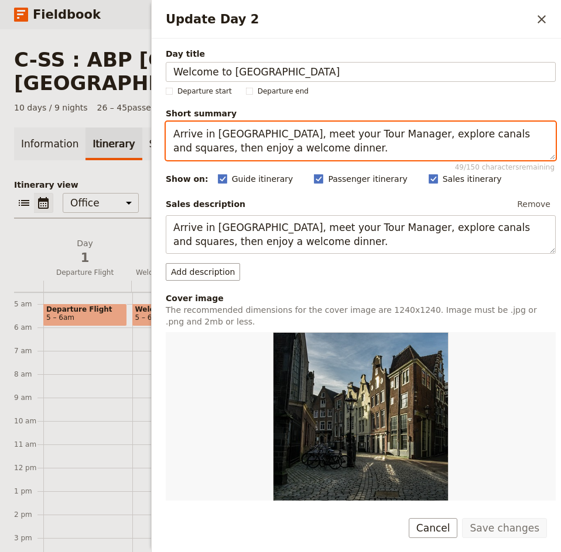
drag, startPoint x: 293, startPoint y: 146, endPoint x: 174, endPoint y: 137, distance: 119.1
click at [174, 137] on textarea "Arrive in [GEOGRAPHIC_DATA], meet your Tour Manager, explore canals and squares…" at bounding box center [361, 141] width 390 height 39
paste textarea "explore the center with its unique tower houses, and enjoy a warm welcome dinne…"
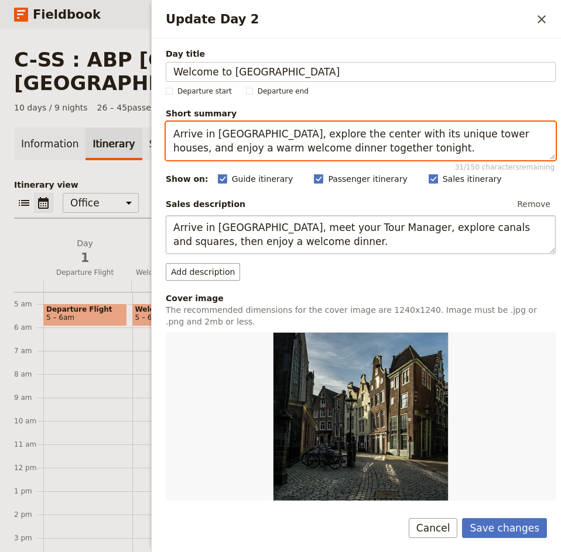
type textarea "Arrive in [GEOGRAPHIC_DATA], explore the center with its unique tower houses, a…"
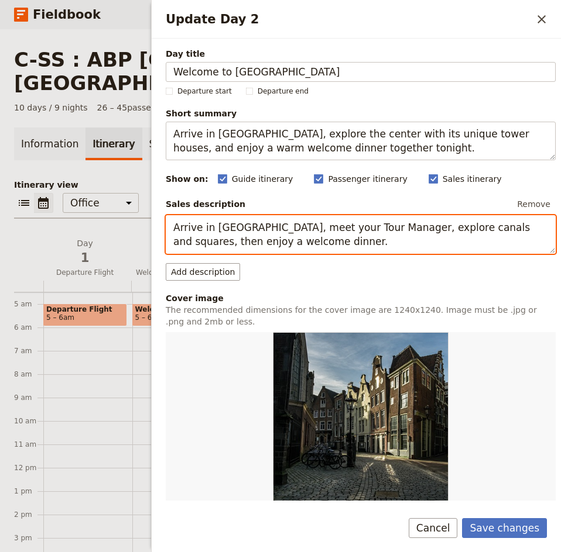
drag, startPoint x: 283, startPoint y: 240, endPoint x: 172, endPoint y: 224, distance: 111.8
click at [172, 224] on textarea "Arrive in [GEOGRAPHIC_DATA], meet your Tour Manager, explore canals and squares…" at bounding box center [361, 234] width 390 height 39
paste textarea "explore the center with its unique tower houses, and enjoy a warm welcome dinne…"
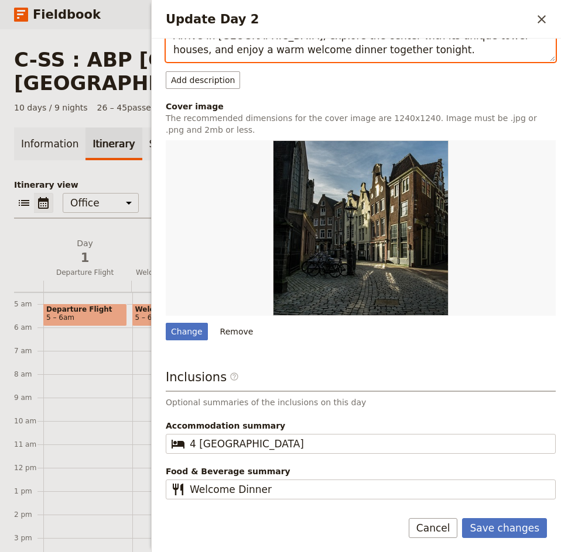
scroll to position [0, 0]
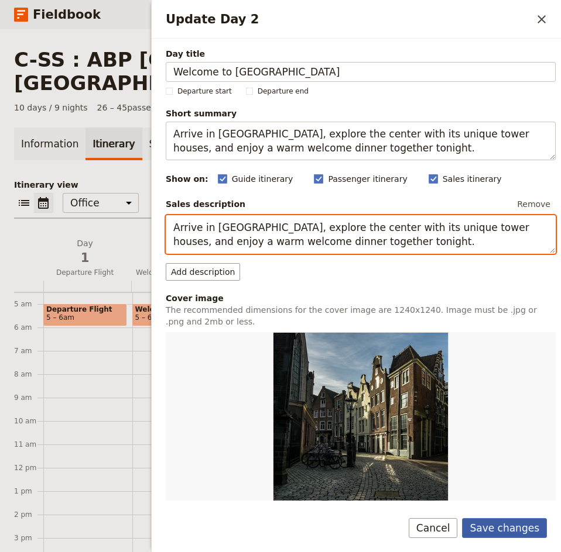
type textarea "Arrive in [GEOGRAPHIC_DATA], explore the center with its unique tower houses, a…"
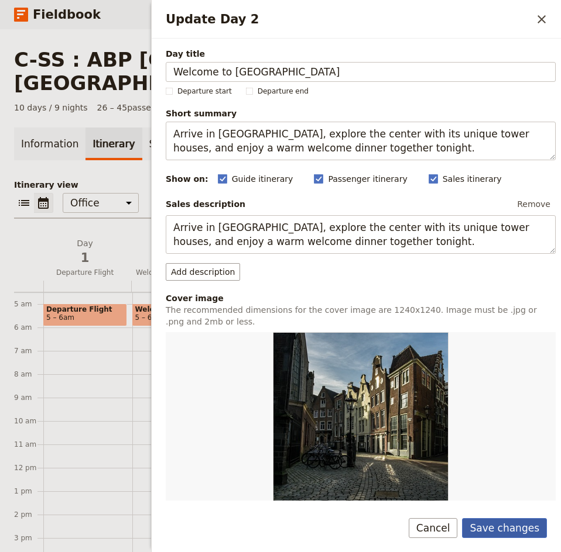
click at [523, 529] on button "Save changes" at bounding box center [504, 528] width 85 height 20
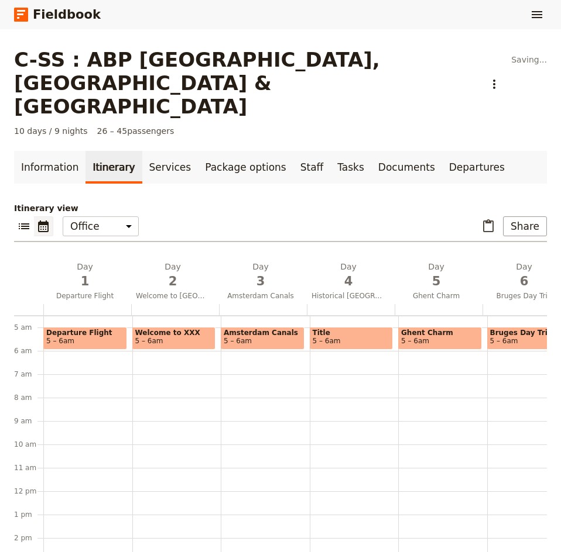
click at [185, 337] on span "5 – 6am" at bounding box center [174, 341] width 78 height 8
select select "2"
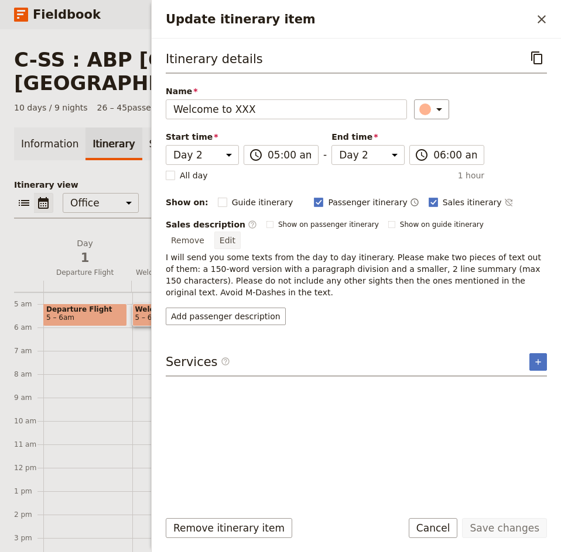
click at [240, 232] on button "Edit" at bounding box center [227, 241] width 26 height 18
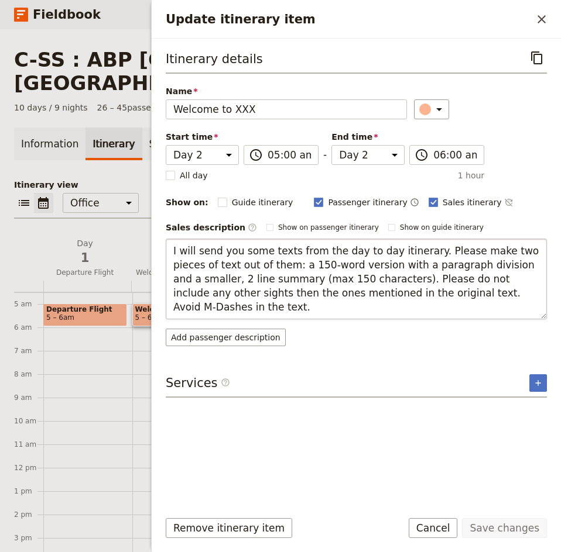
drag, startPoint x: 480, startPoint y: 297, endPoint x: 177, endPoint y: 240, distance: 308.3
click at [169, 249] on textarea "I will send you some texts from the day to day itinerary. Please make two piece…" at bounding box center [356, 279] width 381 height 81
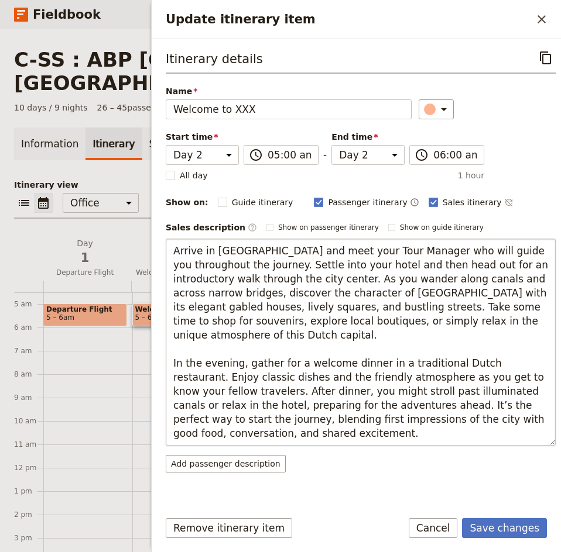
click at [404, 363] on textarea "Arrive in [GEOGRAPHIC_DATA] and meet your Tour Manager who will guide you throu…" at bounding box center [361, 342] width 390 height 207
drag, startPoint x: 438, startPoint y: 363, endPoint x: 393, endPoint y: 363, distance: 45.1
click at [393, 363] on textarea "Arrive in [GEOGRAPHIC_DATA] and meet your Tour Manager who will guide you throu…" at bounding box center [361, 342] width 390 height 207
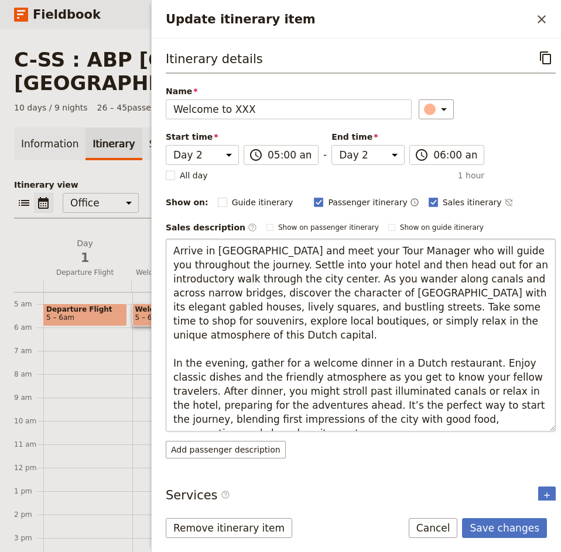
drag, startPoint x: 513, startPoint y: 380, endPoint x: 364, endPoint y: 378, distance: 148.6
click at [364, 378] on textarea "Arrive in [GEOGRAPHIC_DATA] and meet your Tour Manager who will guide you throu…" at bounding box center [361, 335] width 390 height 193
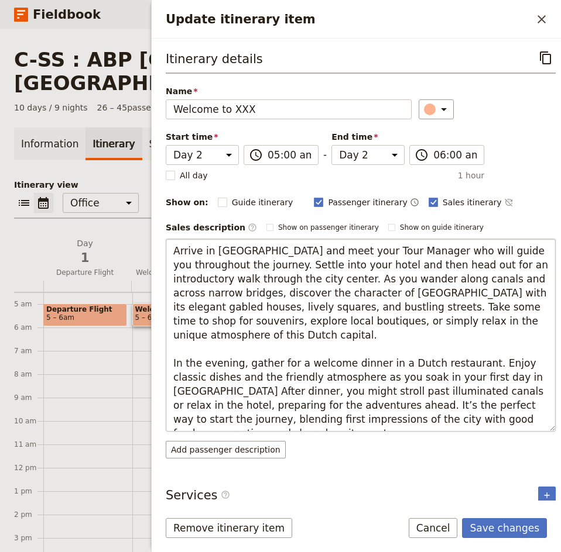
type textarea "Arrive in [GEOGRAPHIC_DATA] and meet your Tour Manager who will guide you throu…"
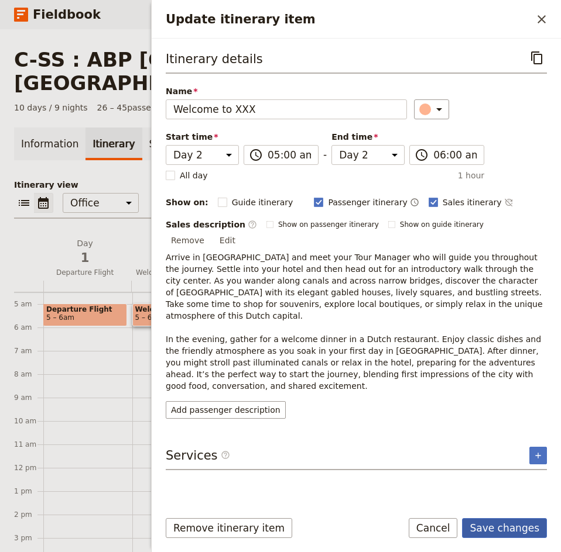
click at [508, 520] on button "Save changes" at bounding box center [504, 528] width 85 height 20
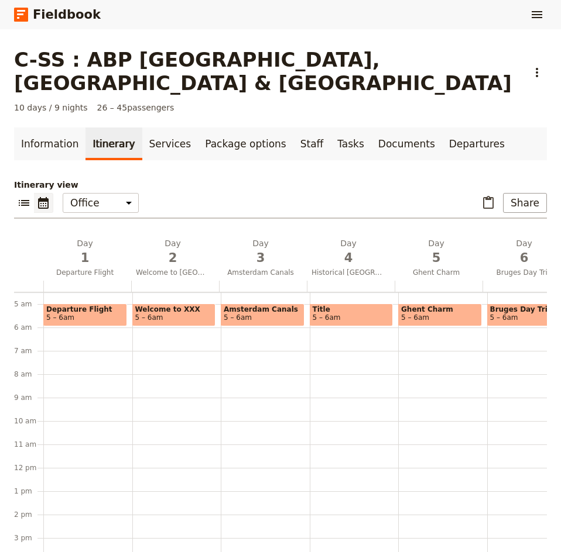
click at [169, 305] on span "Welcome to XXX" at bounding box center [174, 309] width 78 height 8
select select "2"
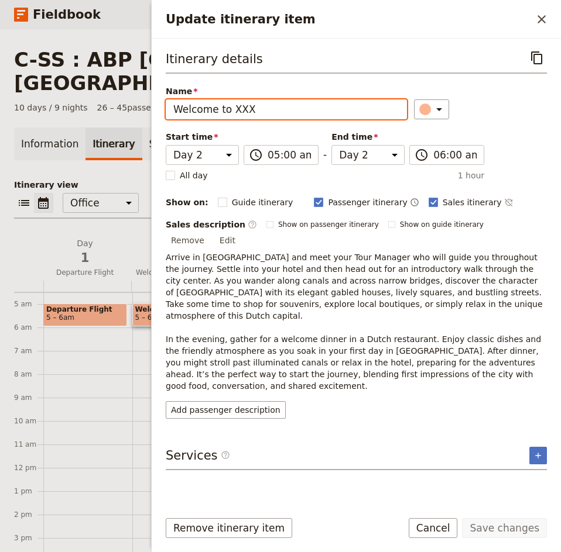
drag, startPoint x: 253, startPoint y: 102, endPoint x: 231, endPoint y: 104, distance: 21.7
click at [231, 104] on input "Welcome to XXX" at bounding box center [286, 109] width 241 height 20
type input "Welcome to [GEOGRAPHIC_DATA]"
click at [462, 518] on button "Save changes" at bounding box center [504, 528] width 85 height 20
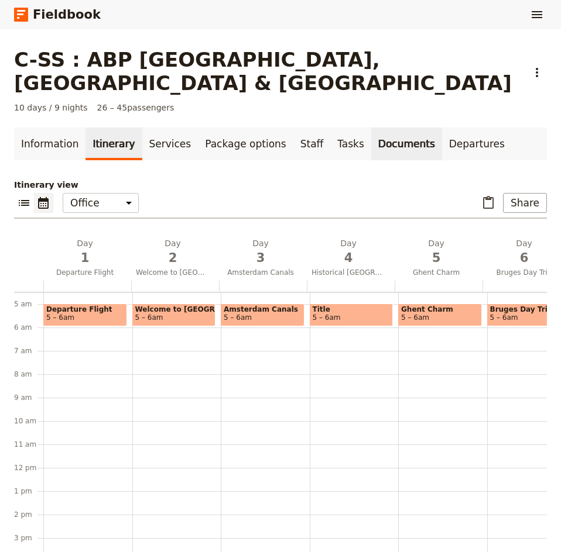
click at [380, 128] on link "Documents" at bounding box center [406, 144] width 71 height 33
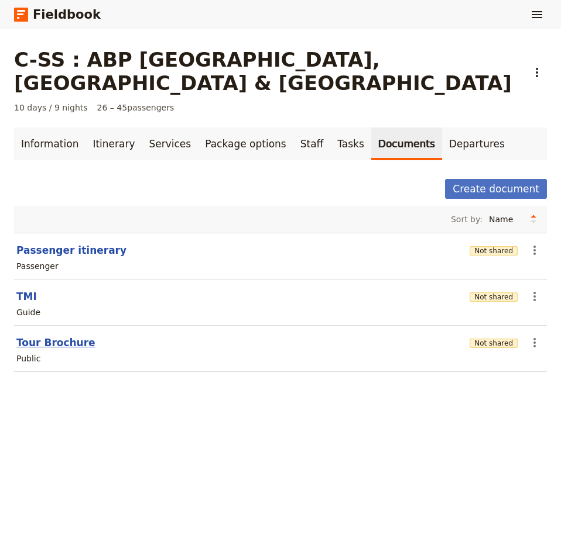
click at [73, 336] on button "Tour Brochure" at bounding box center [55, 343] width 79 height 14
select select "DEFAULT"
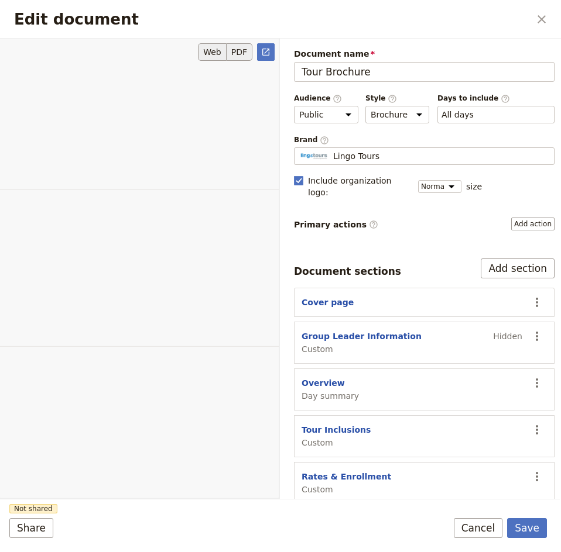
click at [236, 48] on button "PDF" at bounding box center [239, 52] width 26 height 18
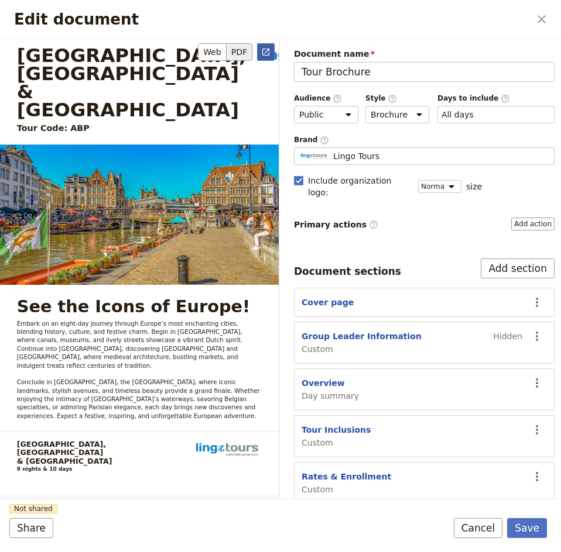
click at [260, 51] on button "​" at bounding box center [266, 52] width 18 height 18
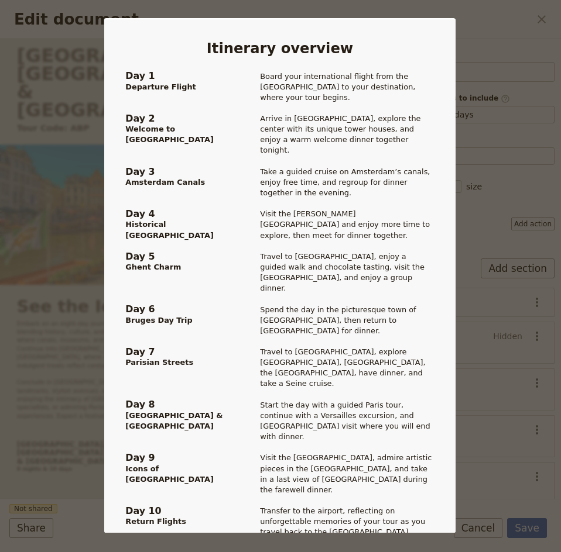
scroll to position [819, 0]
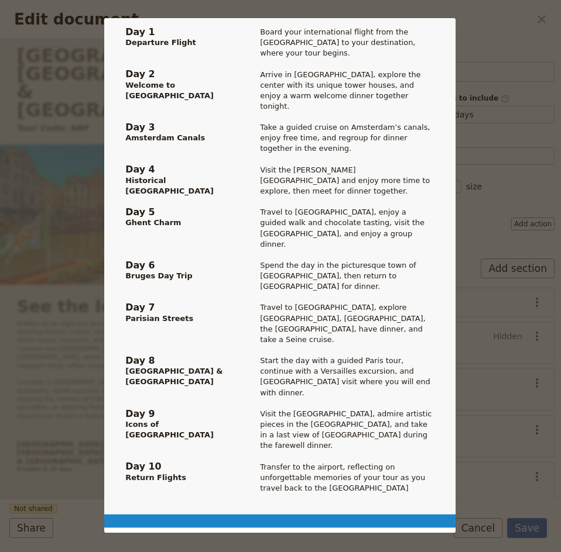
click at [521, 127] on div "[GEOGRAPHIC_DATA], [GEOGRAPHIC_DATA] & Paris Tour Code: ABP [EMAIL_ADDRESS][DOM…" at bounding box center [280, 276] width 561 height 552
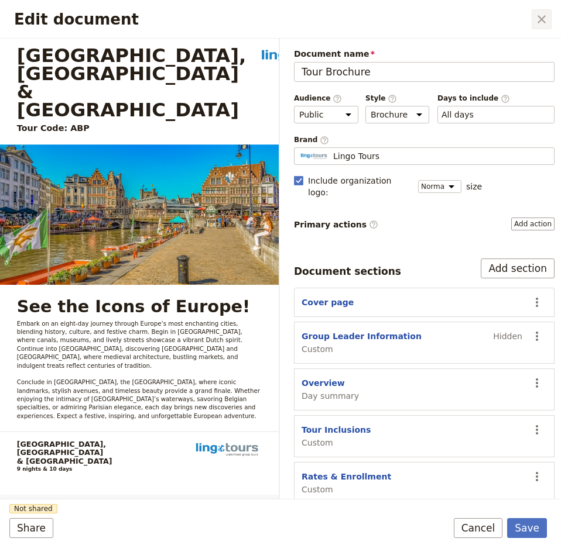
click at [539, 20] on icon "Close dialog" at bounding box center [541, 19] width 8 height 8
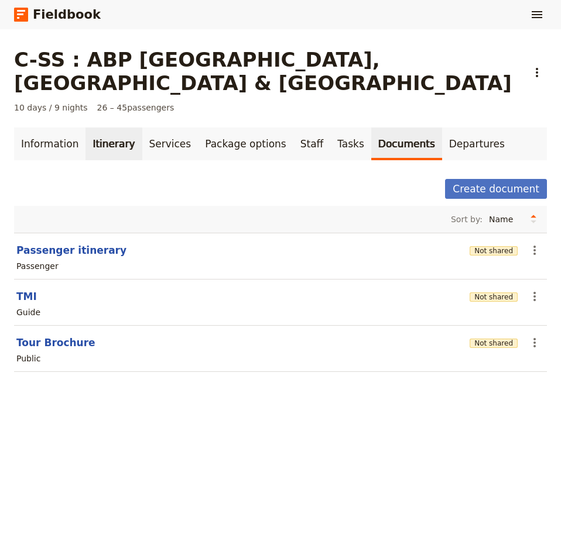
click at [96, 128] on link "Itinerary" at bounding box center [113, 144] width 56 height 33
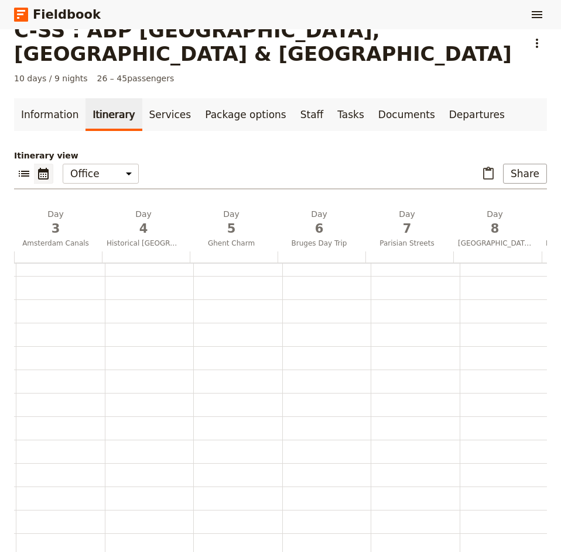
scroll to position [0, 276]
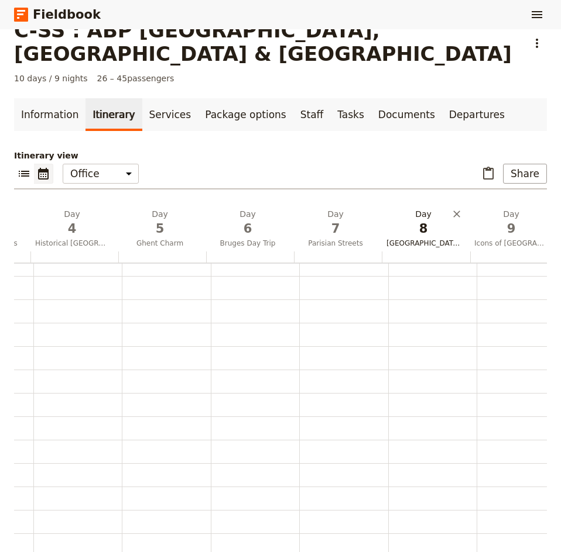
click at [410, 220] on span "8" at bounding box center [423, 229] width 74 height 18
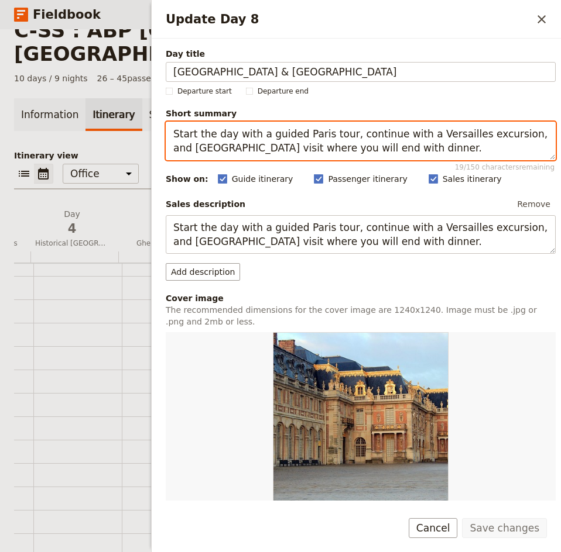
click at [504, 135] on textarea "Start the day with a guided Paris tour, continue with a Versailles excursion, a…" at bounding box center [361, 141] width 390 height 39
type textarea "Start the day with a guided Paris tour, continue with a Versailles excursion an…"
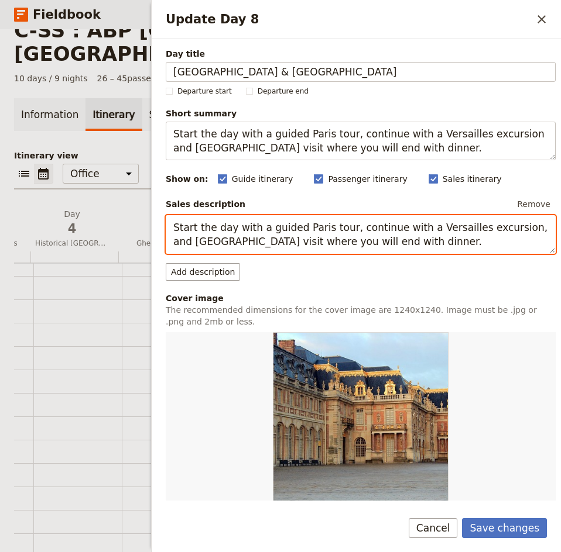
click at [505, 228] on textarea "Start the day with a guided Paris tour, continue with a Versailles excursion, a…" at bounding box center [361, 234] width 390 height 39
click at [245, 242] on textarea "Start the day with a guided Paris tour, continue with a Versailles excursion an…" at bounding box center [361, 234] width 390 height 39
type textarea "Start the day with a guided Paris tour, continue with a Versailles excursion an…"
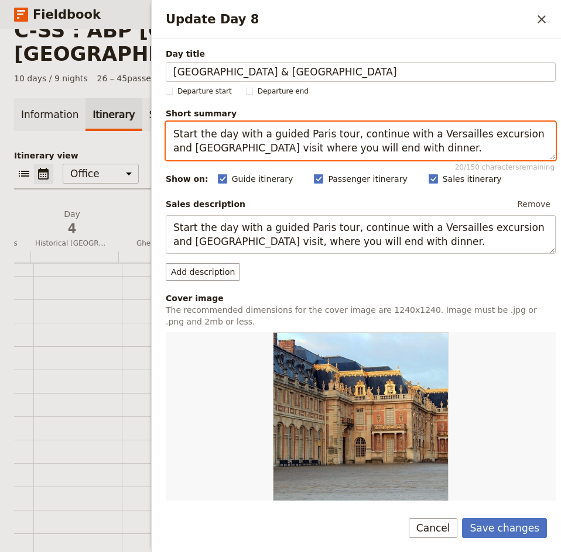
click at [246, 149] on textarea "Start the day with a guided Paris tour, continue with a Versailles excursion an…" at bounding box center [361, 141] width 390 height 39
type textarea "Start the day with a guided Paris tour, continue with a Versailles excursion an…"
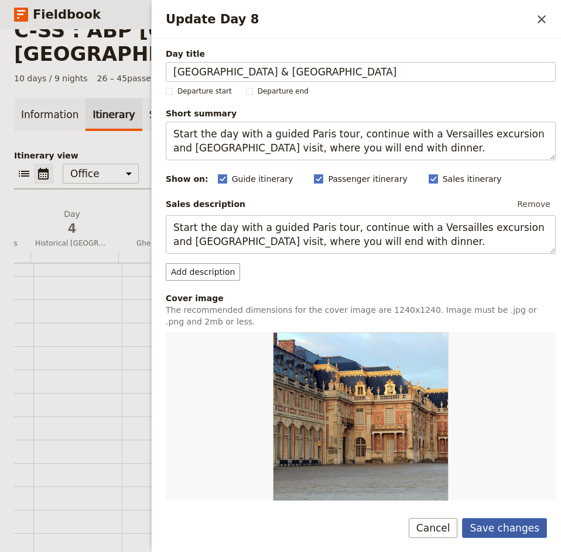
click at [496, 523] on button "Save changes" at bounding box center [504, 528] width 85 height 20
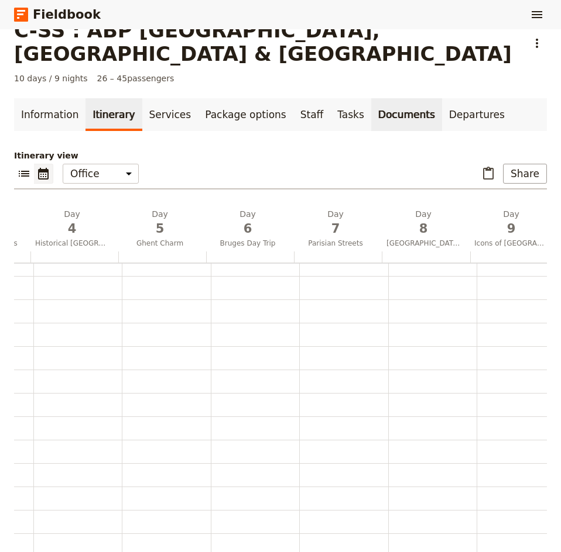
click at [371, 98] on link "Documents" at bounding box center [406, 114] width 71 height 33
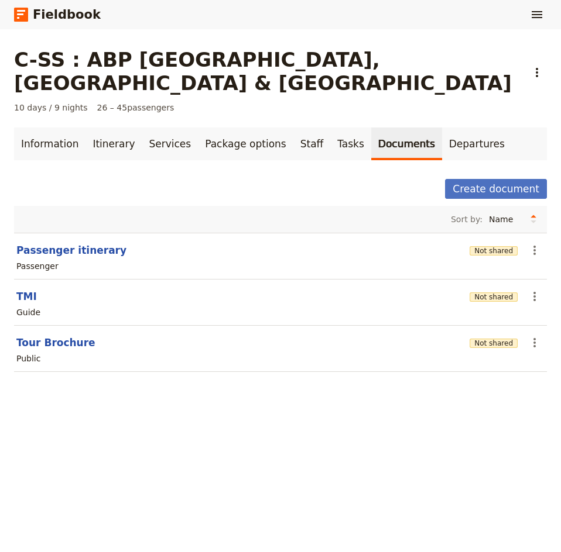
click at [57, 326] on section "Tour Brochure Not shared ​ Public" at bounding box center [280, 349] width 532 height 46
click at [61, 336] on button "Tour Brochure" at bounding box center [55, 343] width 79 height 14
select select "DEFAULT"
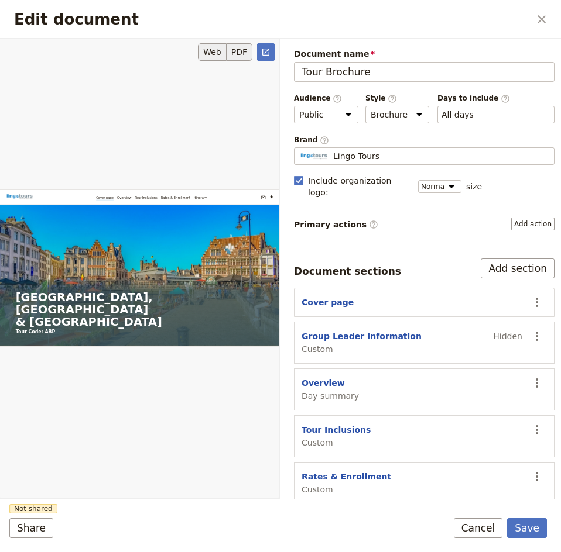
click at [242, 48] on button "PDF" at bounding box center [239, 52] width 26 height 18
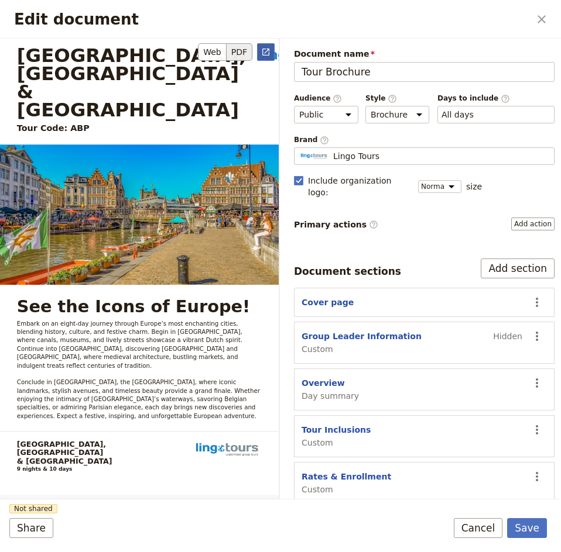
click at [269, 49] on icon "Open full preview" at bounding box center [265, 52] width 7 height 7
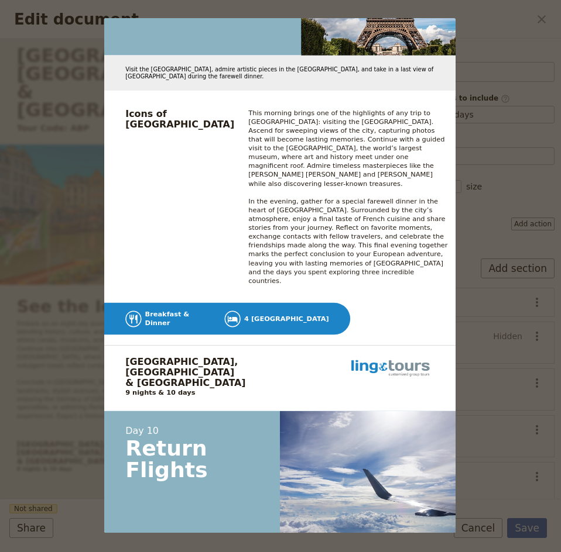
scroll to position [8512, 0]
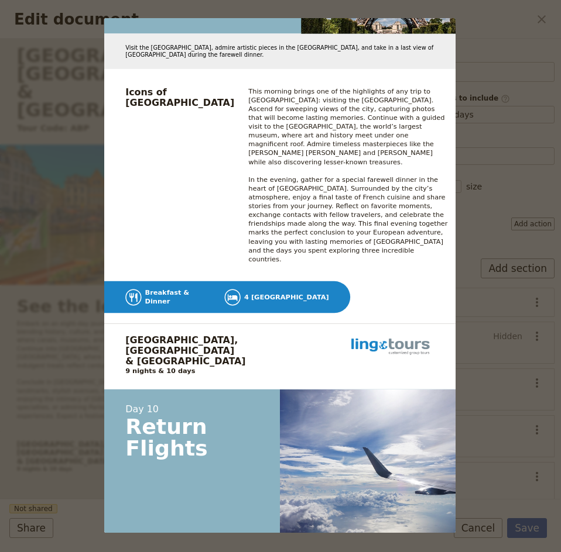
click at [503, 19] on div "[GEOGRAPHIC_DATA], [GEOGRAPHIC_DATA] & Paris Tour Code: ABP [EMAIL_ADDRESS][DOM…" at bounding box center [280, 276] width 561 height 552
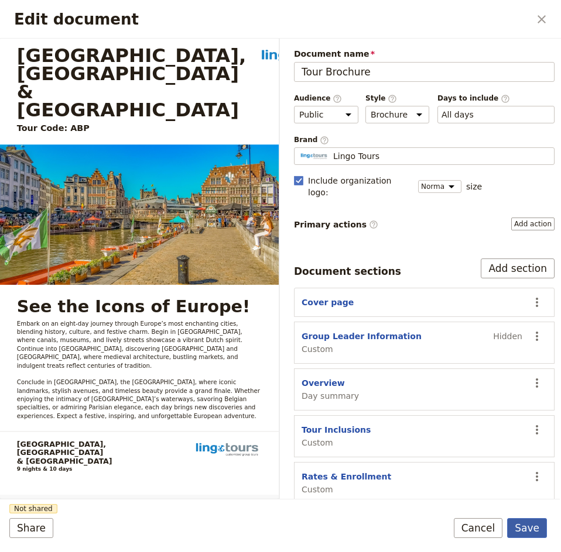
click at [519, 530] on button "Save" at bounding box center [527, 528] width 40 height 20
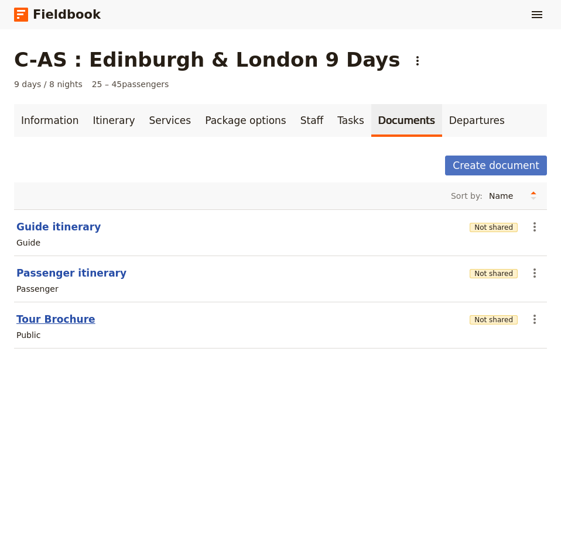
click at [75, 319] on button "Tour Brochure" at bounding box center [55, 319] width 79 height 14
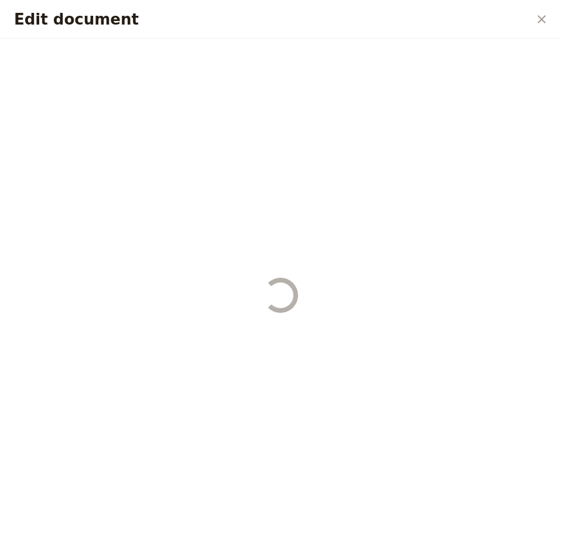
select select "DEFAULT"
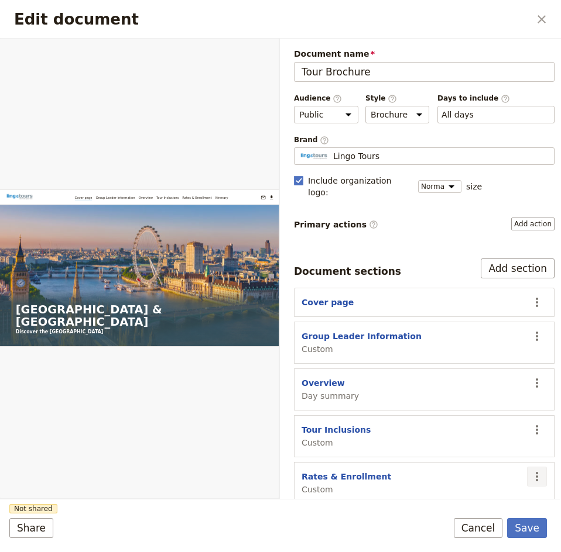
click at [531, 470] on icon "Actions" at bounding box center [537, 477] width 14 height 14
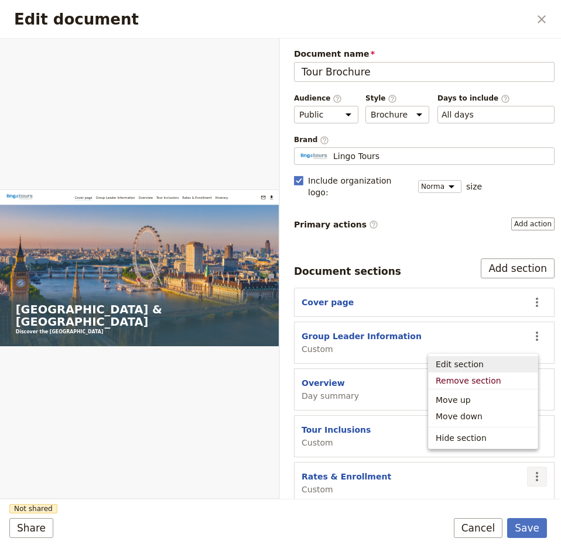
click at [461, 367] on span "Edit section" at bounding box center [459, 365] width 48 height 12
select select "CUSTOM"
select select "default"
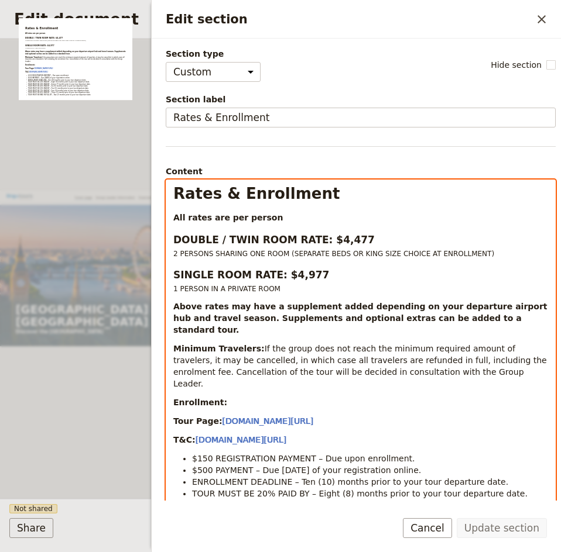
drag, startPoint x: 173, startPoint y: 304, endPoint x: 465, endPoint y: 363, distance: 297.8
click at [465, 363] on div "Rates & Enrollment All rates are per person DOUBLE / TWIN ROOM RATE: $4,477 2 P…" at bounding box center [360, 357] width 388 height 354
copy div "Above rates may have a supplement added depending on your departure airport hub…"
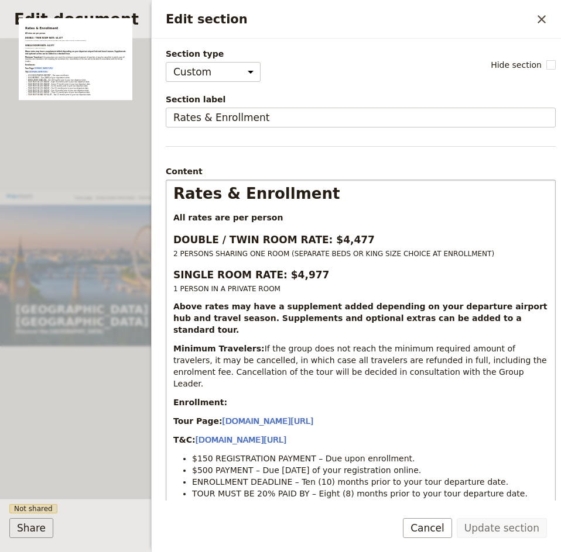
scroll to position [97, 0]
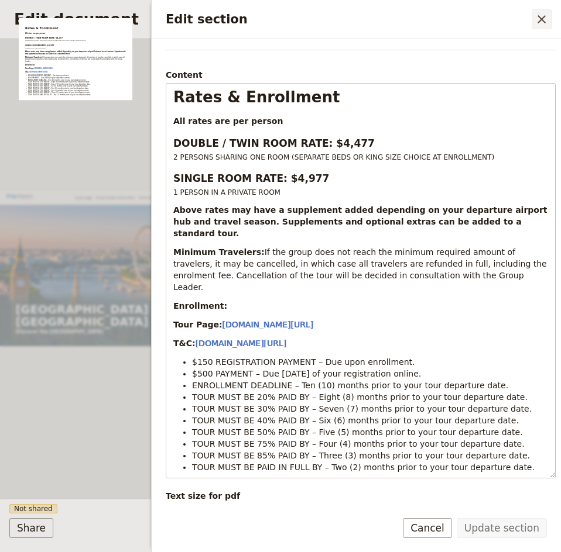
click at [538, 19] on icon "Close drawer" at bounding box center [541, 19] width 14 height 14
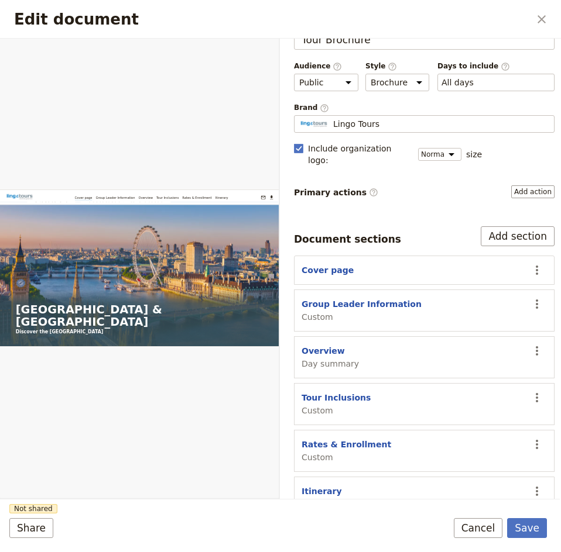
scroll to position [0, 0]
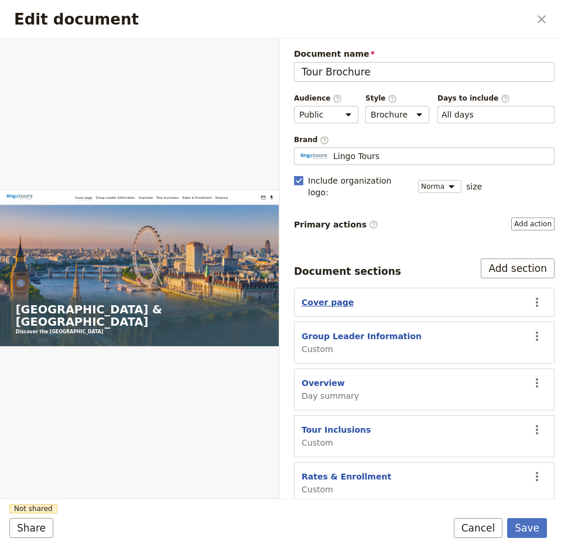
click at [318, 297] on button "Cover page" at bounding box center [327, 303] width 52 height 12
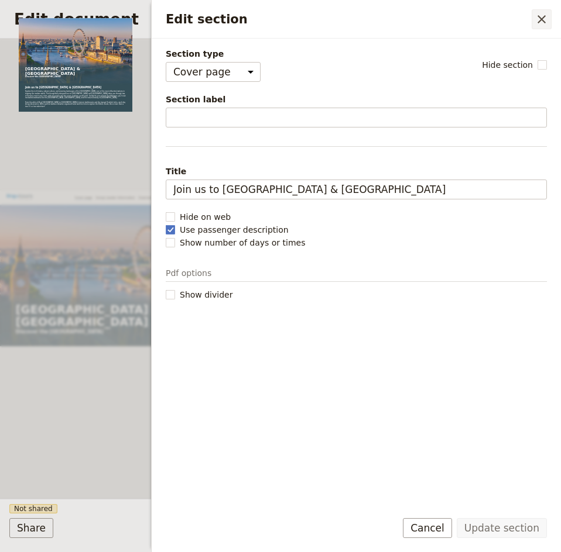
click at [541, 16] on icon "Close drawer" at bounding box center [541, 19] width 14 height 14
